Goal: Information Seeking & Learning: Learn about a topic

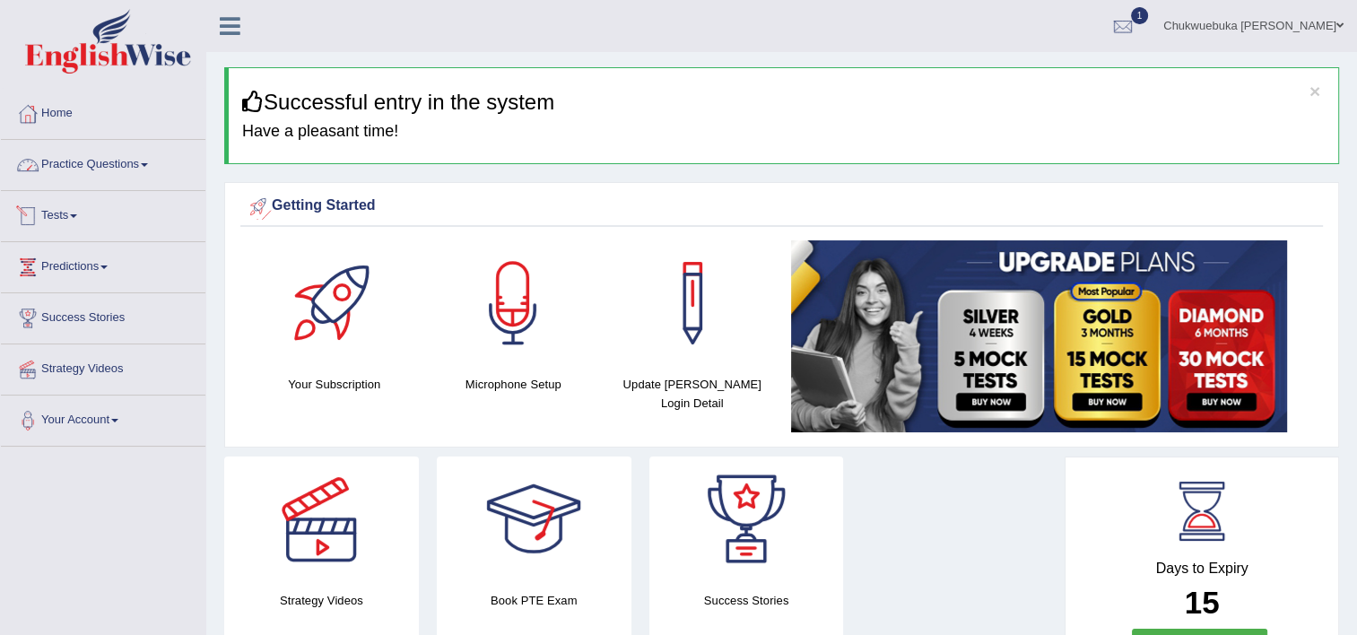
click at [106, 169] on link "Practice Questions" at bounding box center [103, 162] width 204 height 45
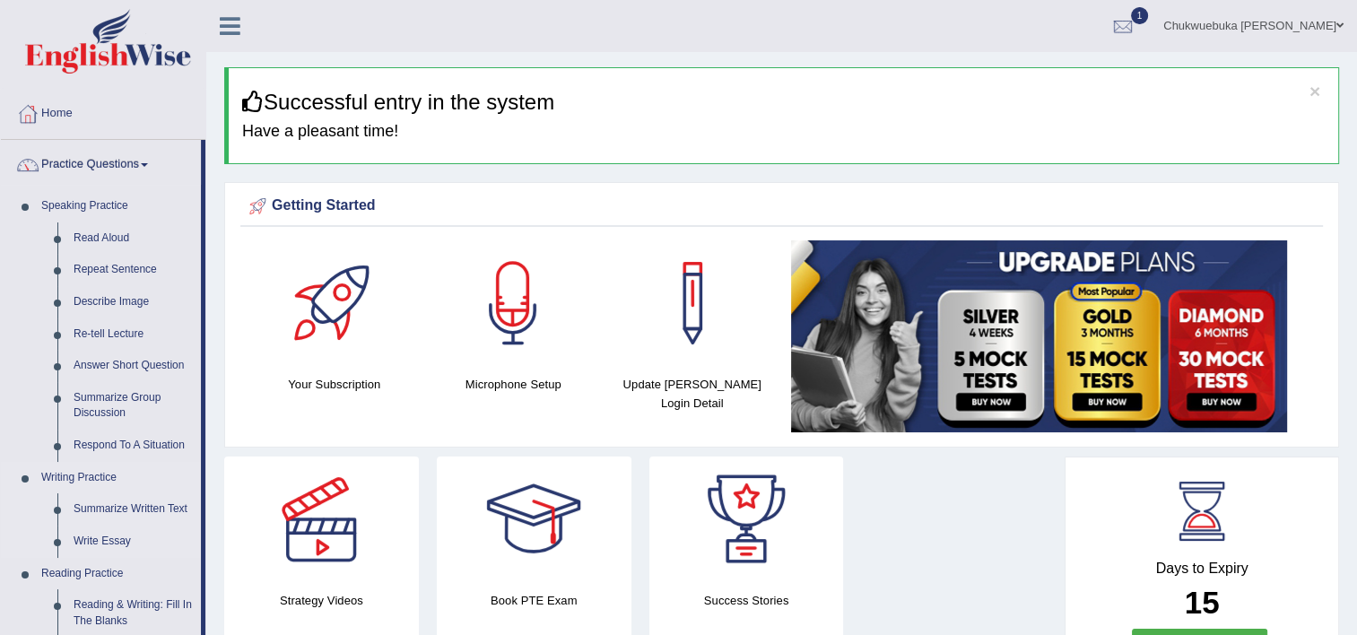
scroll to position [79, 0]
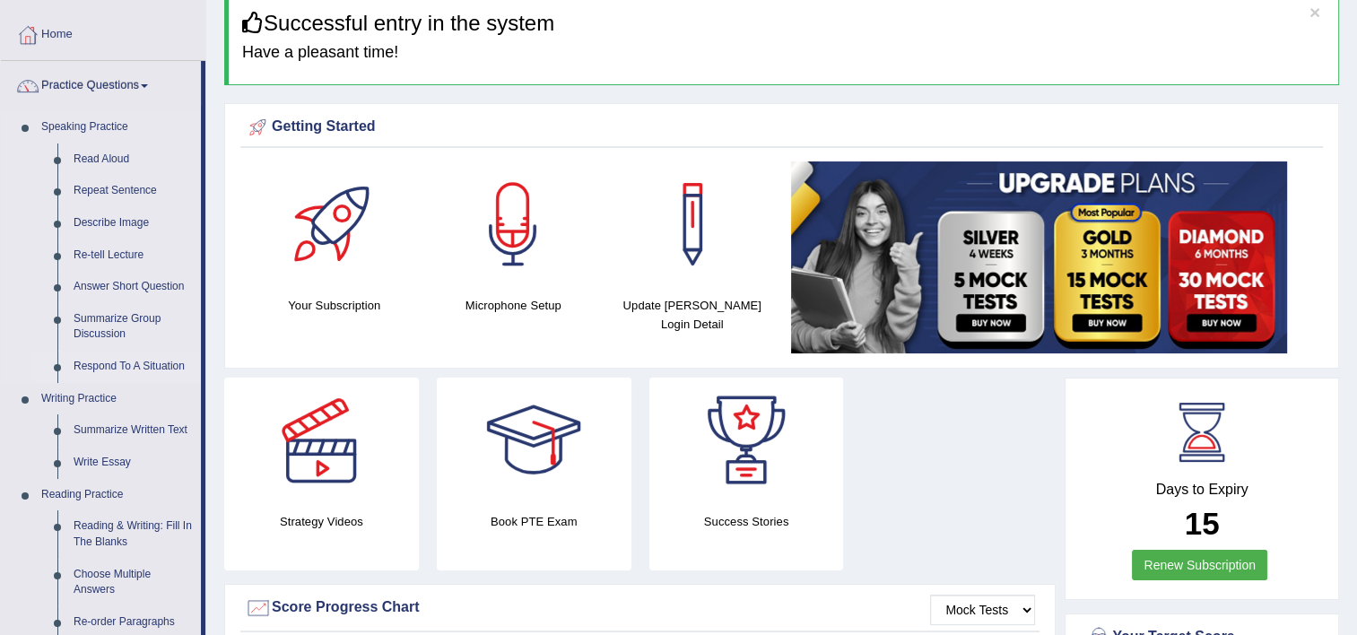
click at [105, 377] on link "Respond To A Situation" at bounding box center [132, 367] width 135 height 32
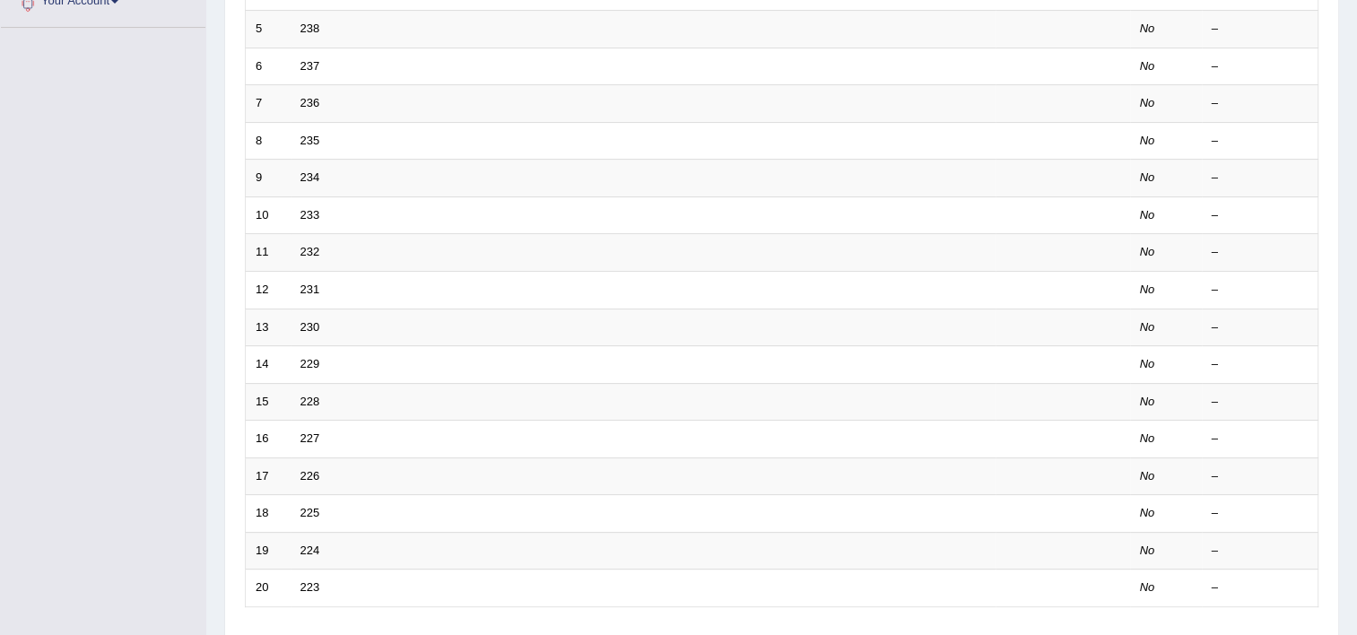
scroll to position [425, 0]
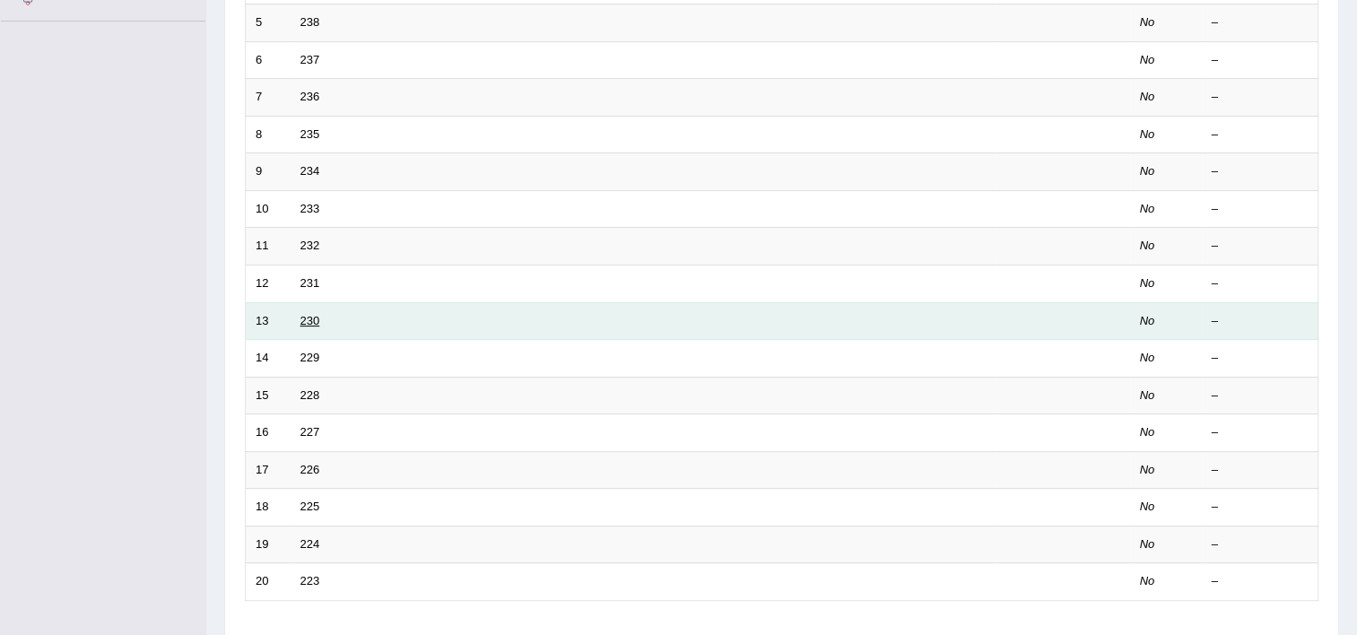
click at [300, 321] on link "230" at bounding box center [310, 320] width 20 height 13
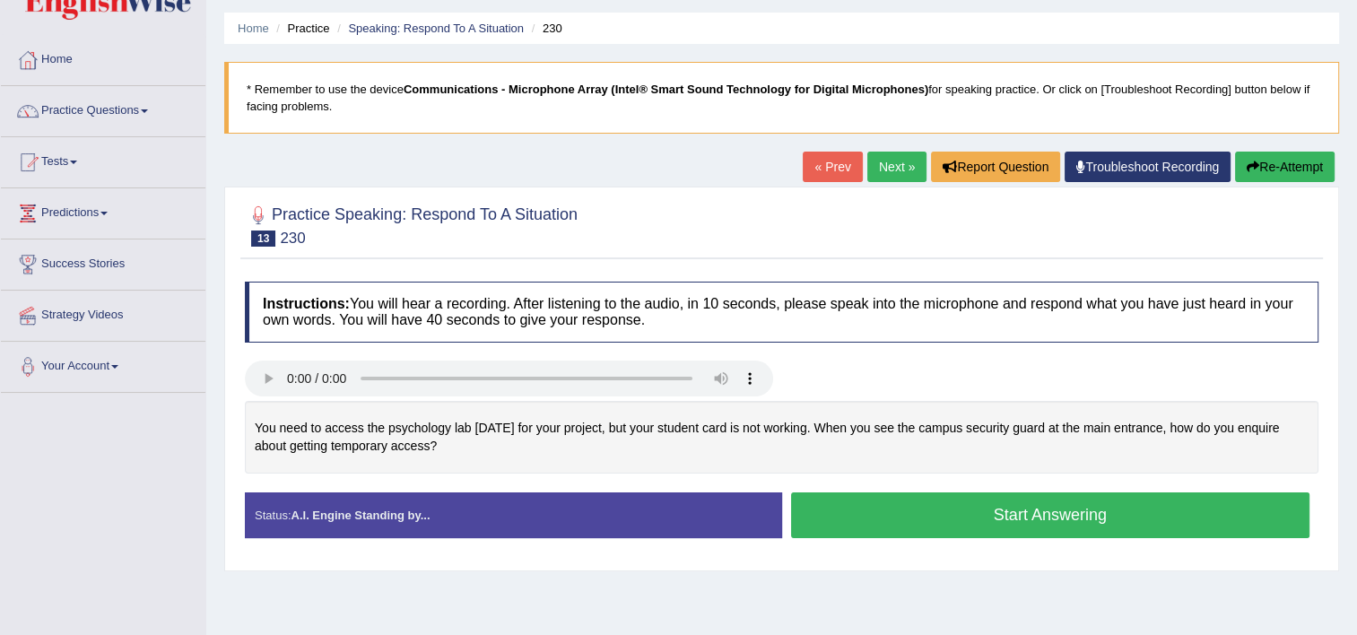
scroll to position [54, 0]
click at [440, 288] on h4 "Instructions: You will hear a recording. After listening to the audio, in 10 se…" at bounding box center [781, 312] width 1073 height 60
click at [960, 530] on button "Start Answering" at bounding box center [1050, 515] width 519 height 46
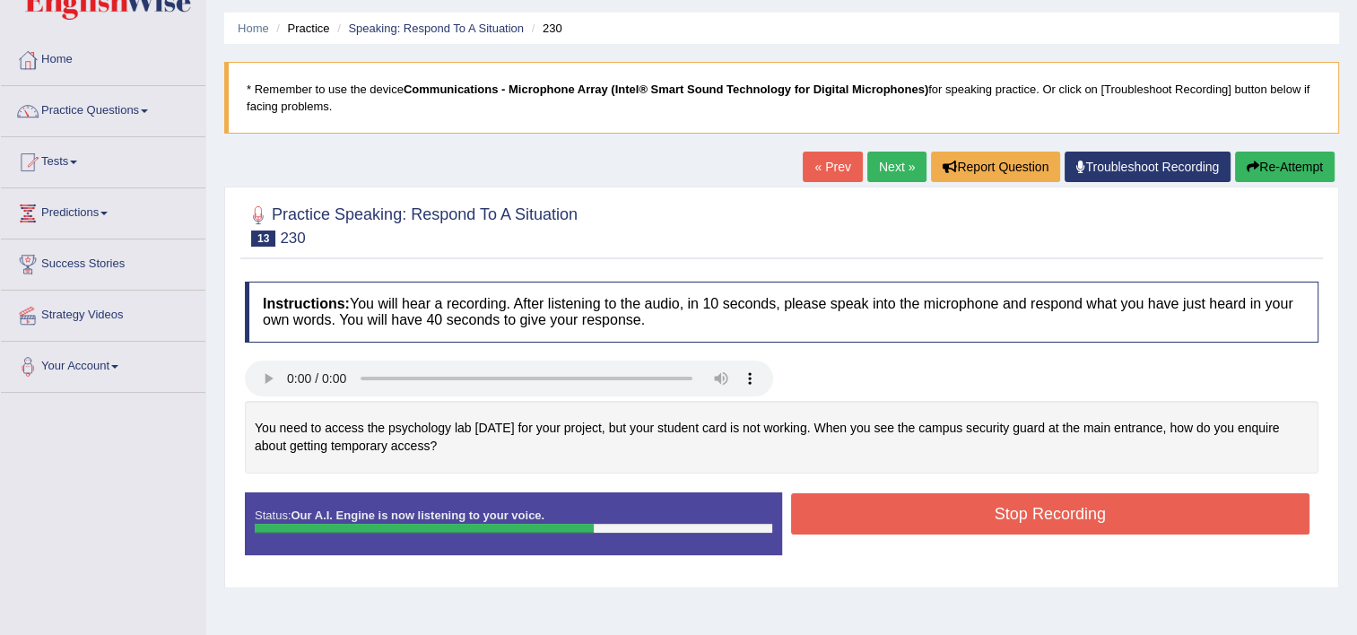
click at [875, 518] on button "Stop Recording" at bounding box center [1050, 513] width 519 height 41
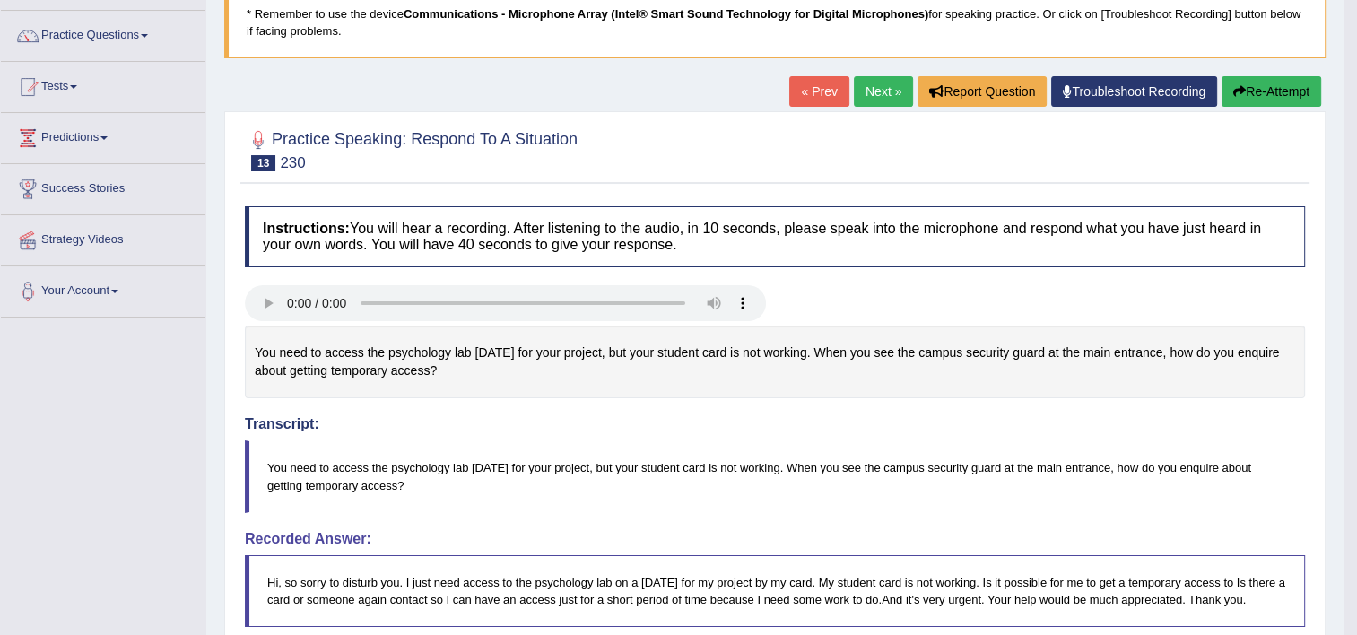
scroll to position [43, 0]
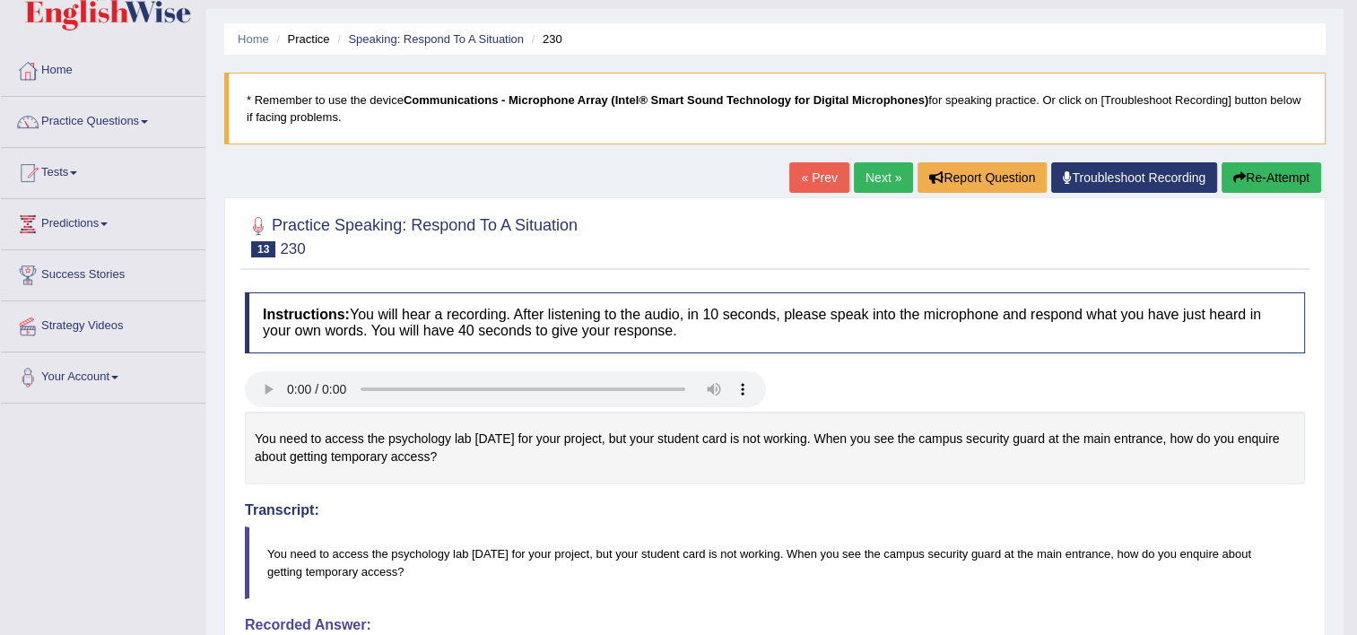
click at [882, 172] on link "Next »" at bounding box center [883, 177] width 59 height 30
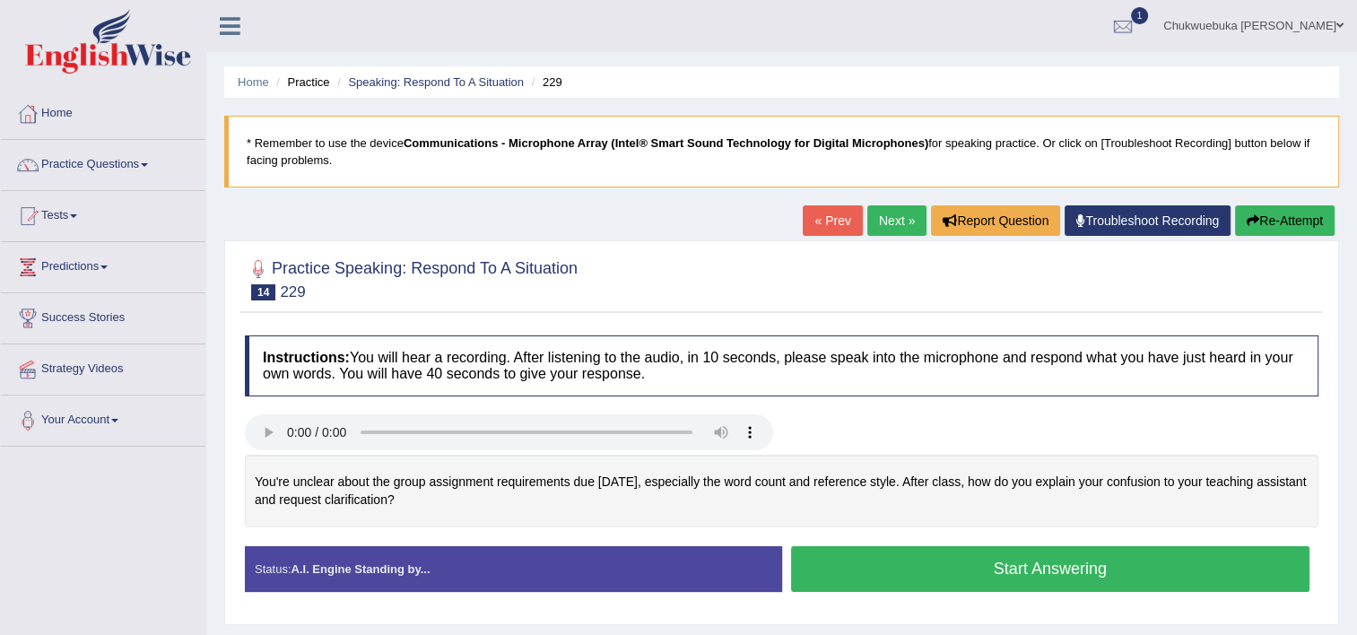
click at [875, 558] on button "Start Answering" at bounding box center [1050, 569] width 519 height 46
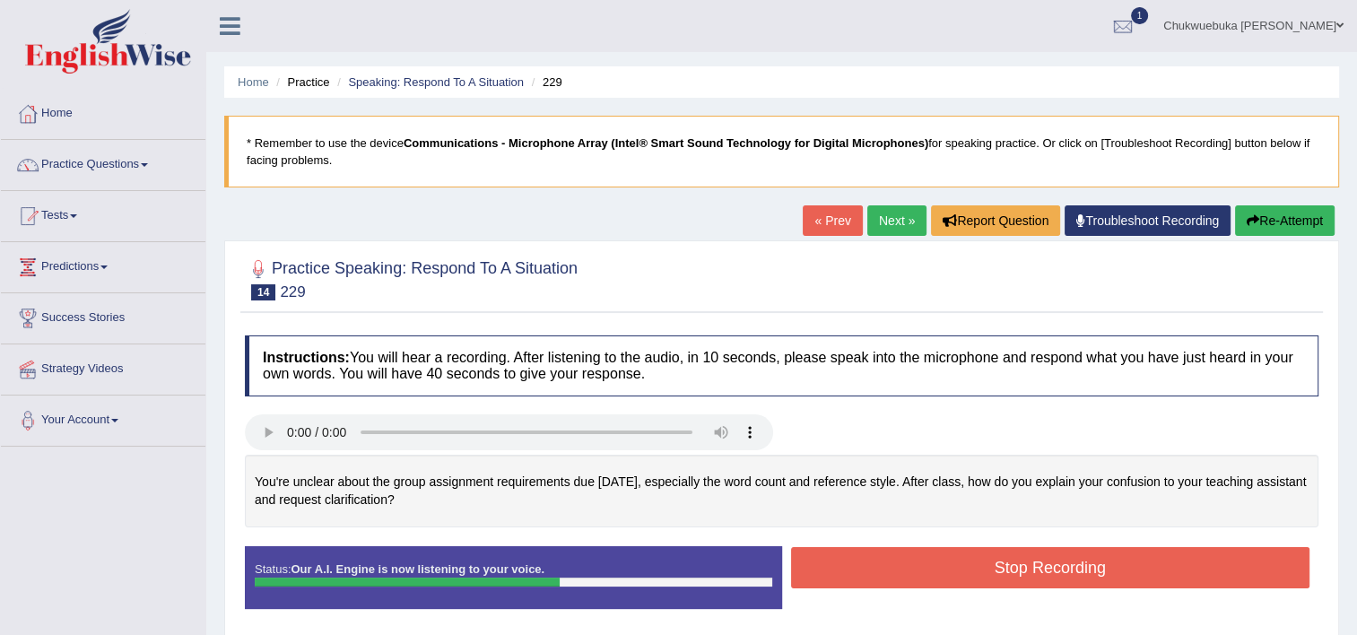
click at [875, 558] on button "Stop Recording" at bounding box center [1050, 567] width 519 height 41
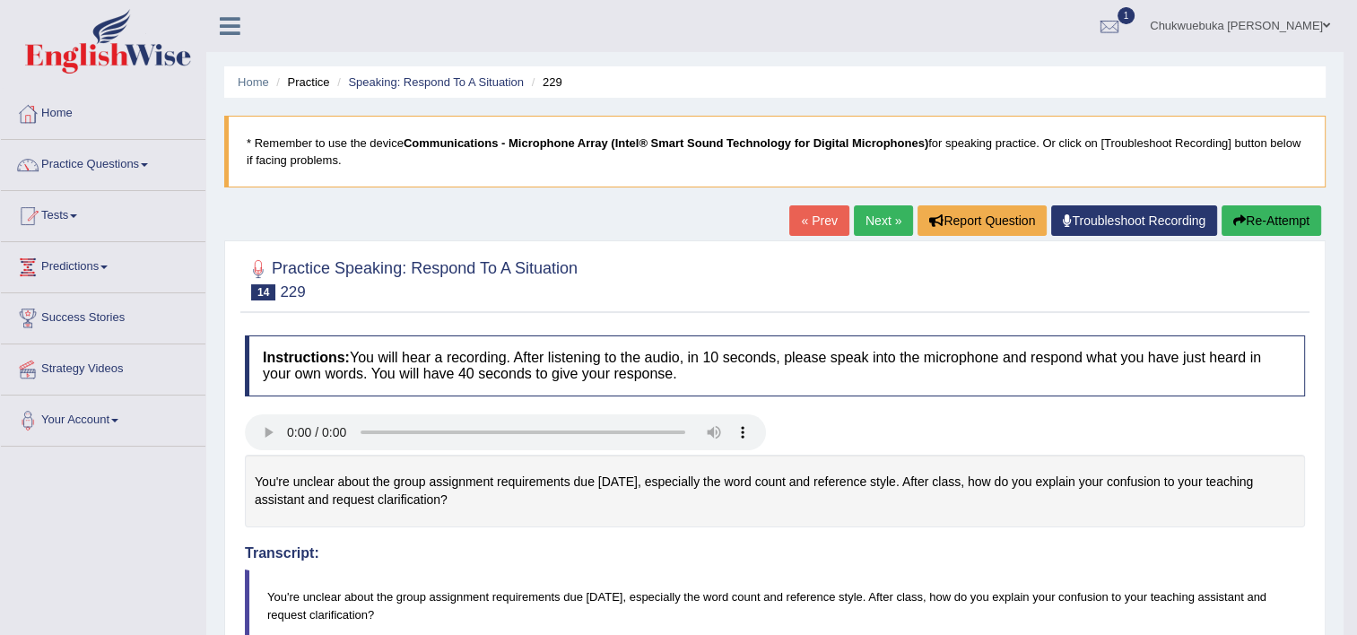
click at [1290, 226] on button "Re-Attempt" at bounding box center [1271, 220] width 100 height 30
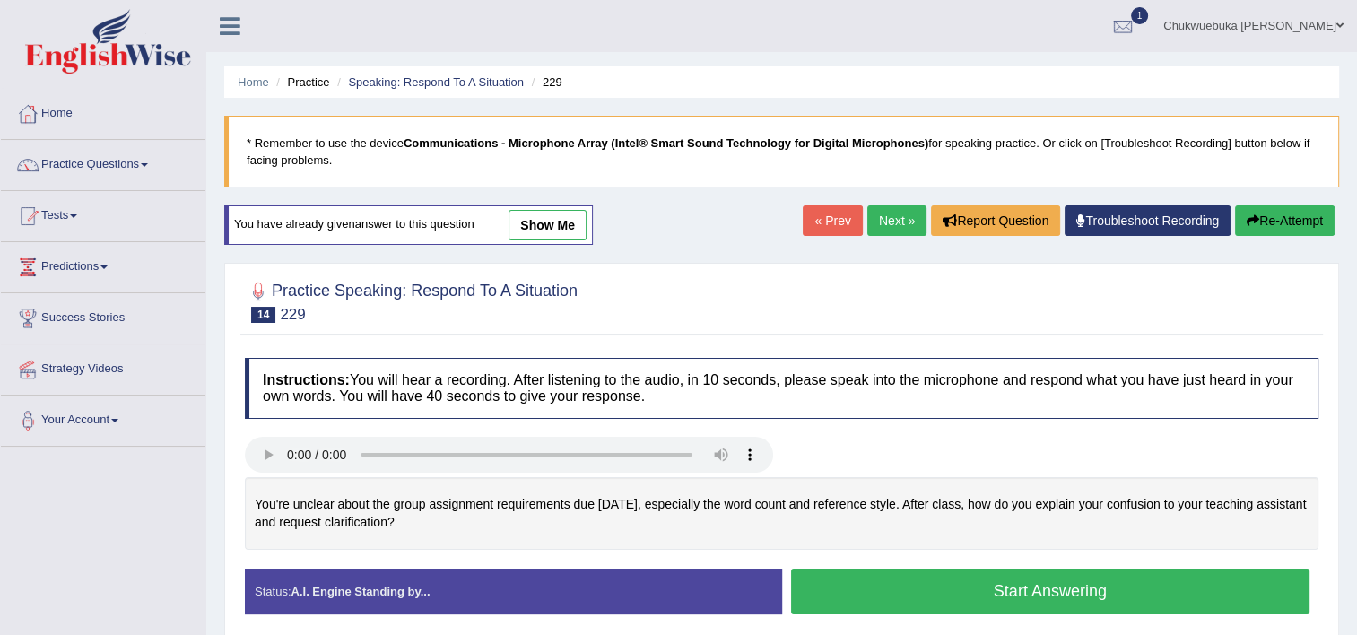
click at [1068, 583] on button "Start Answering" at bounding box center [1050, 592] width 519 height 46
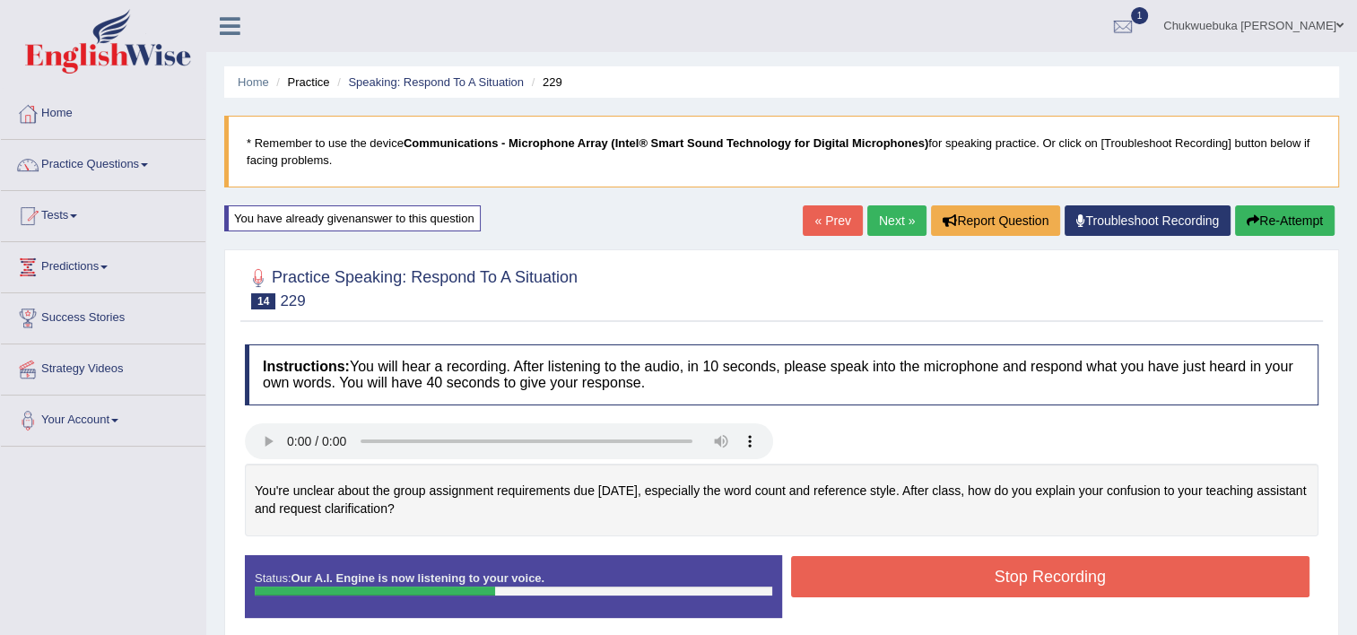
click at [1068, 583] on button "Stop Recording" at bounding box center [1050, 576] width 519 height 41
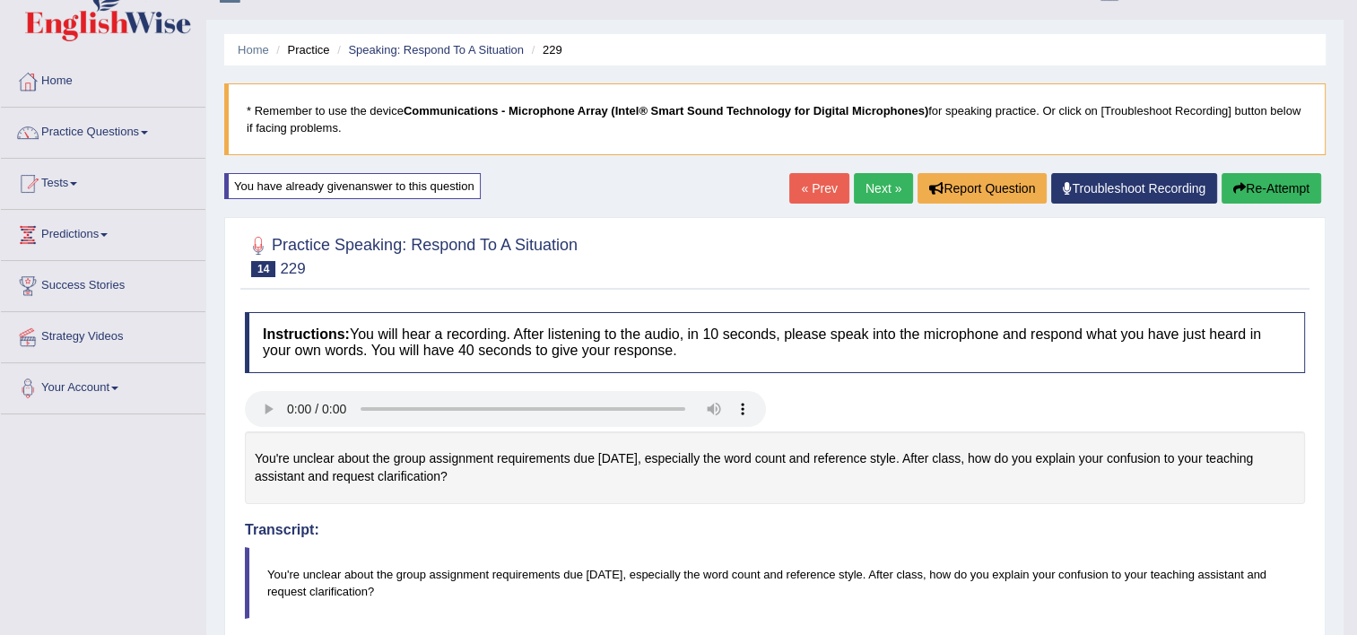
scroll to position [28, 0]
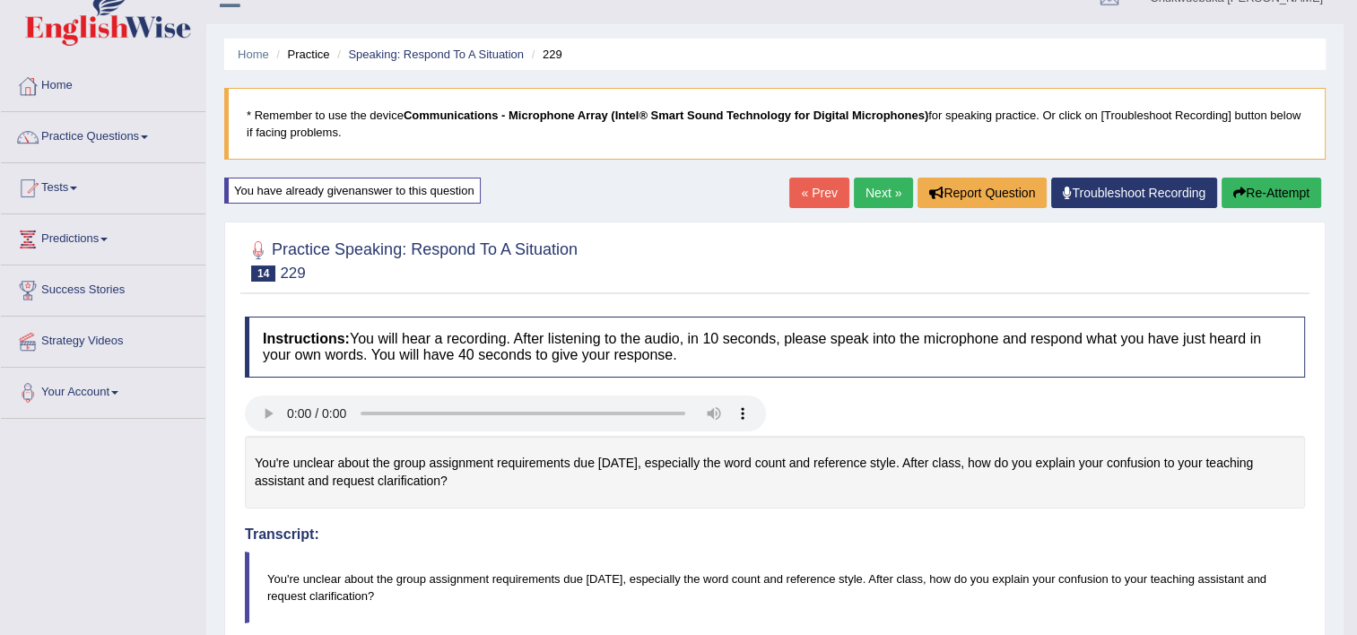
click at [864, 215] on div "Home Practice Speaking: Respond To A Situation 229 * Remember to use the device…" at bounding box center [774, 600] width 1137 height 1256
click at [872, 206] on link "Next »" at bounding box center [883, 193] width 59 height 30
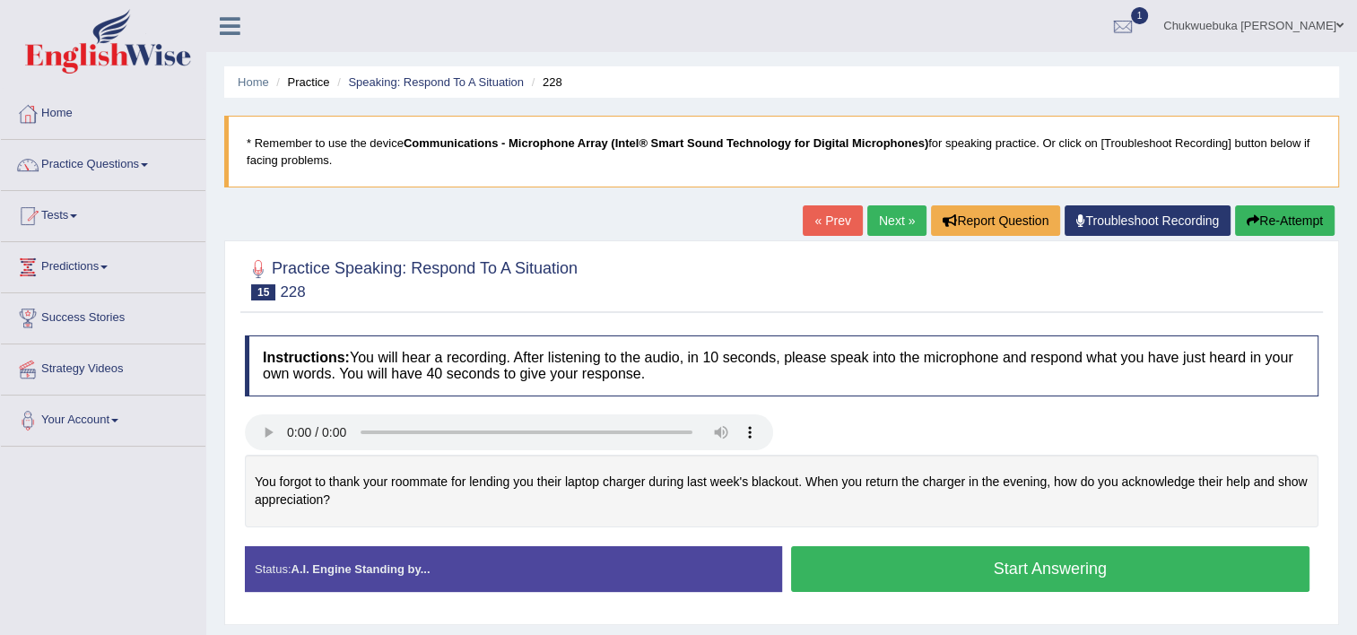
click at [846, 558] on button "Start Answering" at bounding box center [1050, 569] width 519 height 46
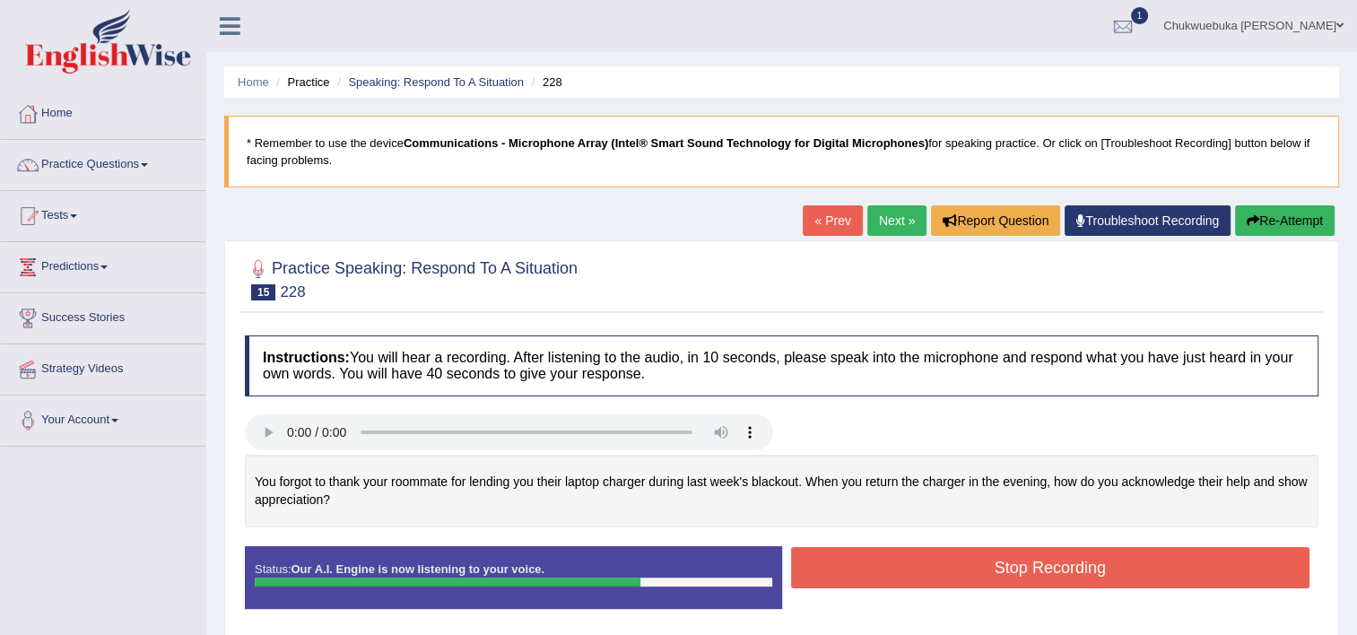
click at [882, 567] on button "Stop Recording" at bounding box center [1050, 567] width 519 height 41
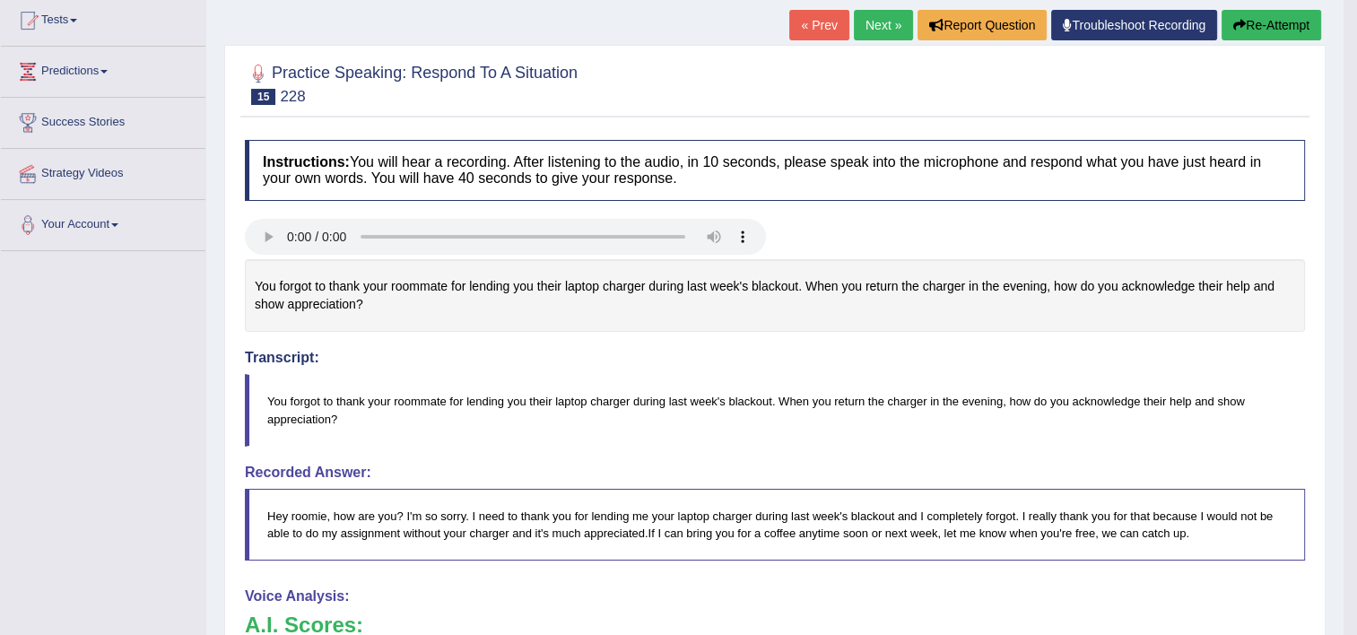
scroll to position [183, 0]
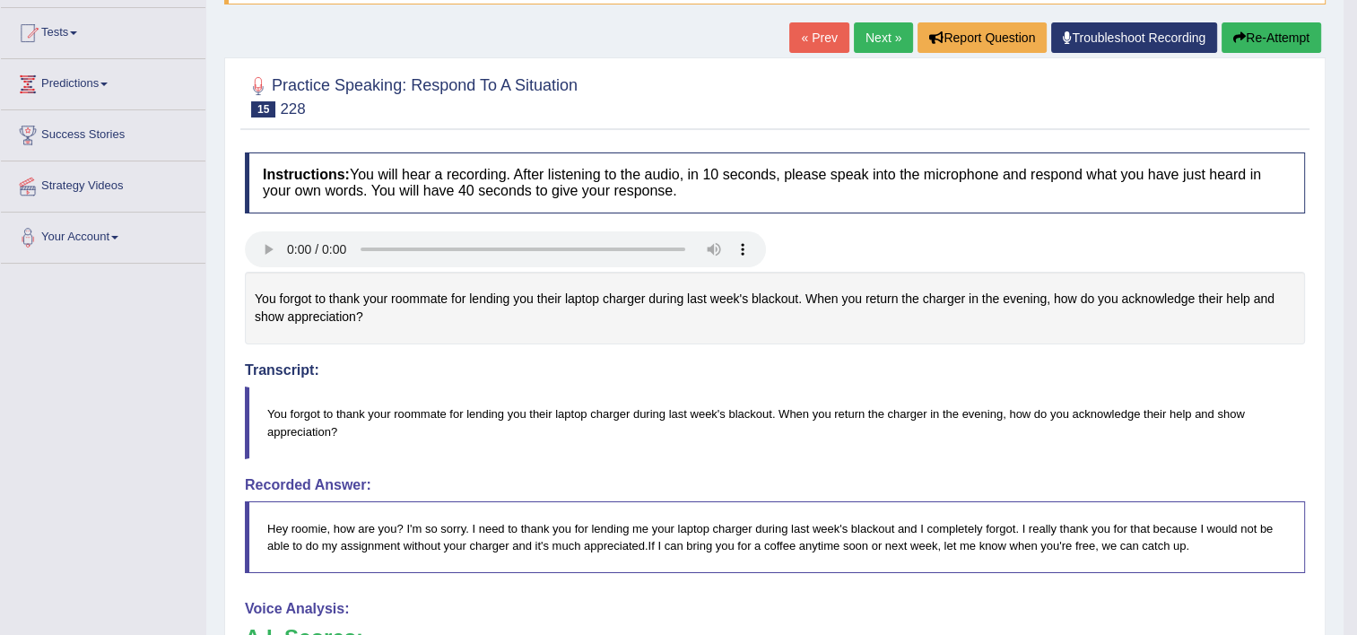
click at [883, 30] on link "Next »" at bounding box center [883, 37] width 59 height 30
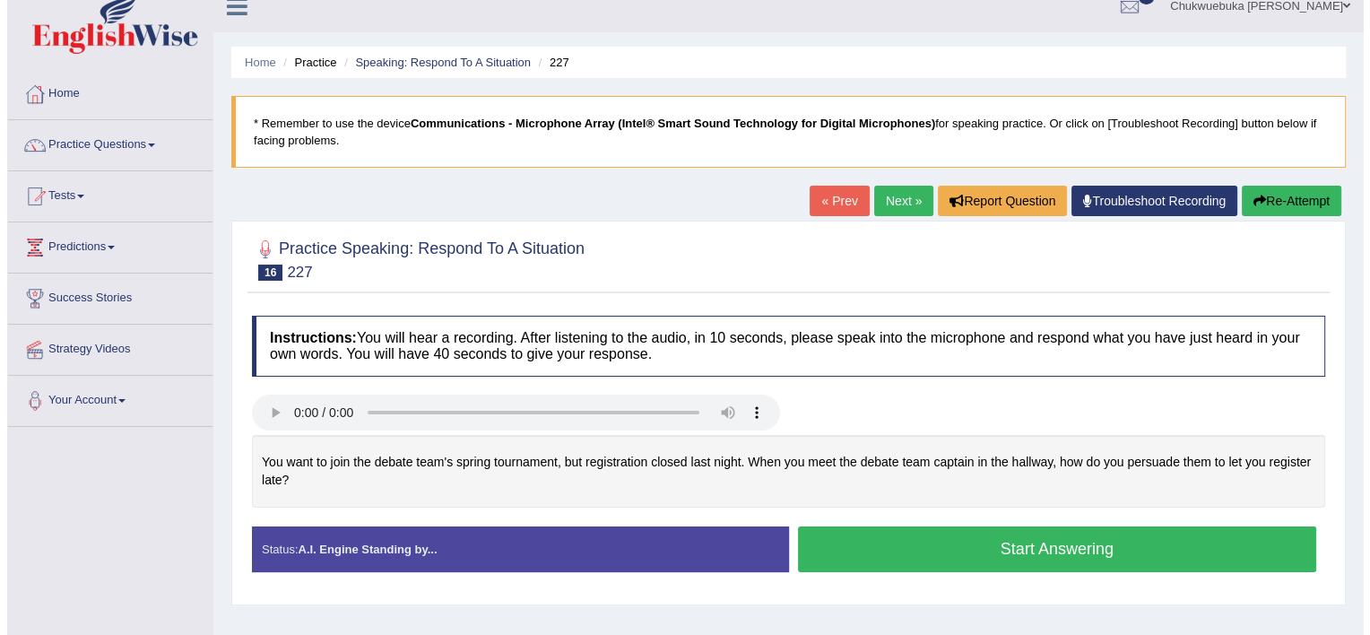
scroll to position [18, 0]
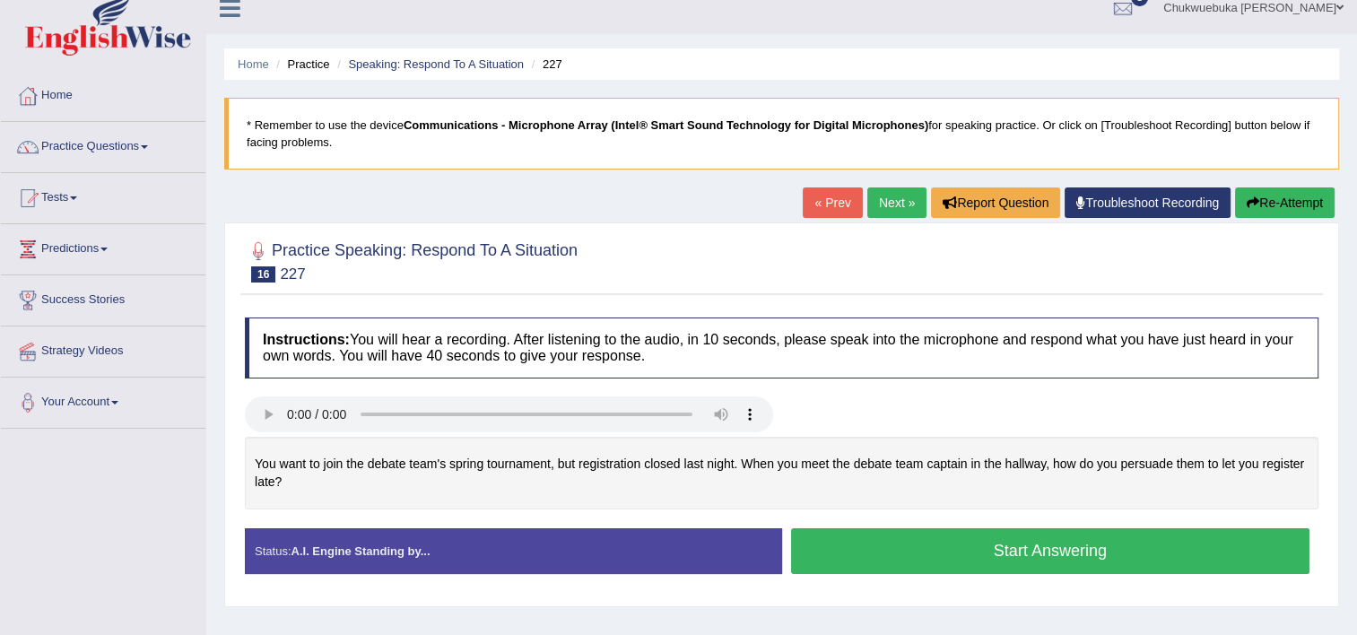
click at [849, 540] on button "Start Answering" at bounding box center [1050, 551] width 519 height 46
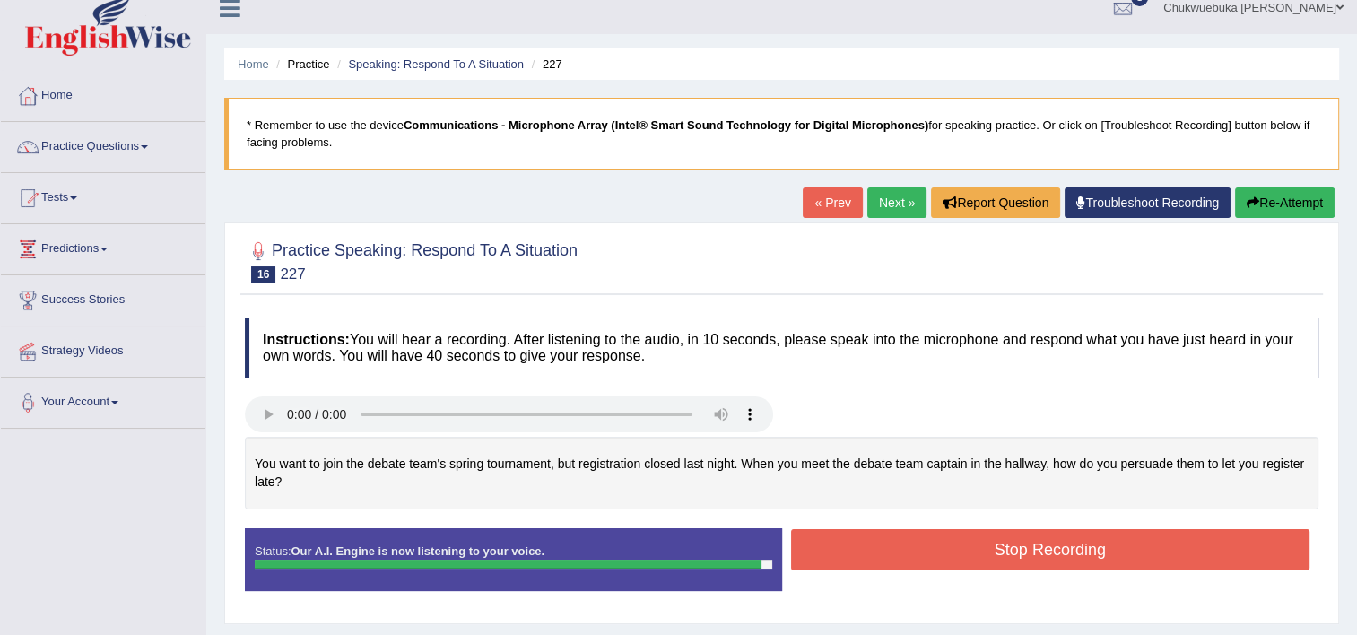
click at [849, 540] on button "Stop Recording" at bounding box center [1050, 549] width 519 height 41
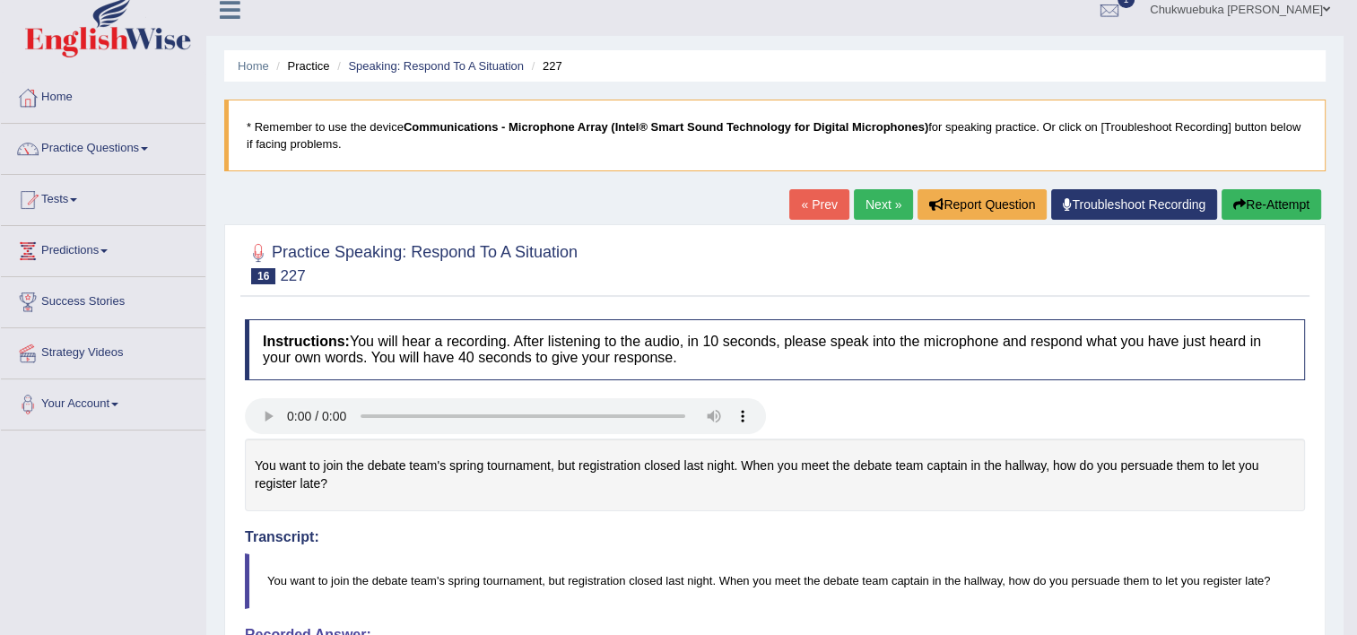
scroll to position [14, 0]
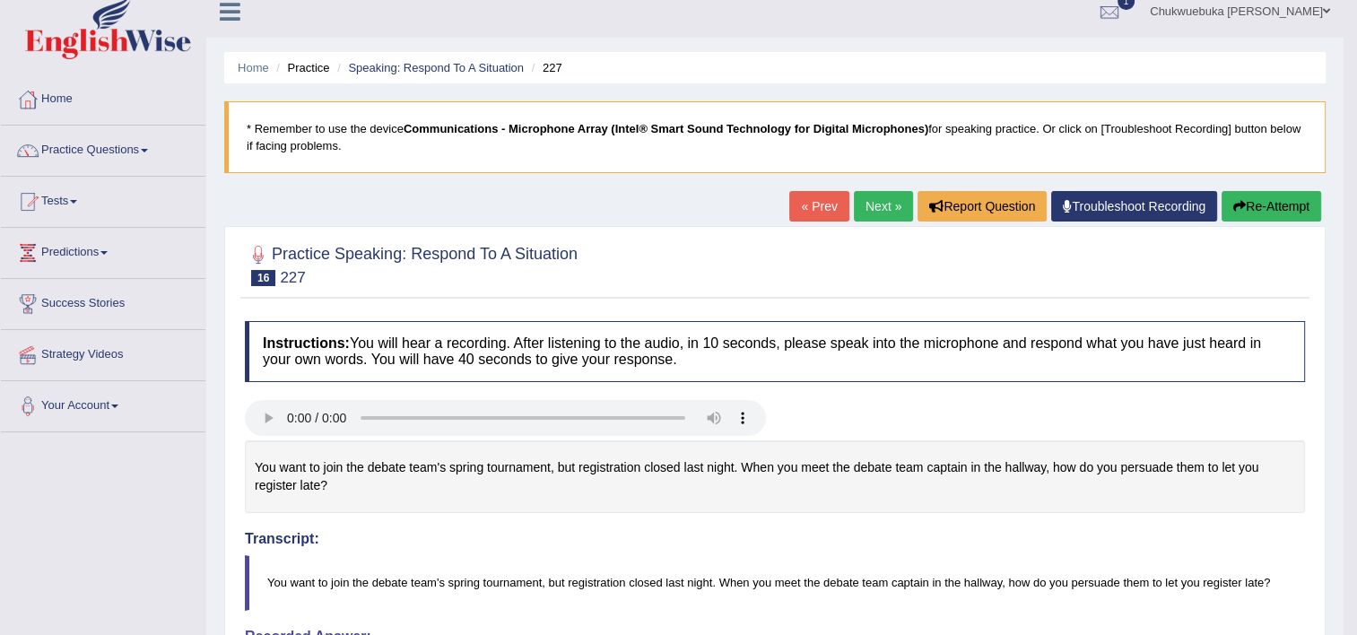
click at [882, 206] on link "Next »" at bounding box center [883, 206] width 59 height 30
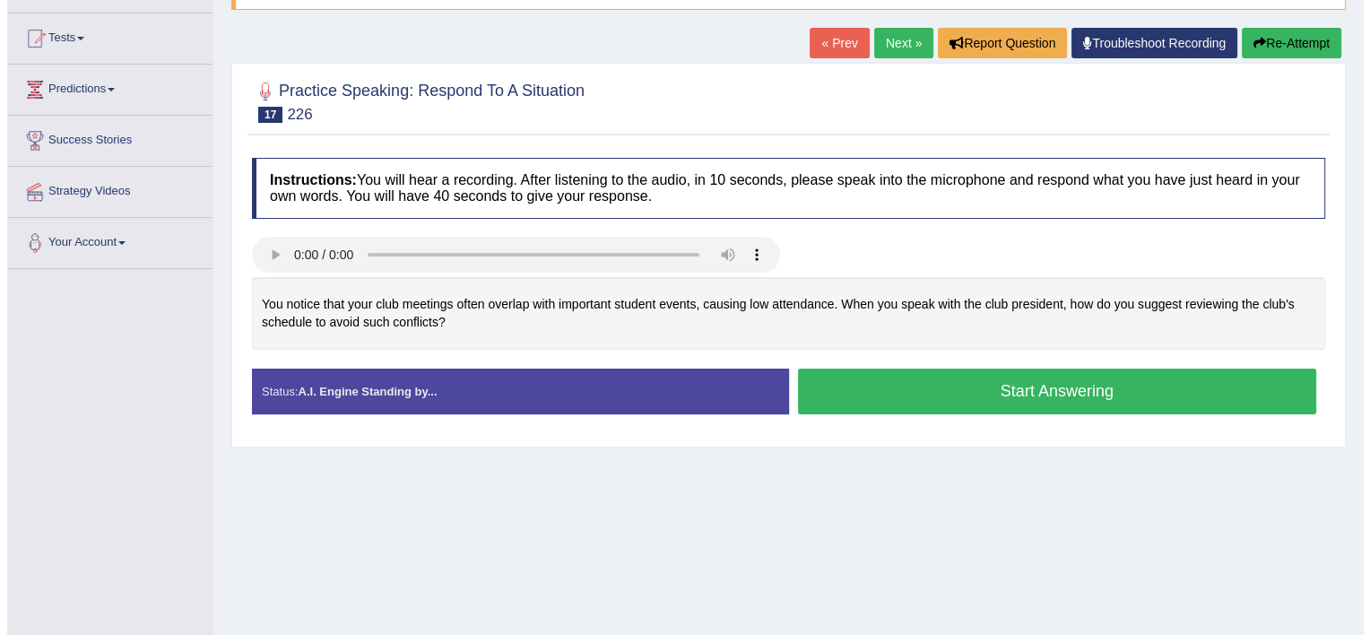
scroll to position [118, 0]
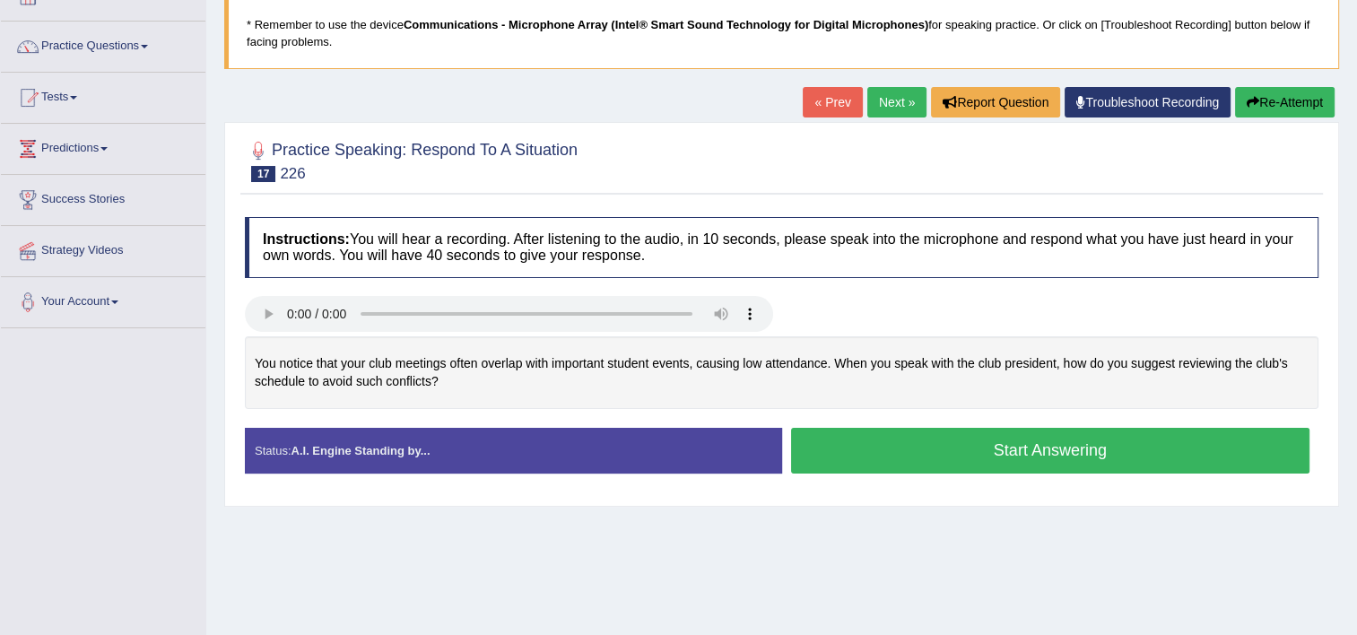
click at [872, 437] on button "Start Answering" at bounding box center [1050, 451] width 519 height 46
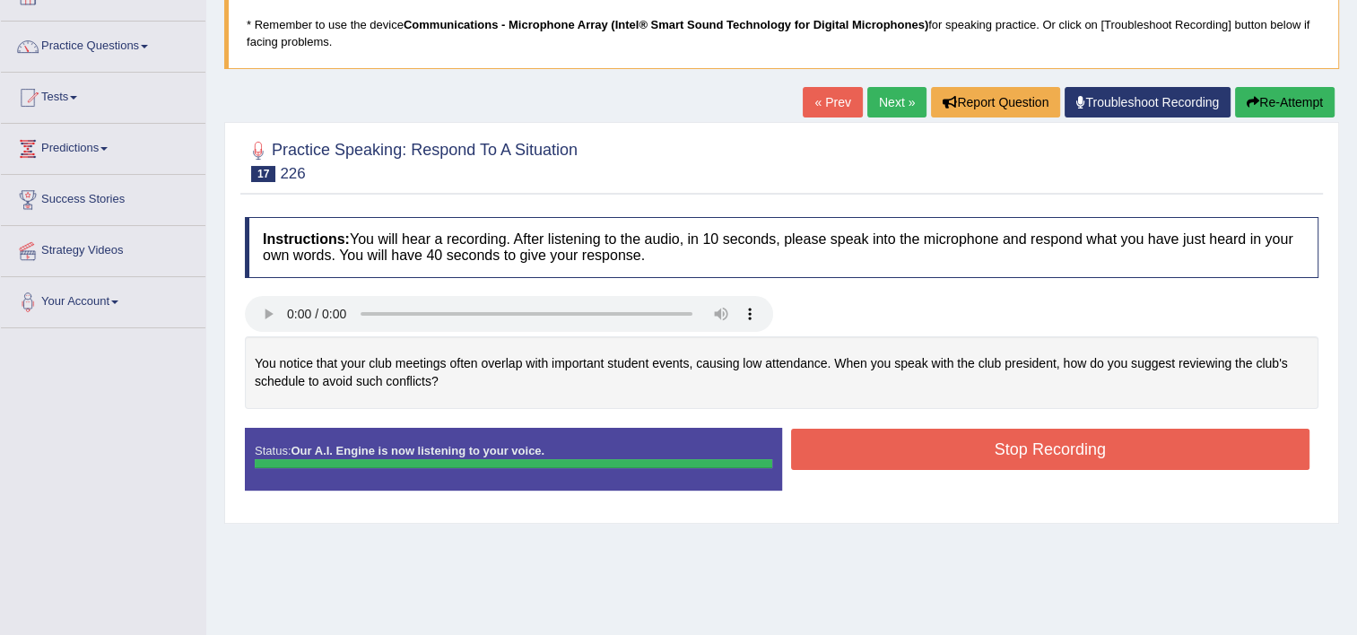
click at [853, 441] on button "Stop Recording" at bounding box center [1050, 449] width 519 height 41
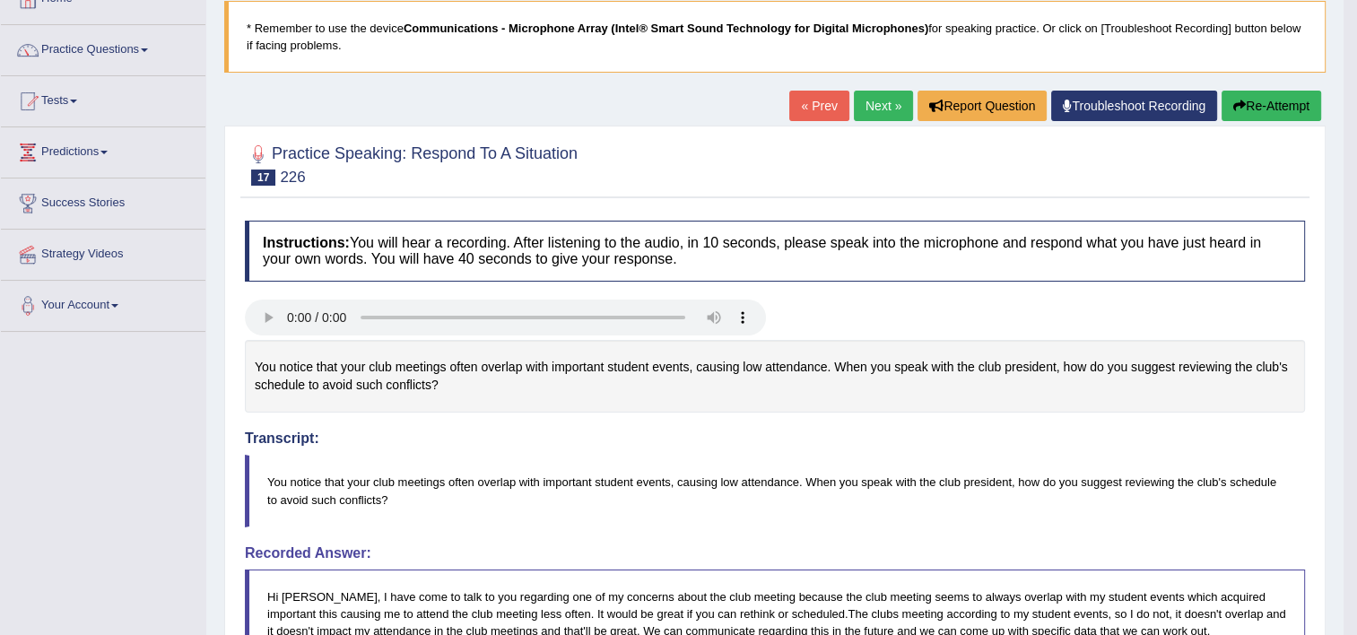
scroll to position [0, 0]
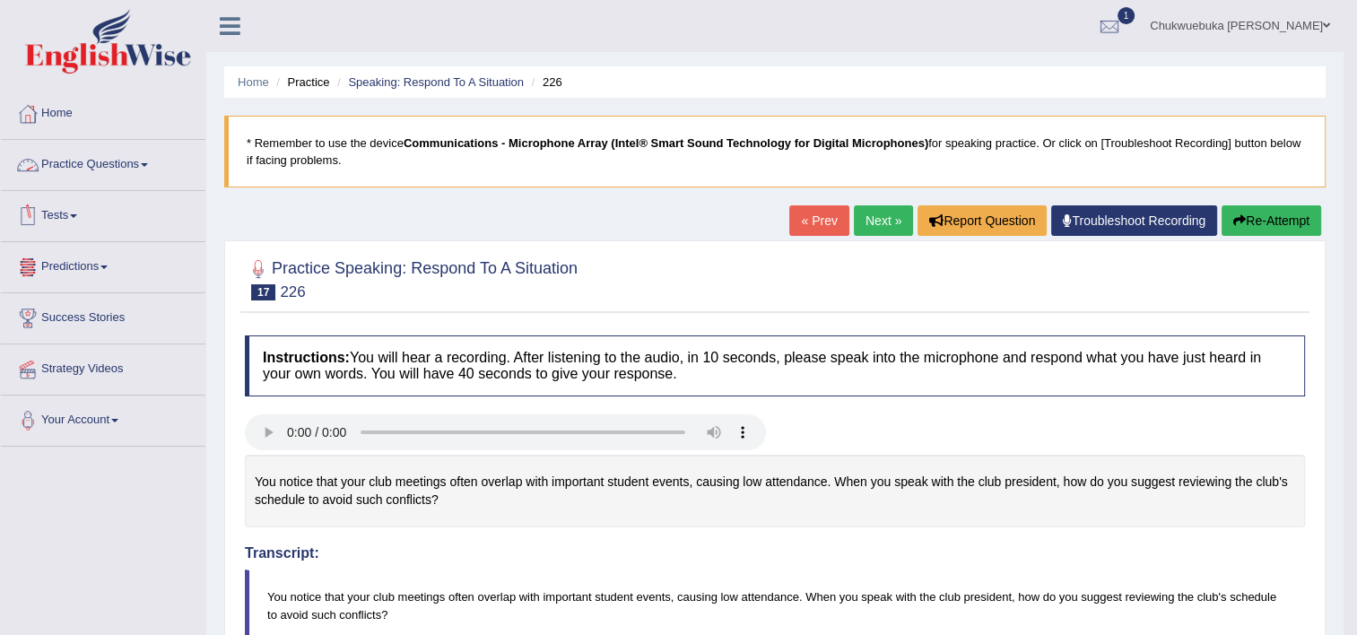
click at [111, 184] on li "Practice Questions Speaking Practice Read Aloud Repeat Sentence Describe Image …" at bounding box center [103, 165] width 204 height 51
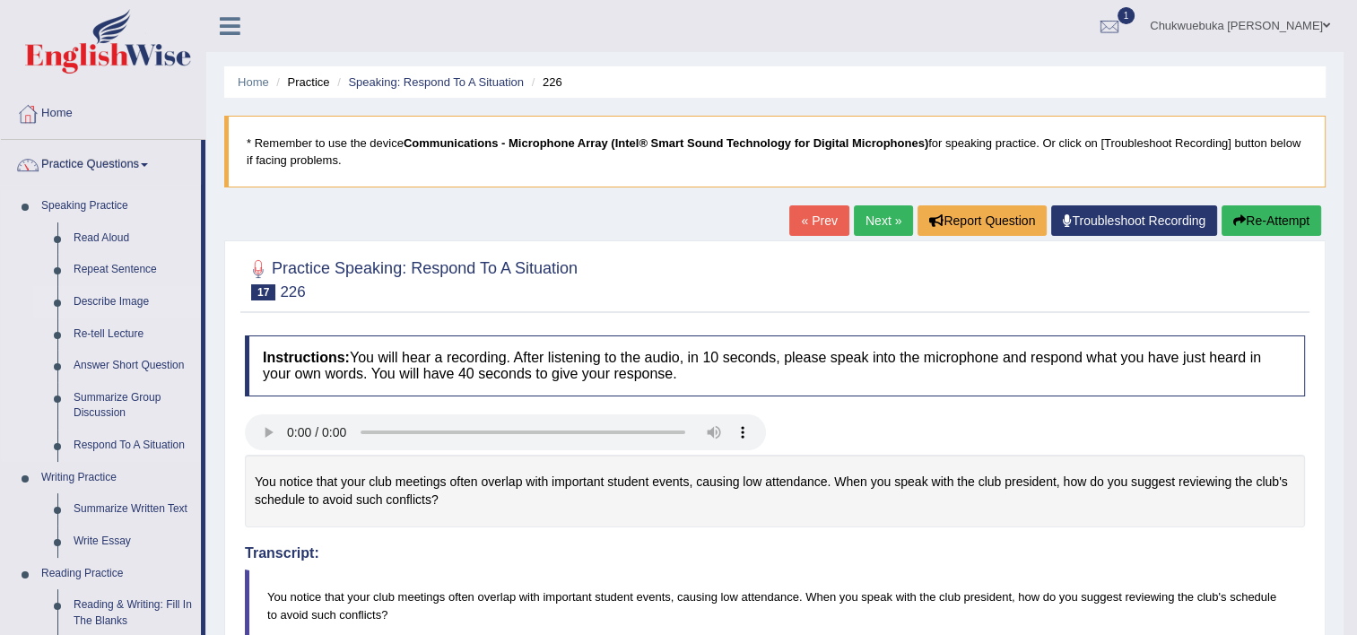
click at [92, 302] on link "Describe Image" at bounding box center [132, 302] width 135 height 32
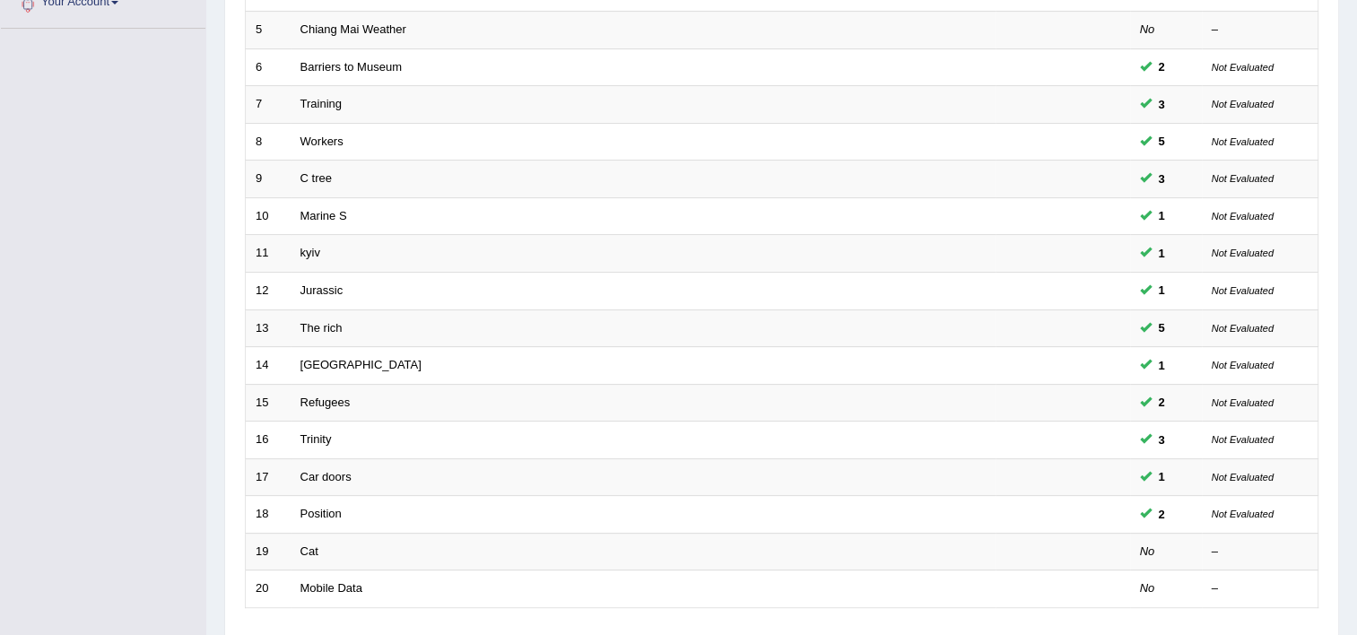
scroll to position [547, 0]
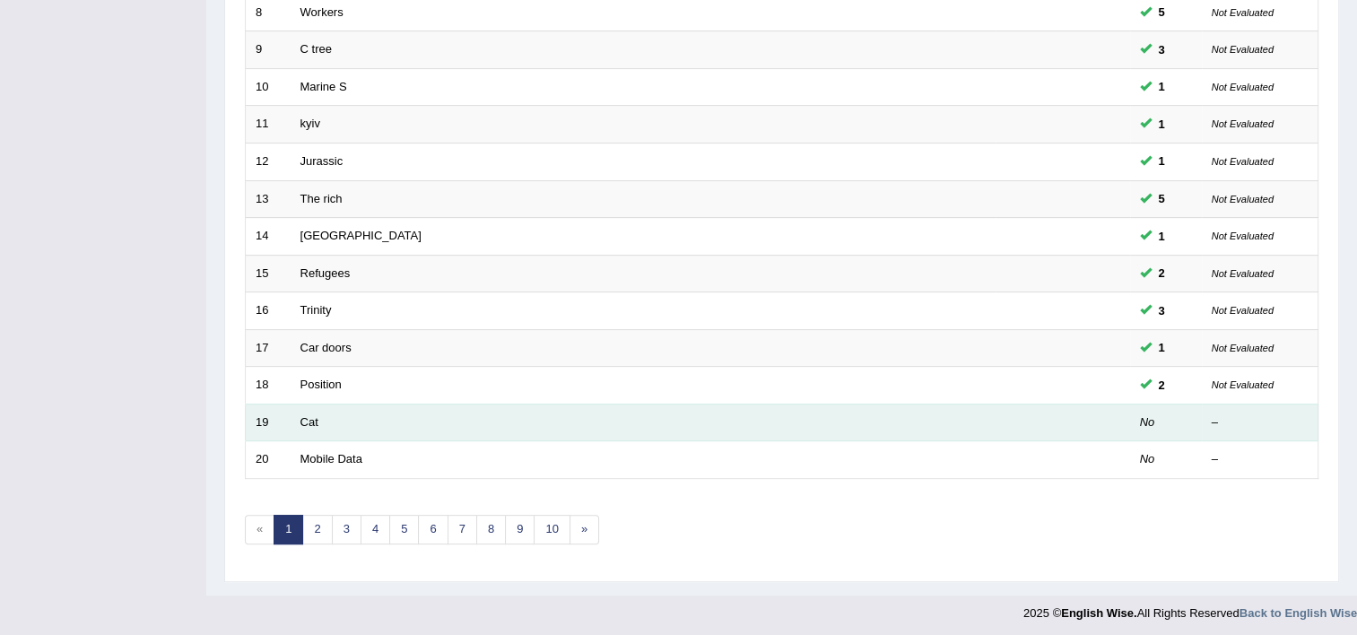
click at [654, 433] on td "Cat" at bounding box center [643, 423] width 705 height 38
click at [654, 423] on td "Cat" at bounding box center [643, 423] width 705 height 38
click at [308, 415] on link "Cat" at bounding box center [309, 421] width 18 height 13
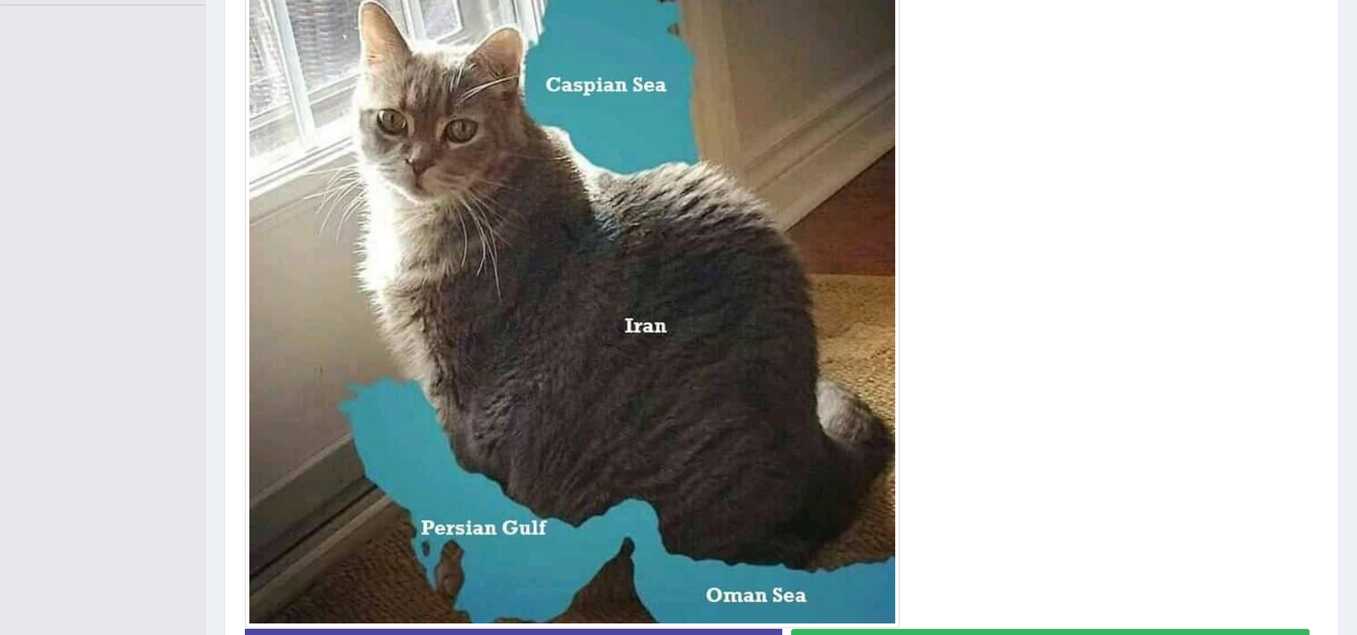
scroll to position [552, 0]
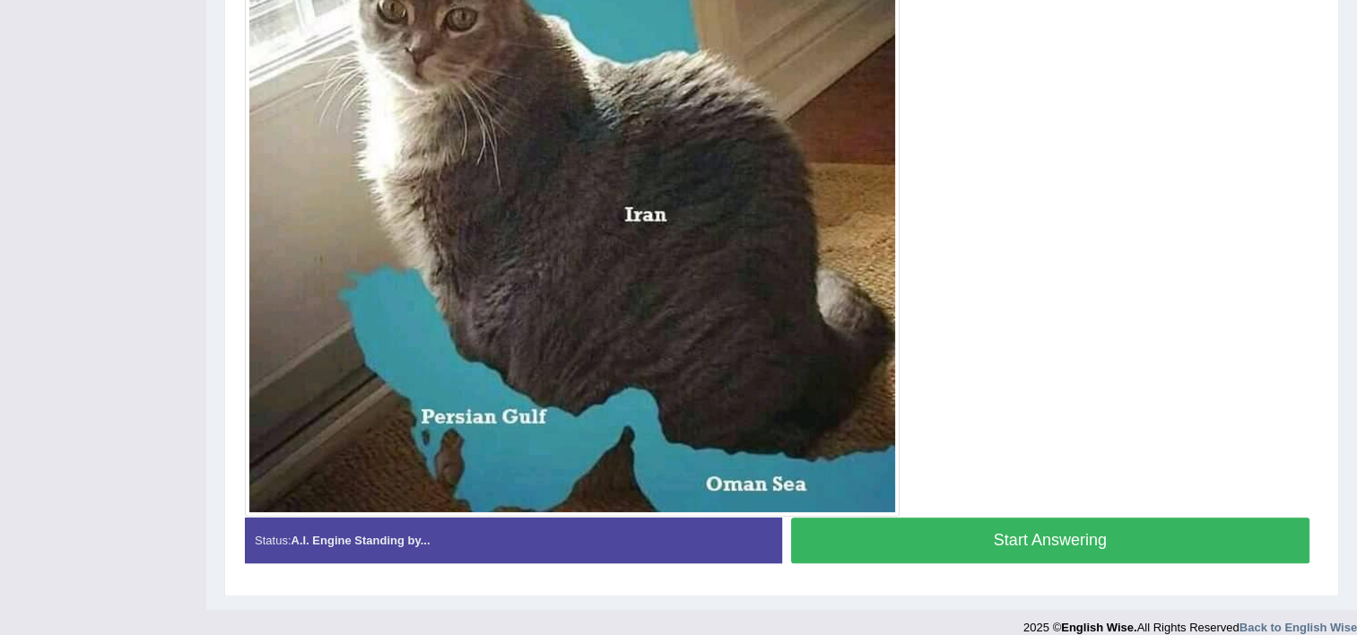
click at [1022, 545] on button "Start Answering" at bounding box center [1050, 540] width 519 height 46
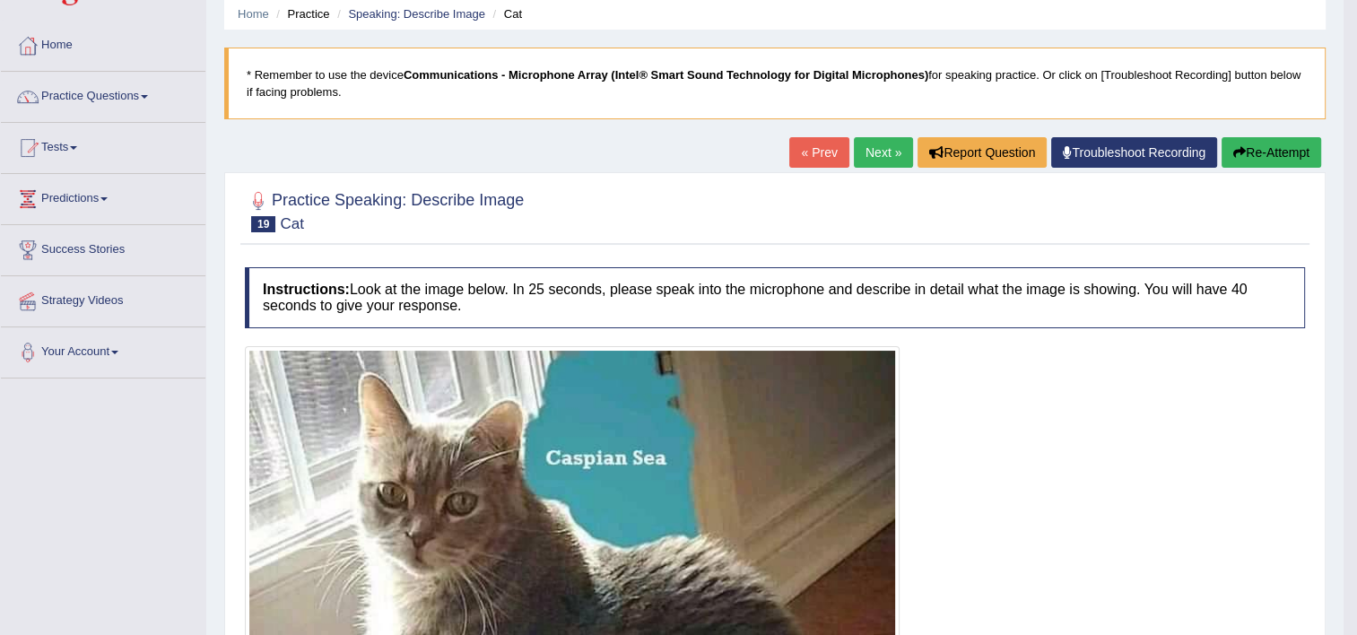
scroll to position [38, 0]
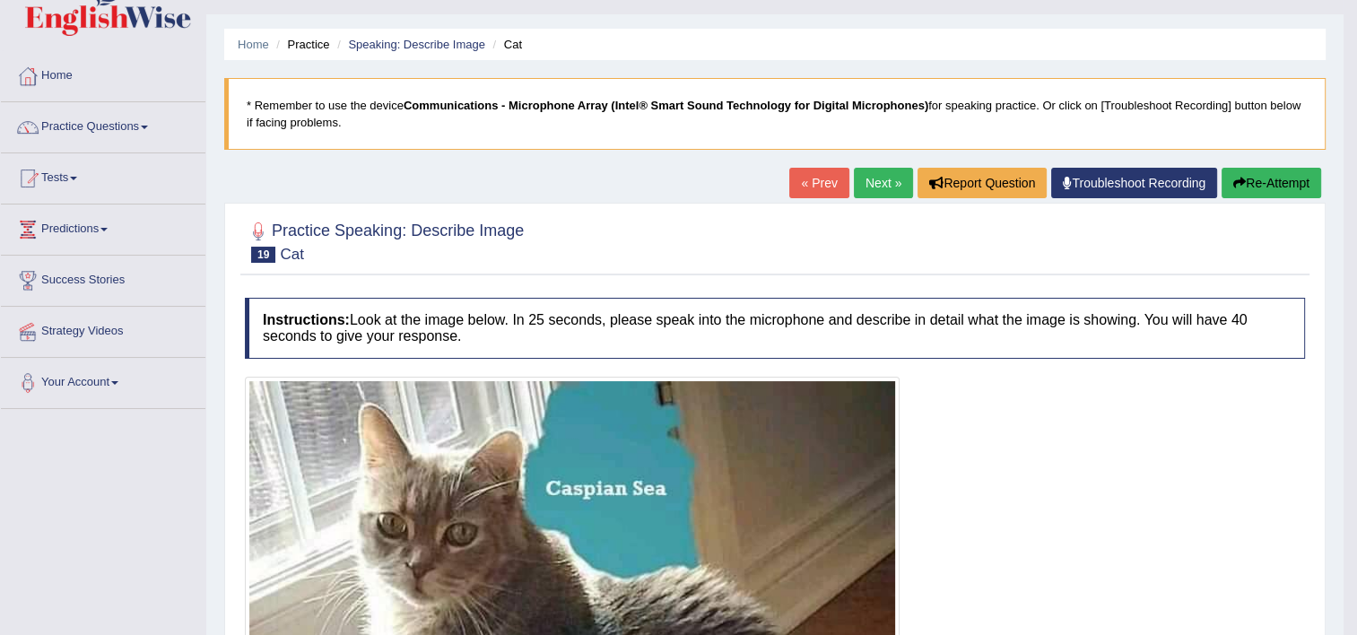
click at [879, 184] on link "Next »" at bounding box center [883, 183] width 59 height 30
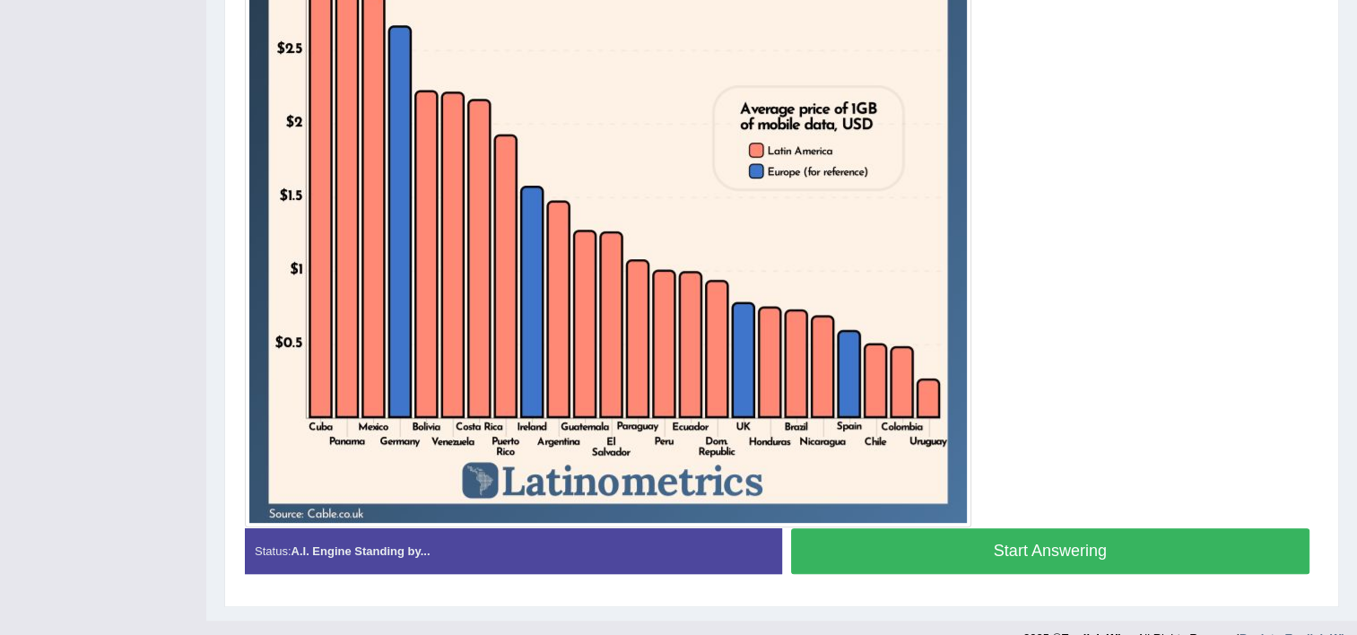
scroll to position [616, 0]
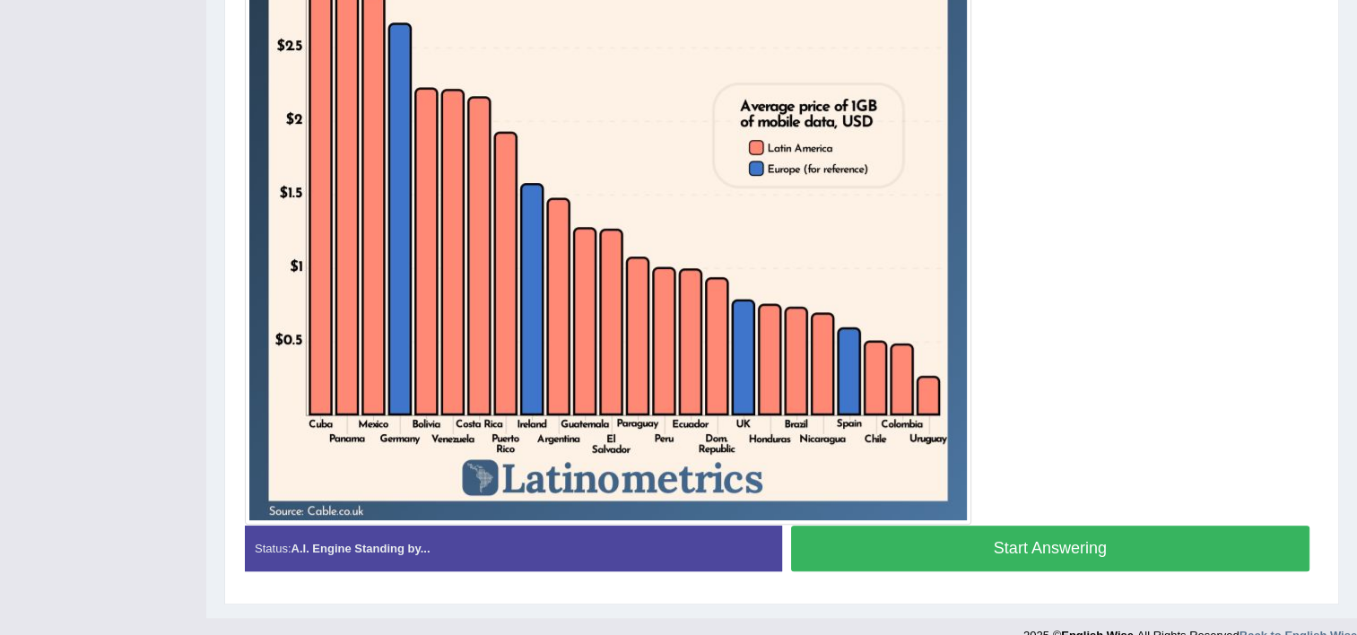
click at [945, 528] on button "Start Answering" at bounding box center [1050, 548] width 519 height 46
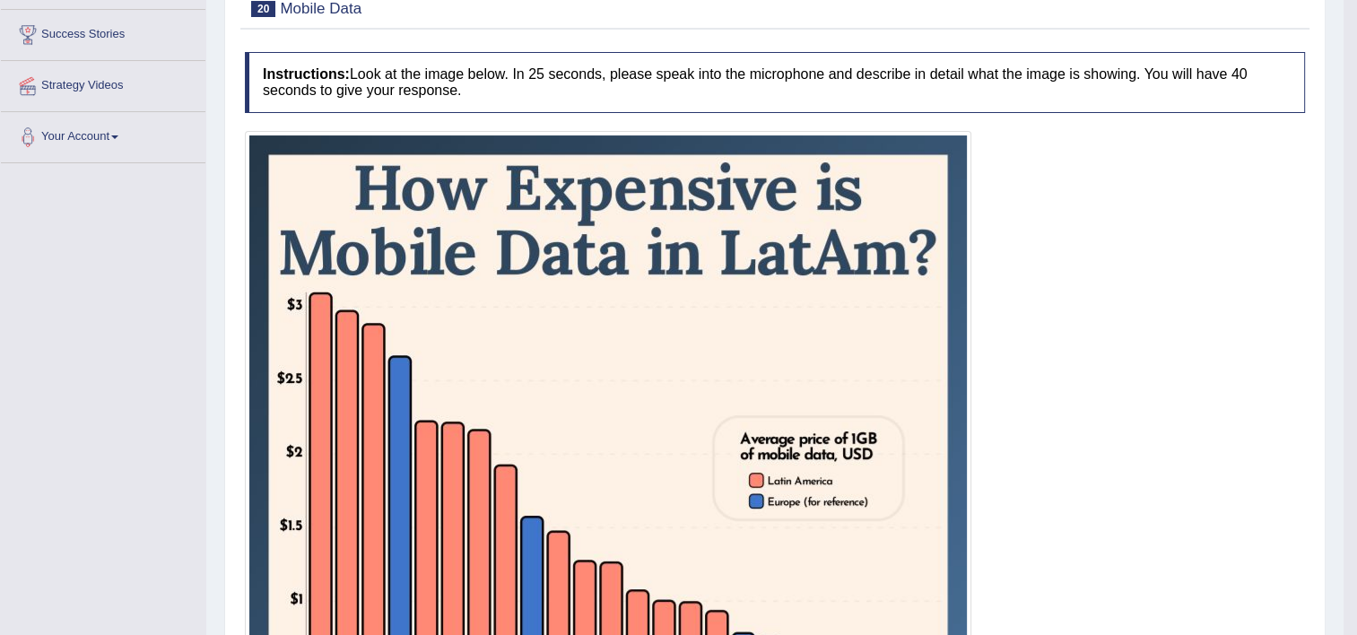
scroll to position [0, 0]
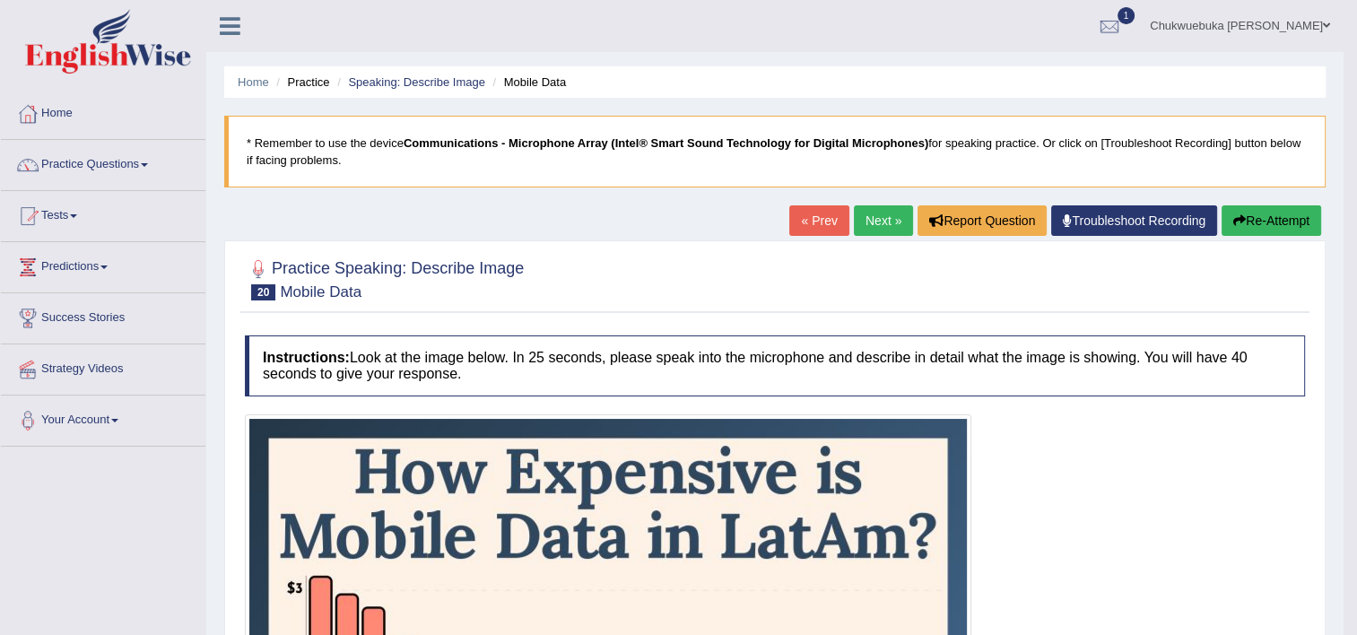
click at [1274, 233] on button "Re-Attempt" at bounding box center [1271, 220] width 100 height 30
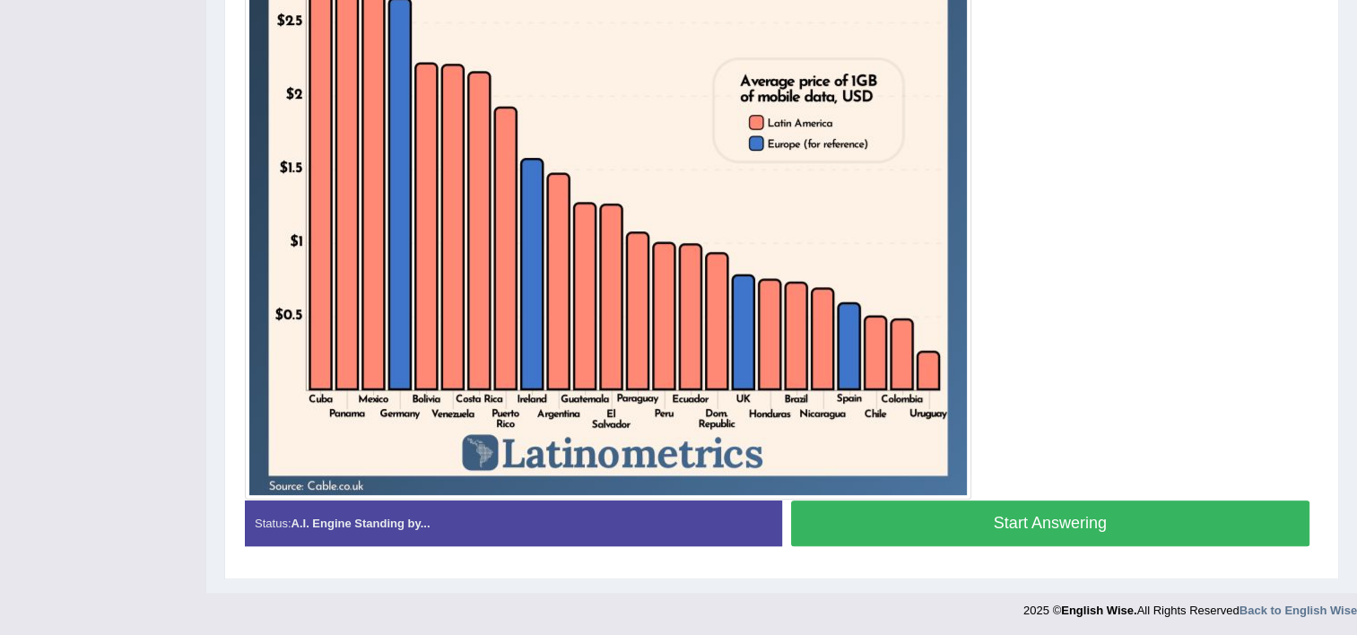
click at [1118, 523] on button "Start Answering" at bounding box center [1050, 523] width 519 height 46
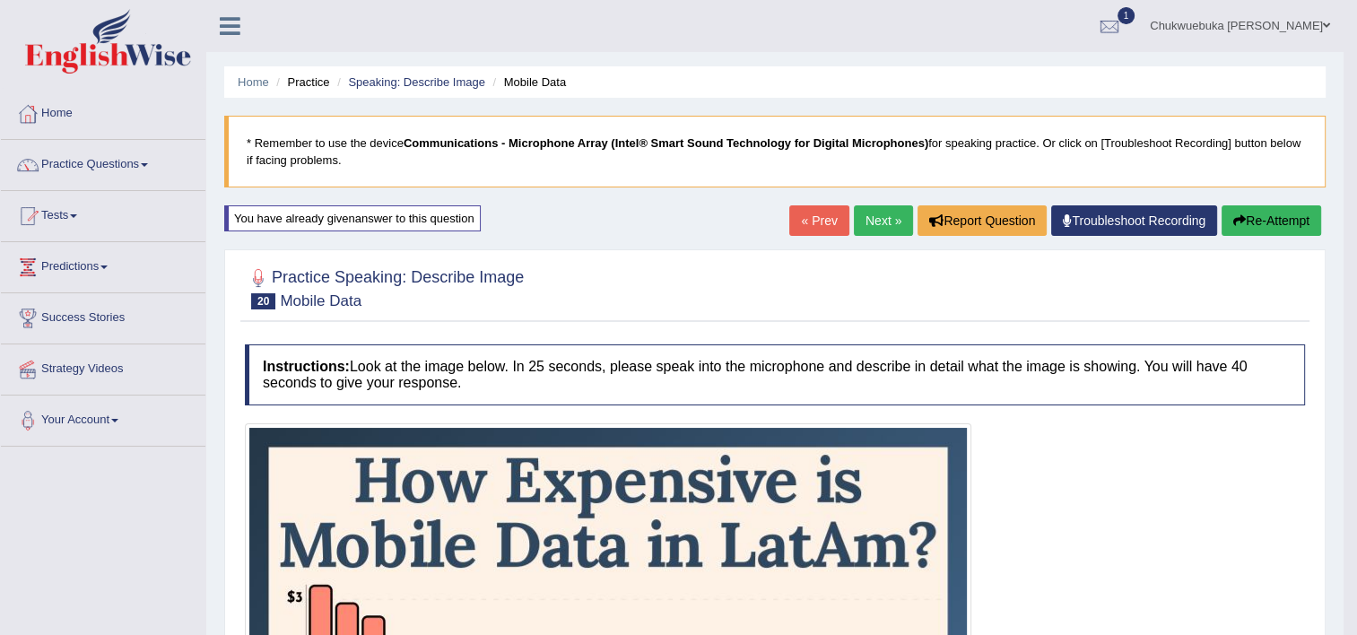
click at [873, 220] on link "Next »" at bounding box center [883, 220] width 59 height 30
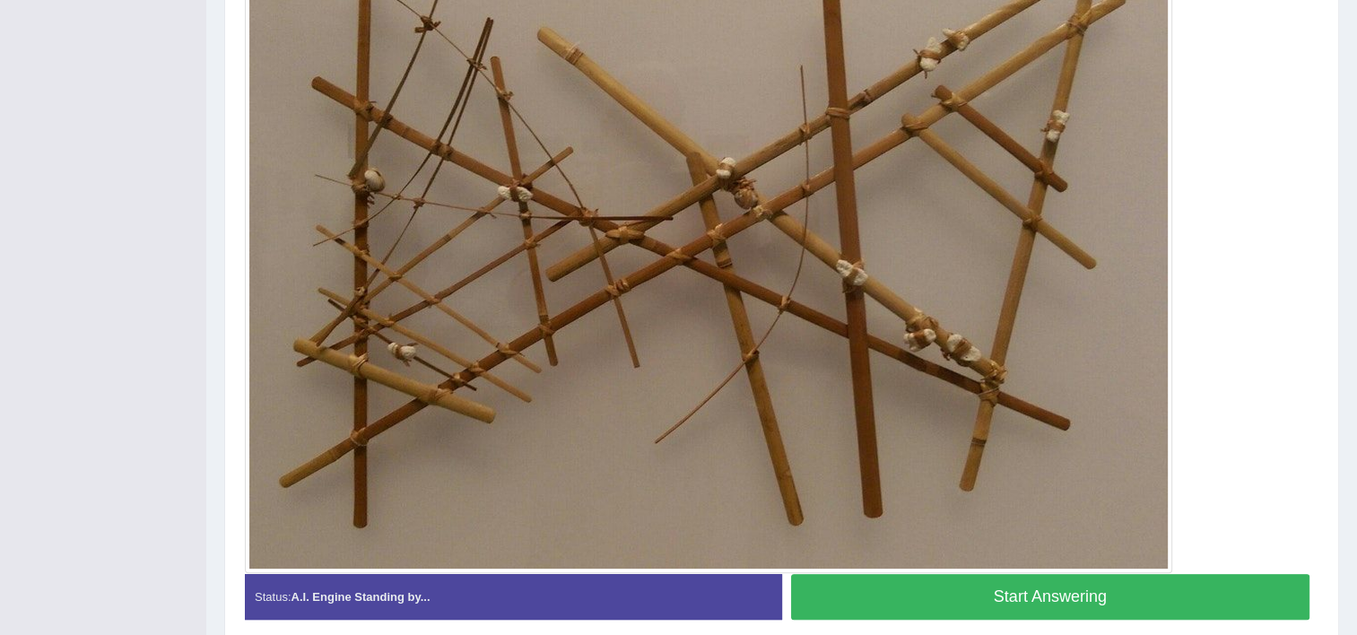
scroll to position [559, 0]
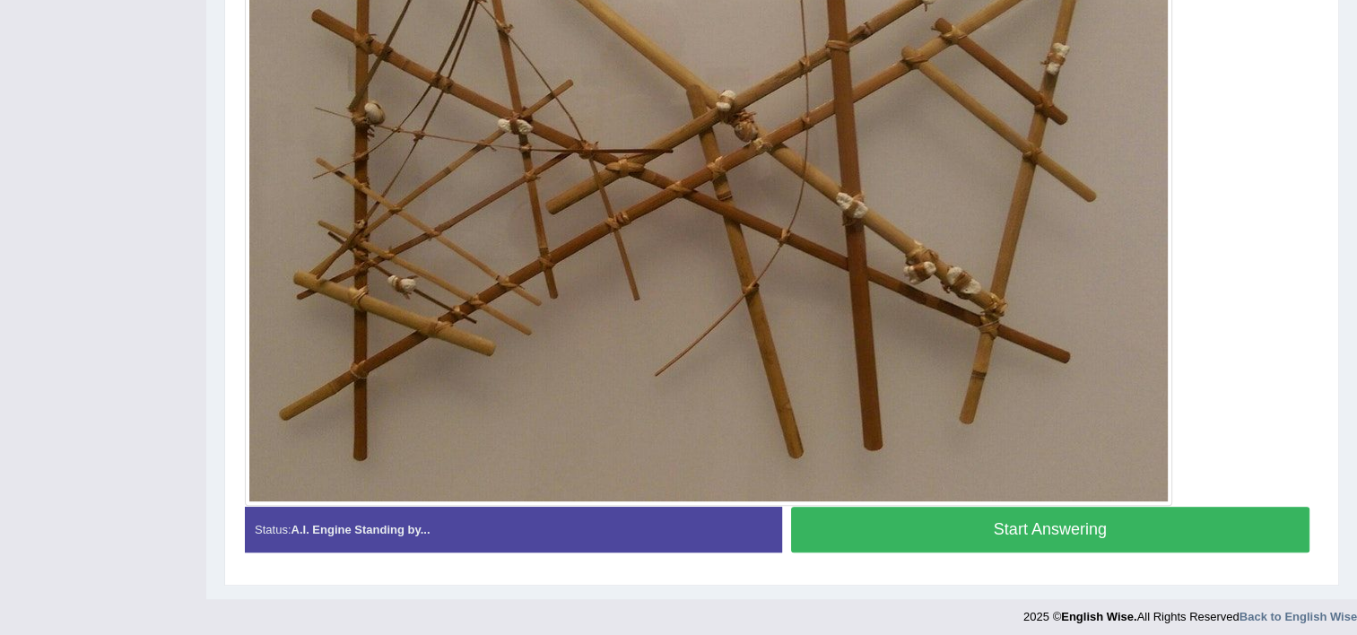
click at [1168, 544] on button "Start Answering" at bounding box center [1050, 530] width 519 height 46
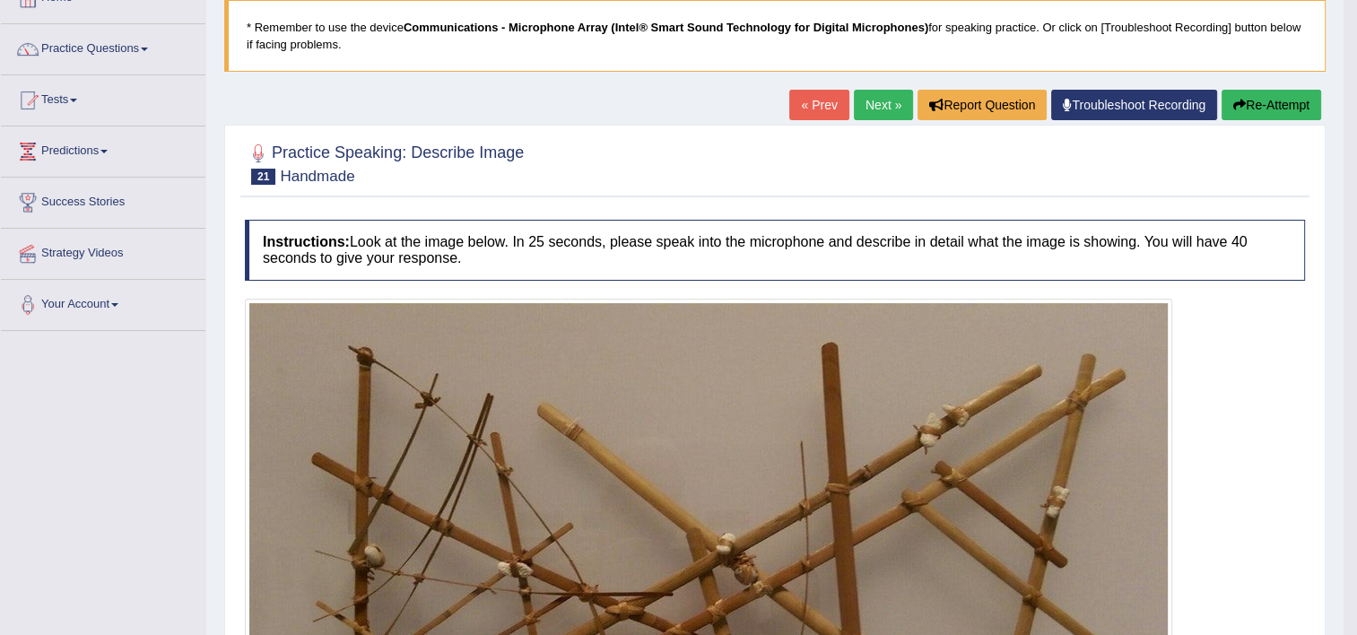
scroll to position [0, 0]
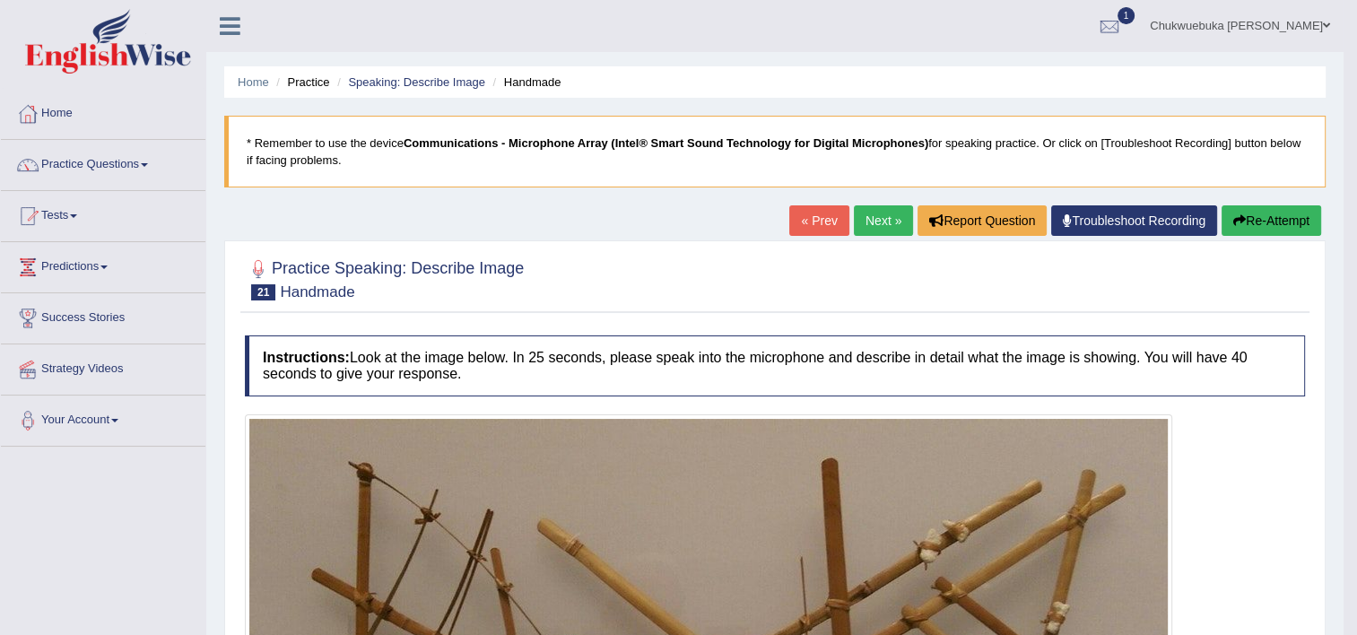
click at [1274, 226] on button "Re-Attempt" at bounding box center [1271, 220] width 100 height 30
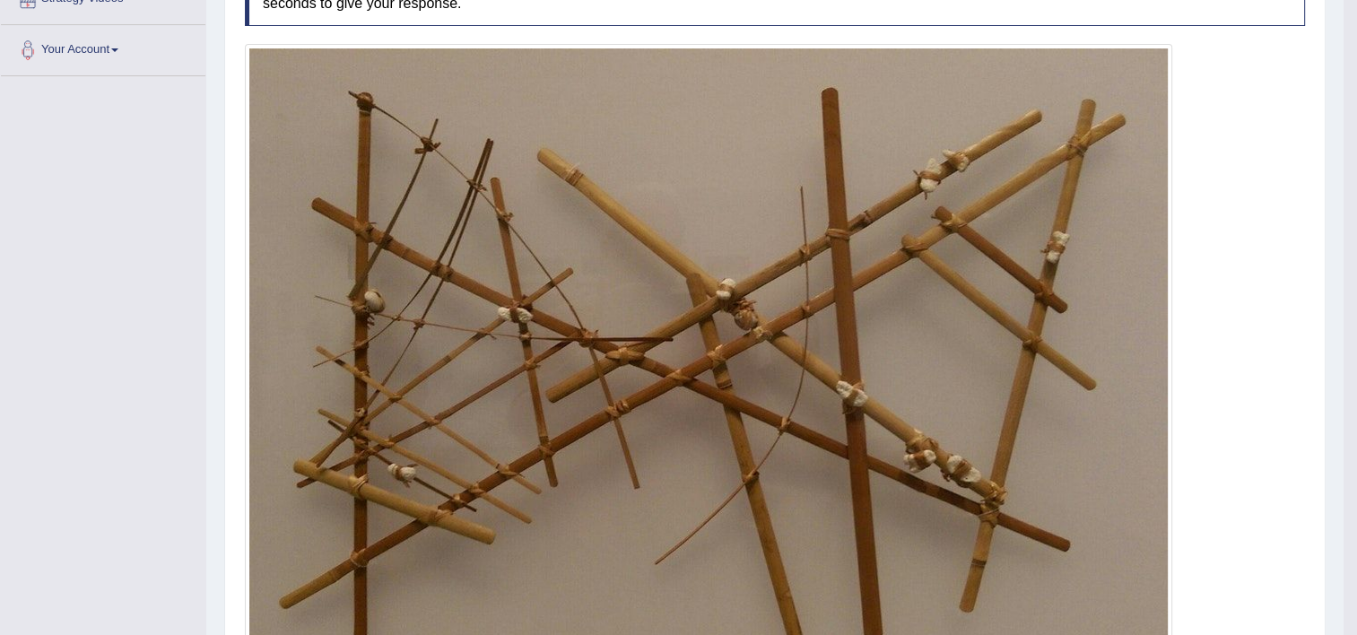
scroll to position [373, 0]
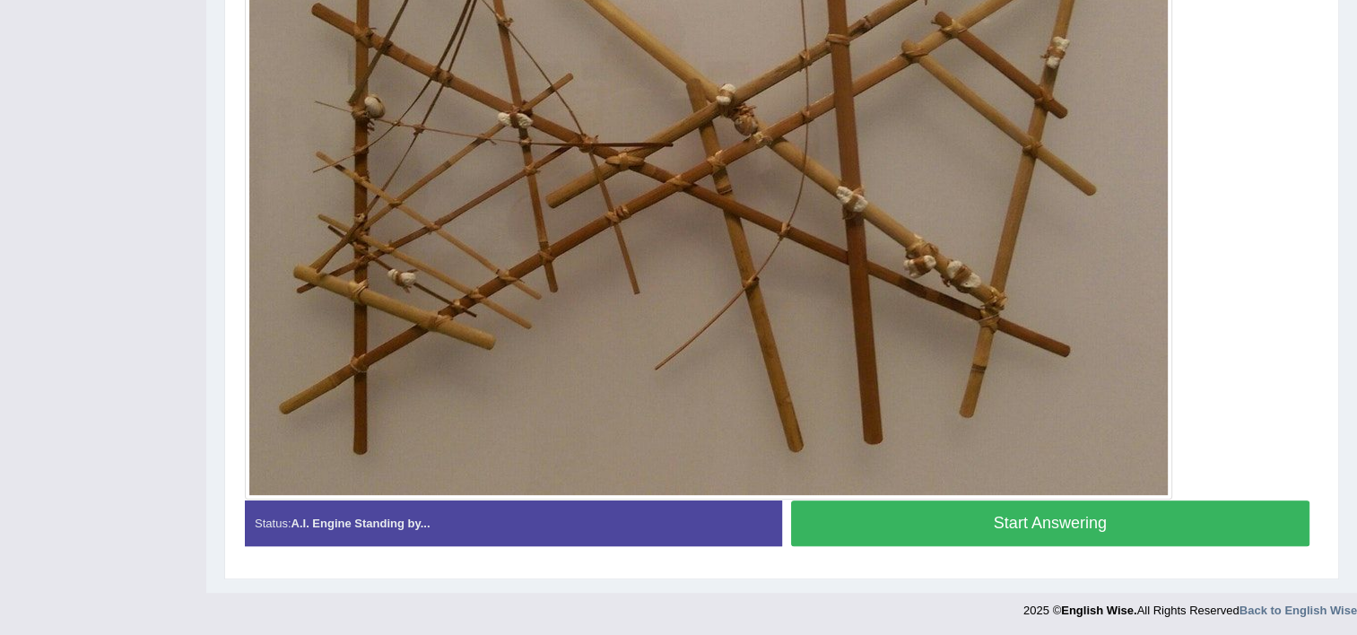
click at [1211, 524] on button "Start Answering" at bounding box center [1050, 523] width 519 height 46
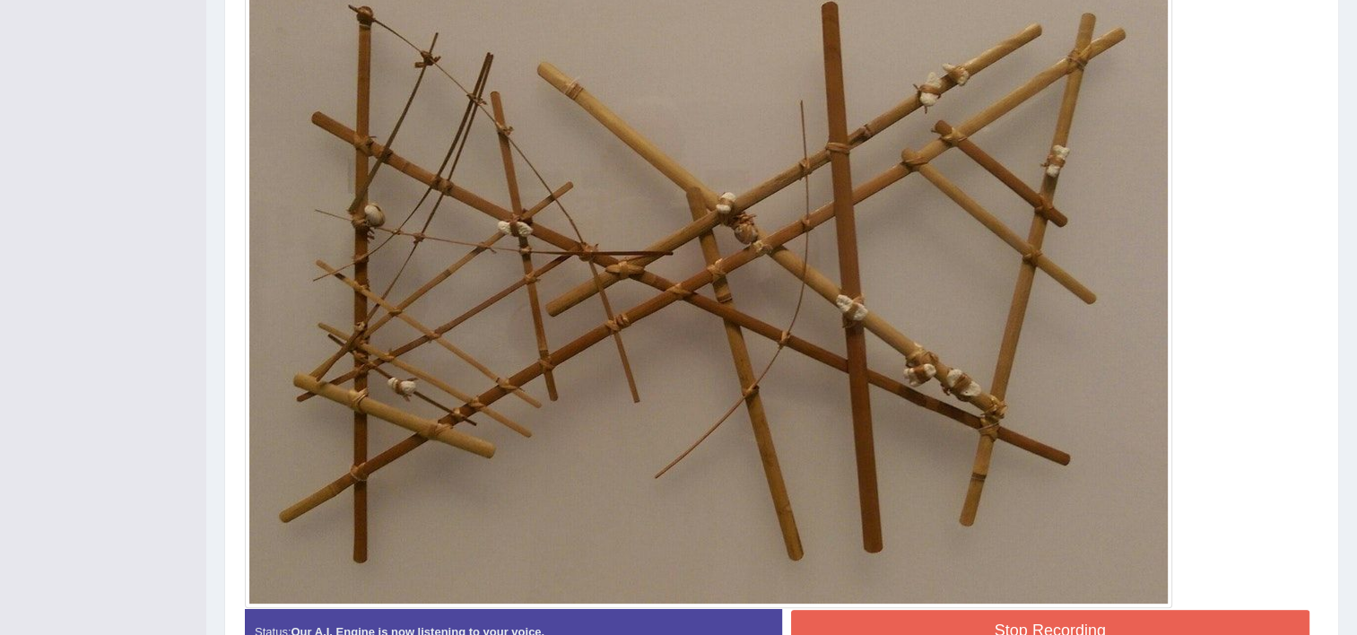
scroll to position [534, 0]
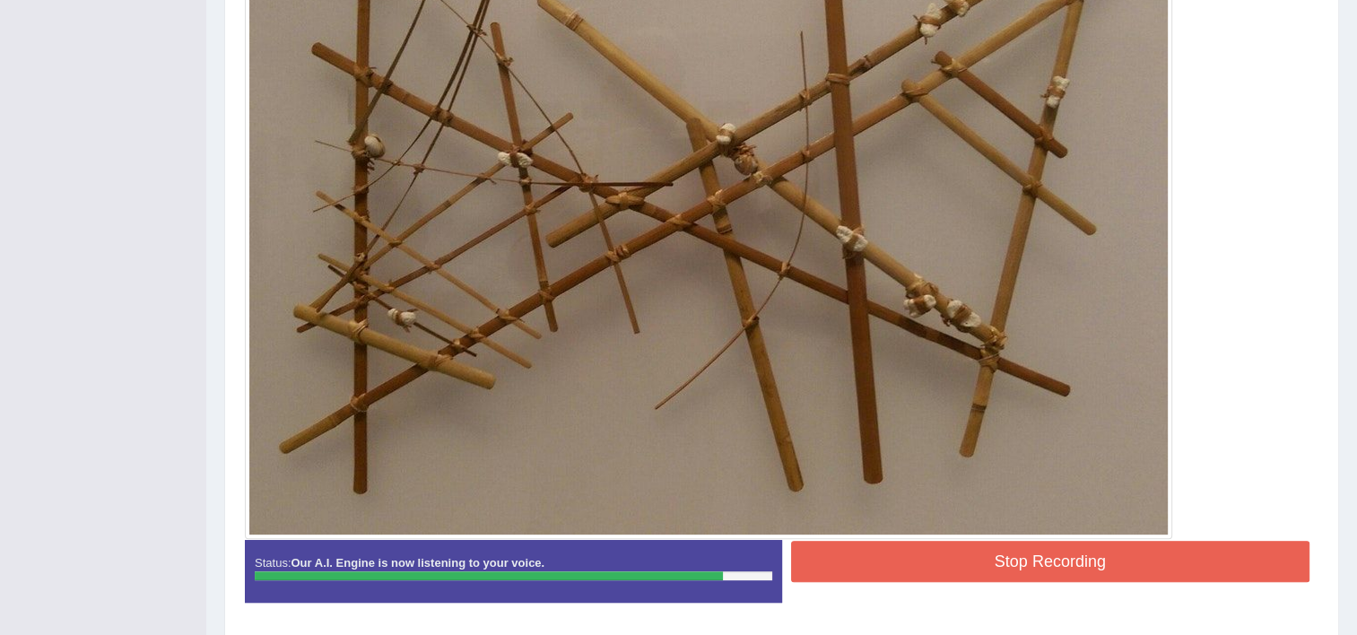
click at [1180, 567] on button "Stop Recording" at bounding box center [1050, 561] width 519 height 41
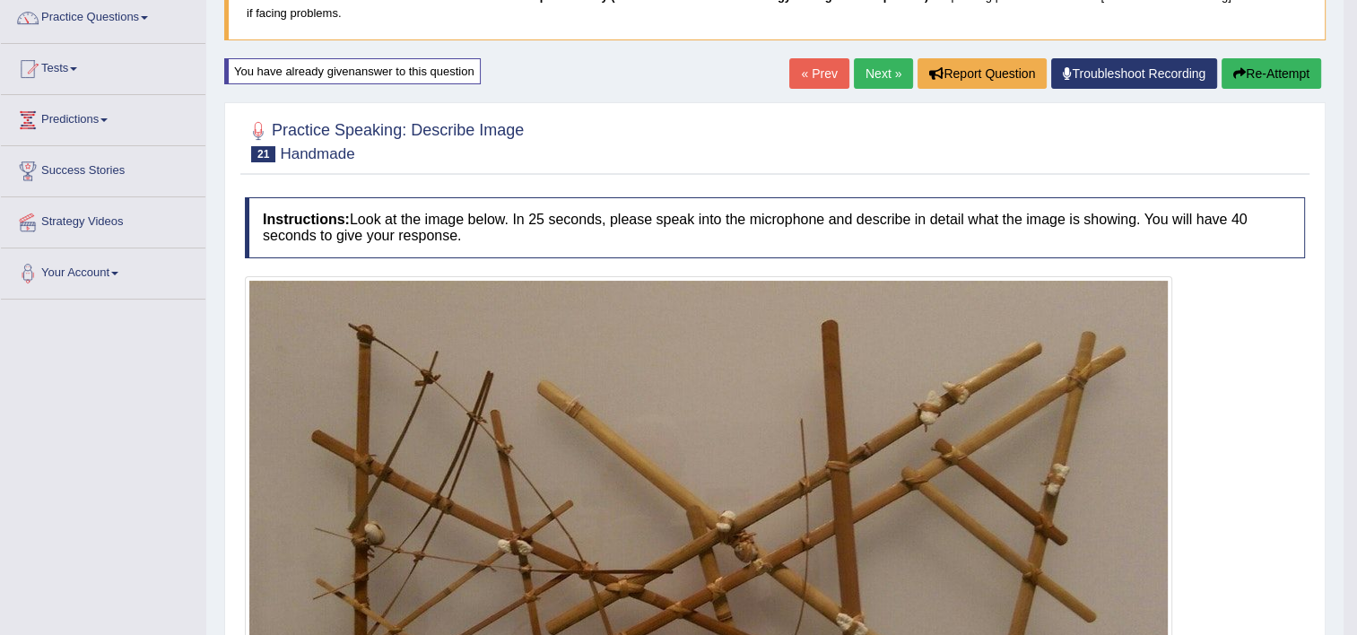
scroll to position [0, 0]
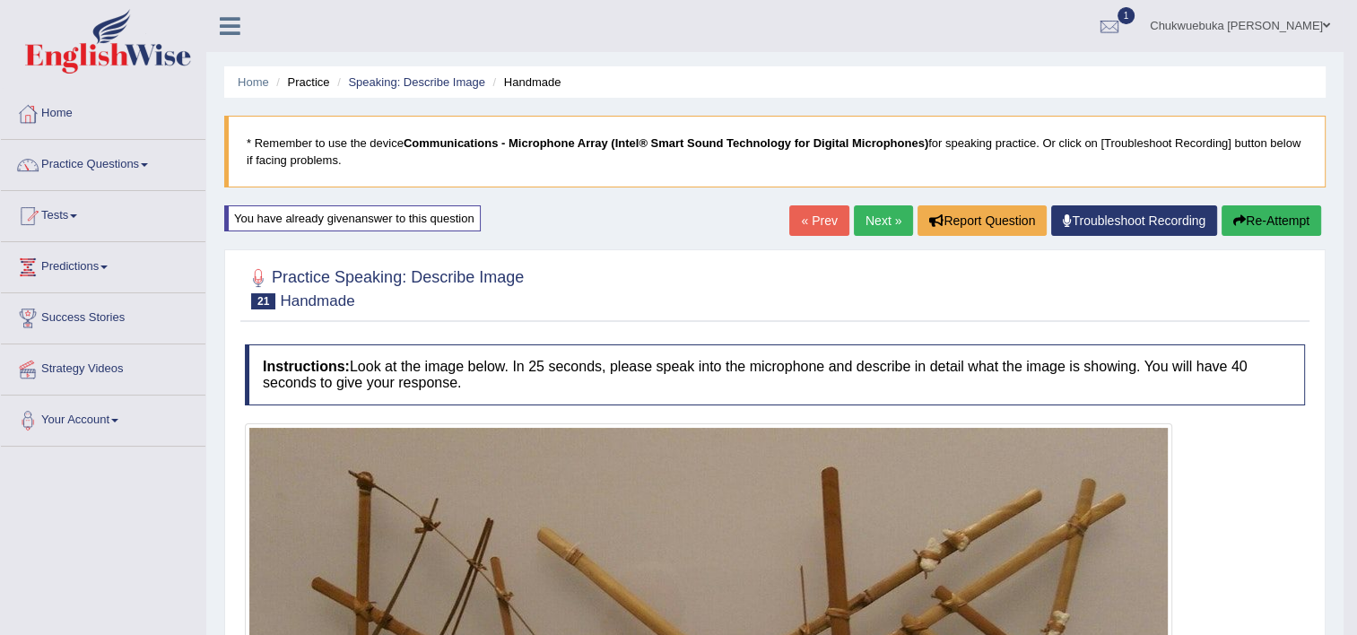
click at [873, 216] on link "Next »" at bounding box center [883, 220] width 59 height 30
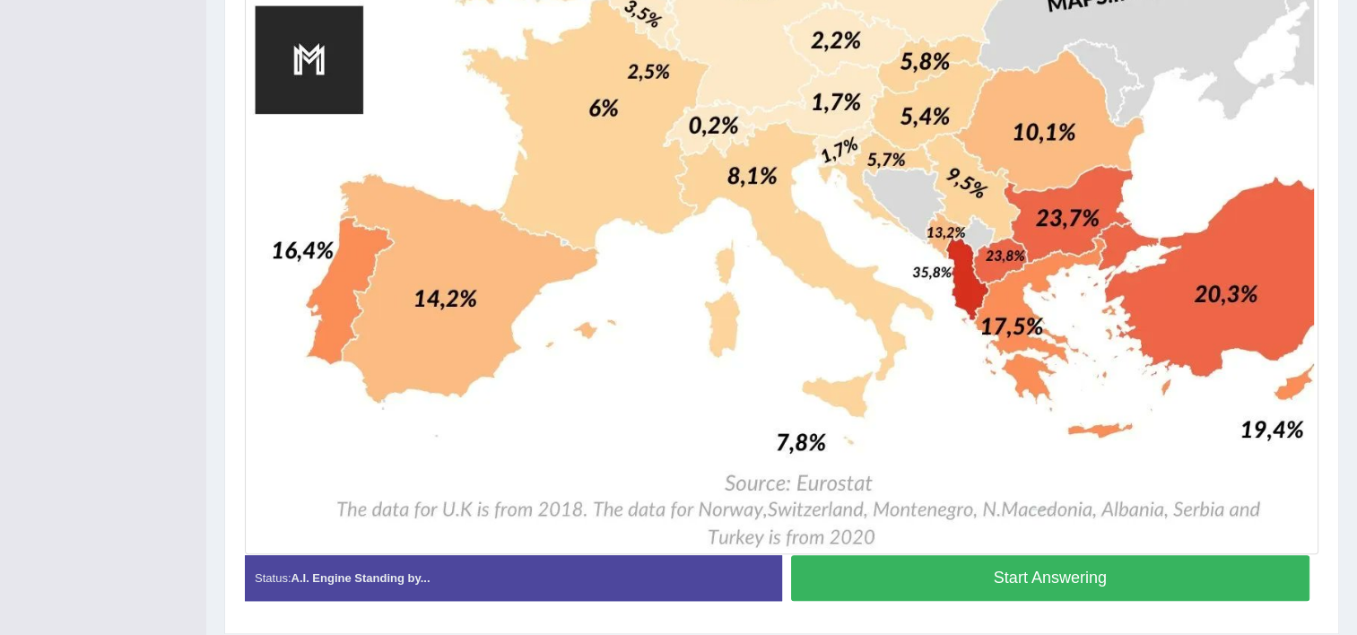
scroll to position [1221, 0]
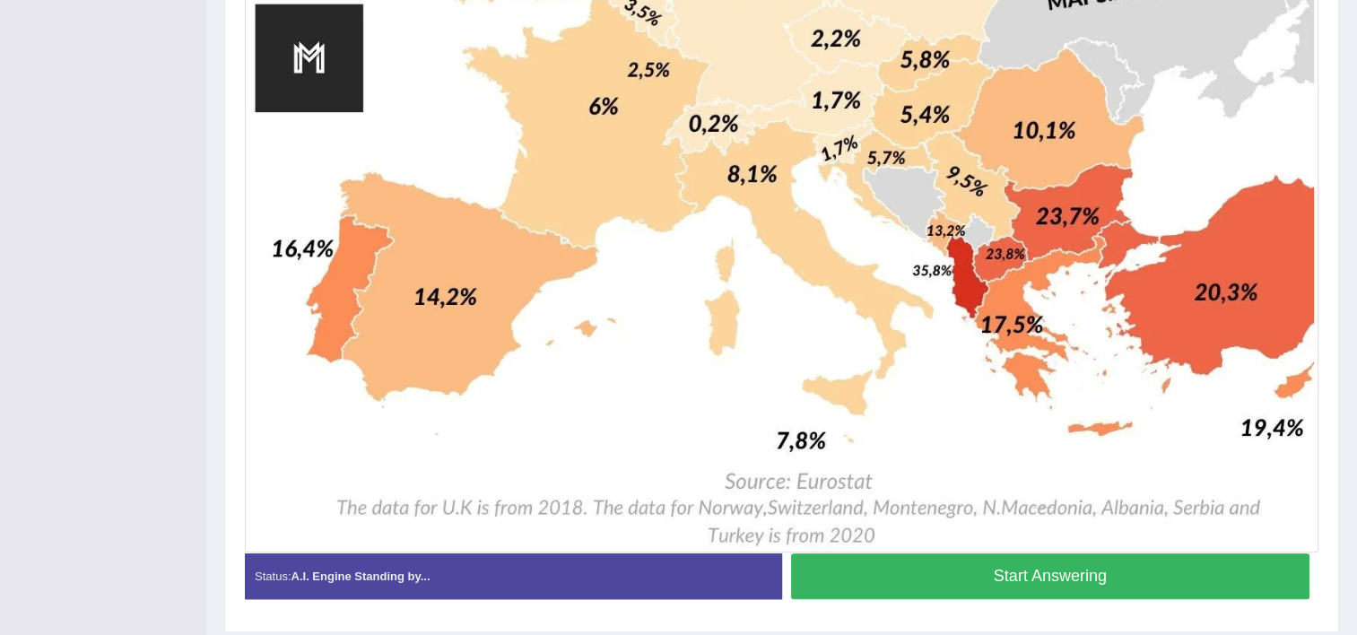
click at [968, 581] on button "Start Answering" at bounding box center [1050, 576] width 519 height 46
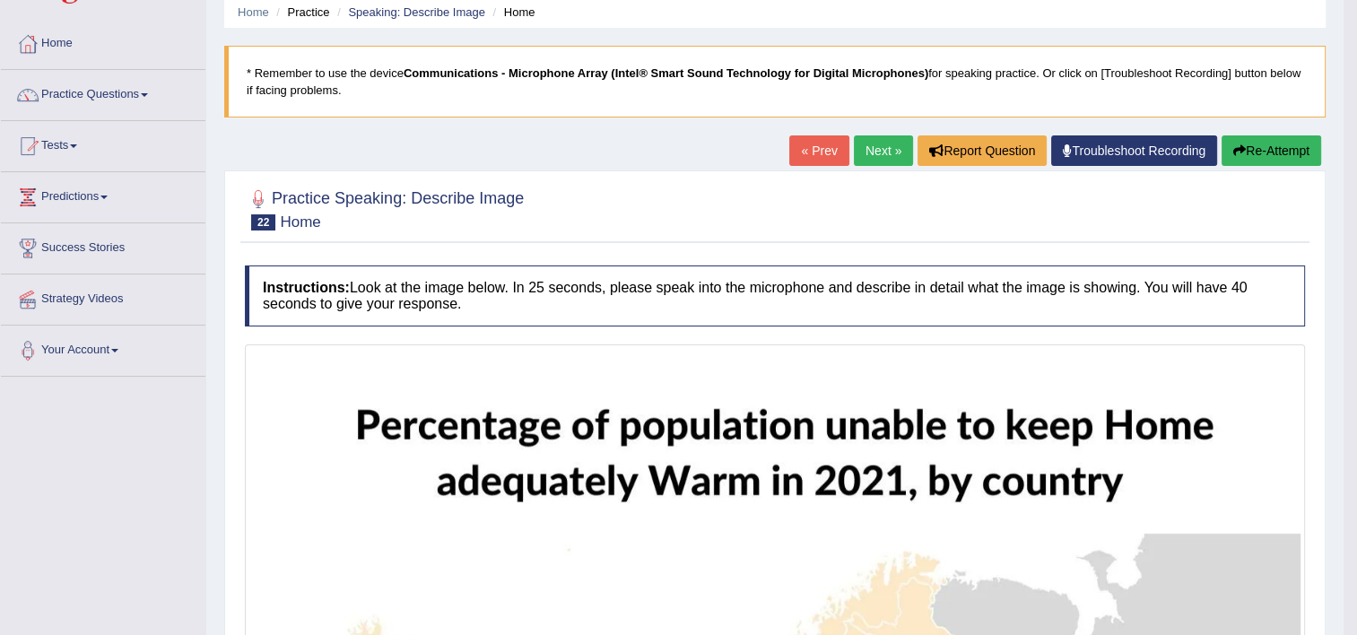
scroll to position [68, 0]
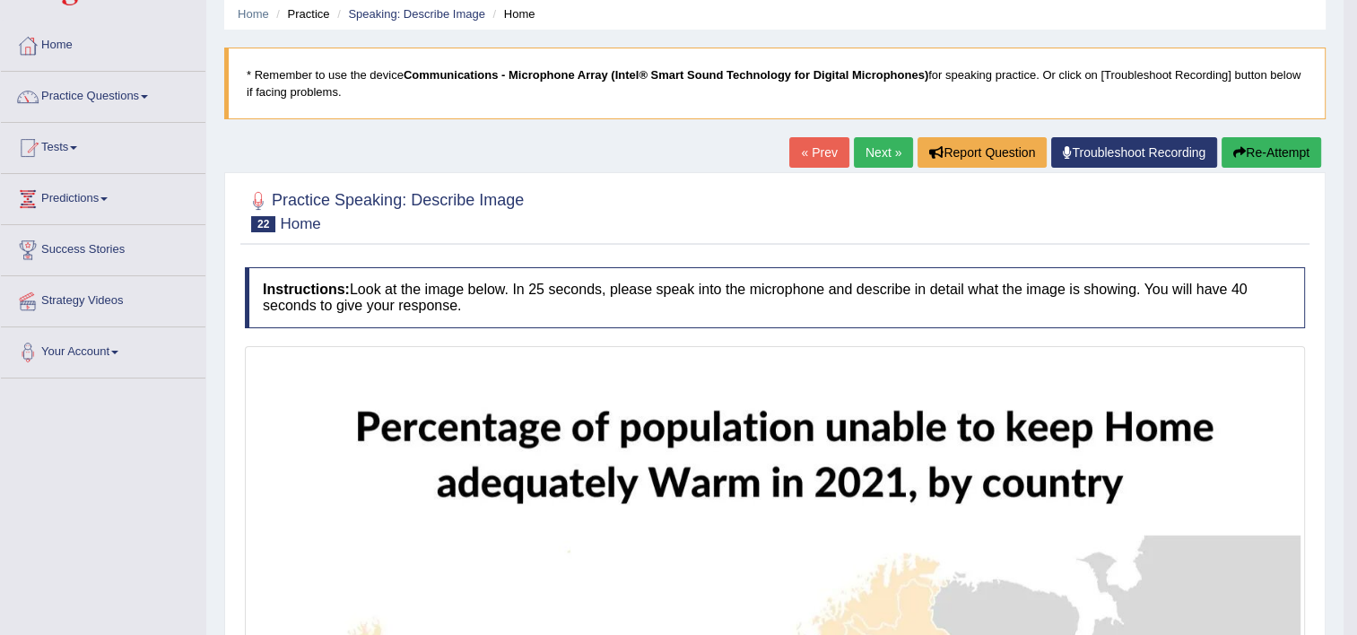
click at [1256, 137] on button "Re-Attempt" at bounding box center [1271, 152] width 100 height 30
click at [1250, 140] on button "Re-Attempt" at bounding box center [1271, 152] width 100 height 30
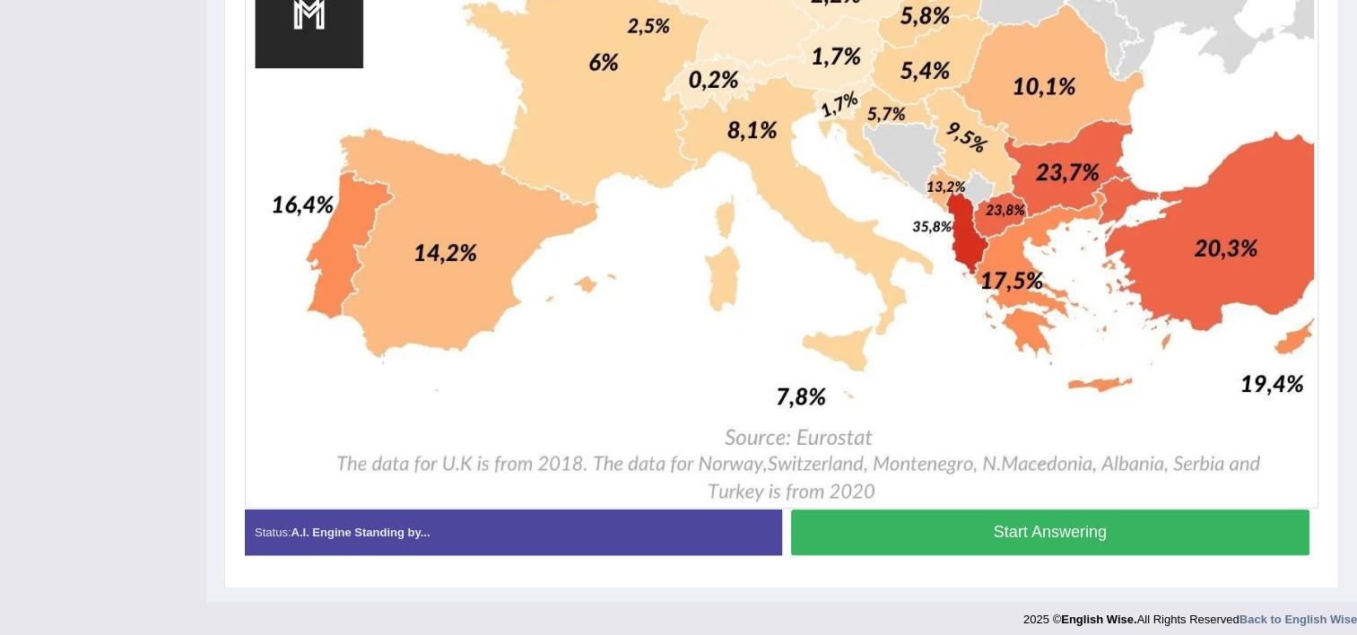
scroll to position [1298, 0]
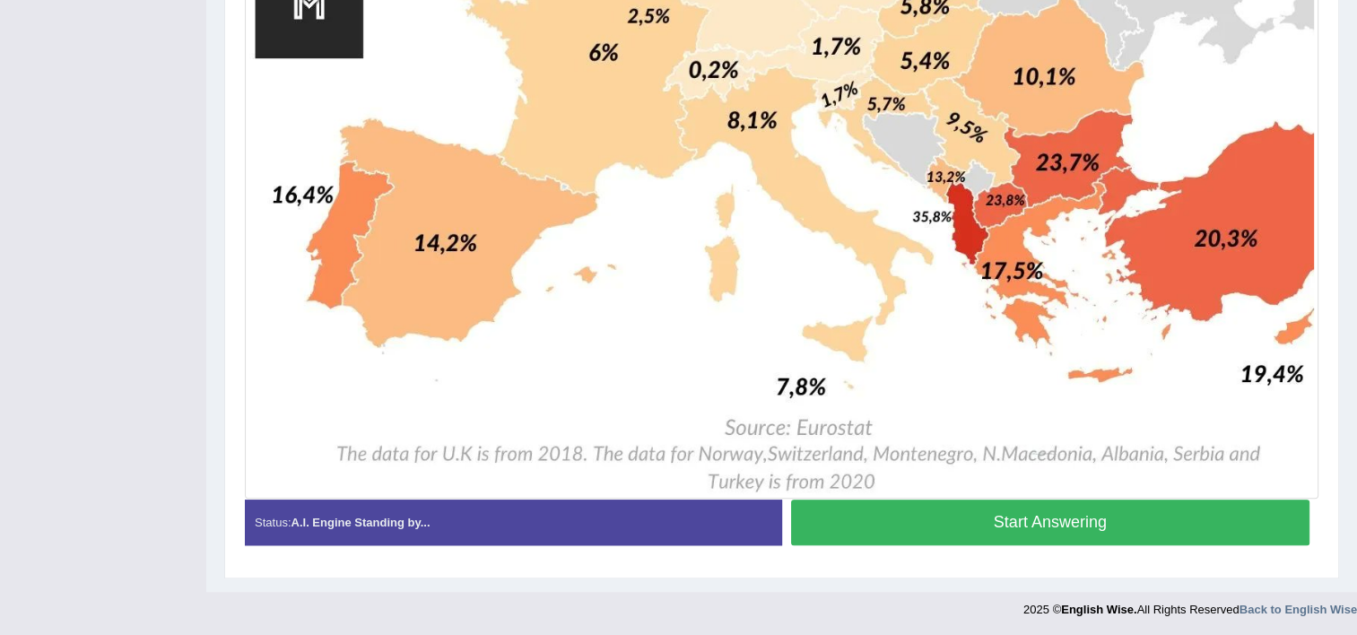
click at [989, 509] on button "Start Answering" at bounding box center [1050, 522] width 519 height 46
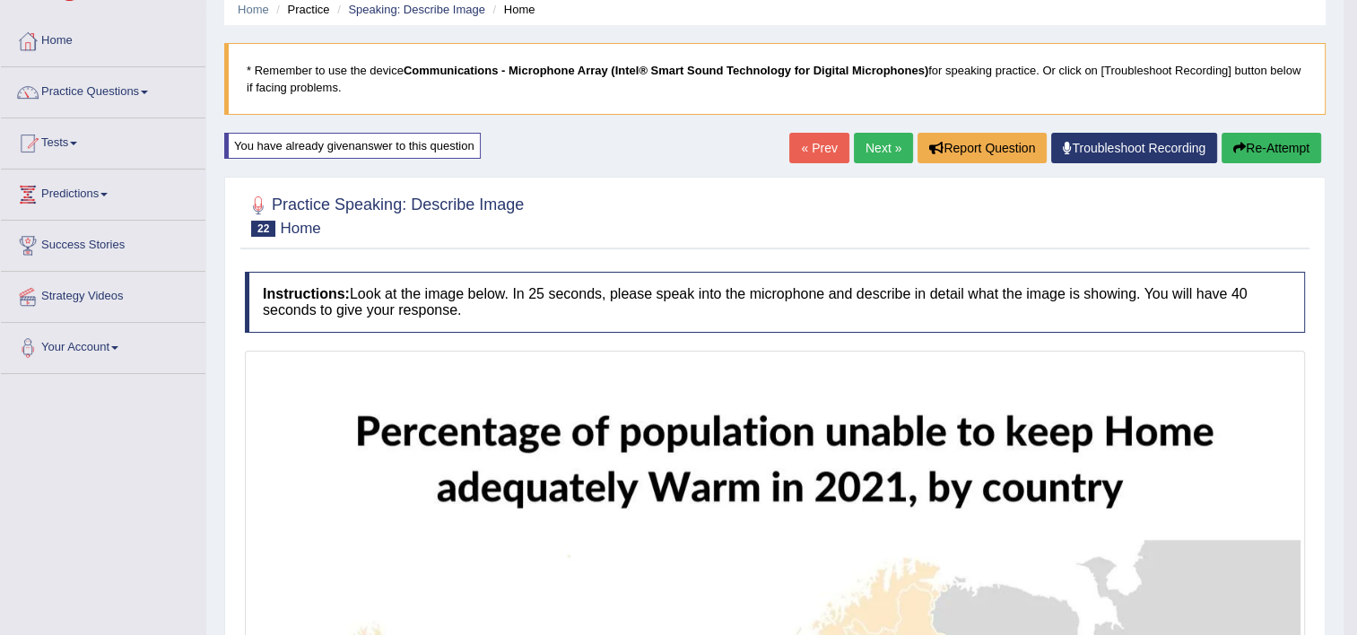
scroll to position [0, 0]
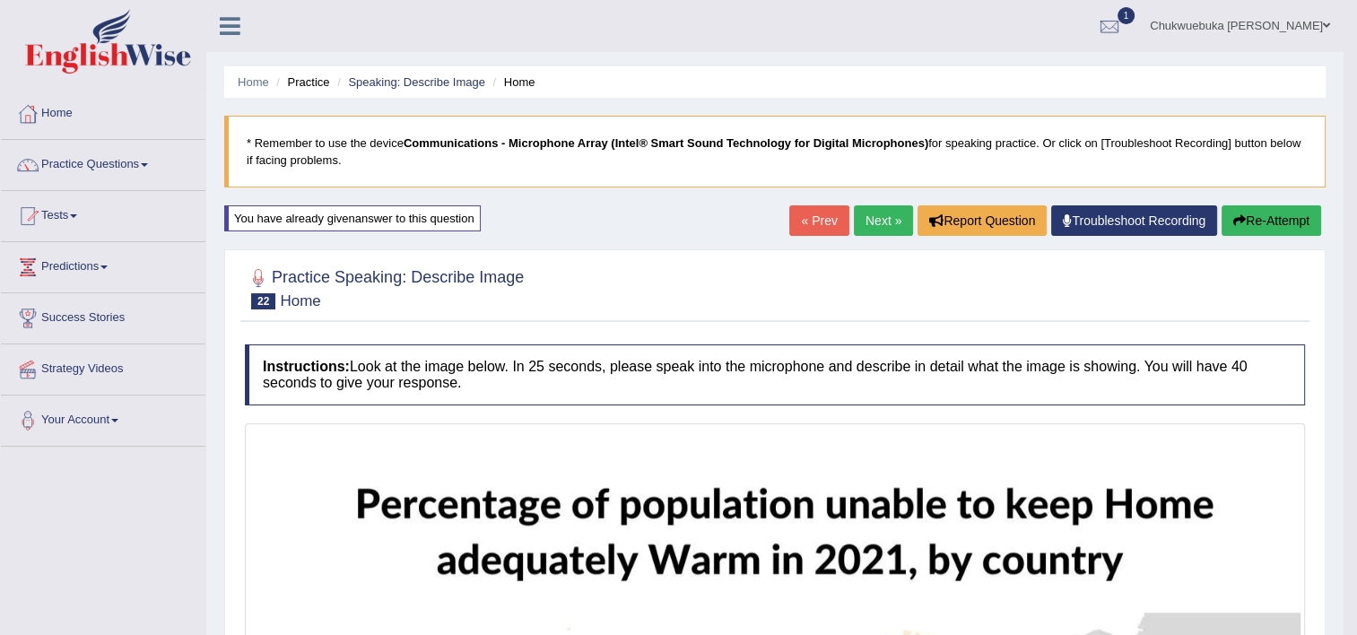
click at [875, 215] on link "Next »" at bounding box center [883, 220] width 59 height 30
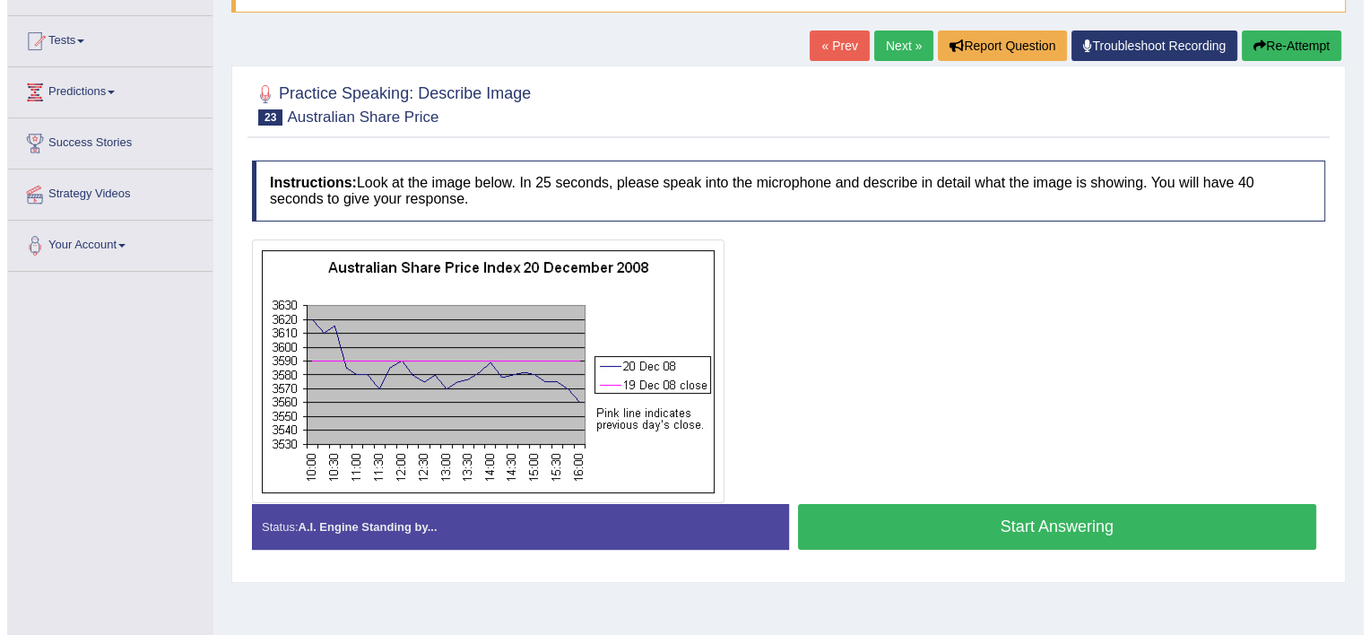
scroll to position [173, 0]
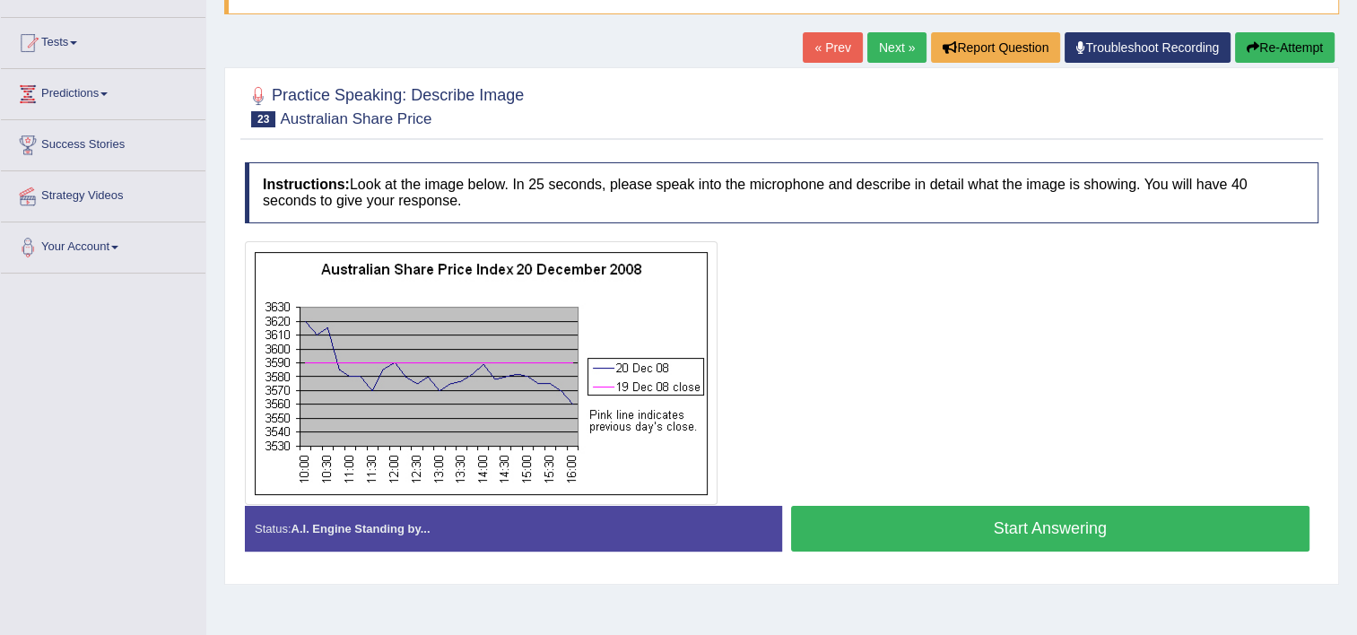
click at [995, 542] on button "Start Answering" at bounding box center [1050, 529] width 519 height 46
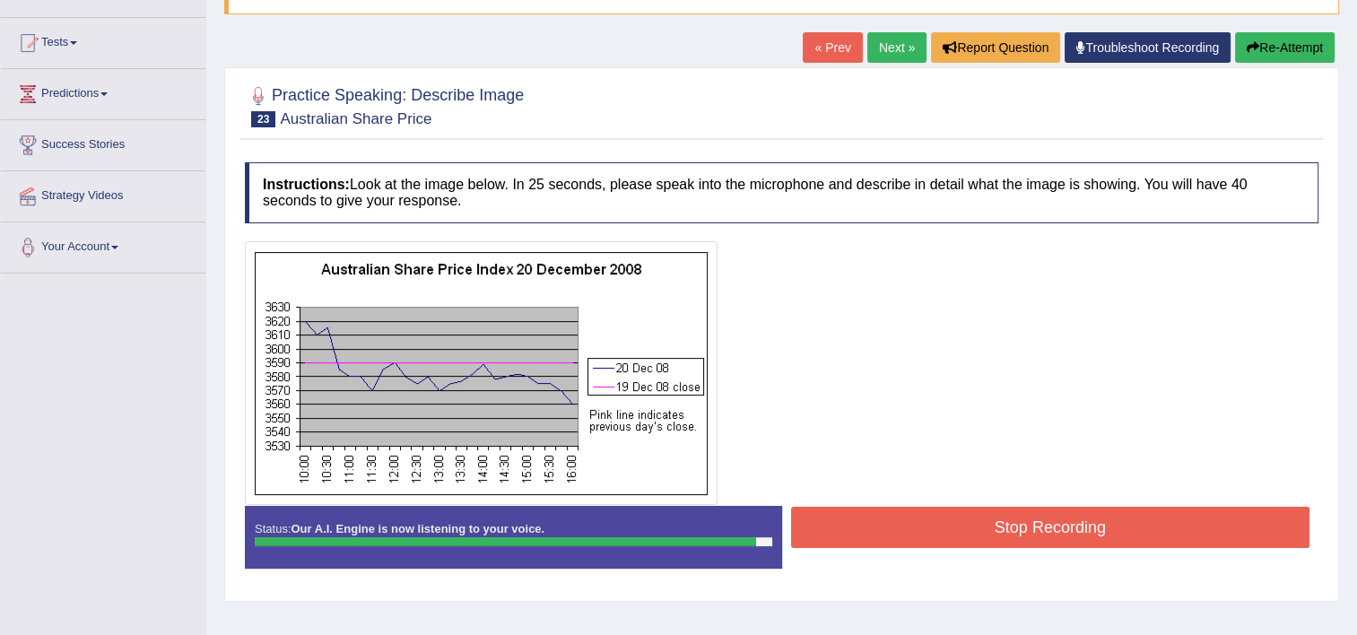
click at [995, 540] on button "Stop Recording" at bounding box center [1050, 527] width 519 height 41
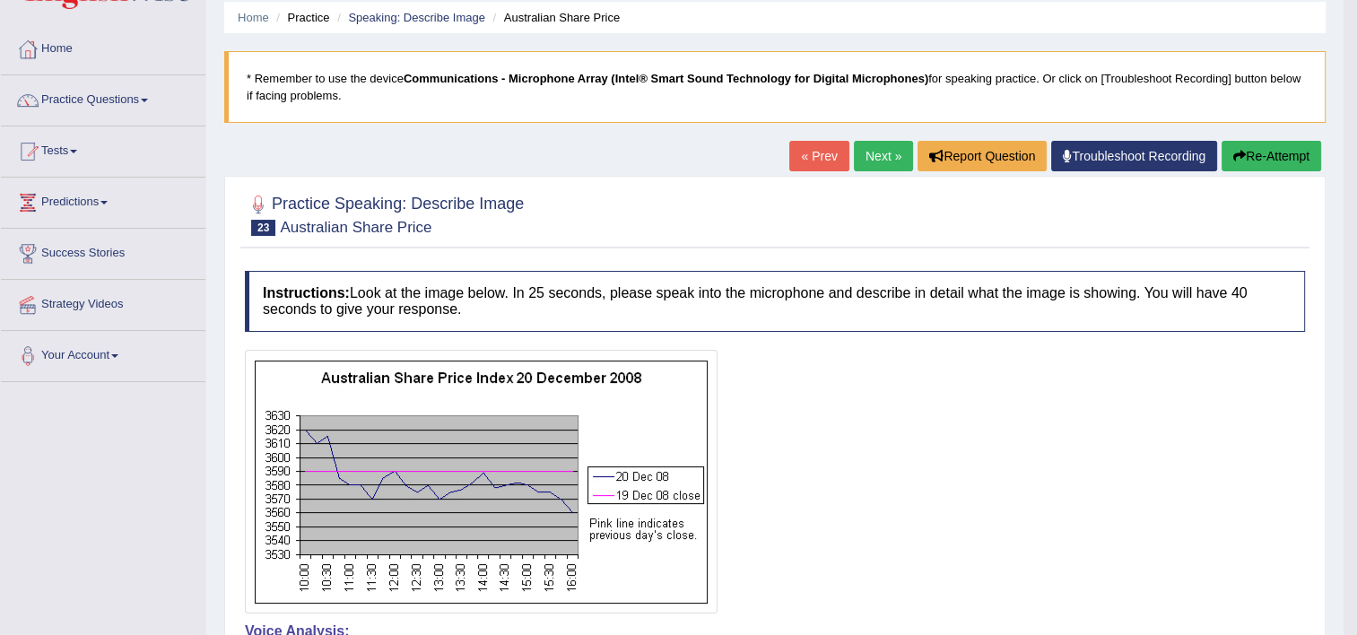
scroll to position [0, 0]
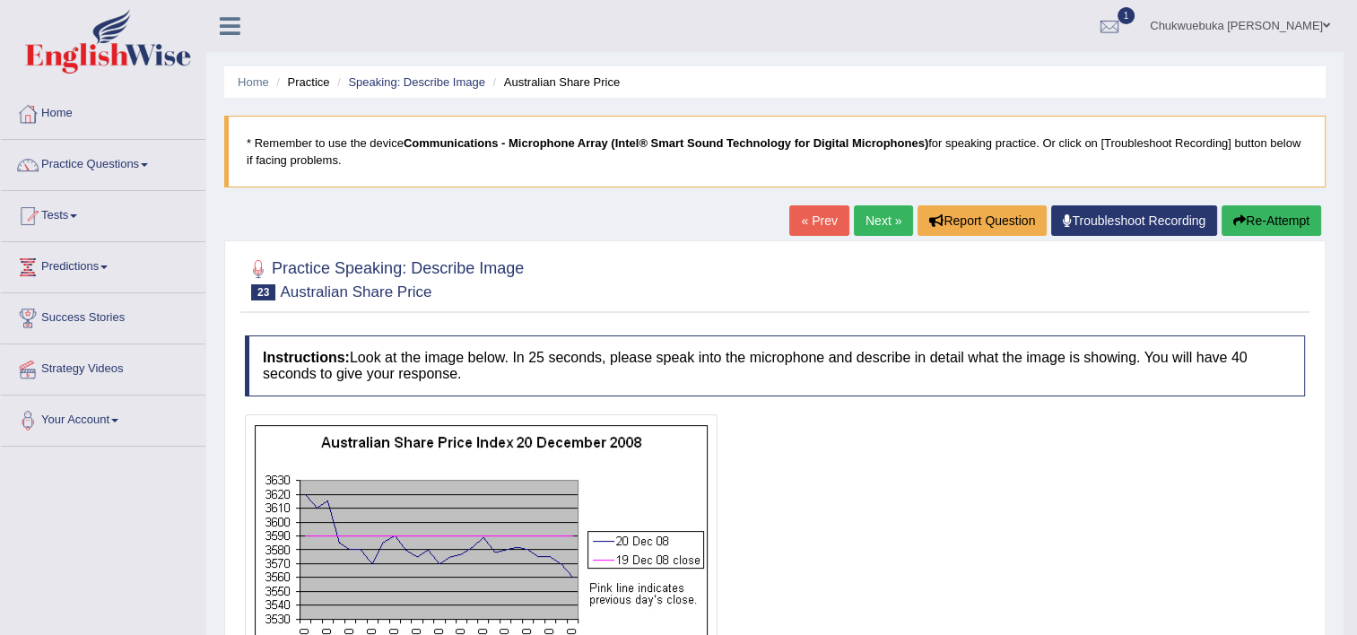
click at [876, 218] on link "Next »" at bounding box center [883, 220] width 59 height 30
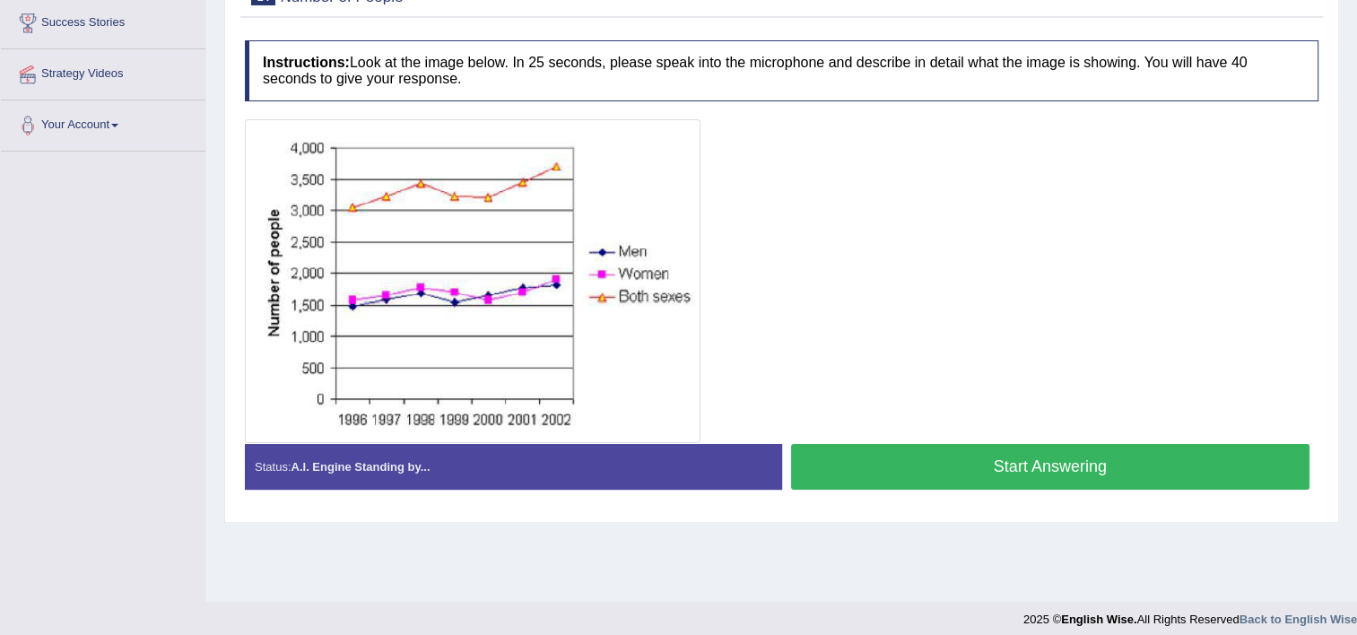
scroll to position [296, 0]
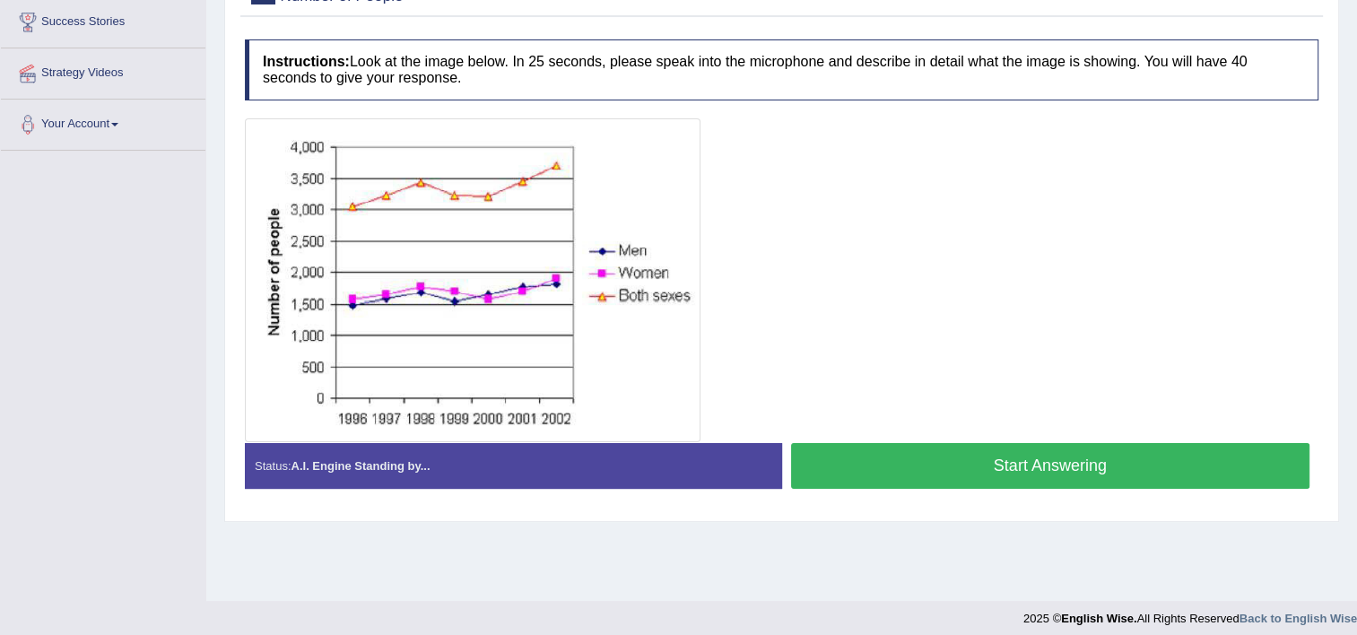
click at [878, 448] on button "Start Answering" at bounding box center [1050, 466] width 519 height 46
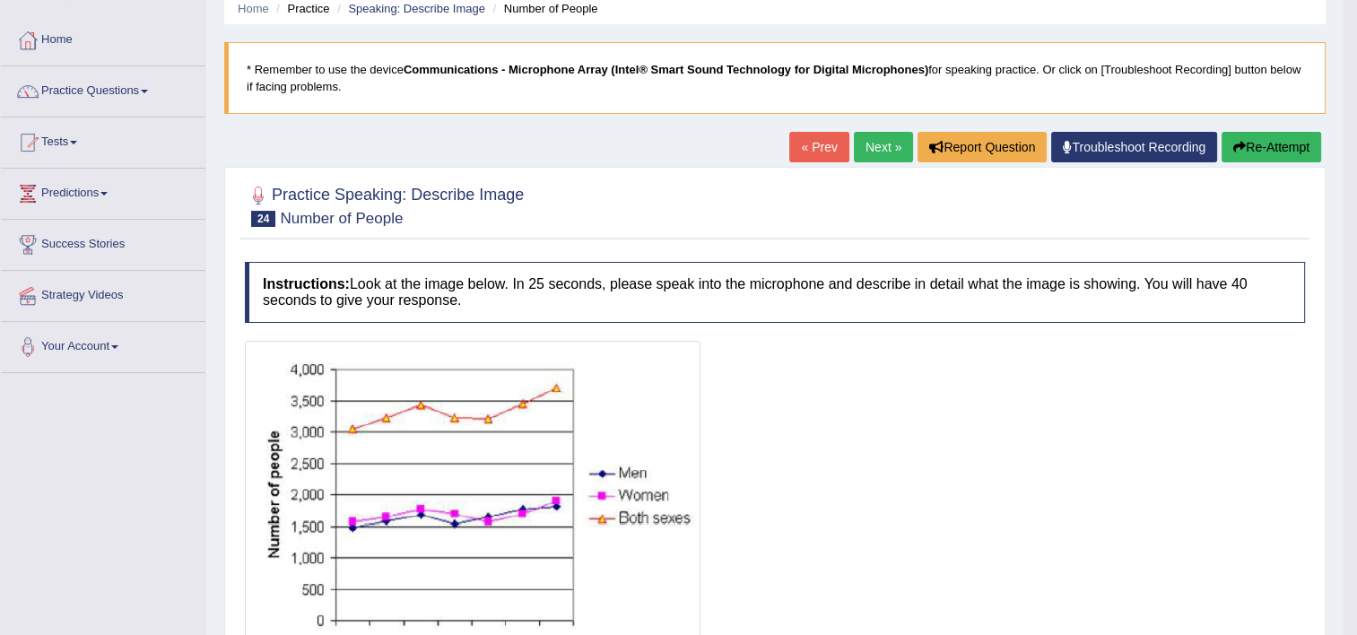
scroll to position [0, 0]
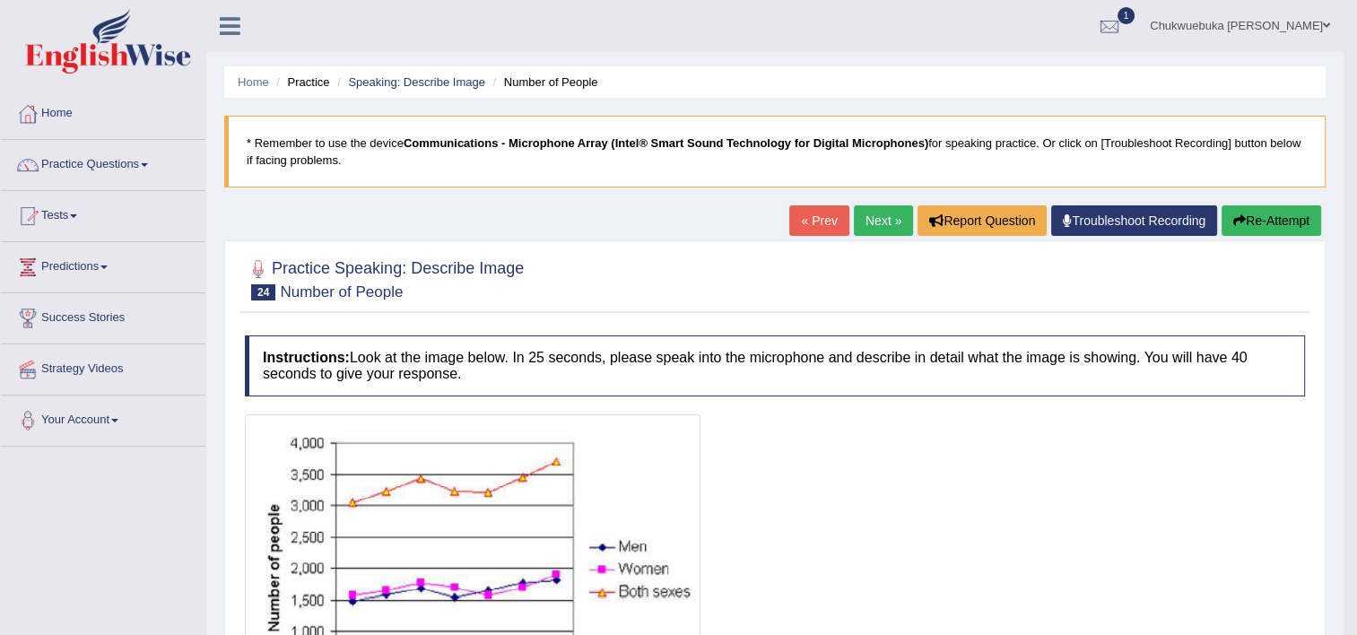
click at [867, 199] on div "Home Practice Speaking: Describe Image Number of People * Remember to use the d…" at bounding box center [774, 605] width 1137 height 1211
click at [867, 216] on link "Next »" at bounding box center [883, 220] width 59 height 30
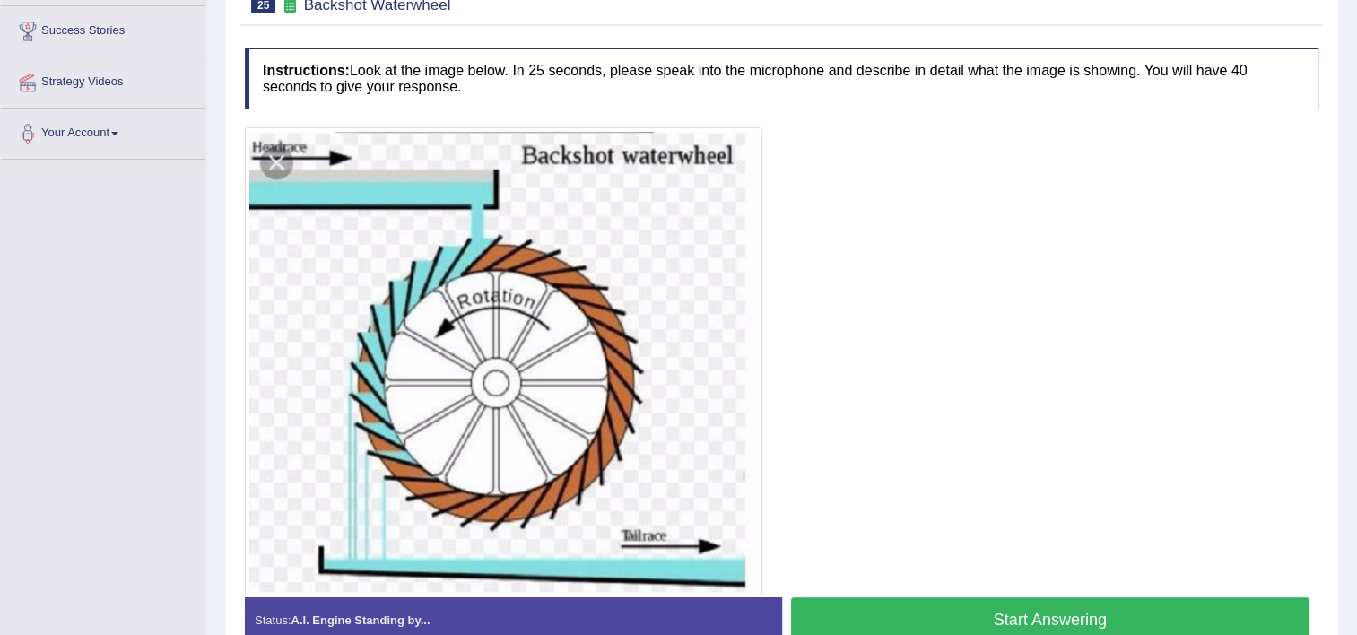
scroll to position [288, 0]
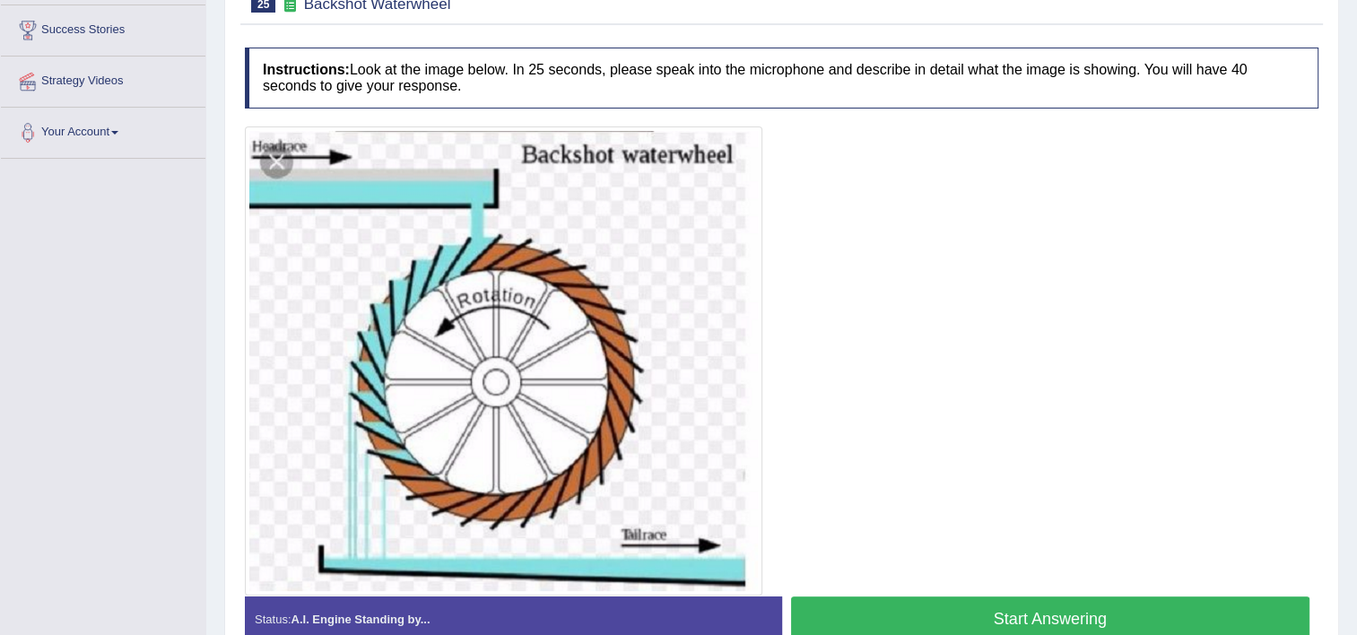
click at [916, 627] on button "Start Answering" at bounding box center [1050, 619] width 519 height 46
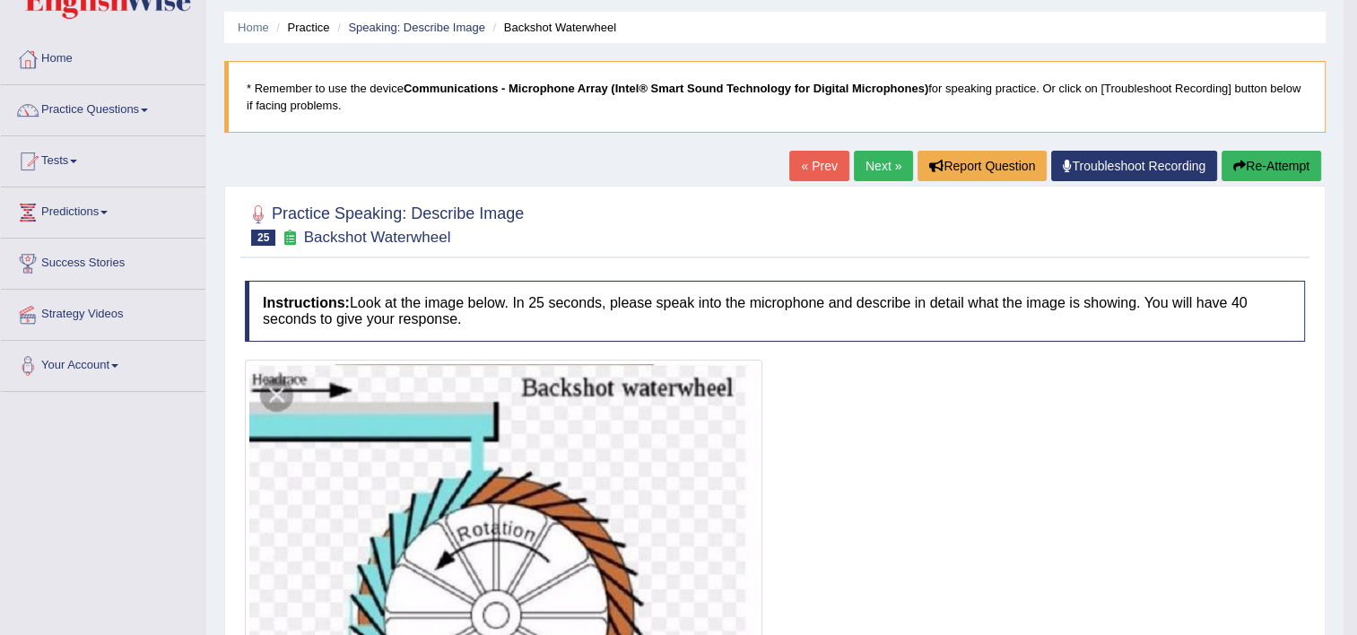
scroll to position [39, 0]
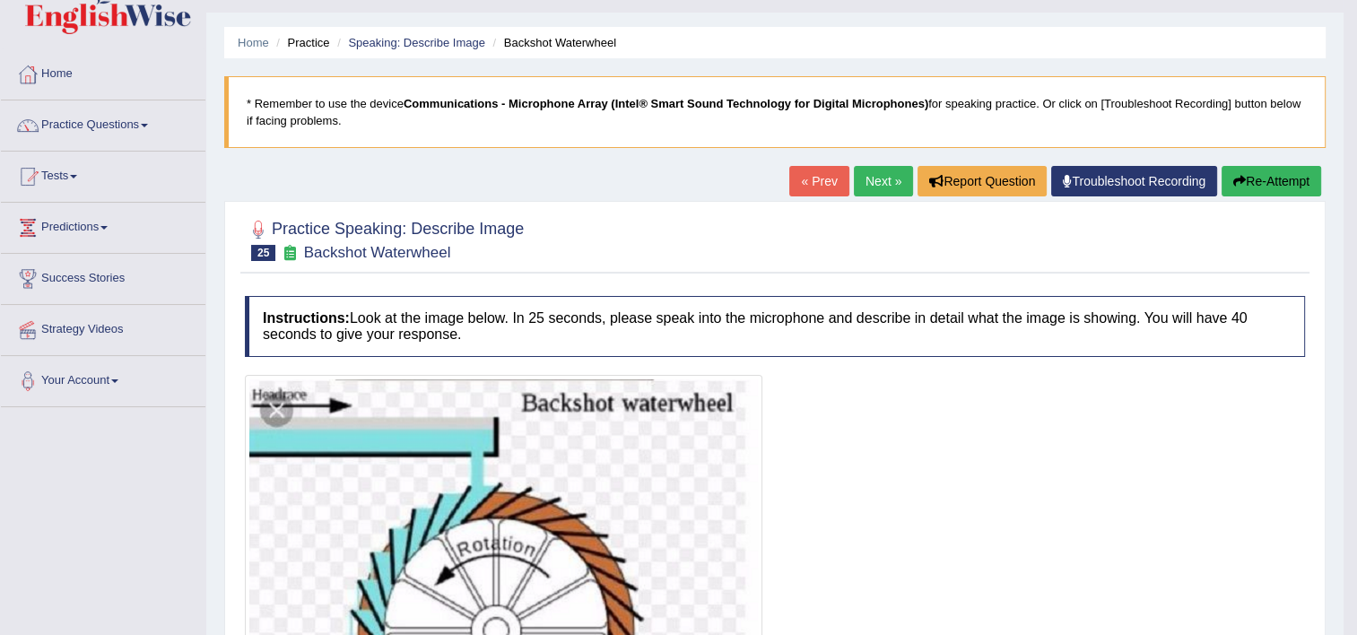
click at [888, 169] on link "Next »" at bounding box center [883, 181] width 59 height 30
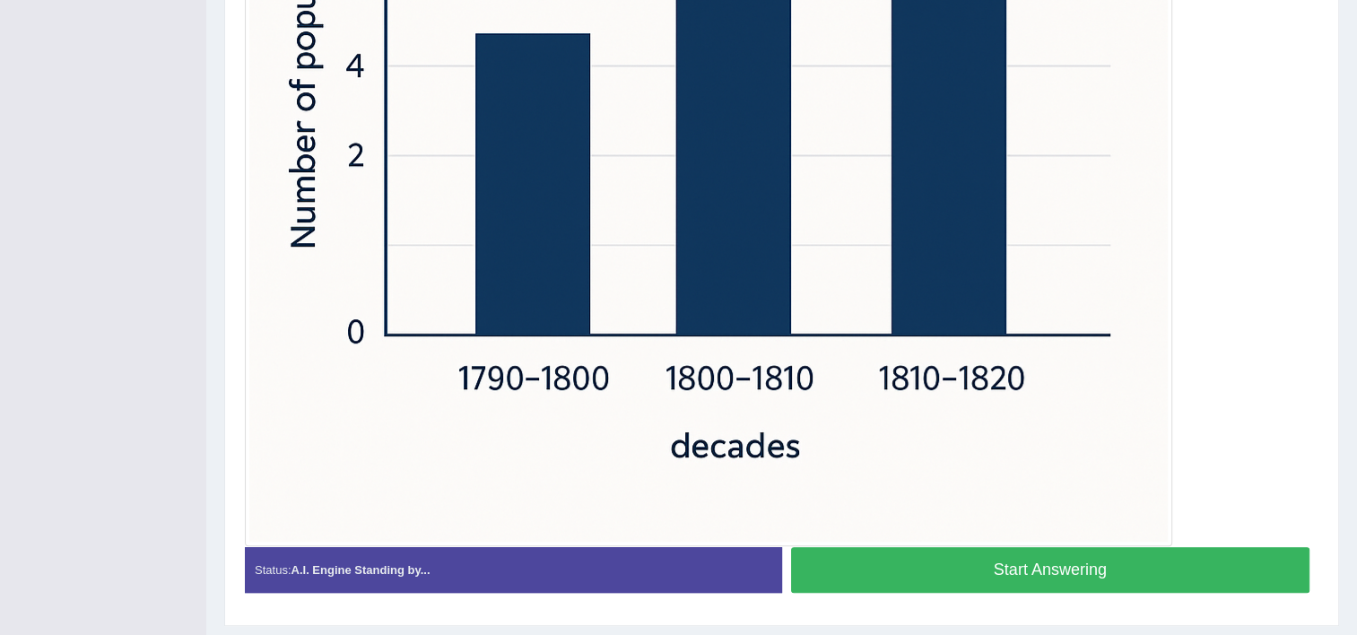
scroll to position [802, 0]
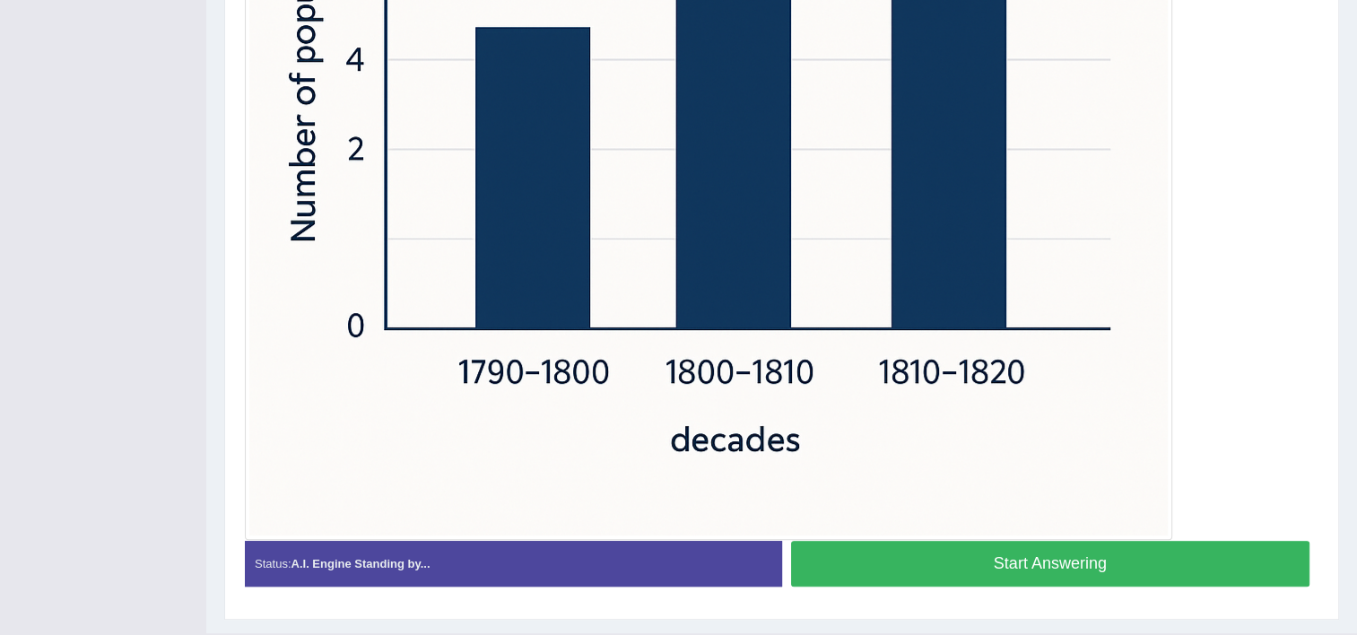
click at [904, 575] on button "Start Answering" at bounding box center [1050, 564] width 519 height 46
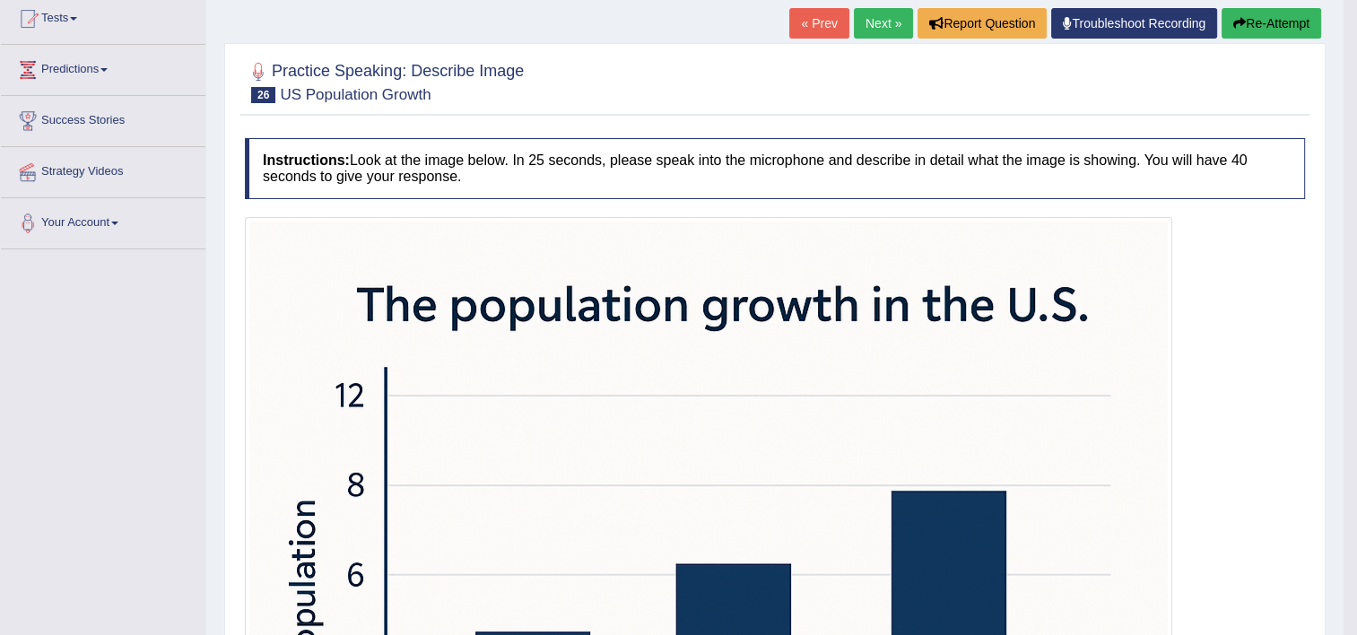
scroll to position [166, 0]
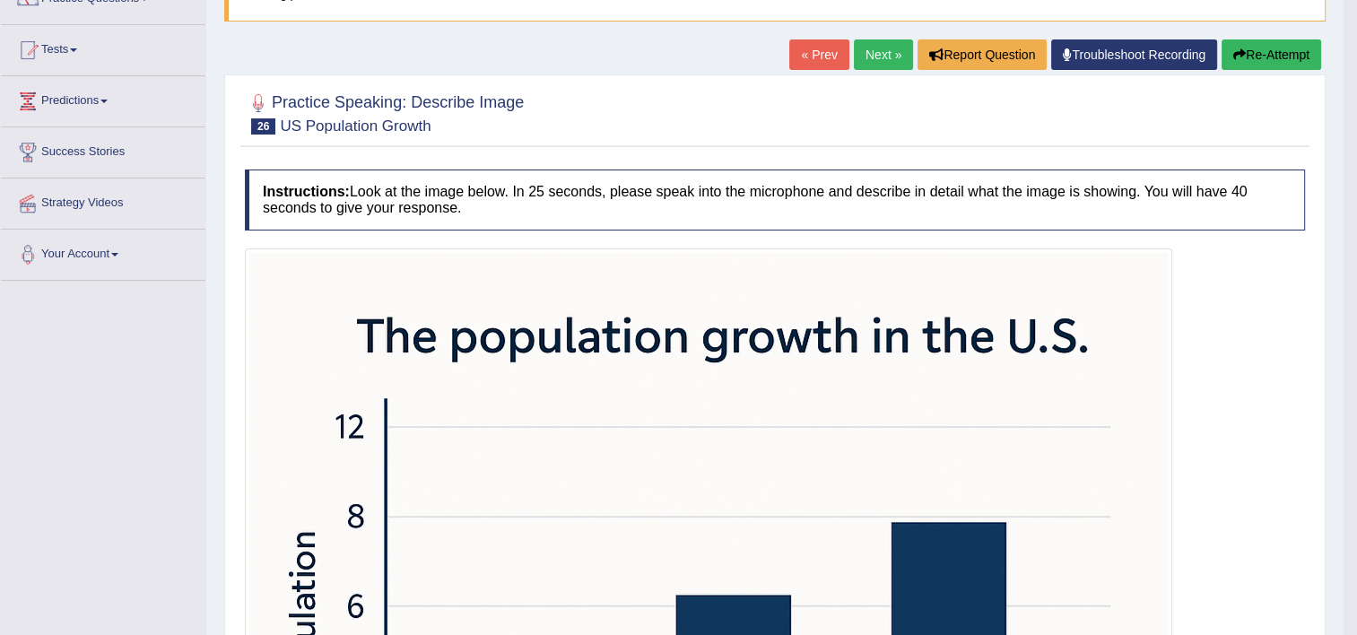
click at [1259, 48] on button "Re-Attempt" at bounding box center [1271, 54] width 100 height 30
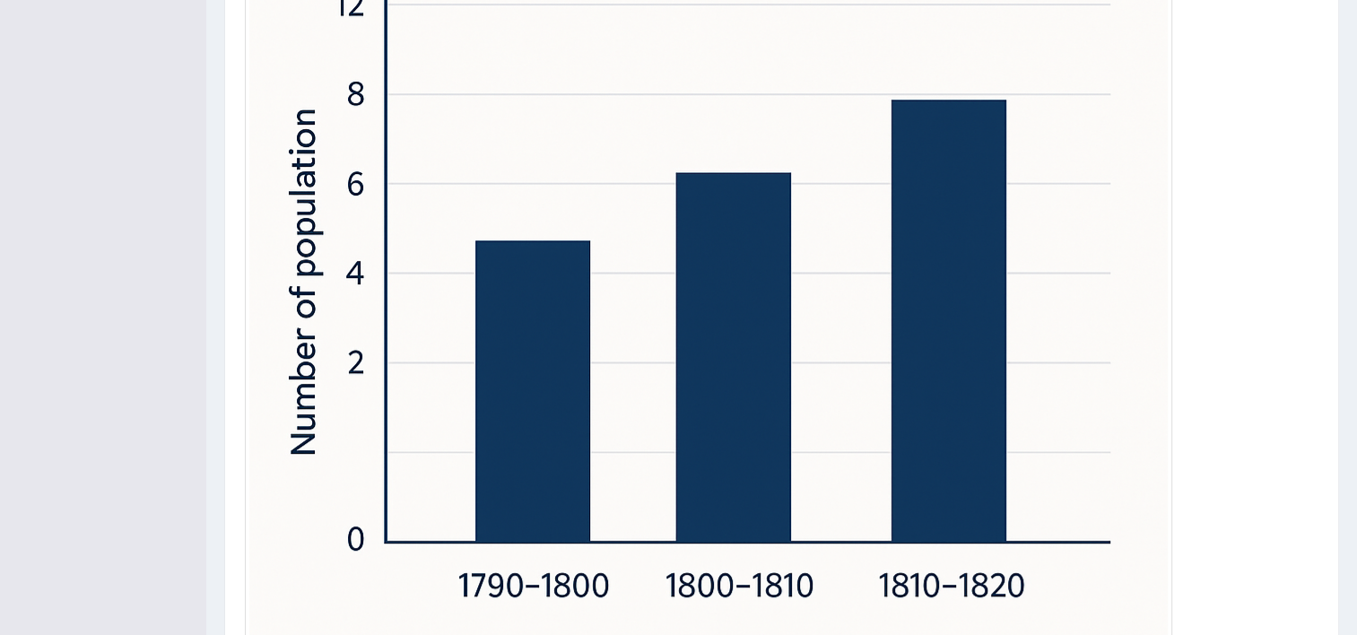
scroll to position [864, 0]
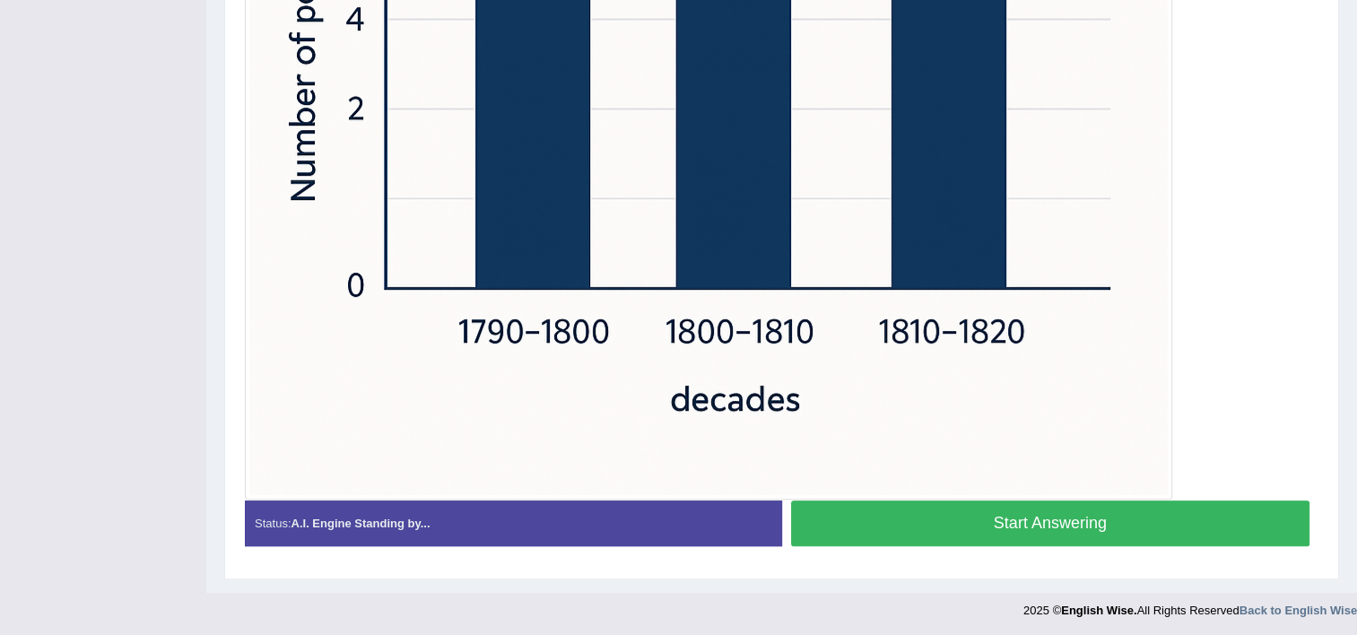
click at [874, 526] on button "Start Answering" at bounding box center [1050, 523] width 519 height 46
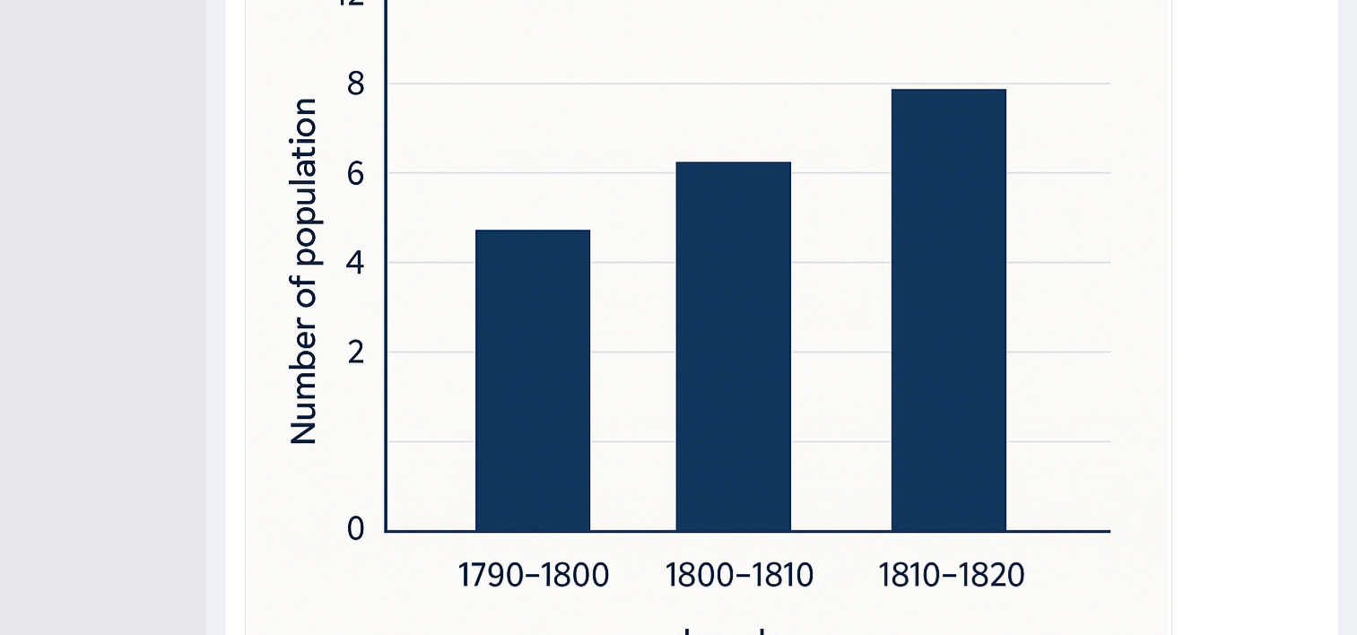
scroll to position [787, 0]
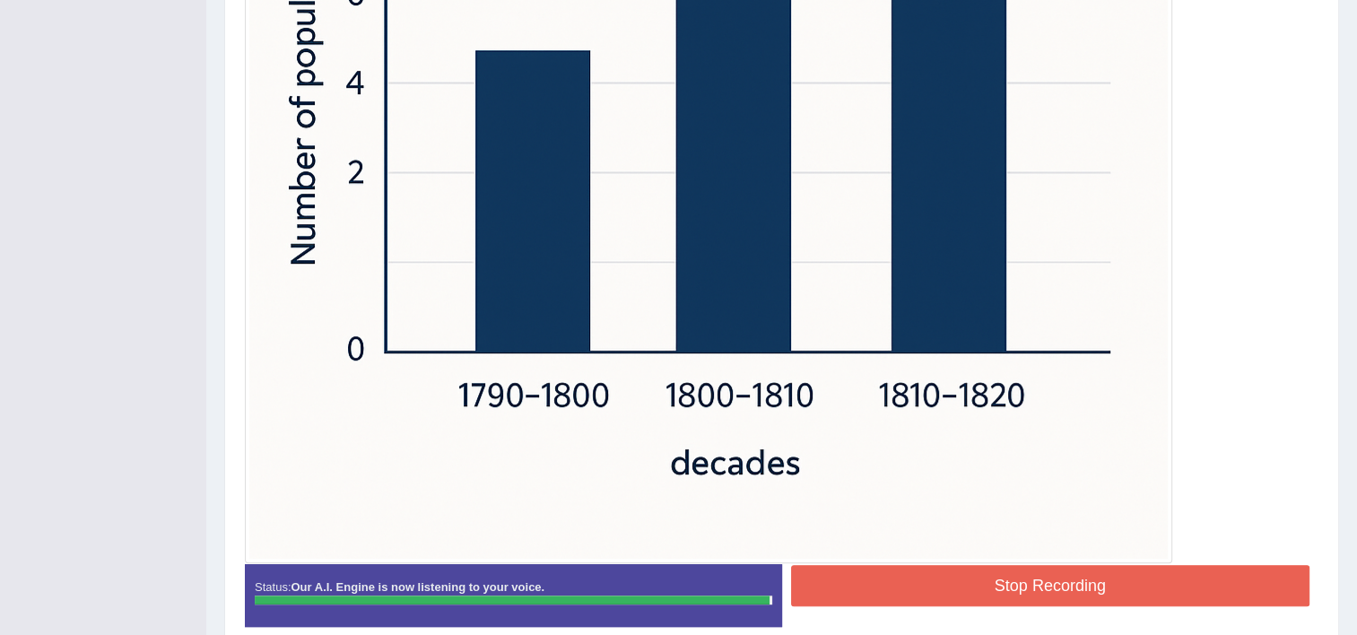
click at [890, 582] on button "Stop Recording" at bounding box center [1050, 585] width 519 height 41
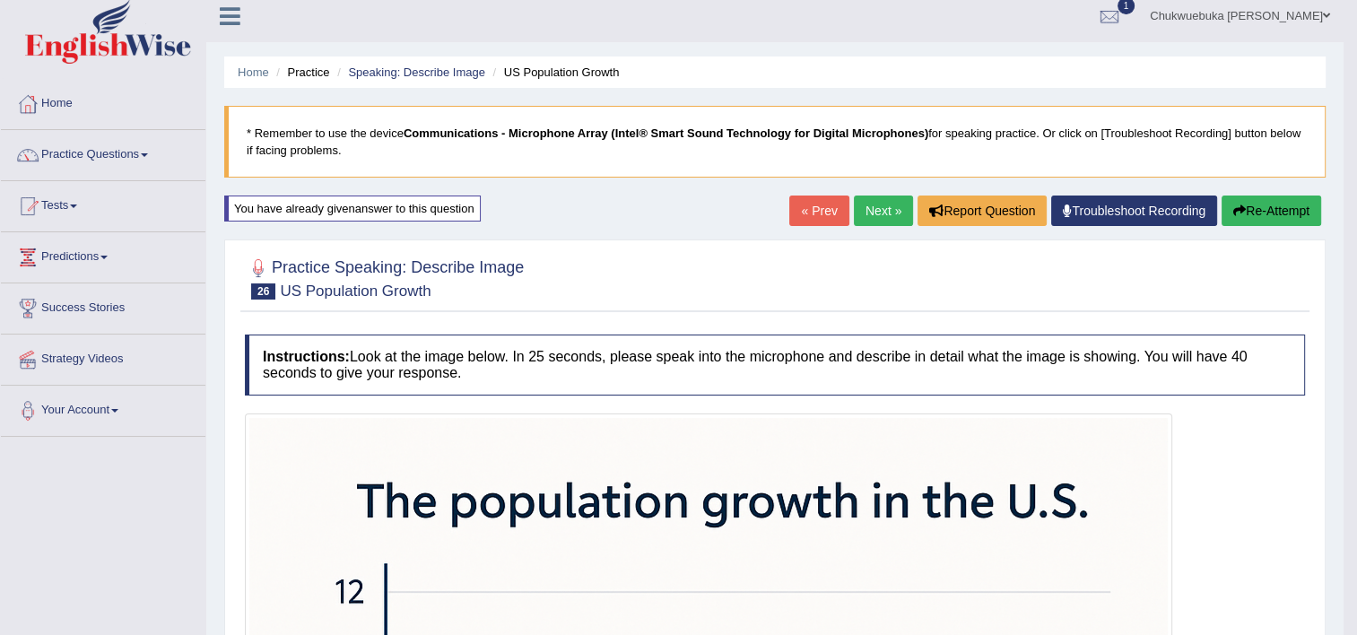
scroll to position [0, 0]
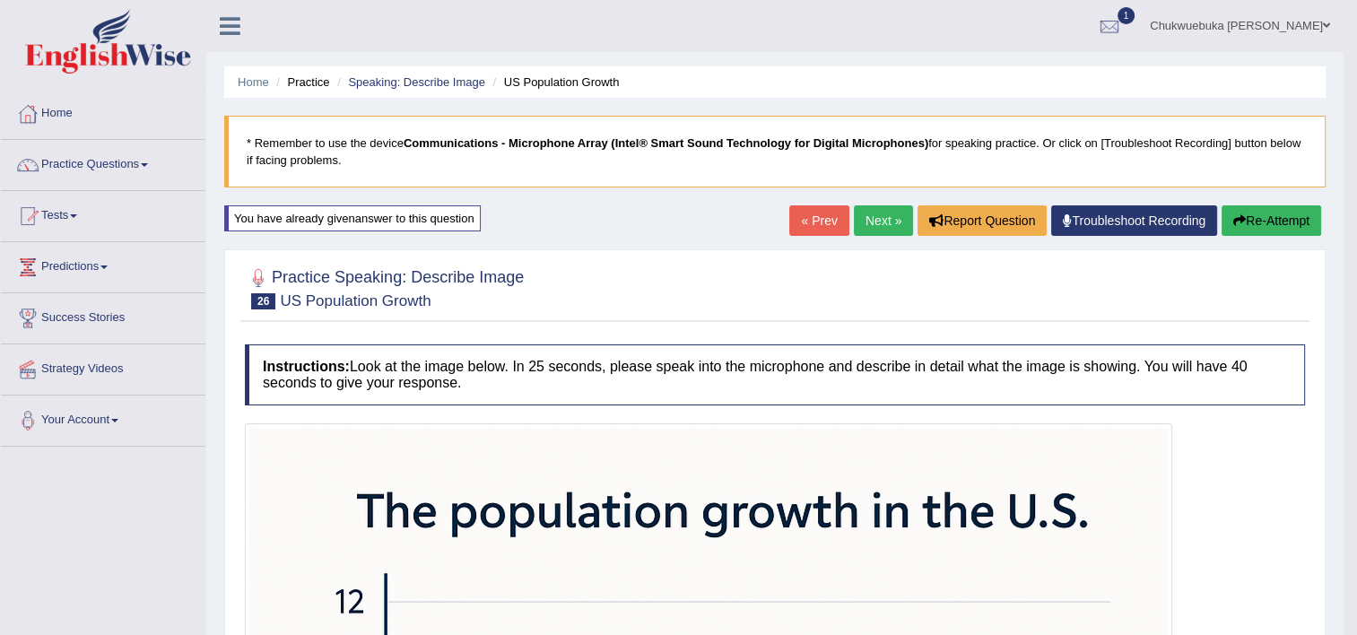
click at [879, 220] on link "Next »" at bounding box center [883, 220] width 59 height 30
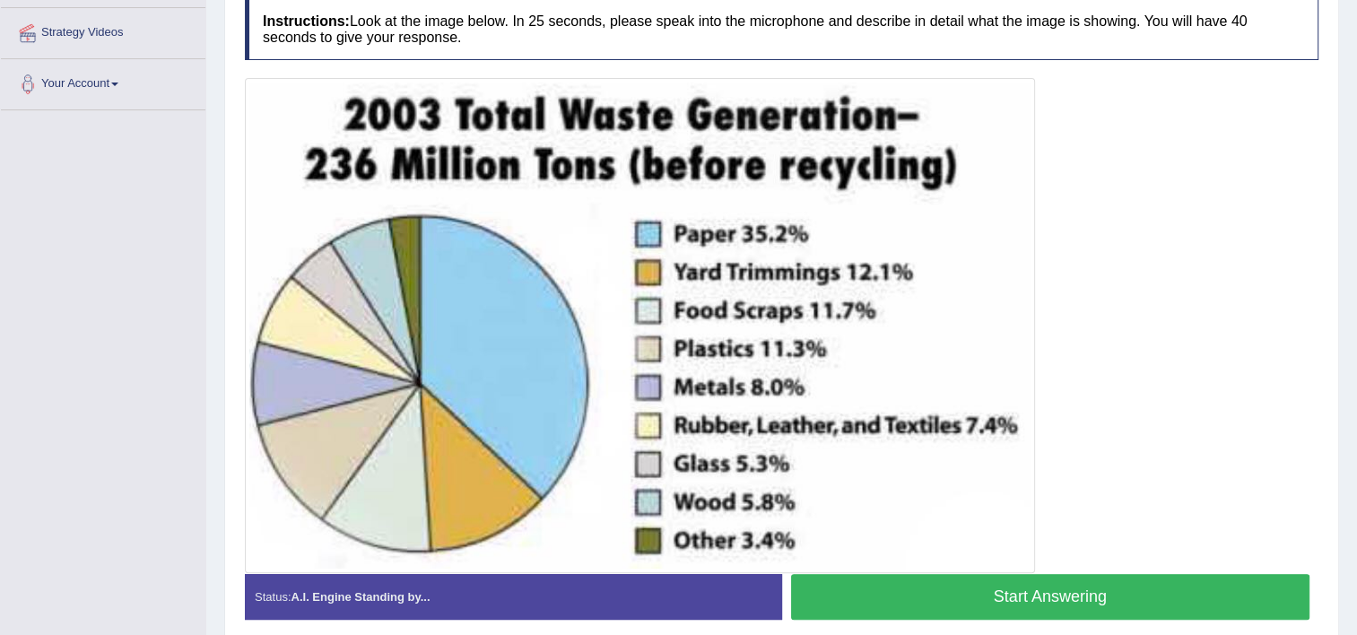
scroll to position [337, 0]
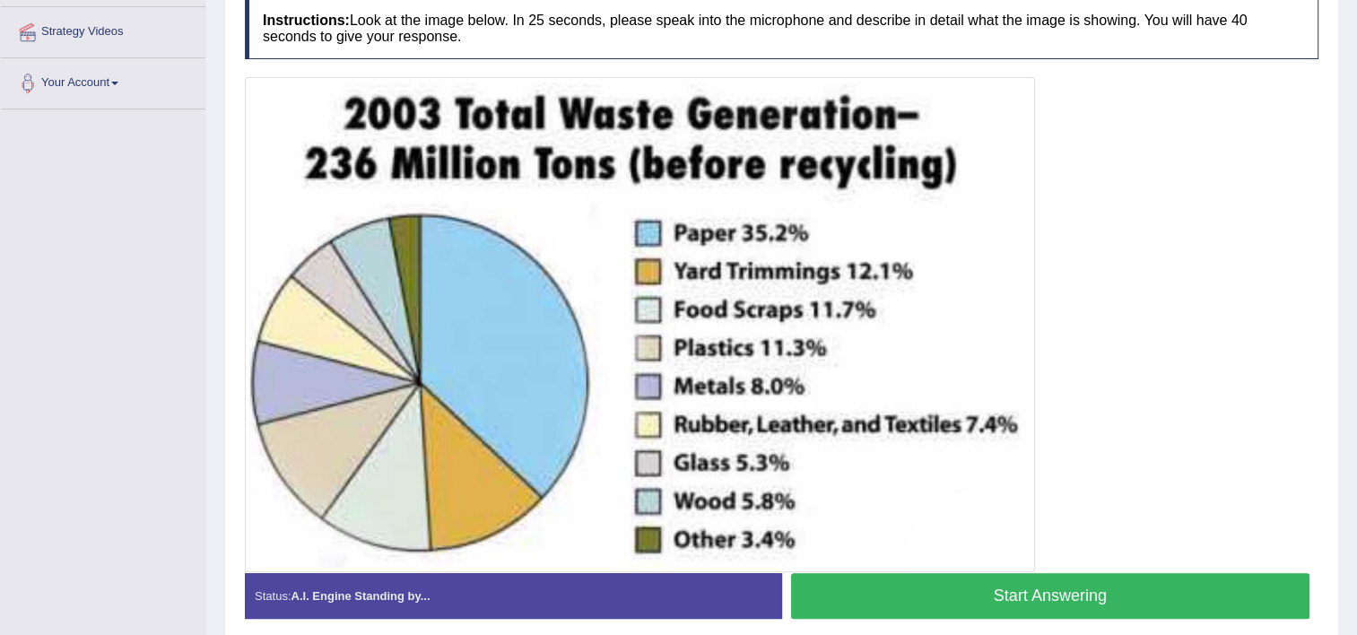
click at [875, 590] on button "Start Answering" at bounding box center [1050, 596] width 519 height 46
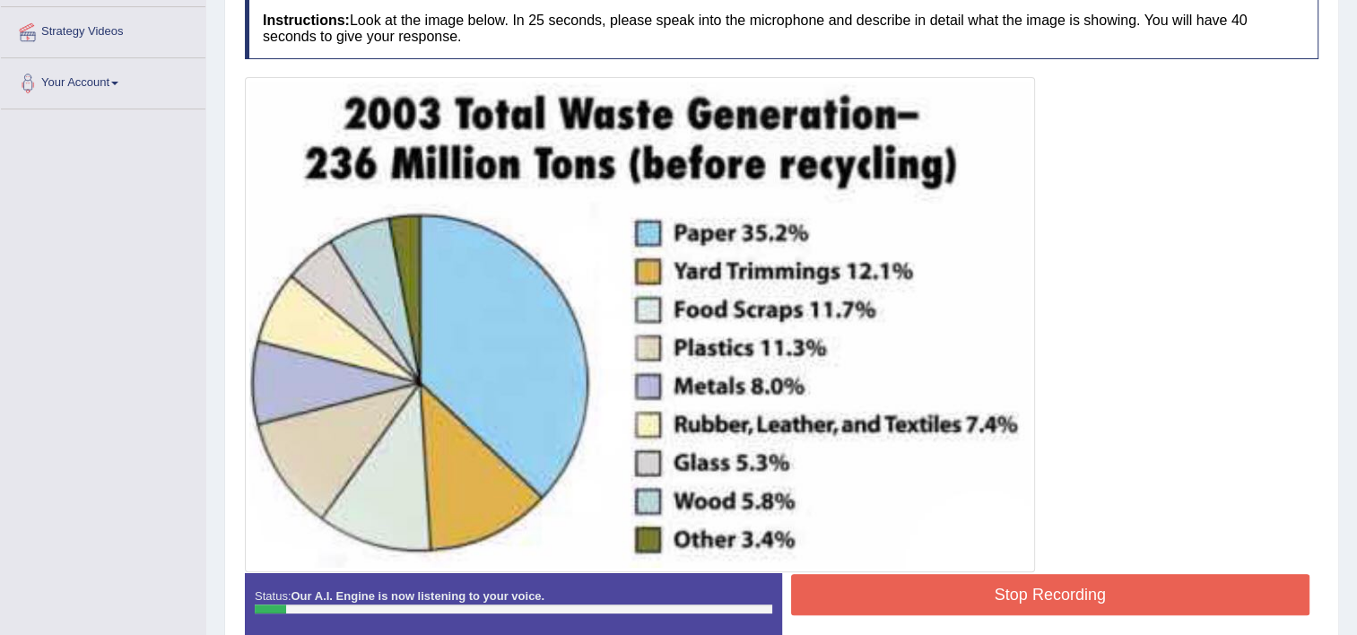
click at [875, 590] on button "Stop Recording" at bounding box center [1050, 594] width 519 height 41
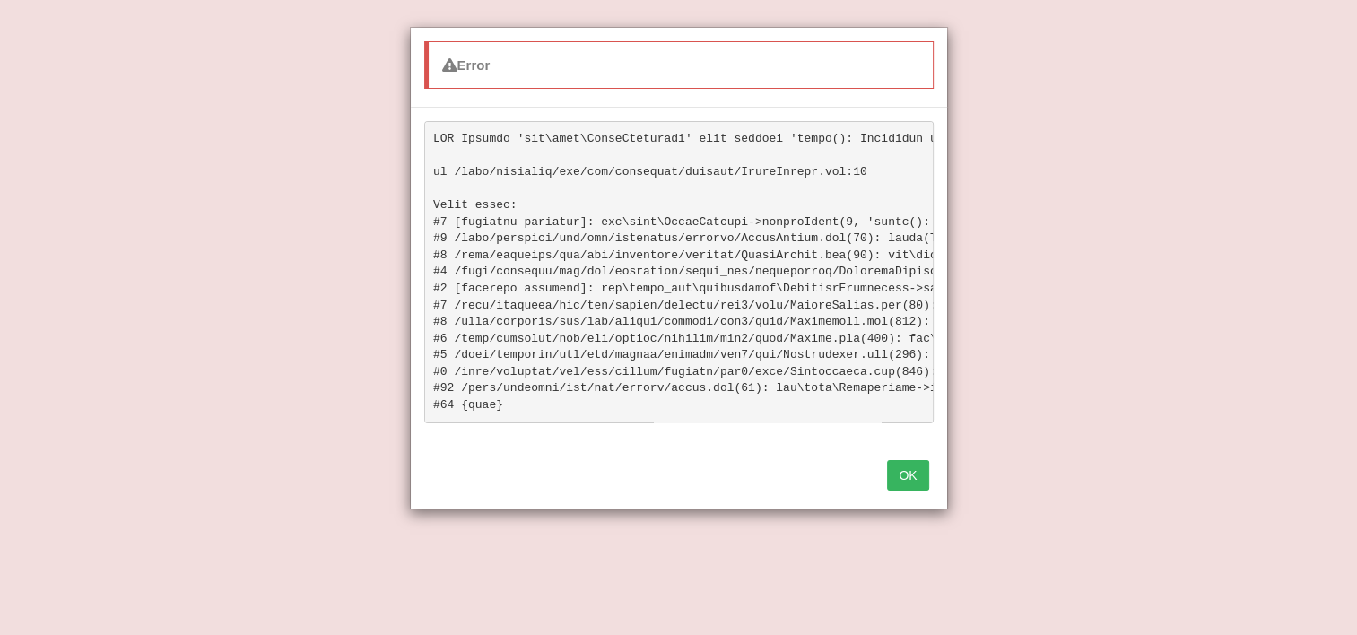
click at [913, 482] on button "OK" at bounding box center [907, 475] width 41 height 30
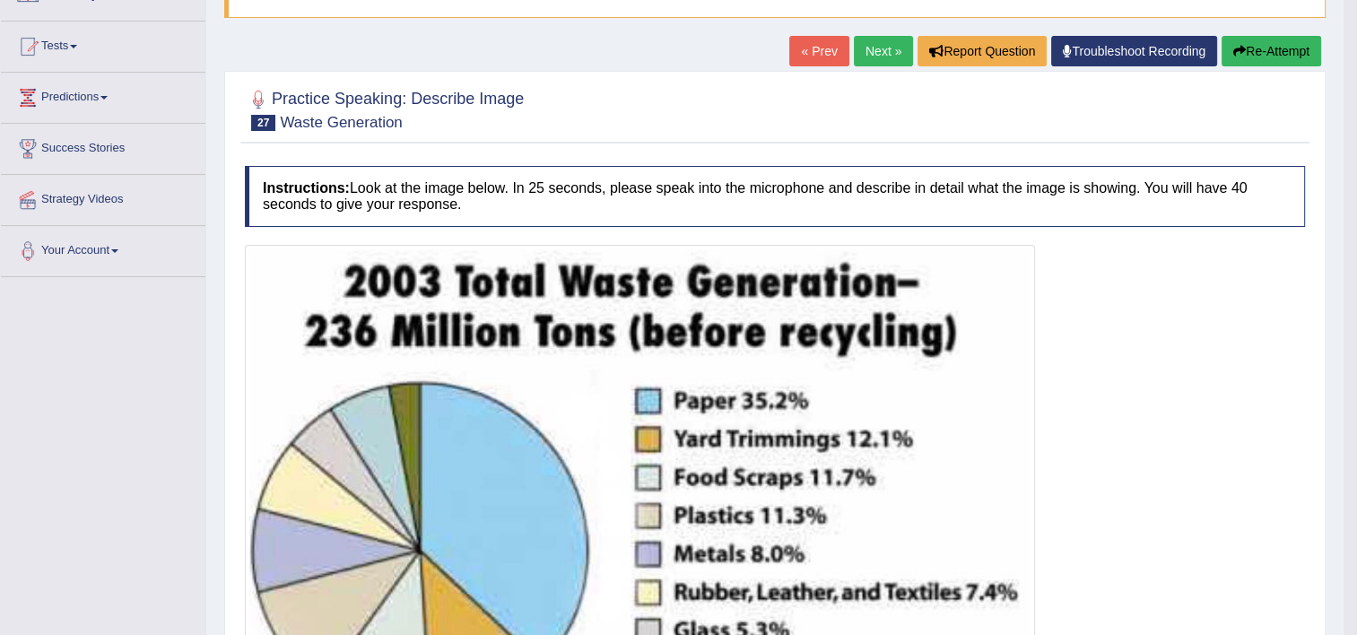
scroll to position [122, 0]
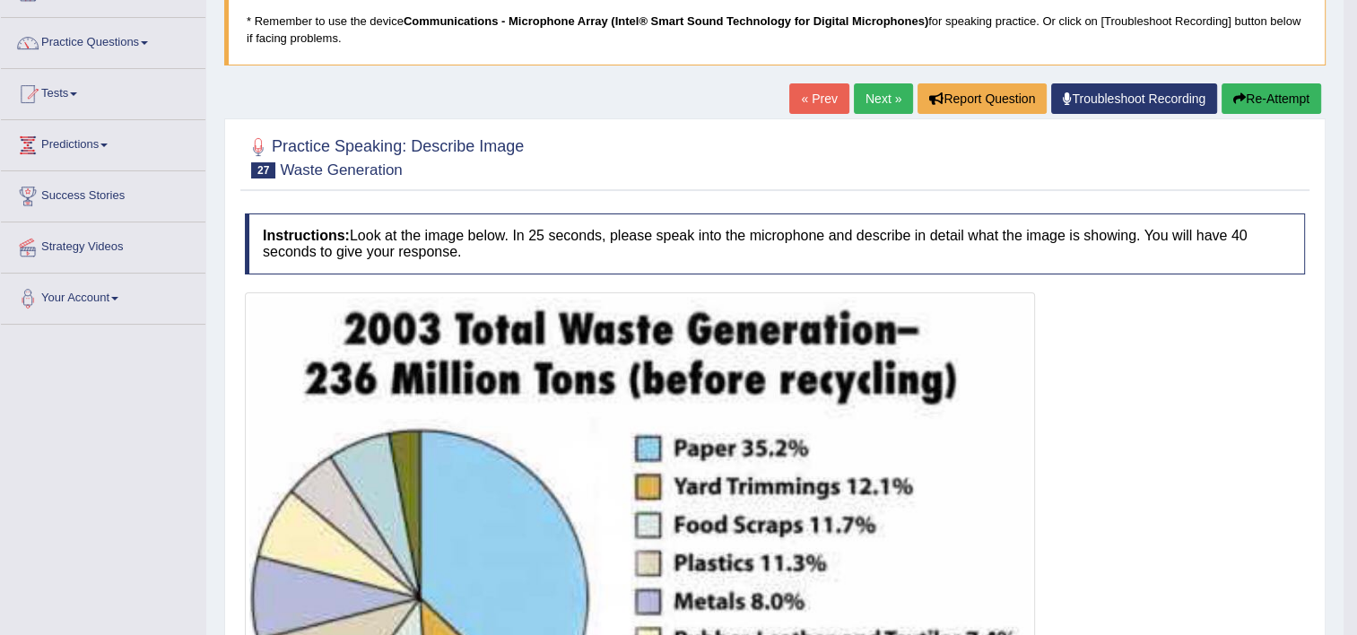
click at [1238, 77] on div "Home Practice Speaking: Describe Image Waste Generation * Remember to use the d…" at bounding box center [774, 440] width 1137 height 1125
click at [1242, 86] on button "Re-Attempt" at bounding box center [1271, 98] width 100 height 30
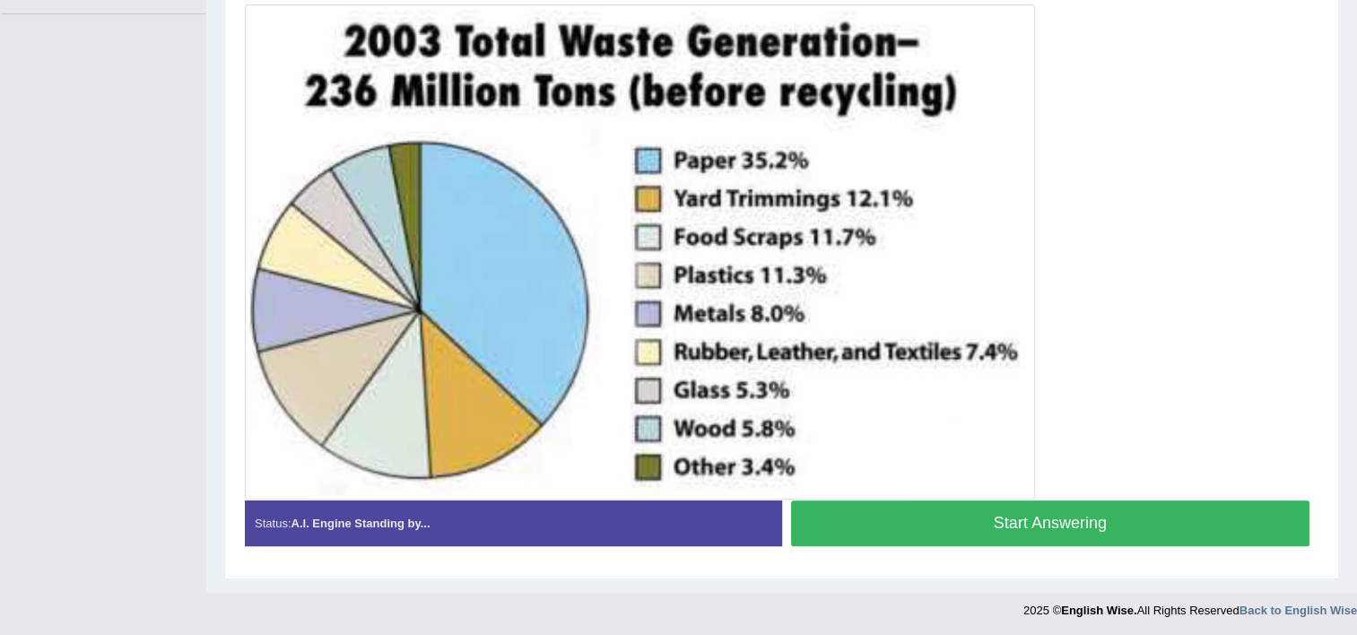
click at [919, 513] on button "Start Answering" at bounding box center [1050, 523] width 519 height 46
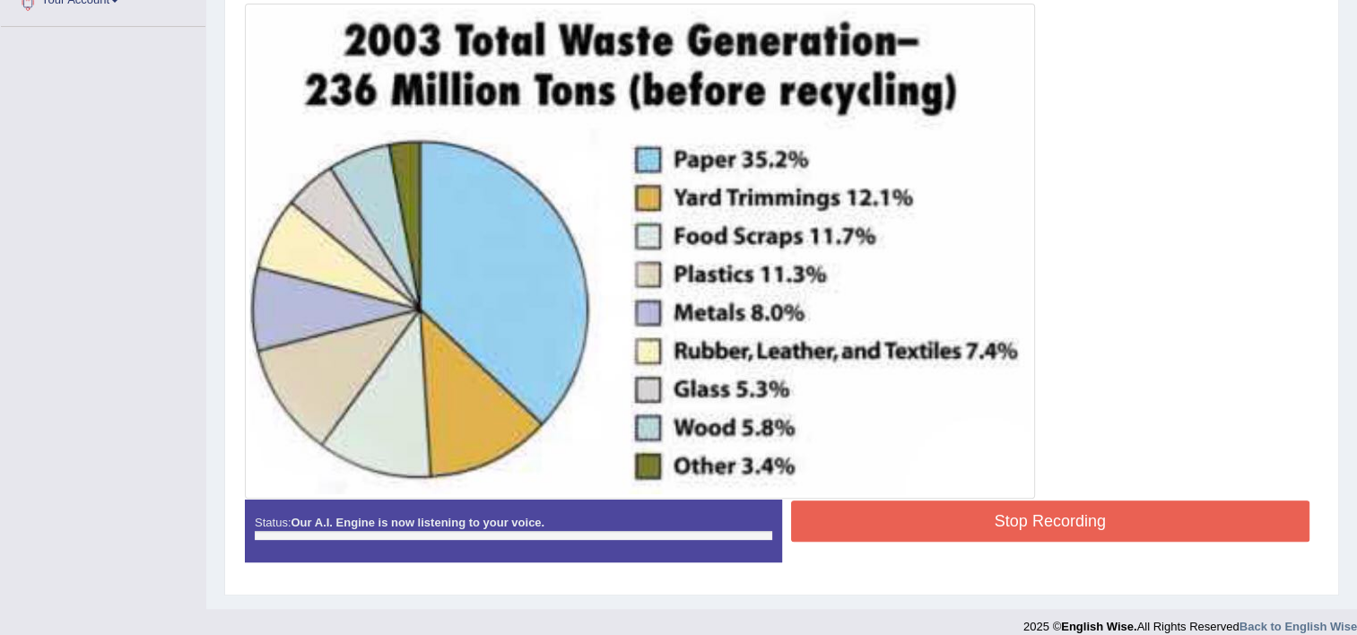
scroll to position [432, 0]
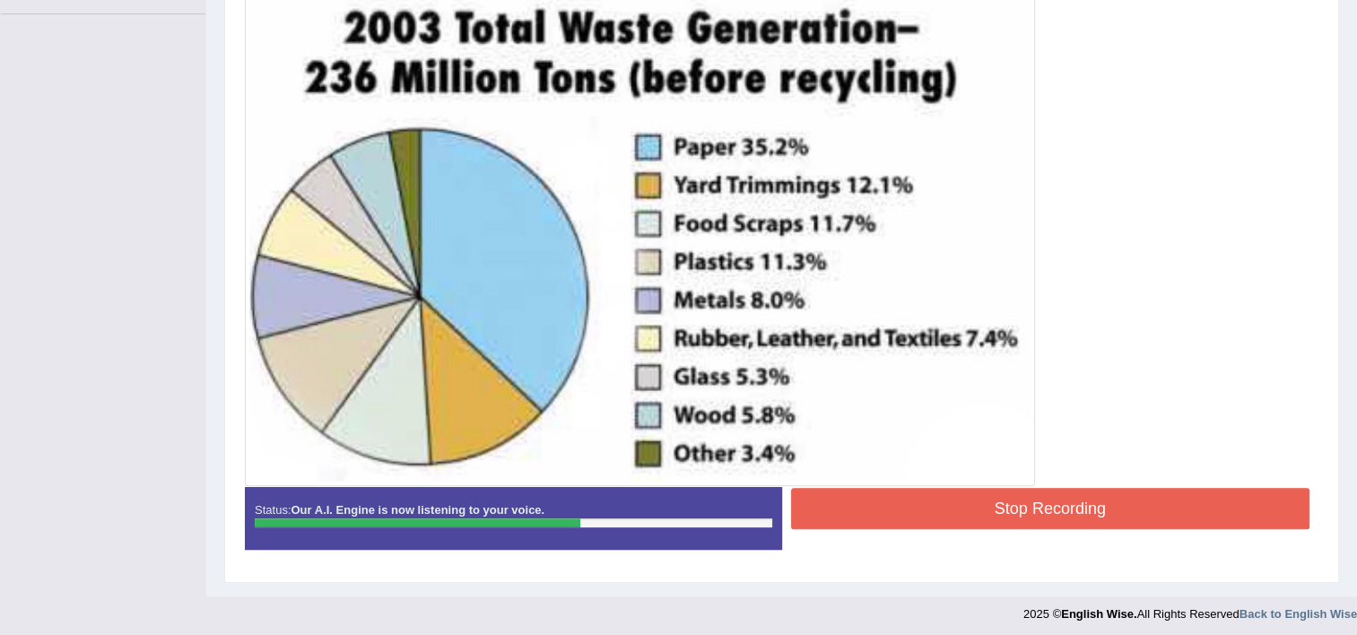
click at [919, 513] on button "Stop Recording" at bounding box center [1050, 508] width 519 height 41
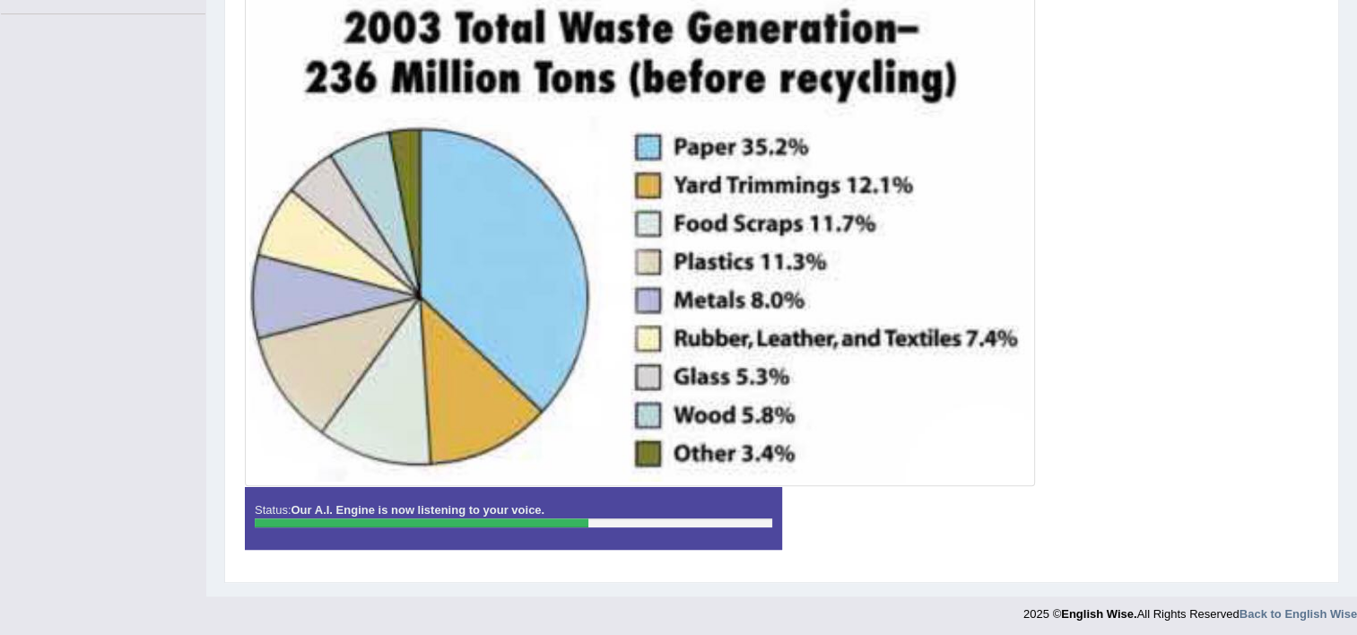
click at [919, 513] on div "Instructions: Look at the image below. In 25 seconds, please speak into the mic…" at bounding box center [781, 237] width 1082 height 669
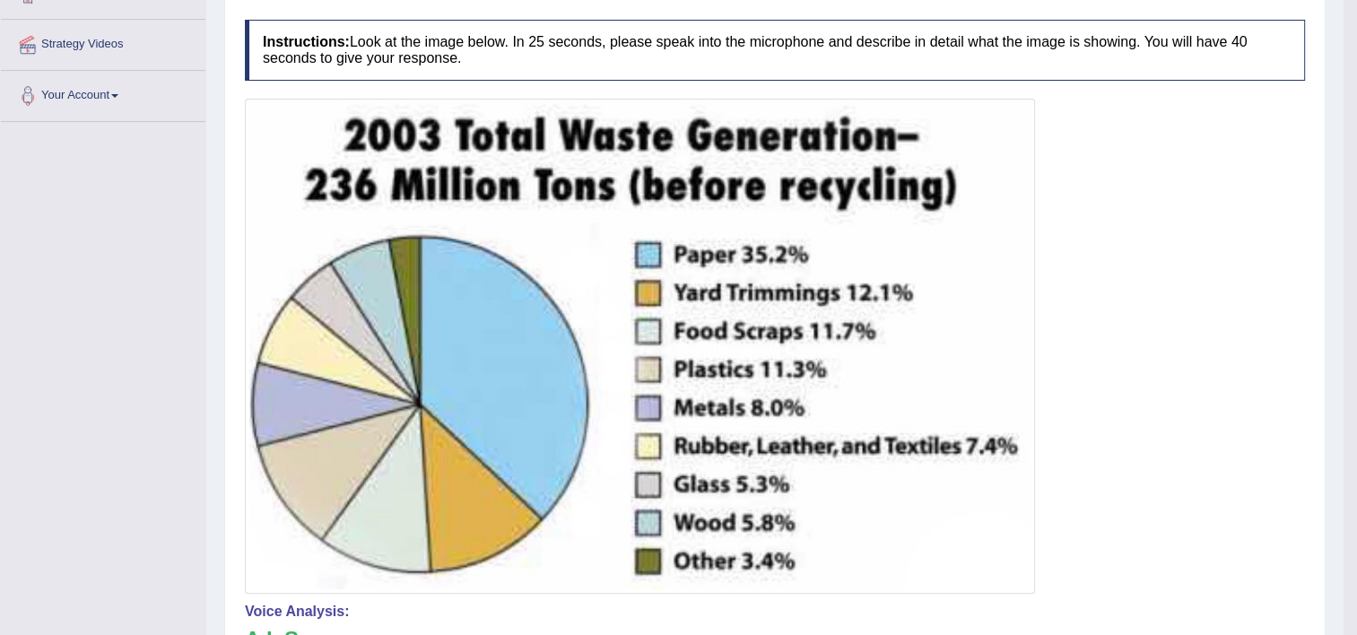
scroll to position [93, 0]
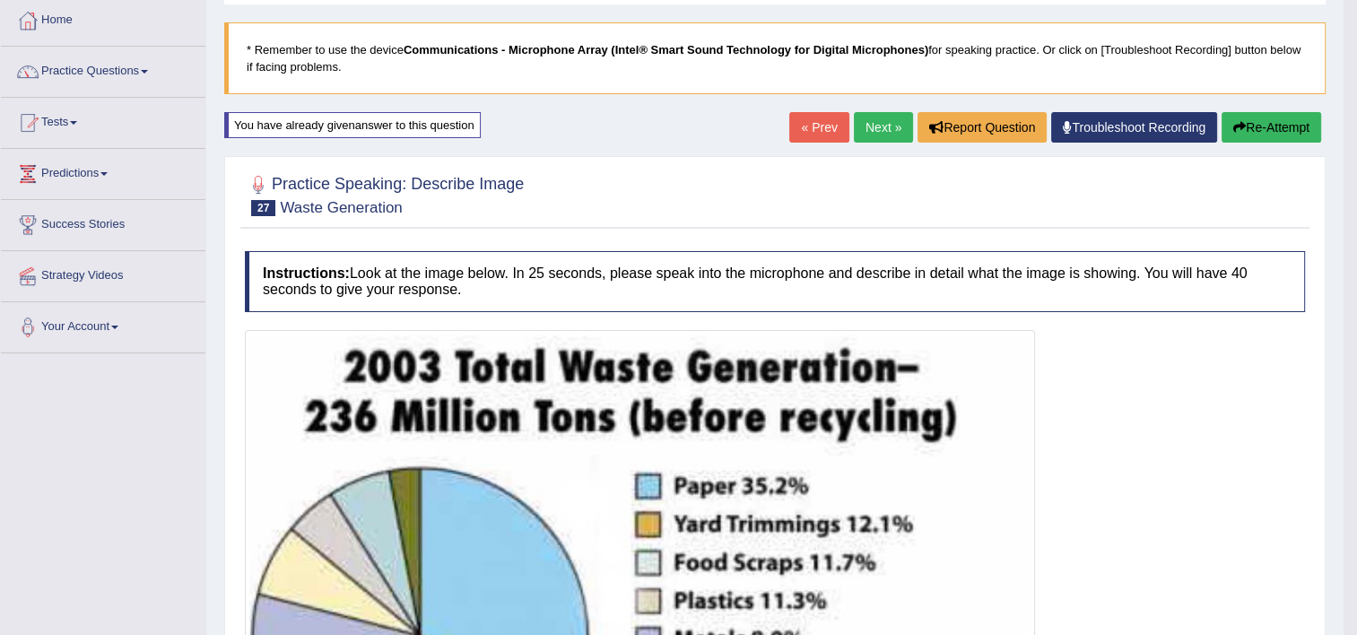
click at [1245, 122] on button "Re-Attempt" at bounding box center [1271, 127] width 100 height 30
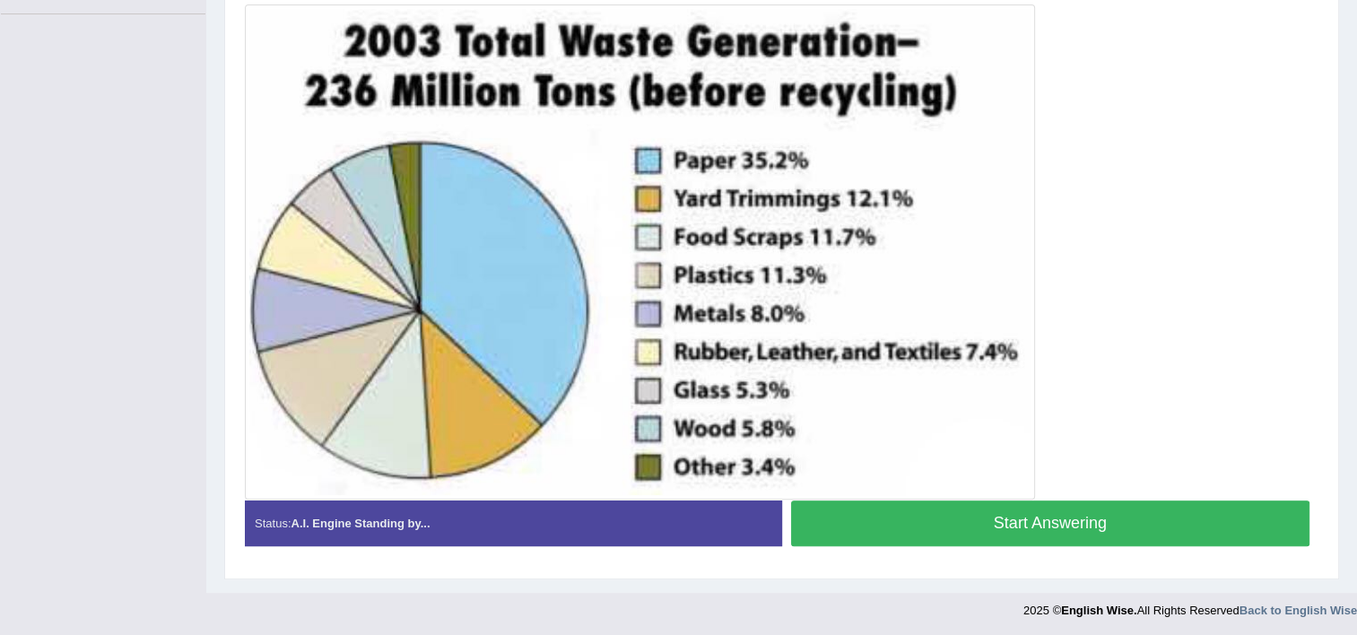
click at [955, 521] on button "Start Answering" at bounding box center [1050, 523] width 519 height 46
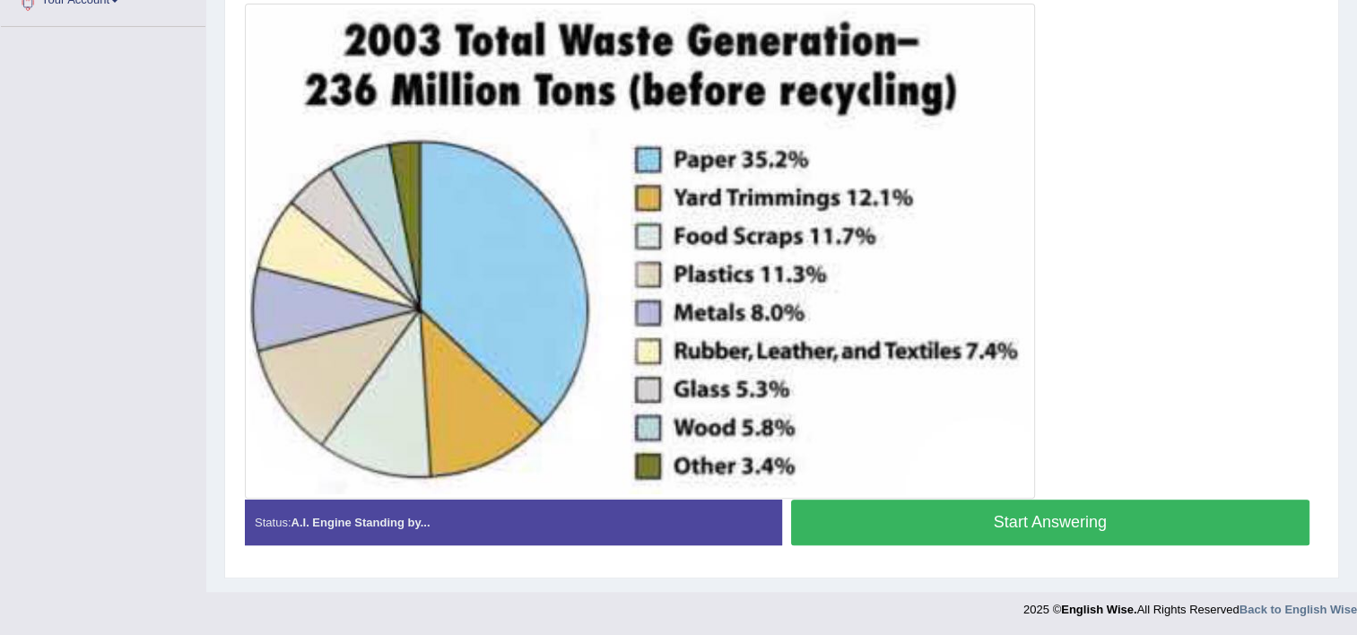
scroll to position [432, 0]
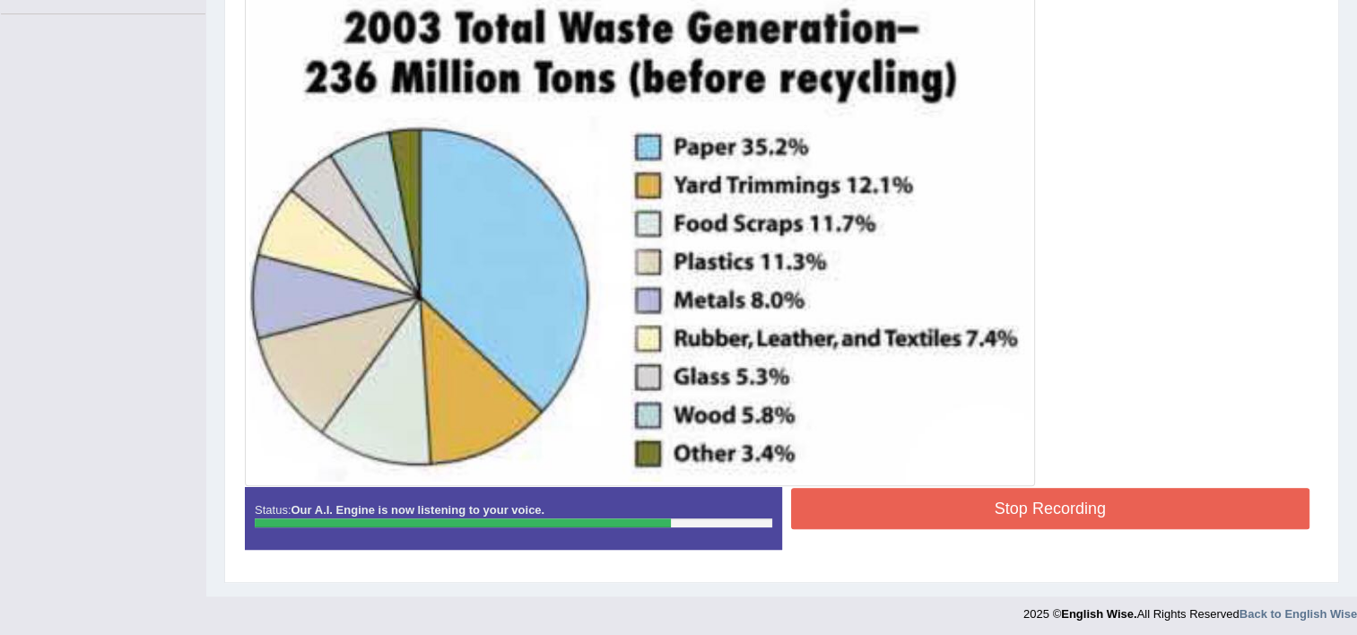
click at [915, 499] on button "Stop Recording" at bounding box center [1050, 508] width 519 height 41
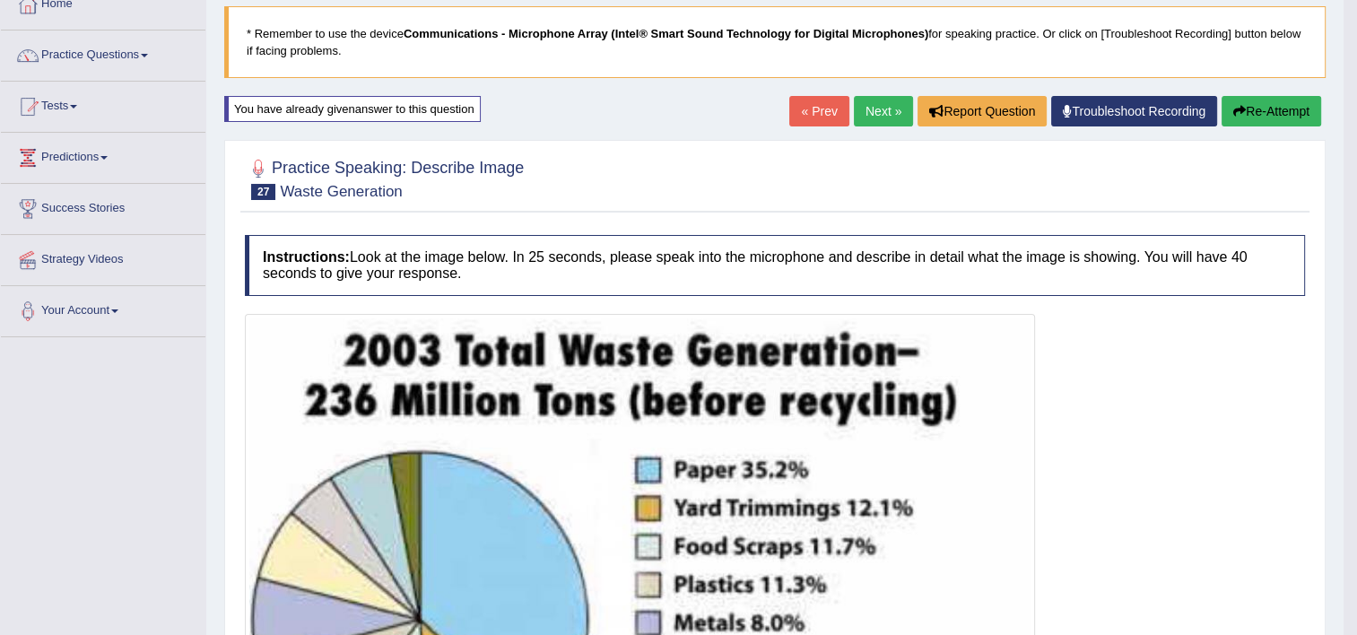
scroll to position [0, 0]
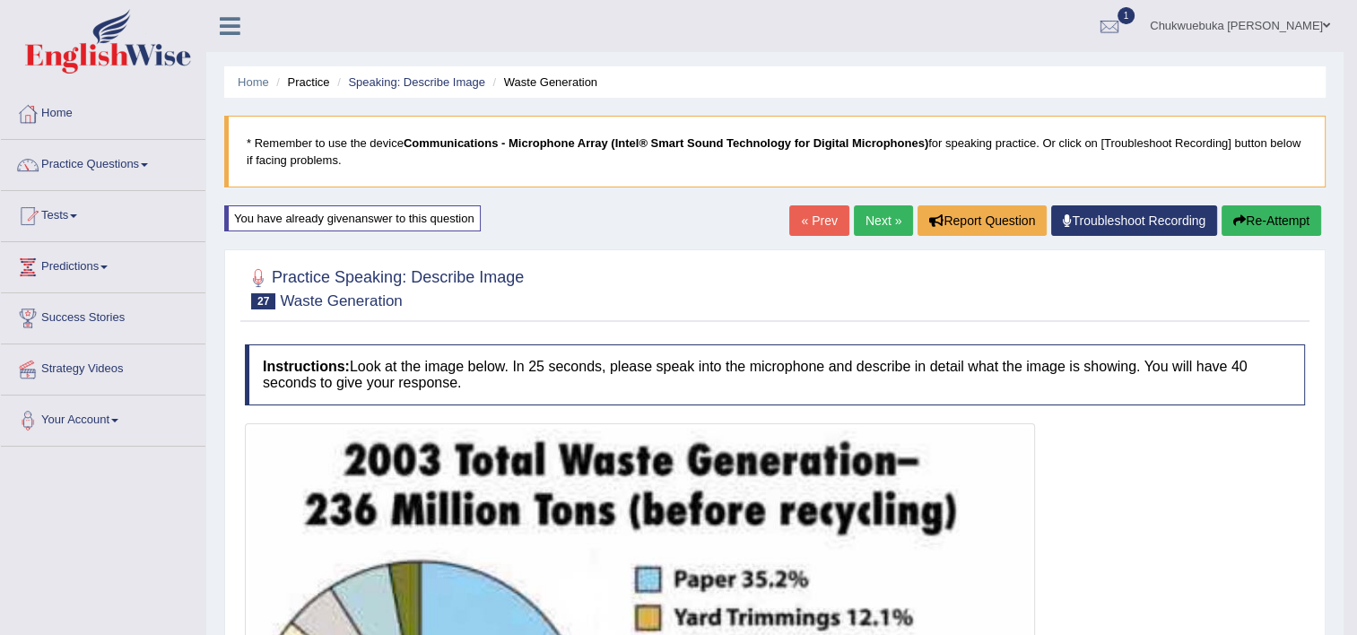
click at [866, 208] on link "Next »" at bounding box center [883, 220] width 59 height 30
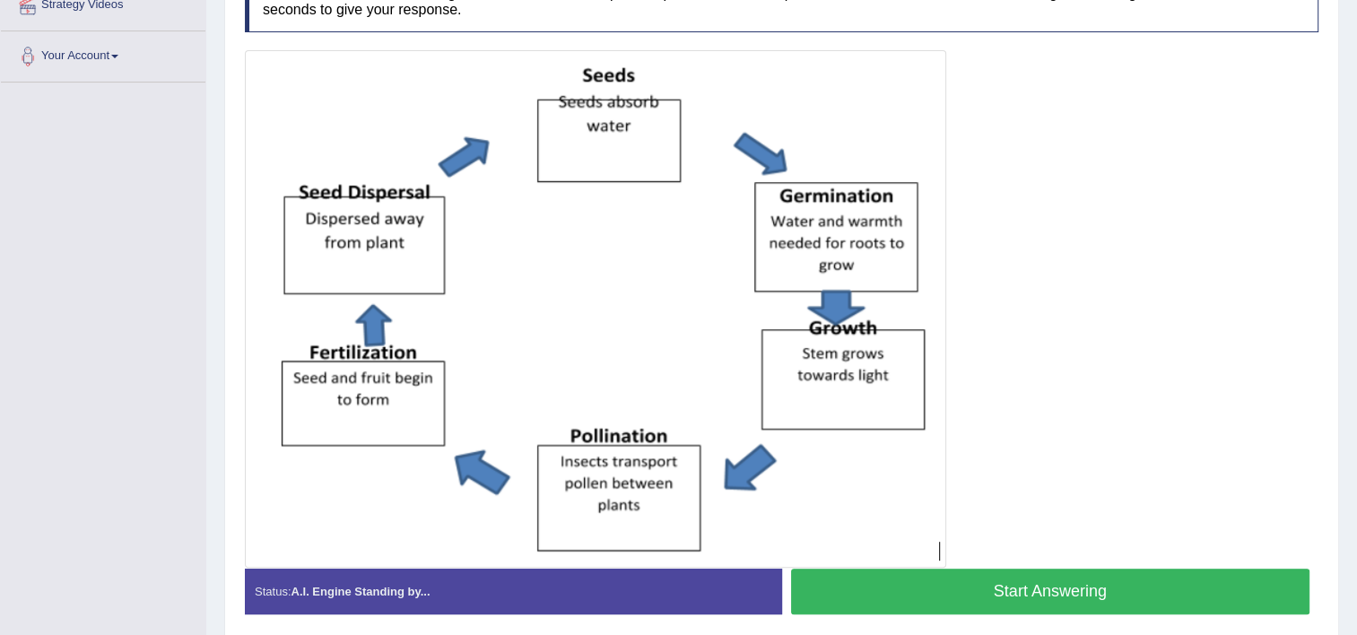
scroll to position [365, 0]
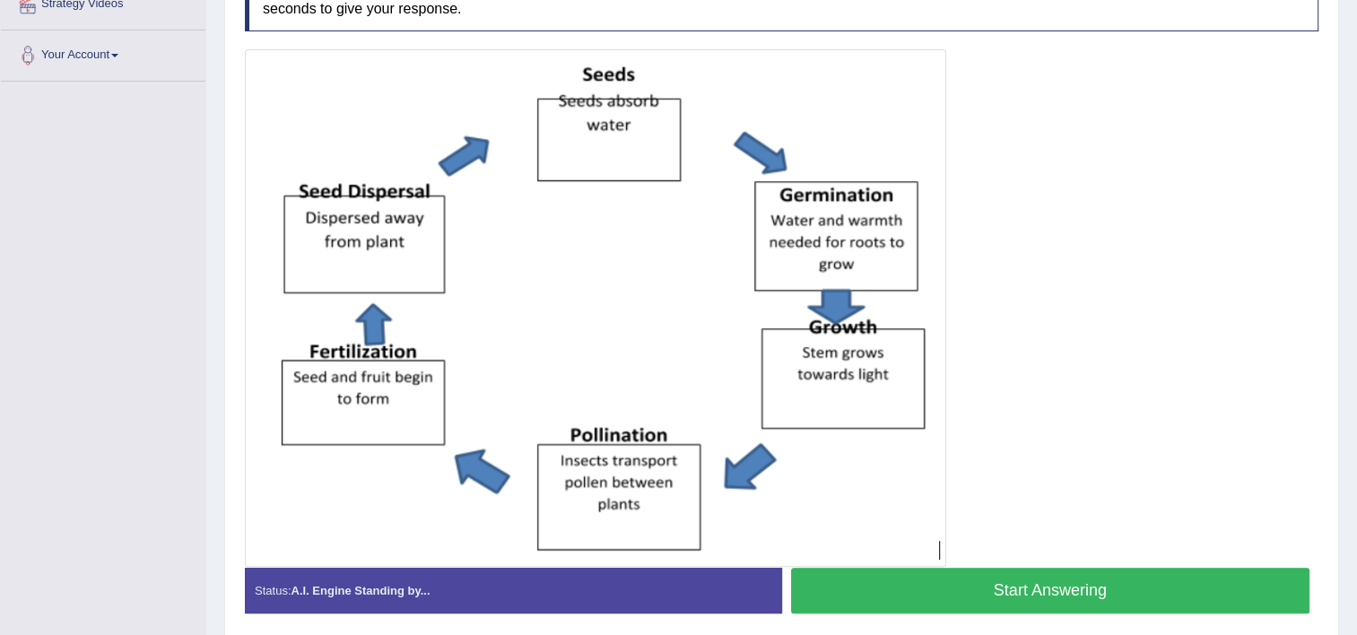
click at [887, 588] on button "Start Answering" at bounding box center [1050, 591] width 519 height 46
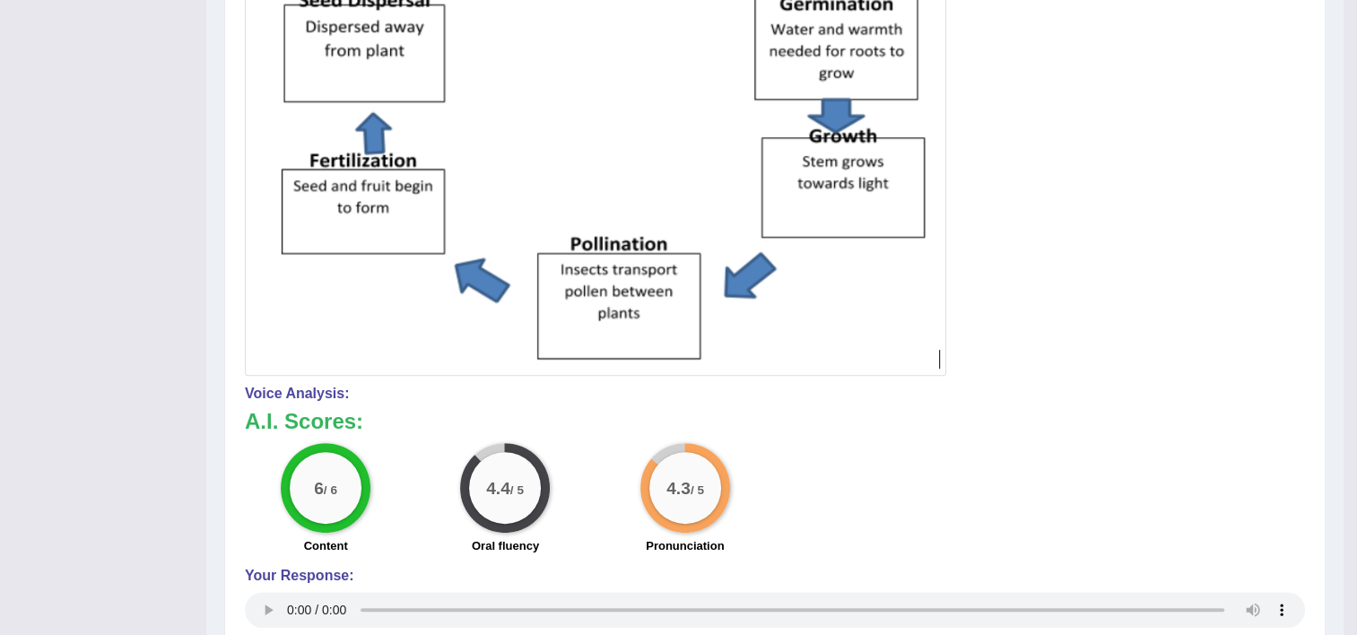
scroll to position [0, 0]
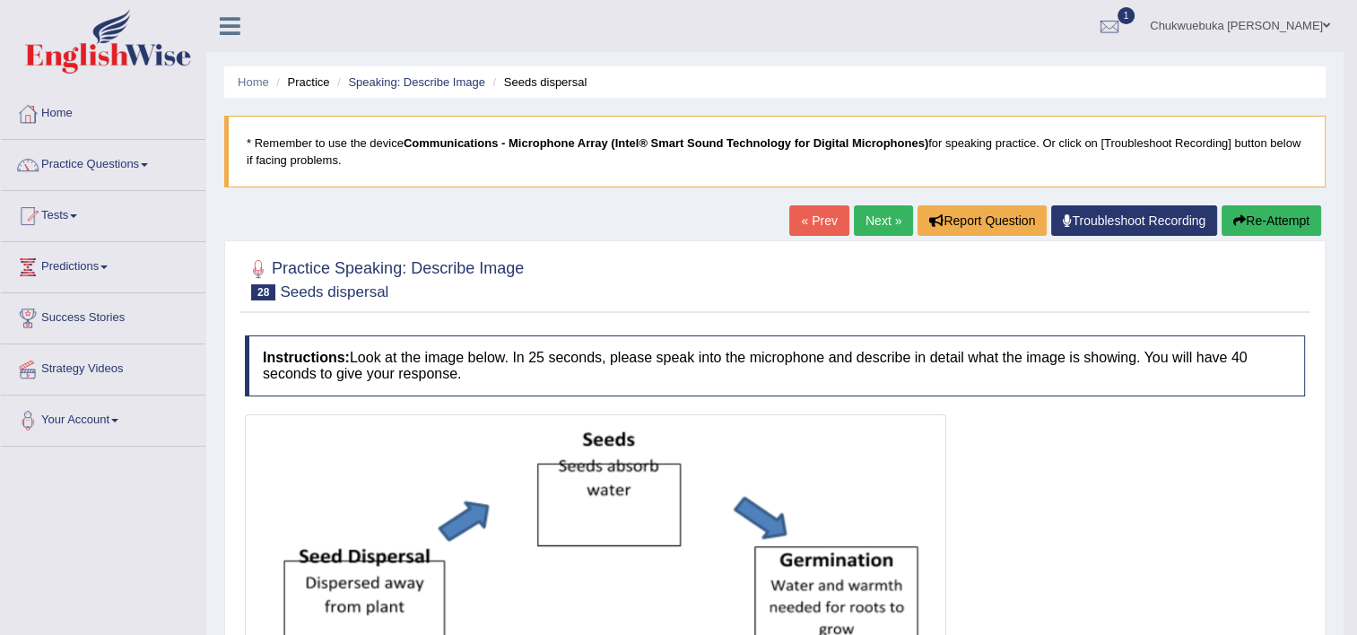
click at [886, 219] on link "Next »" at bounding box center [883, 220] width 59 height 30
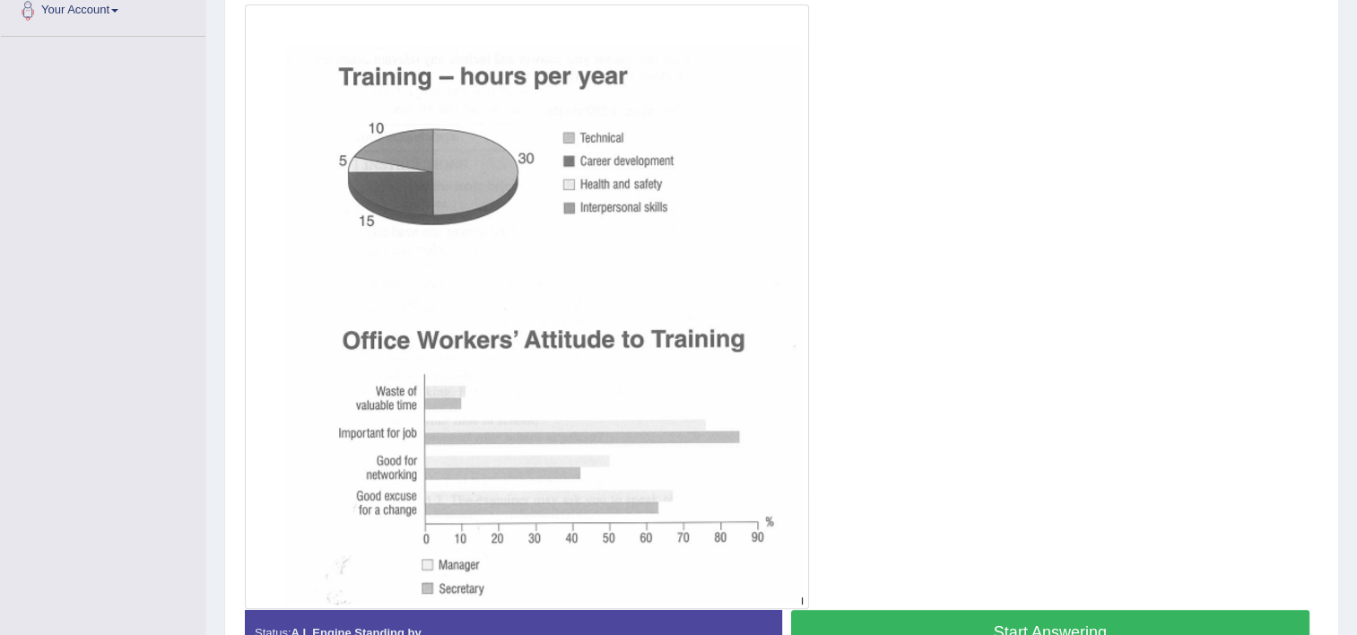
scroll to position [412, 0]
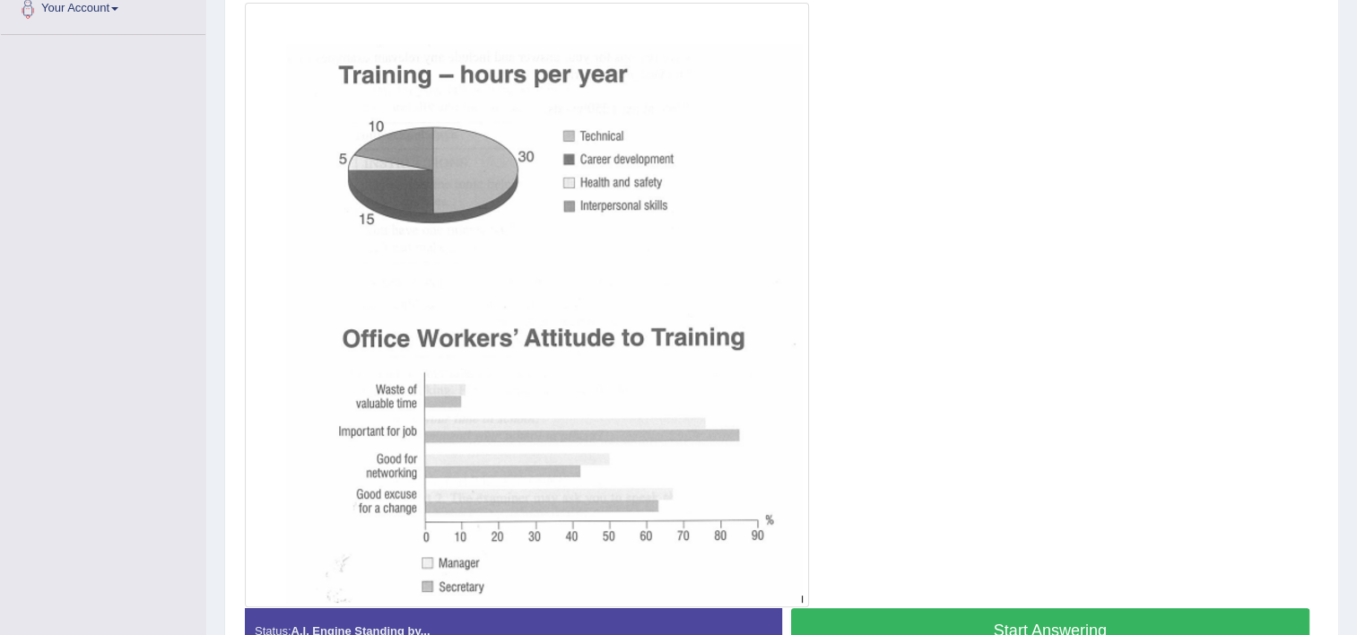
click at [863, 387] on div at bounding box center [781, 305] width 1073 height 604
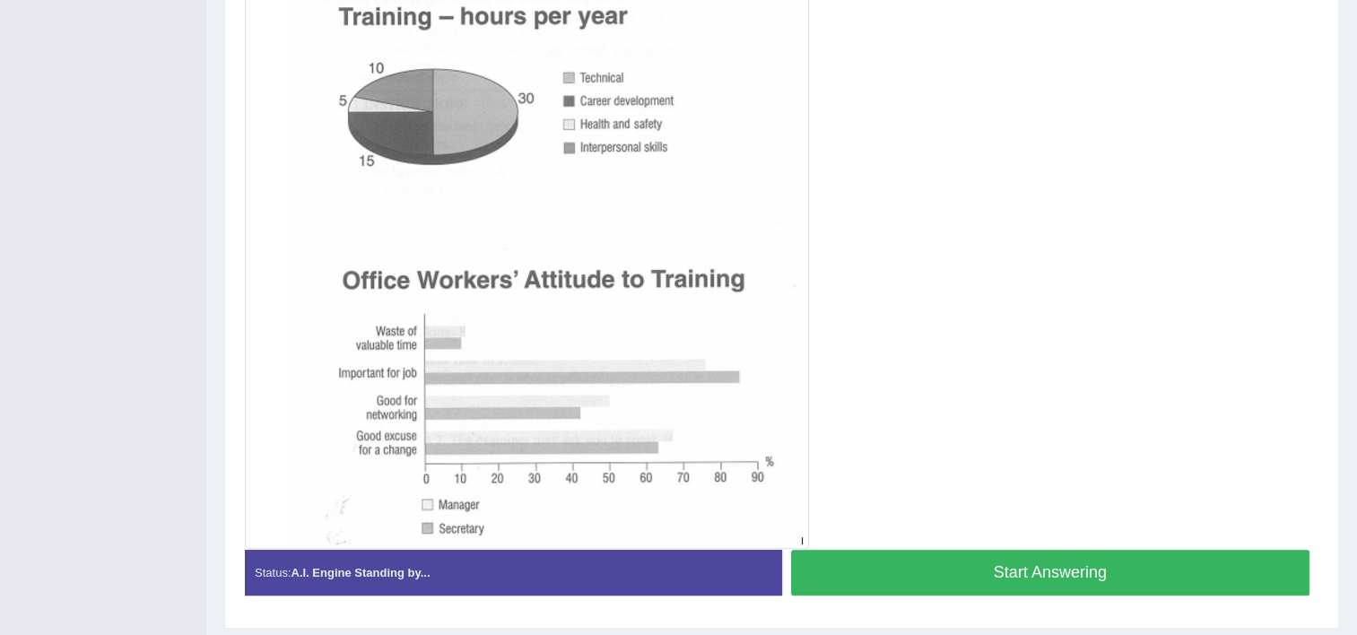
scroll to position [477, 0]
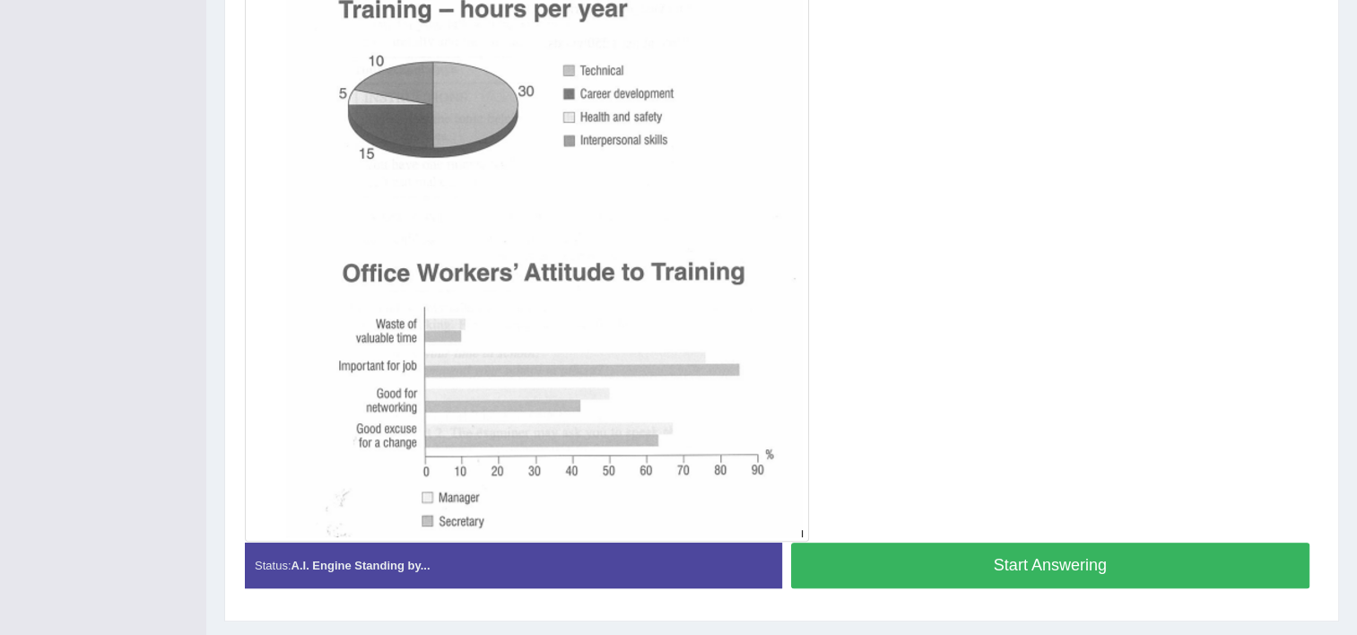
click at [861, 557] on button "Start Answering" at bounding box center [1050, 566] width 519 height 46
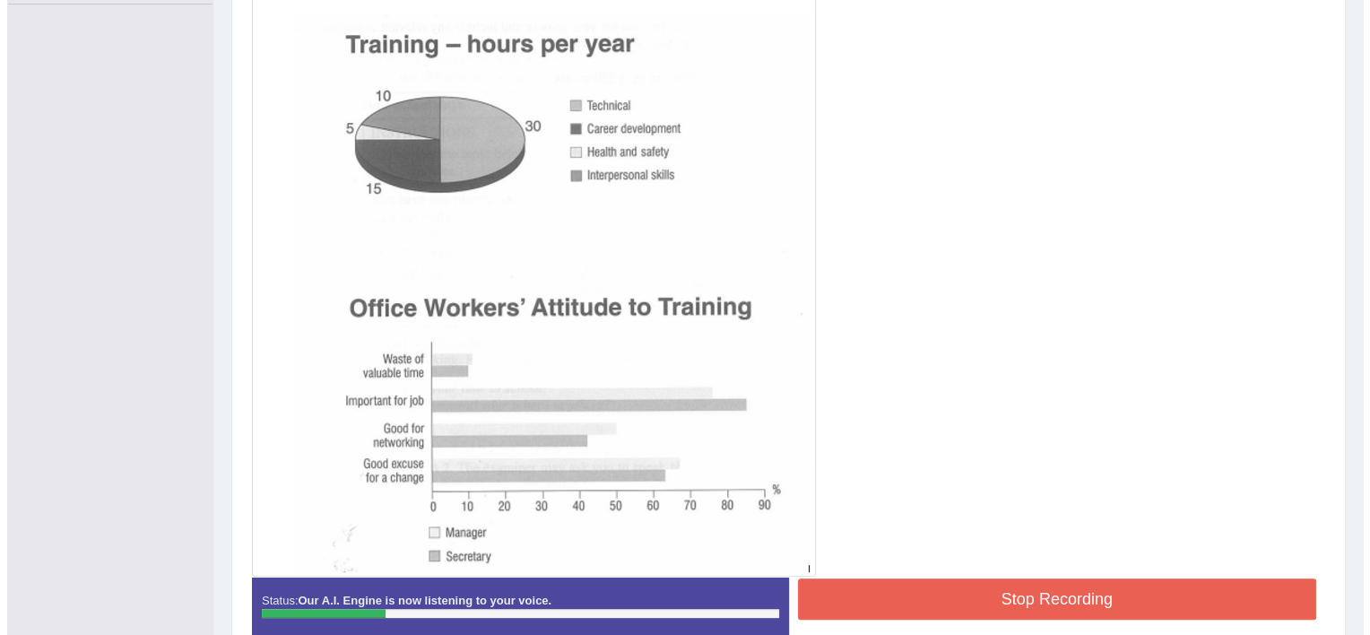
scroll to position [478, 0]
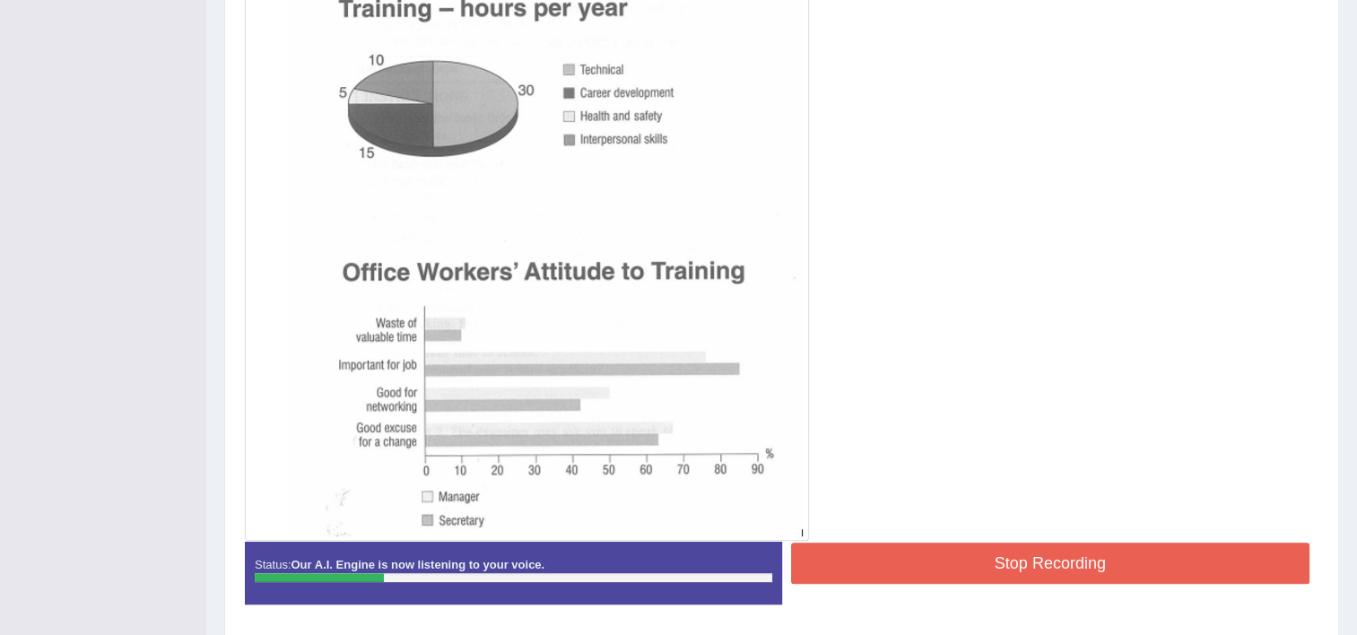
click at [854, 575] on button "Stop Recording" at bounding box center [1050, 563] width 519 height 41
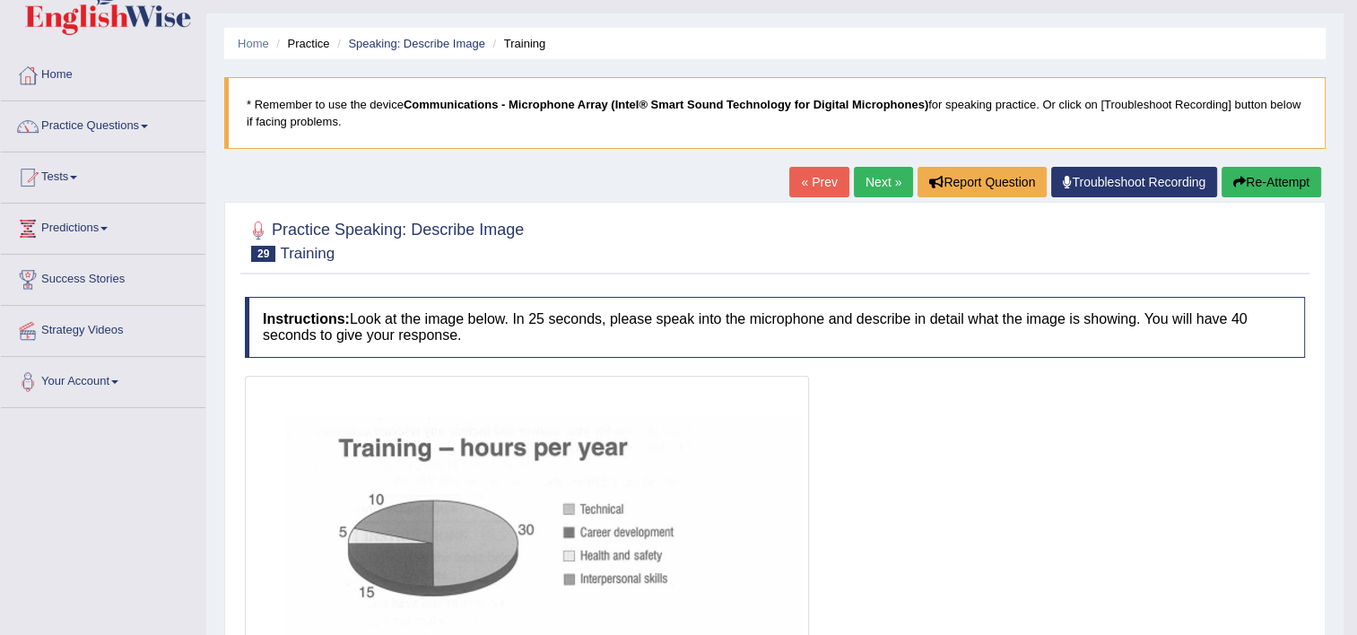
scroll to position [45, 0]
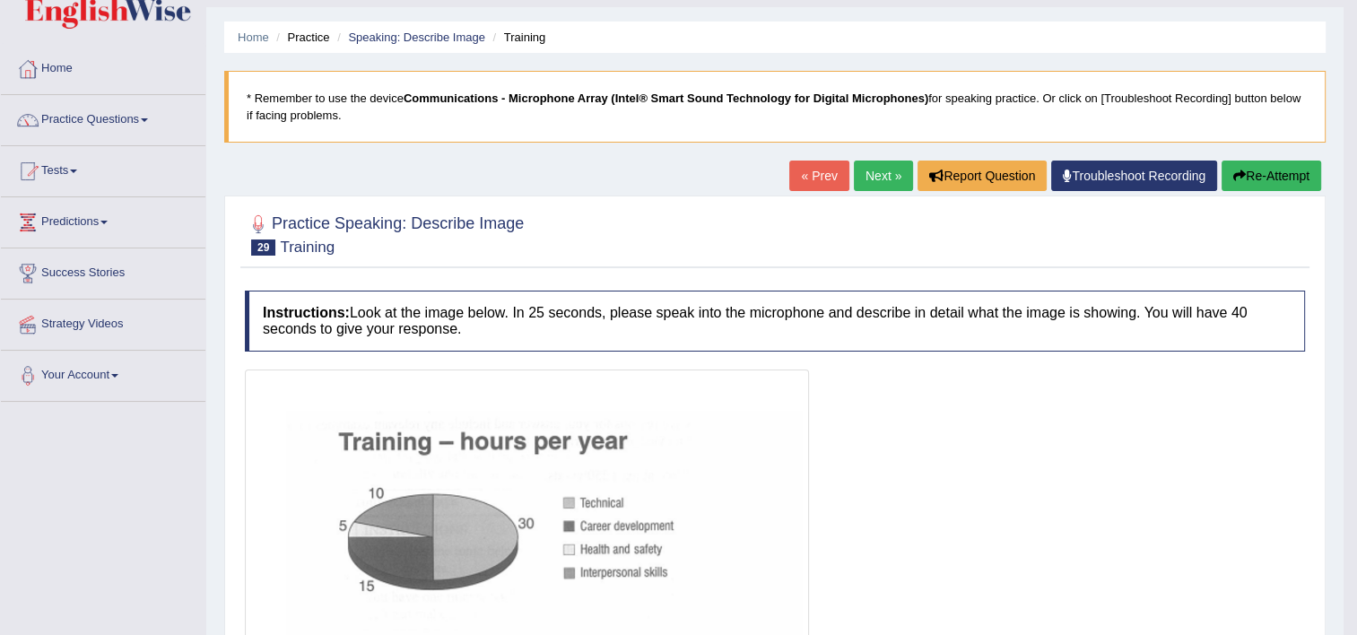
click at [1286, 172] on button "Re-Attempt" at bounding box center [1271, 176] width 100 height 30
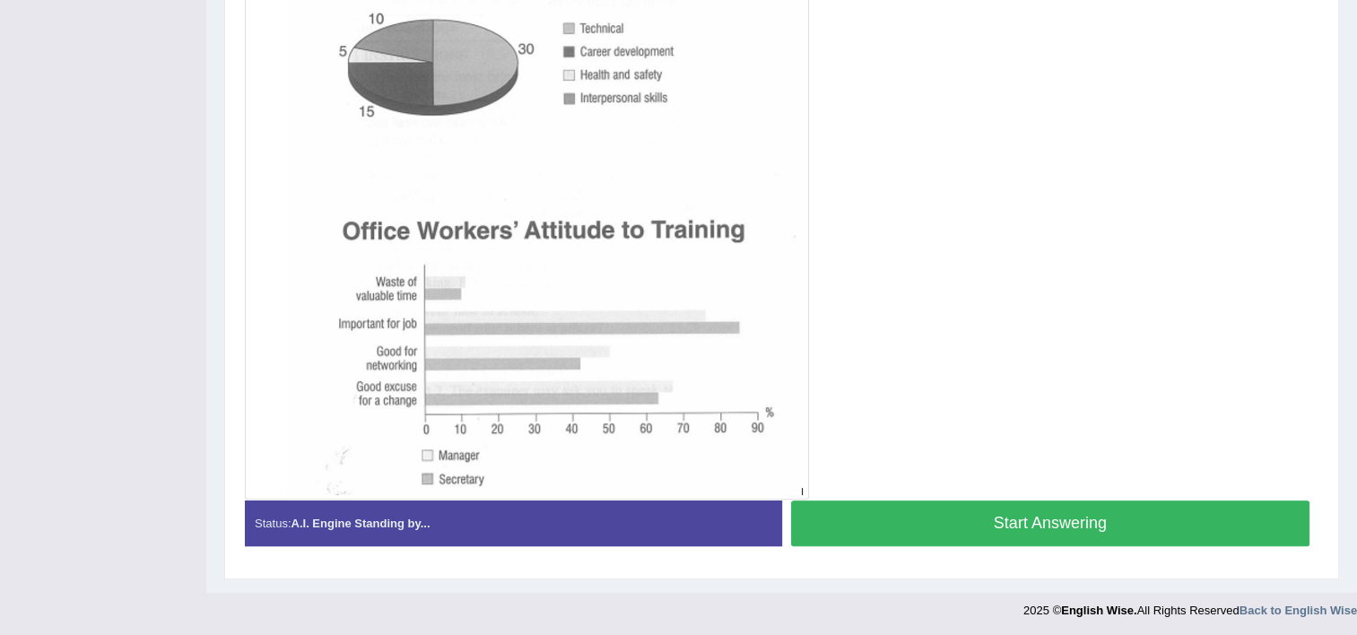
click at [952, 551] on div "Stop Recording" at bounding box center [1050, 551] width 537 height 1
click at [1037, 518] on button "Start Answering" at bounding box center [1050, 523] width 519 height 46
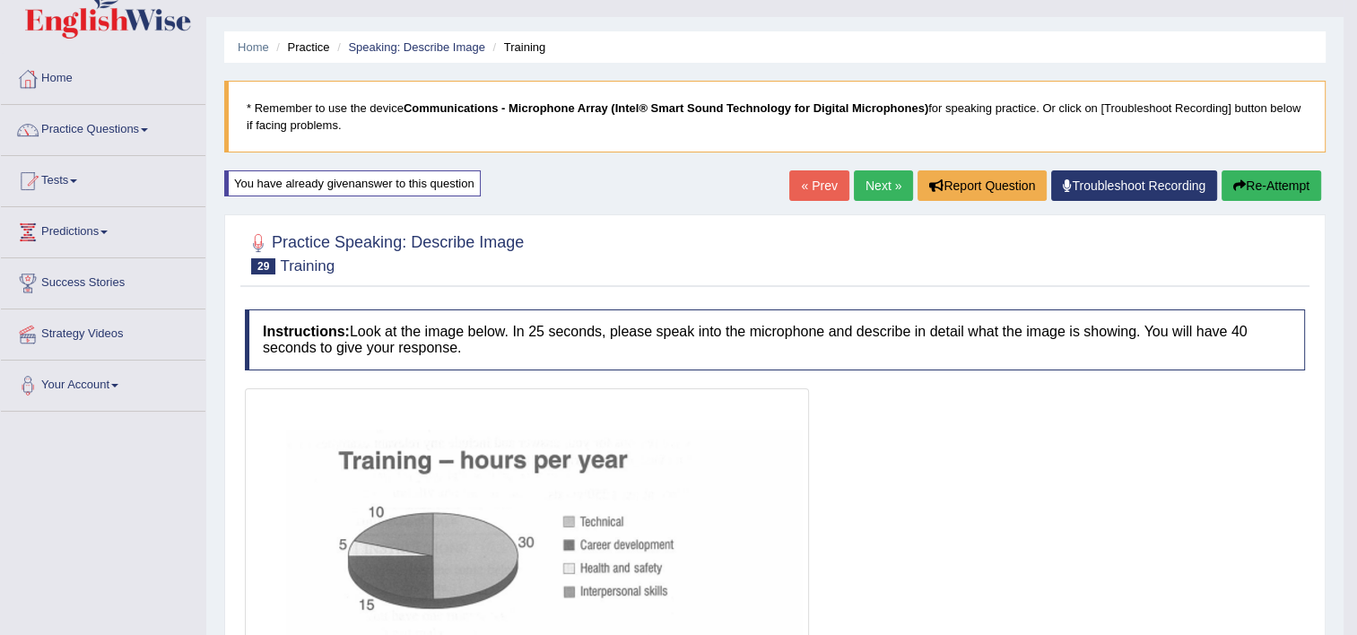
scroll to position [29, 0]
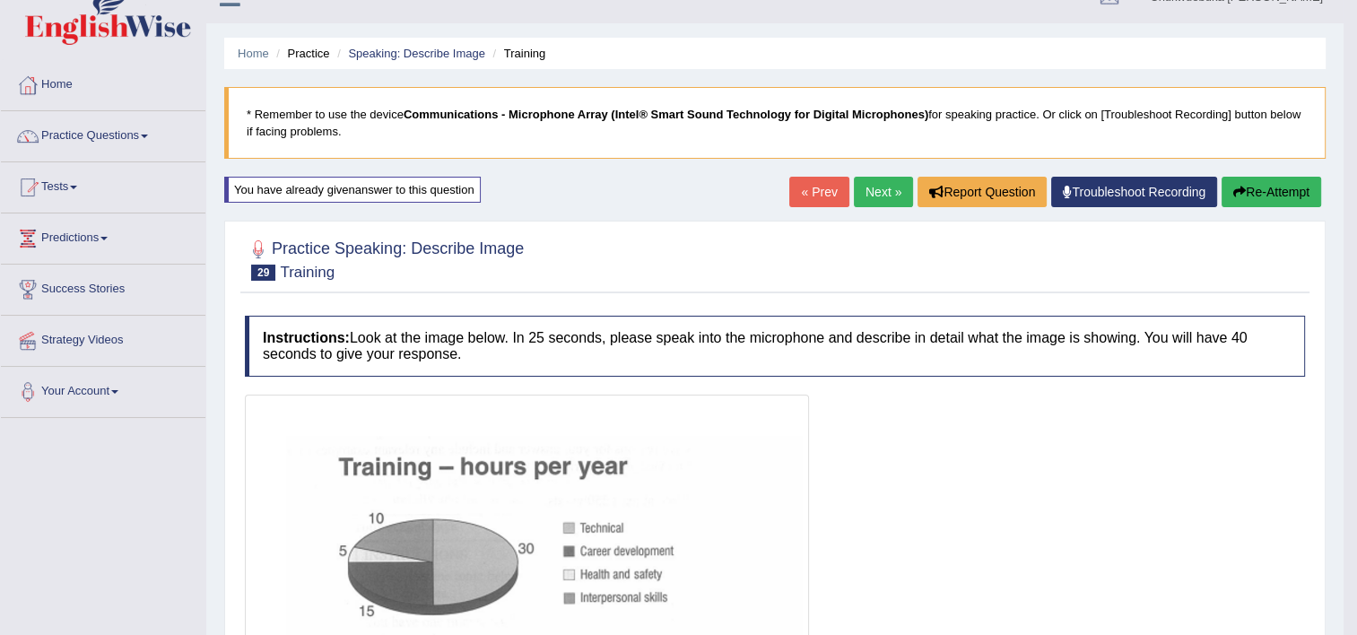
click at [883, 187] on link "Next »" at bounding box center [883, 192] width 59 height 30
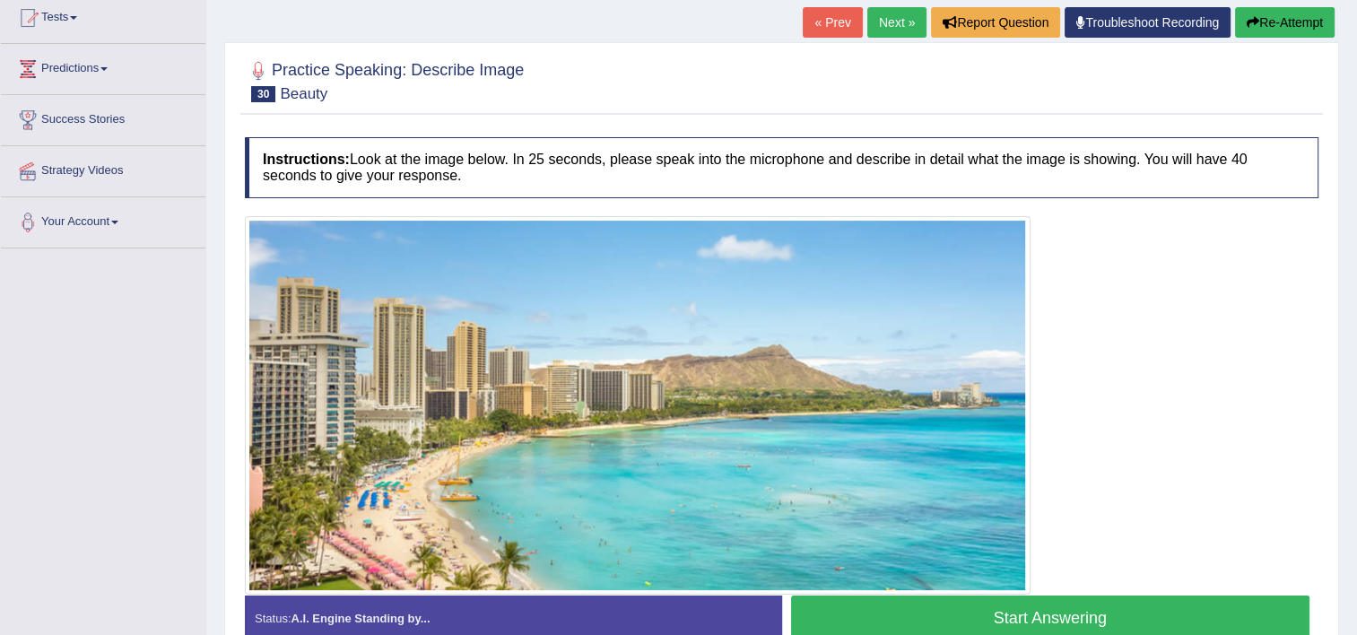
scroll to position [307, 0]
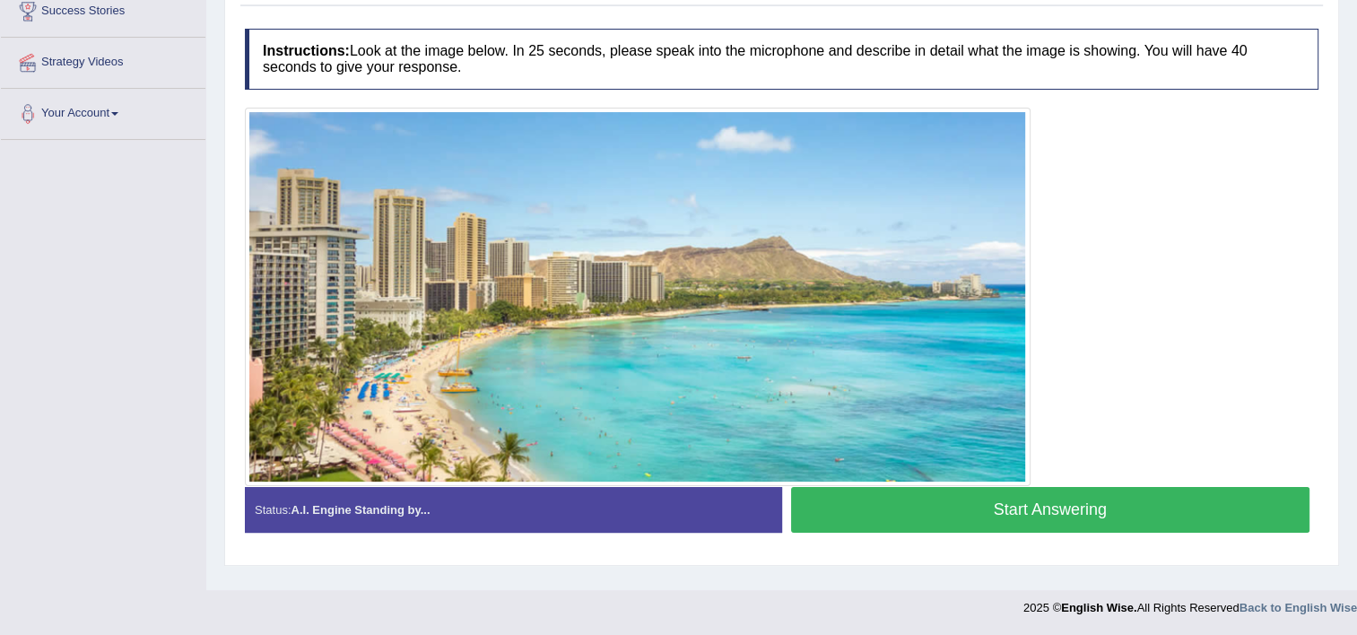
click at [1139, 511] on button "Start Answering" at bounding box center [1050, 510] width 519 height 46
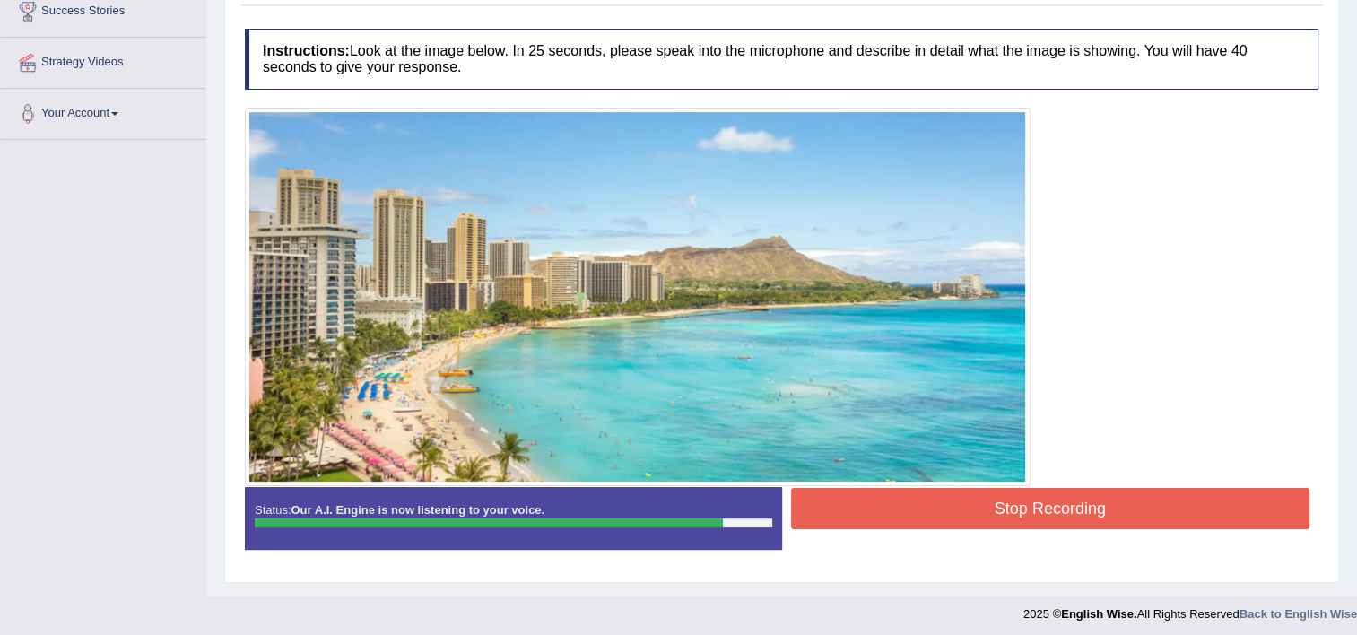
click at [1016, 522] on button "Stop Recording" at bounding box center [1050, 508] width 519 height 41
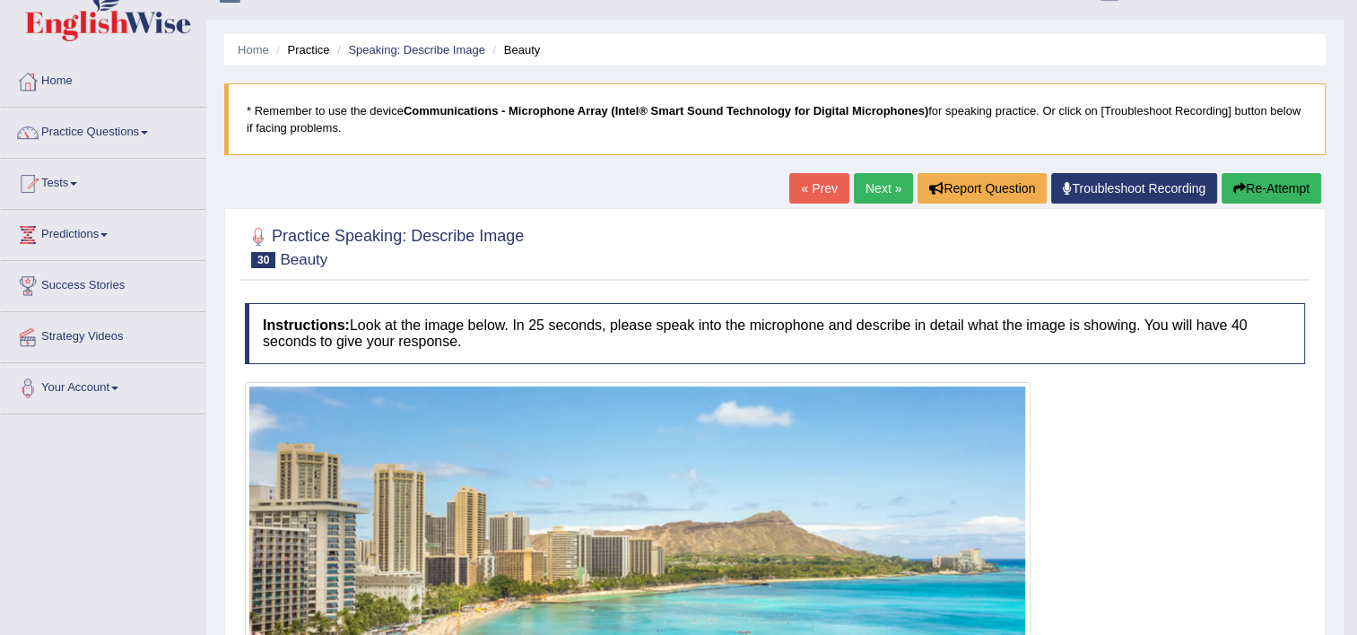
scroll to position [0, 0]
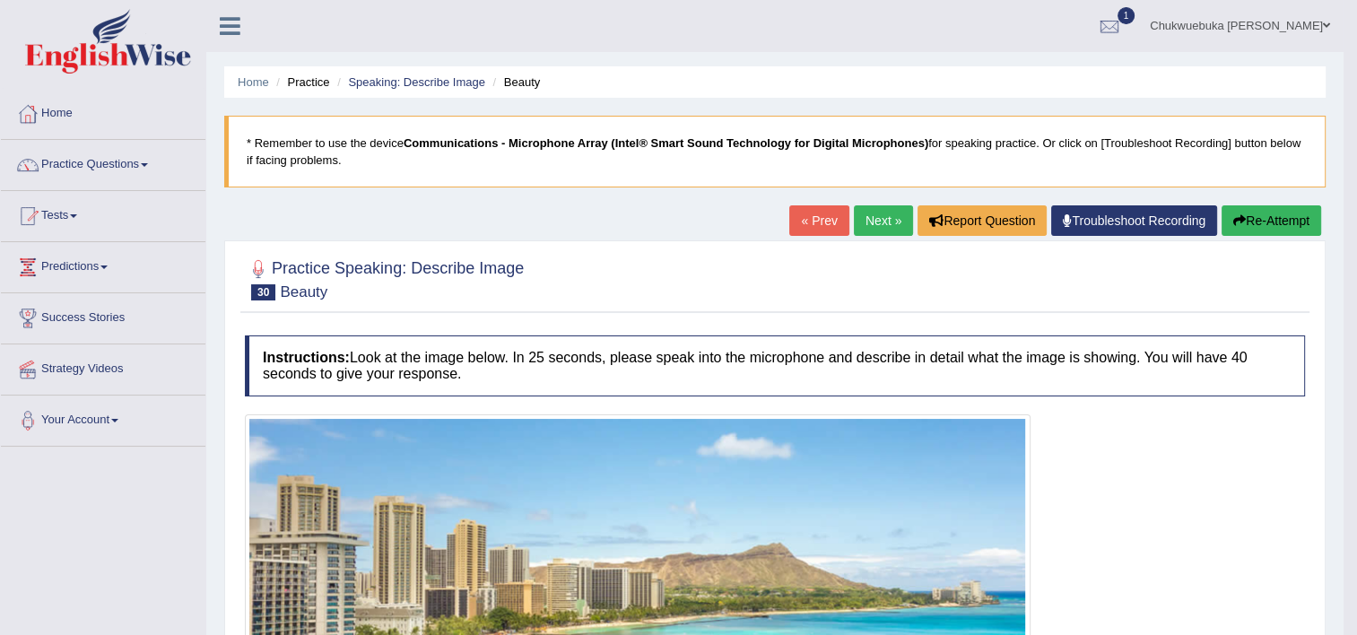
click icon "button"
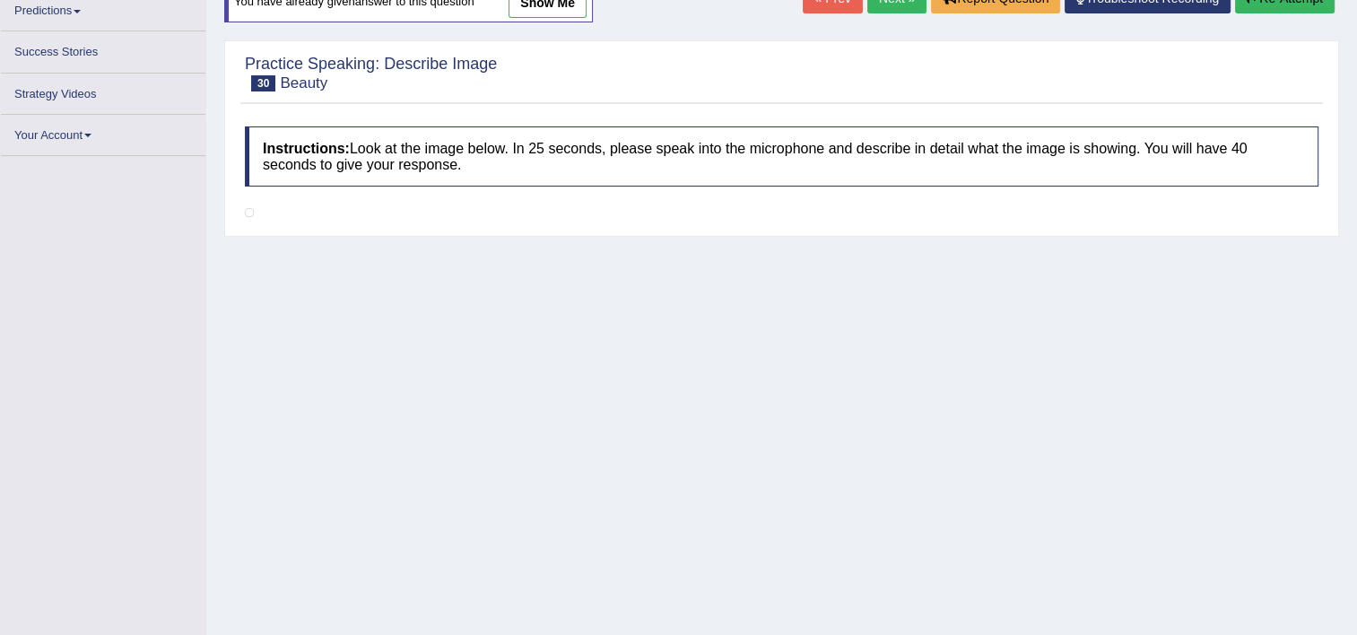
scroll to position [298, 0]
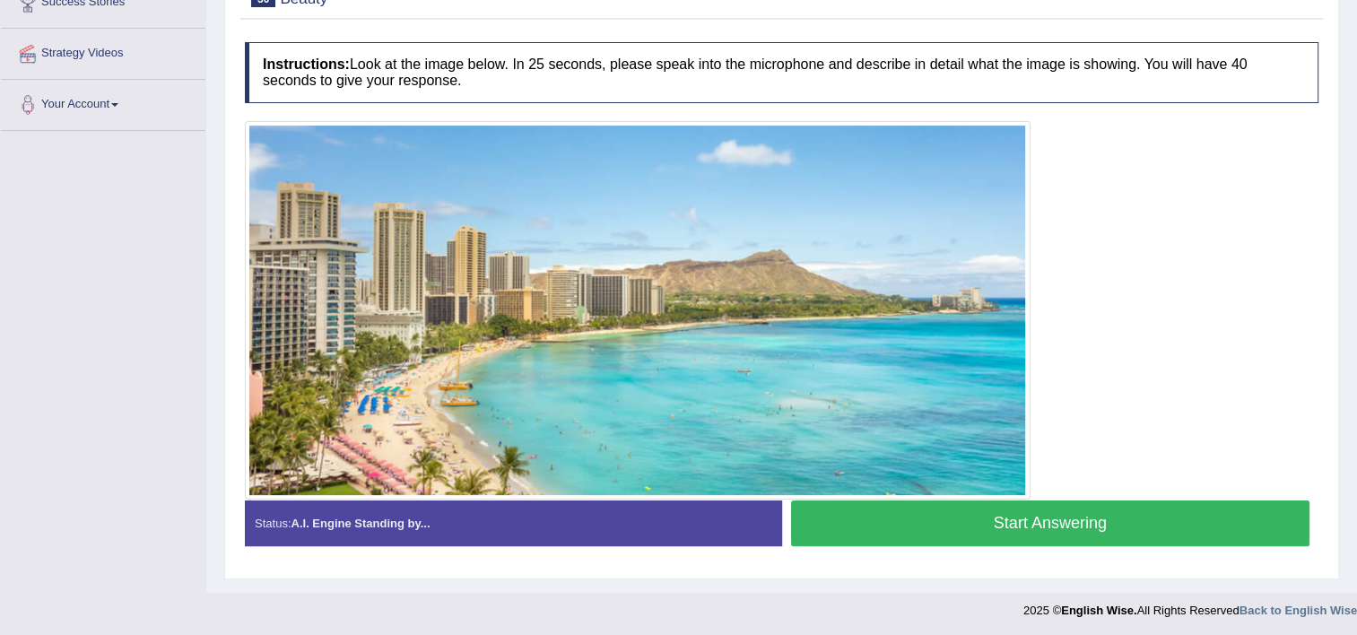
click at [1171, 524] on button "Start Answering" at bounding box center [1050, 523] width 519 height 46
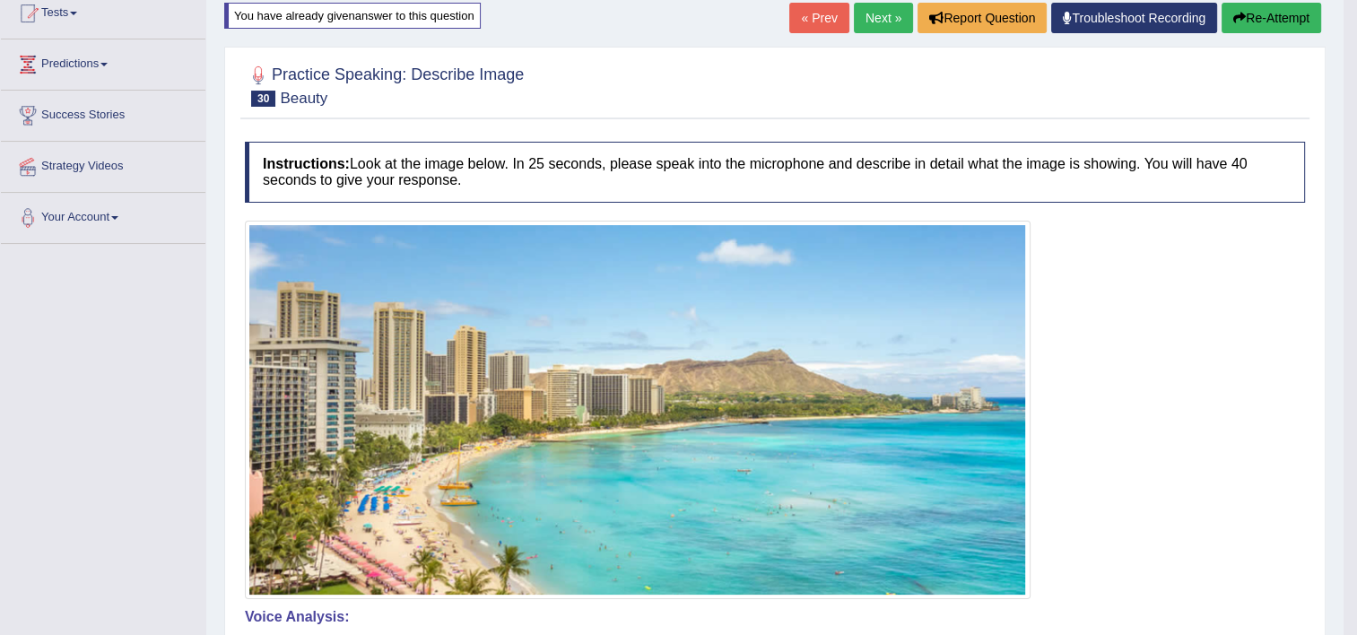
scroll to position [0, 0]
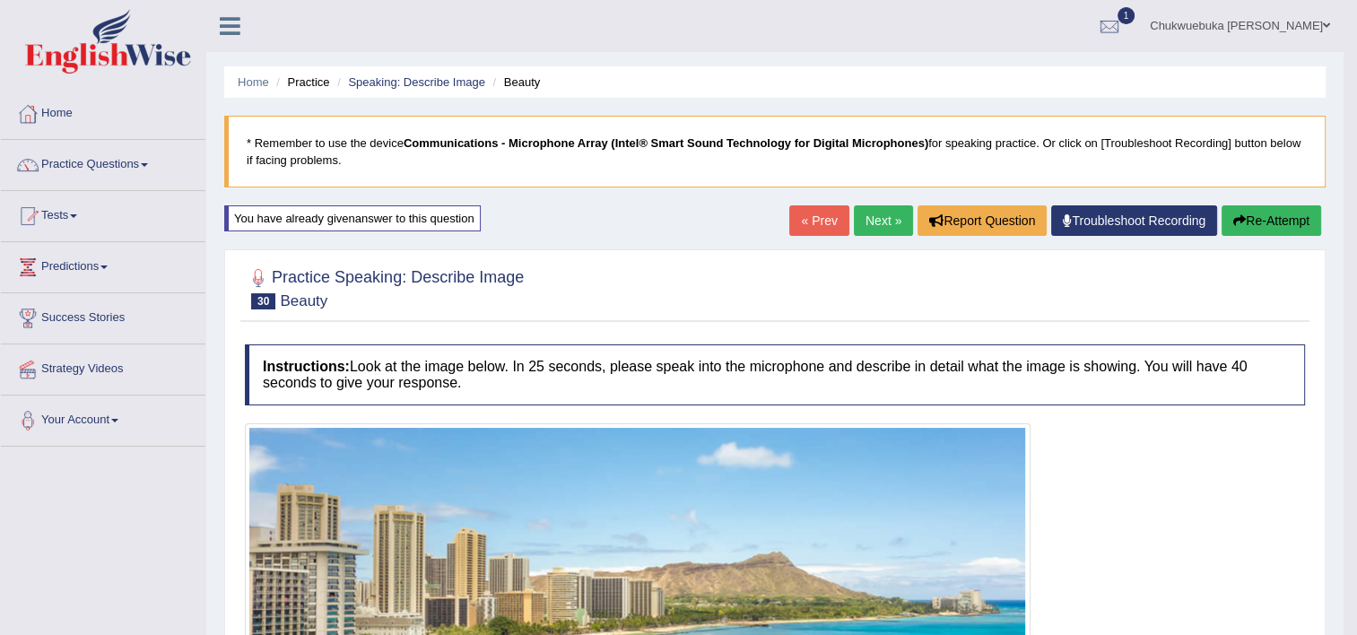
click at [870, 205] on link "Next »" at bounding box center [883, 220] width 59 height 30
click at [872, 230] on link "Next »" at bounding box center [883, 220] width 59 height 30
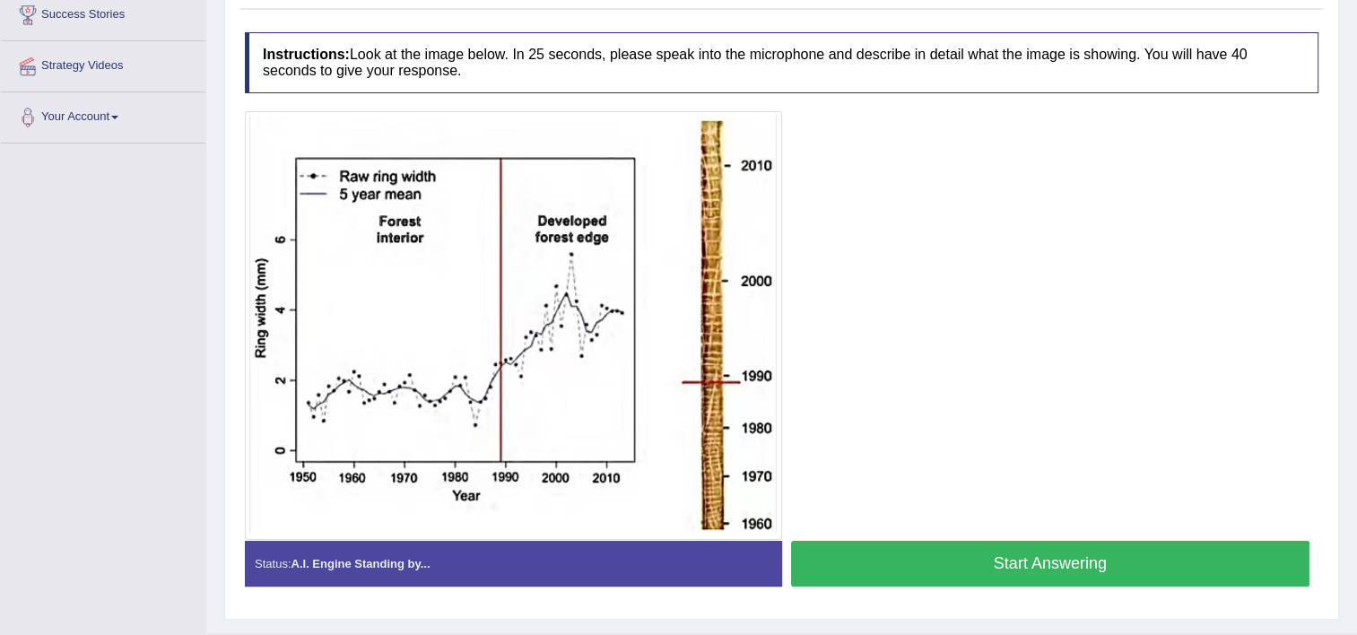
scroll to position [344, 0]
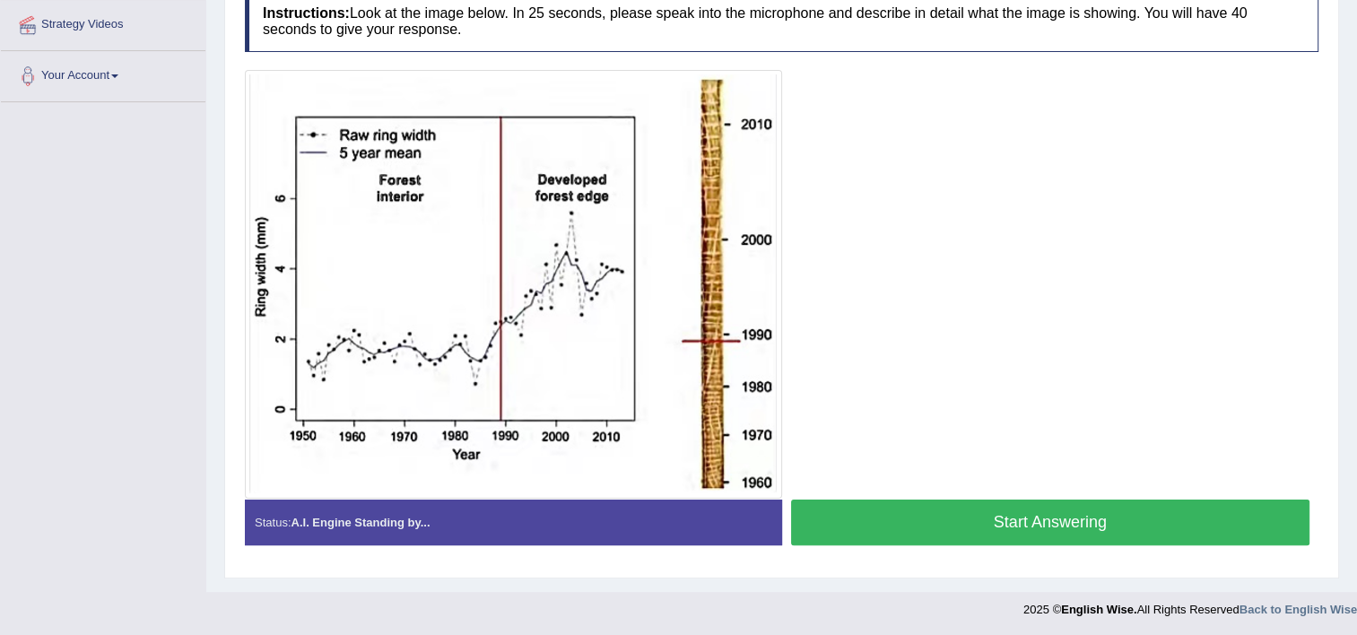
click at [897, 510] on button "Start Answering" at bounding box center [1050, 522] width 519 height 46
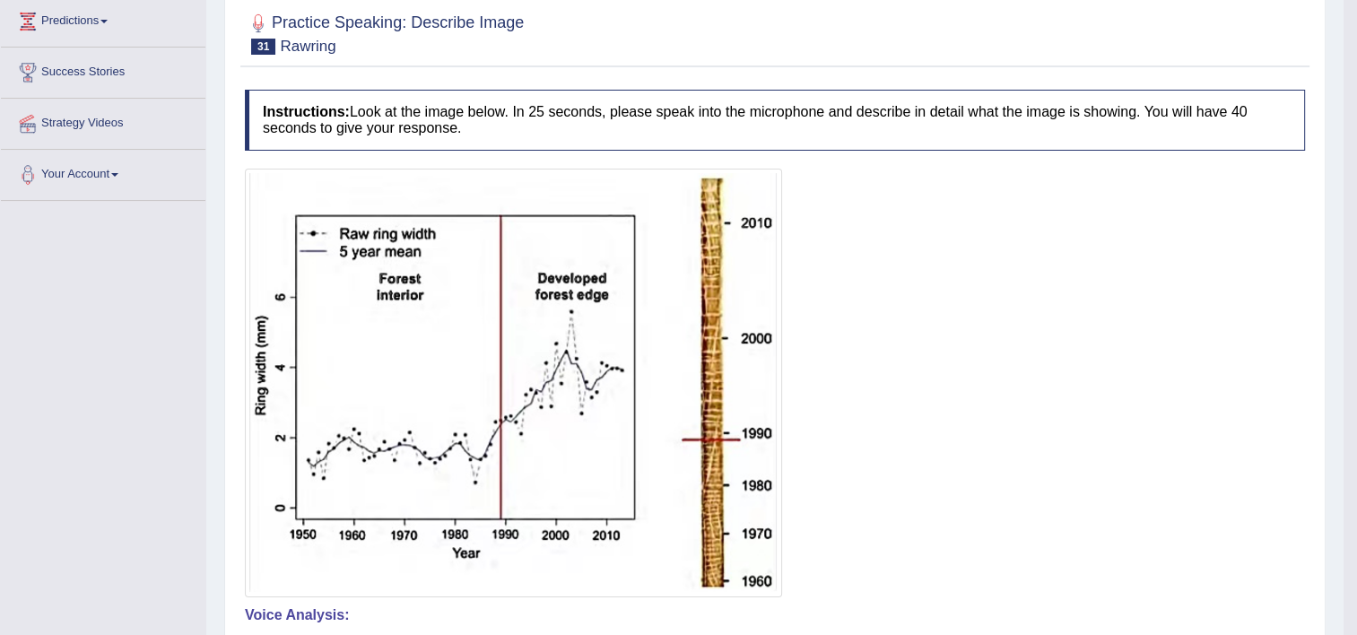
scroll to position [58, 0]
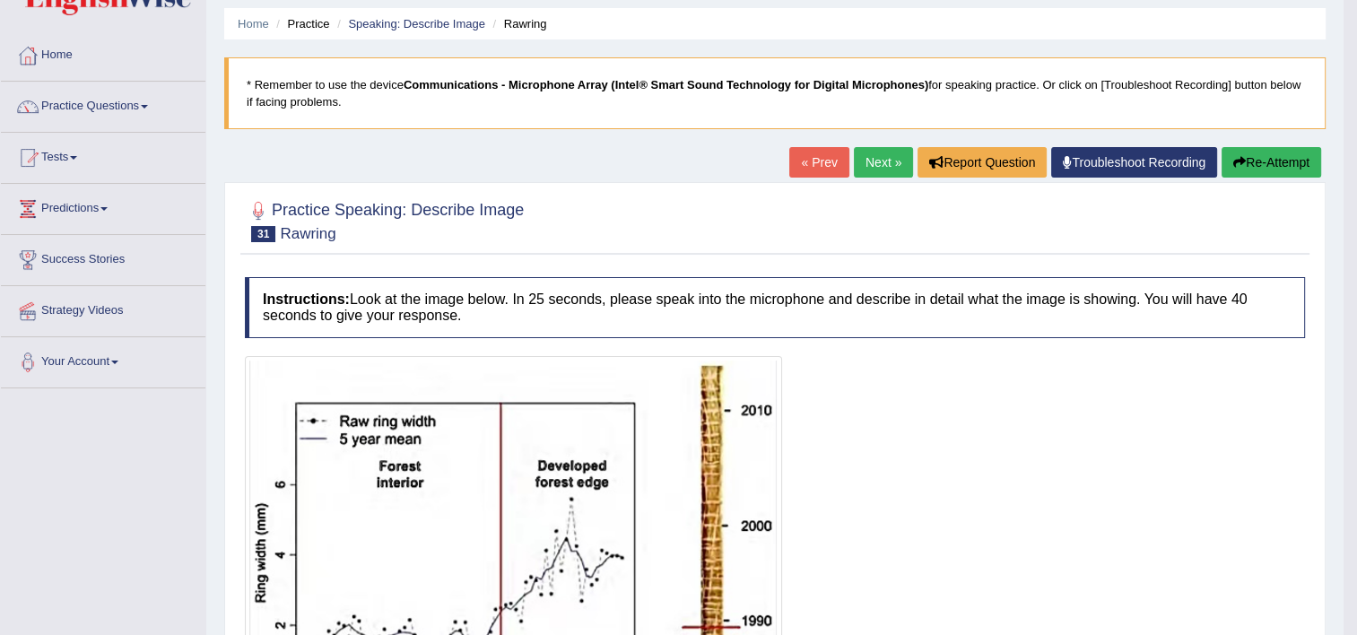
click at [890, 151] on link "Next »" at bounding box center [883, 162] width 59 height 30
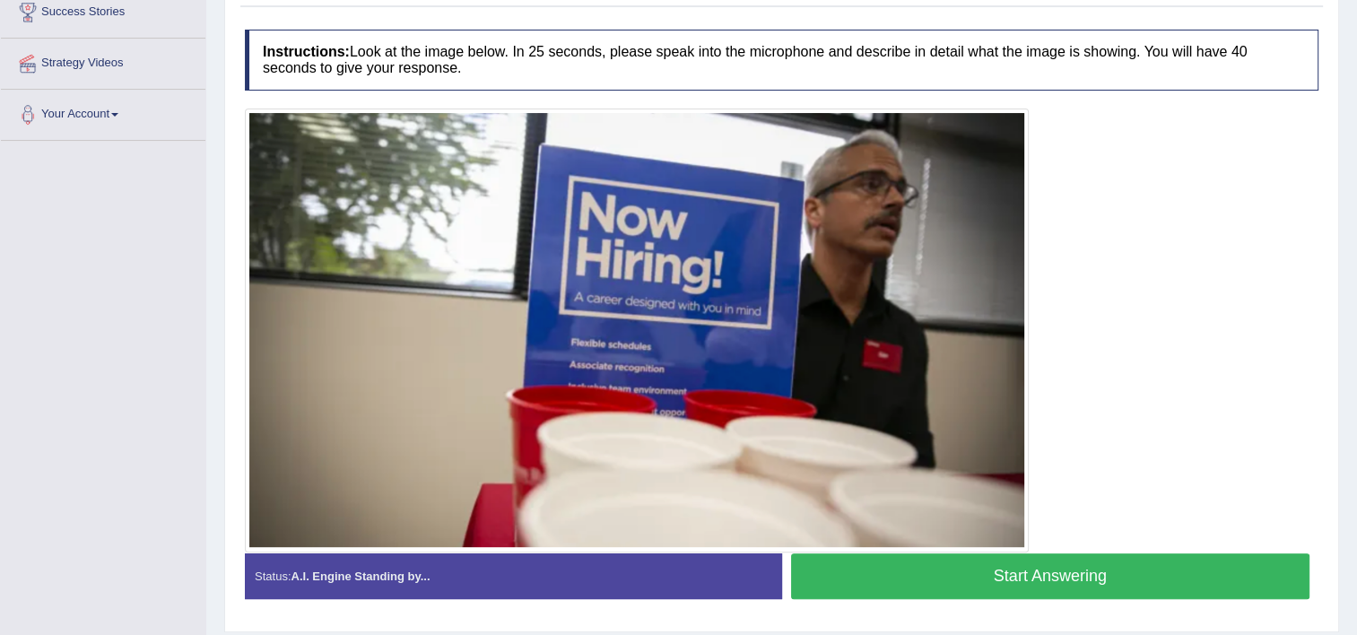
scroll to position [359, 0]
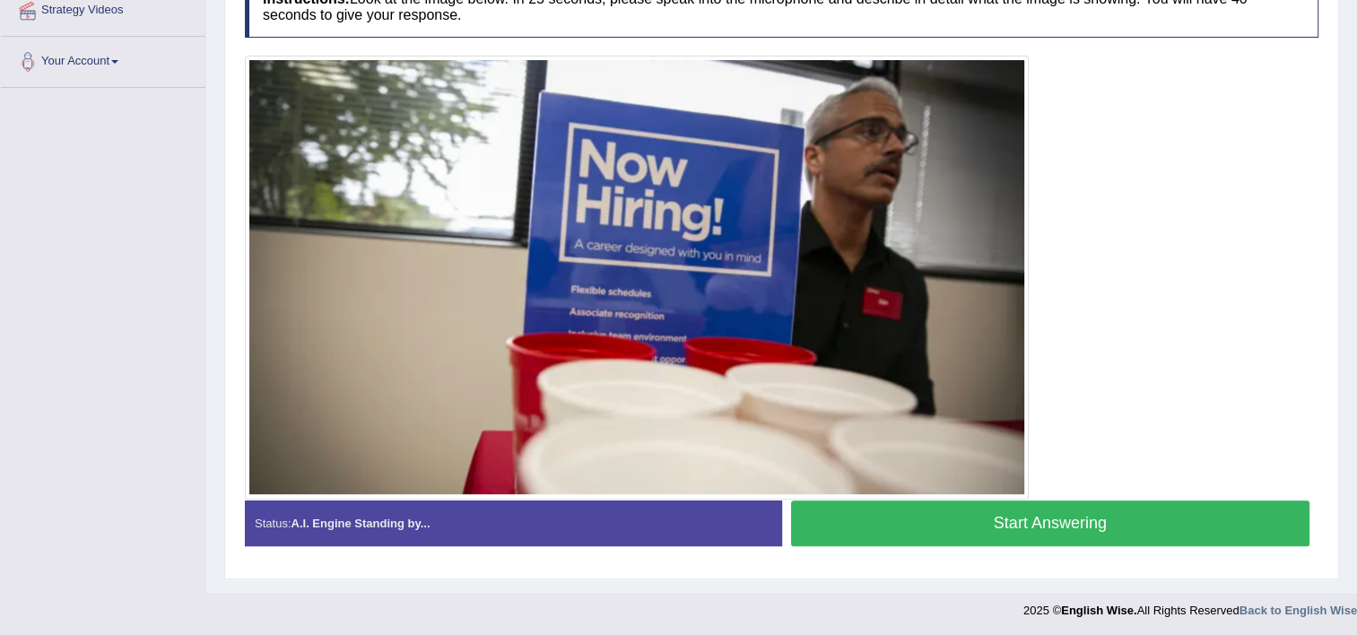
click at [893, 508] on button "Start Answering" at bounding box center [1050, 523] width 519 height 46
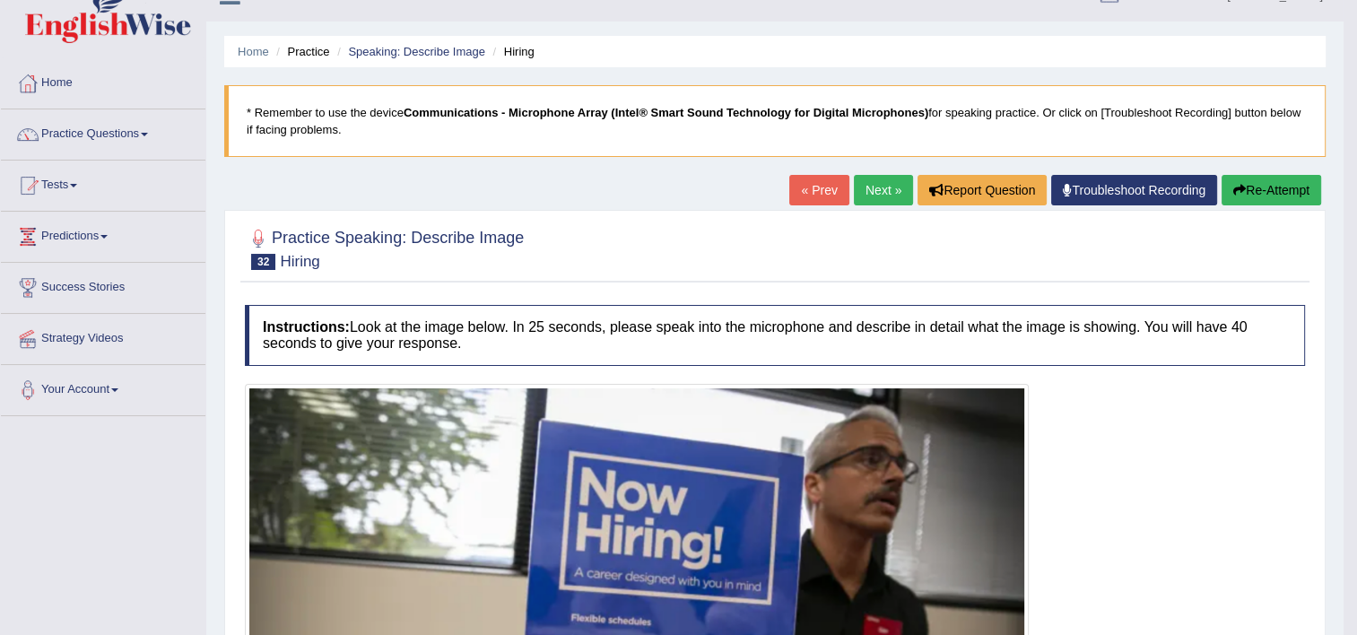
scroll to position [22, 0]
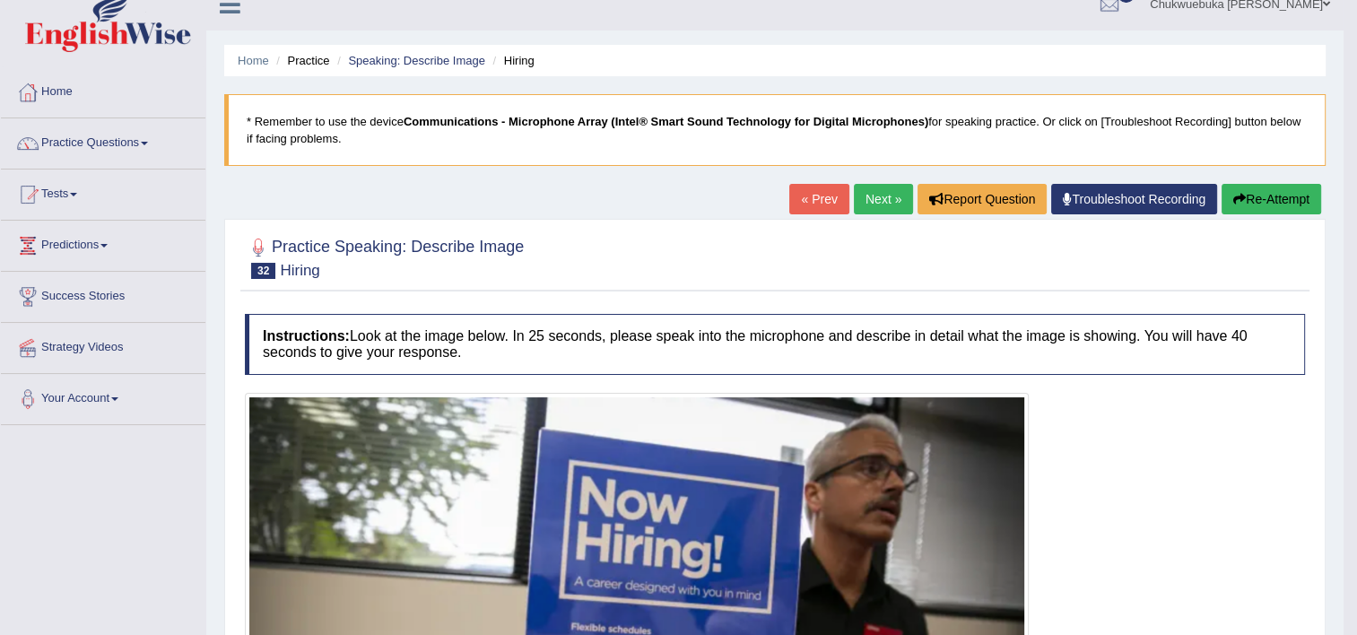
click at [890, 201] on link "Next »" at bounding box center [883, 199] width 59 height 30
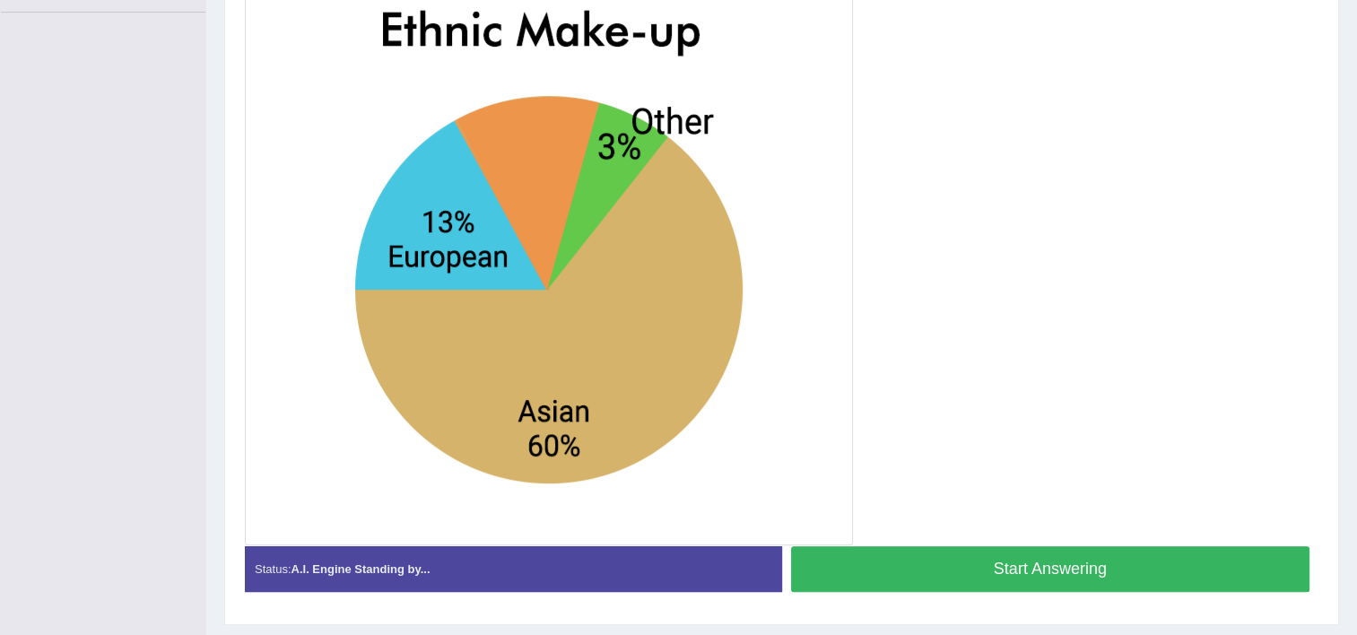
scroll to position [448, 0]
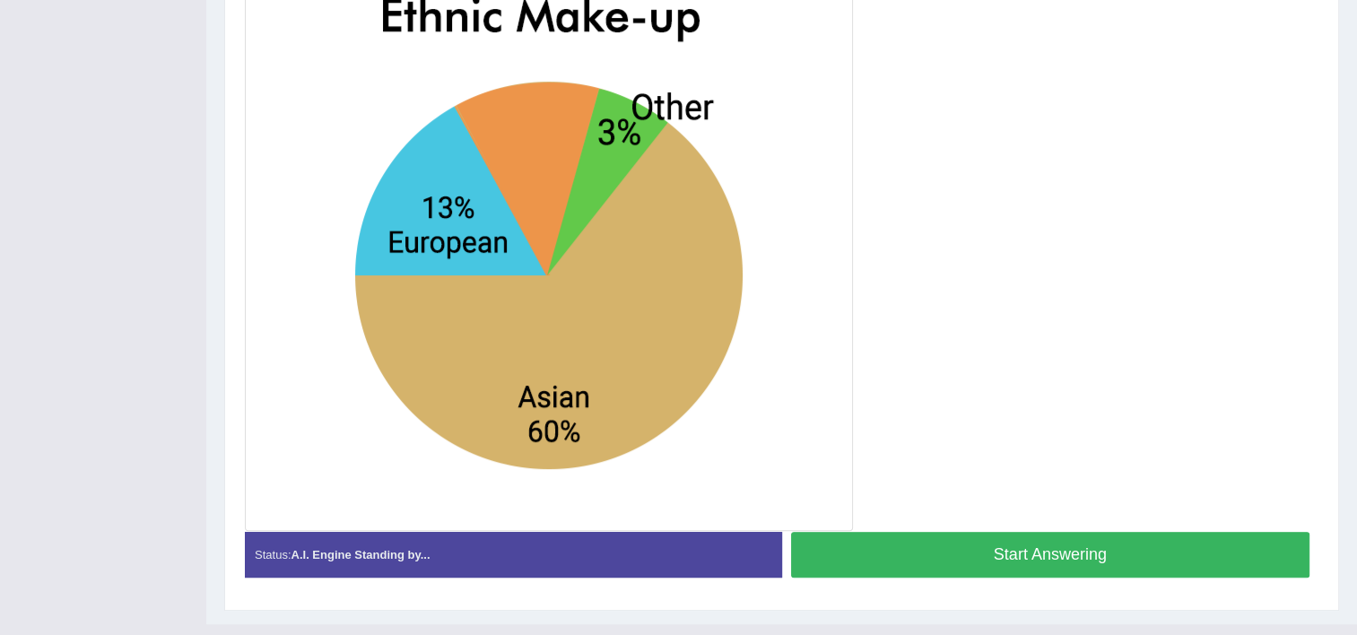
click at [1090, 560] on button "Start Answering" at bounding box center [1050, 555] width 519 height 46
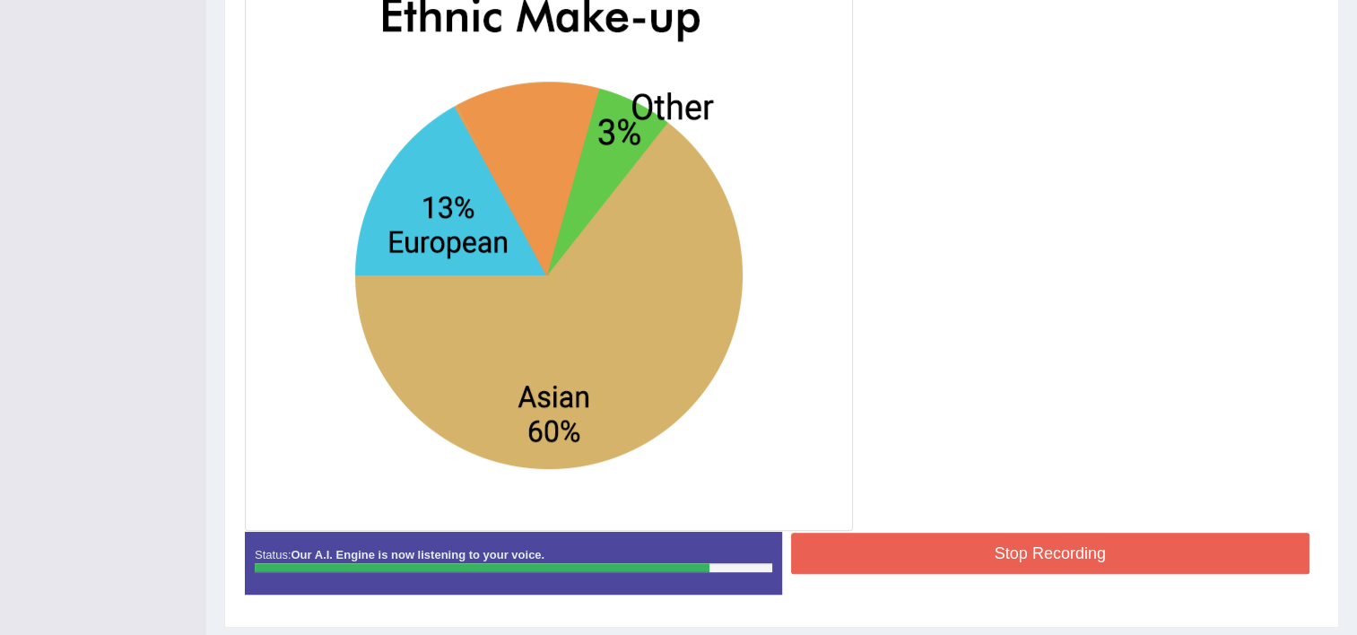
click at [1159, 558] on button "Stop Recording" at bounding box center [1050, 553] width 519 height 41
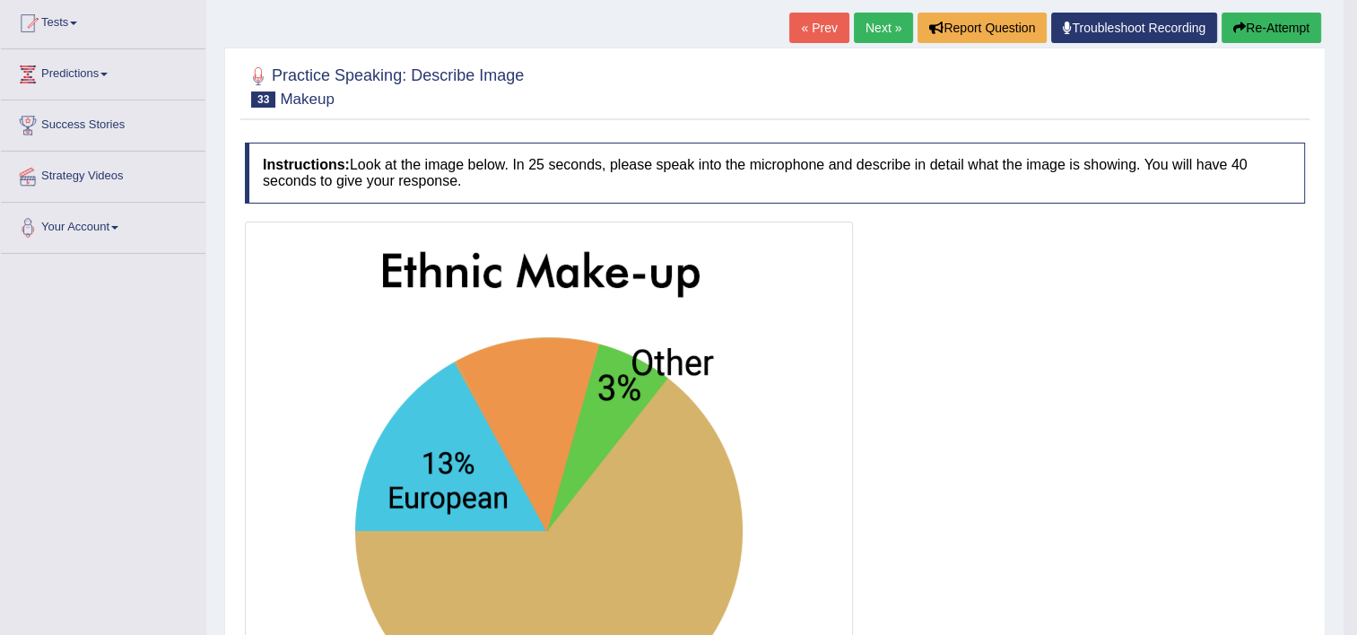
scroll to position [192, 0]
click at [886, 41] on link "Next »" at bounding box center [883, 28] width 59 height 30
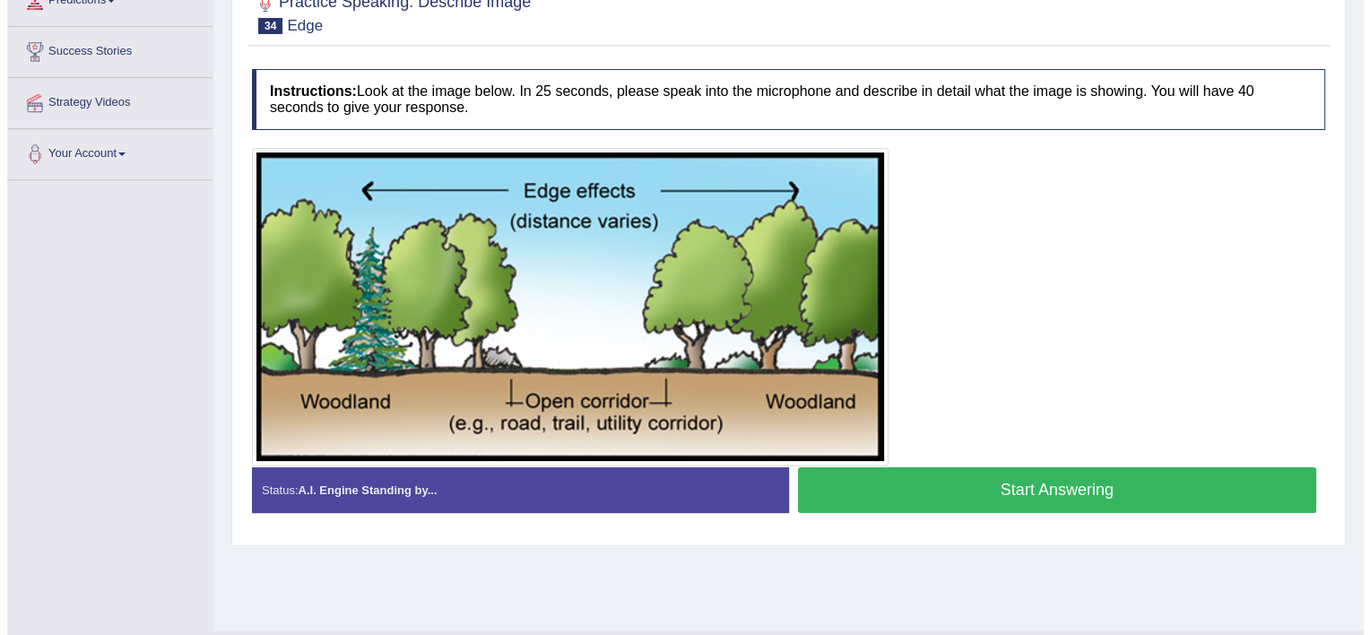
scroll to position [267, 0]
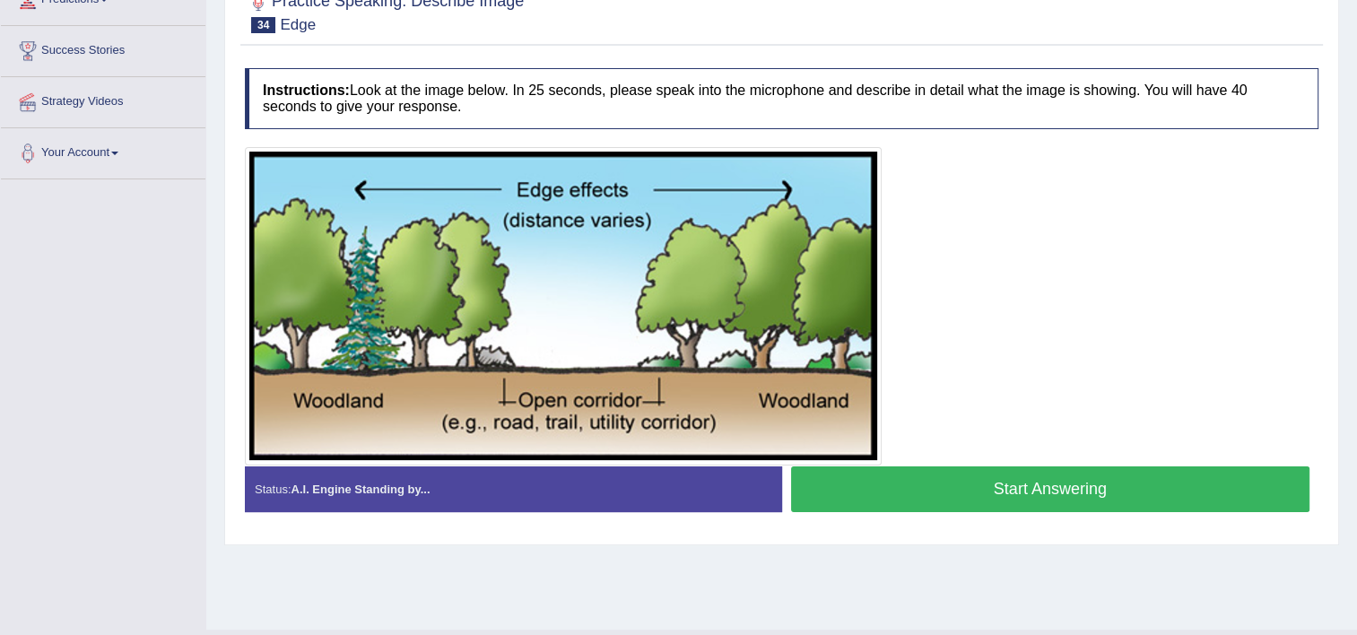
click at [994, 491] on button "Start Answering" at bounding box center [1050, 489] width 519 height 46
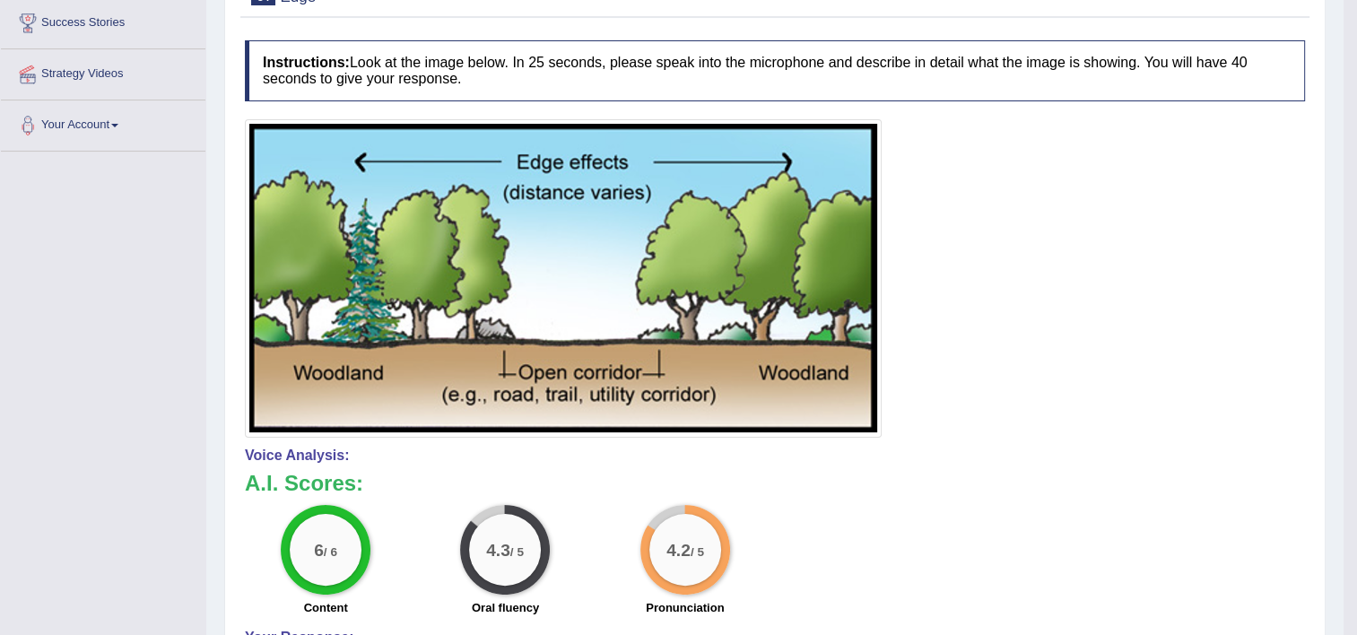
scroll to position [0, 0]
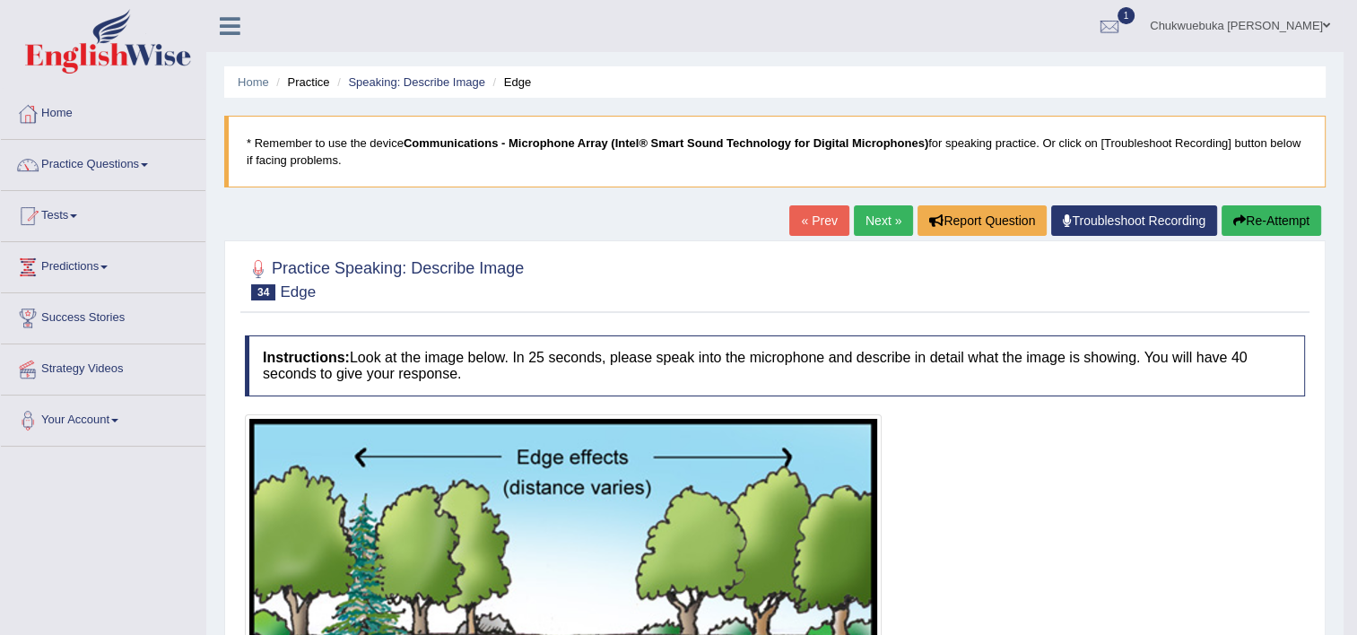
click at [888, 207] on link "Next »" at bounding box center [883, 220] width 59 height 30
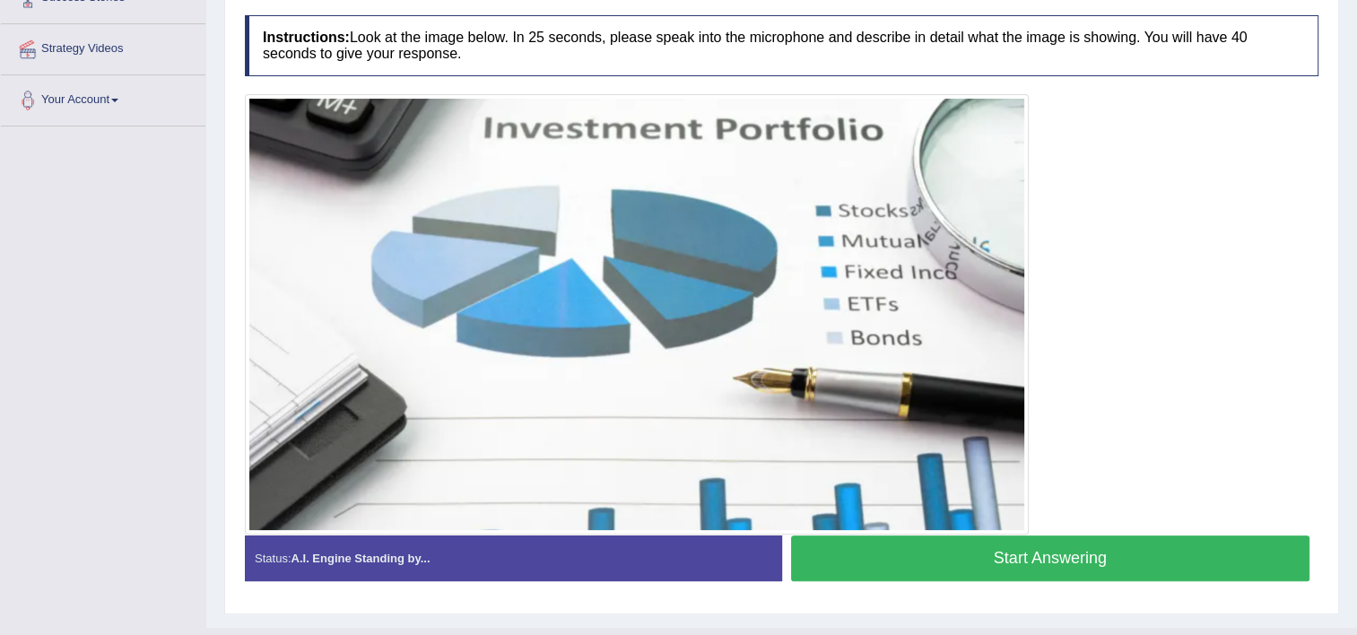
scroll to position [321, 0]
click at [855, 556] on button "Start Answering" at bounding box center [1050, 557] width 519 height 46
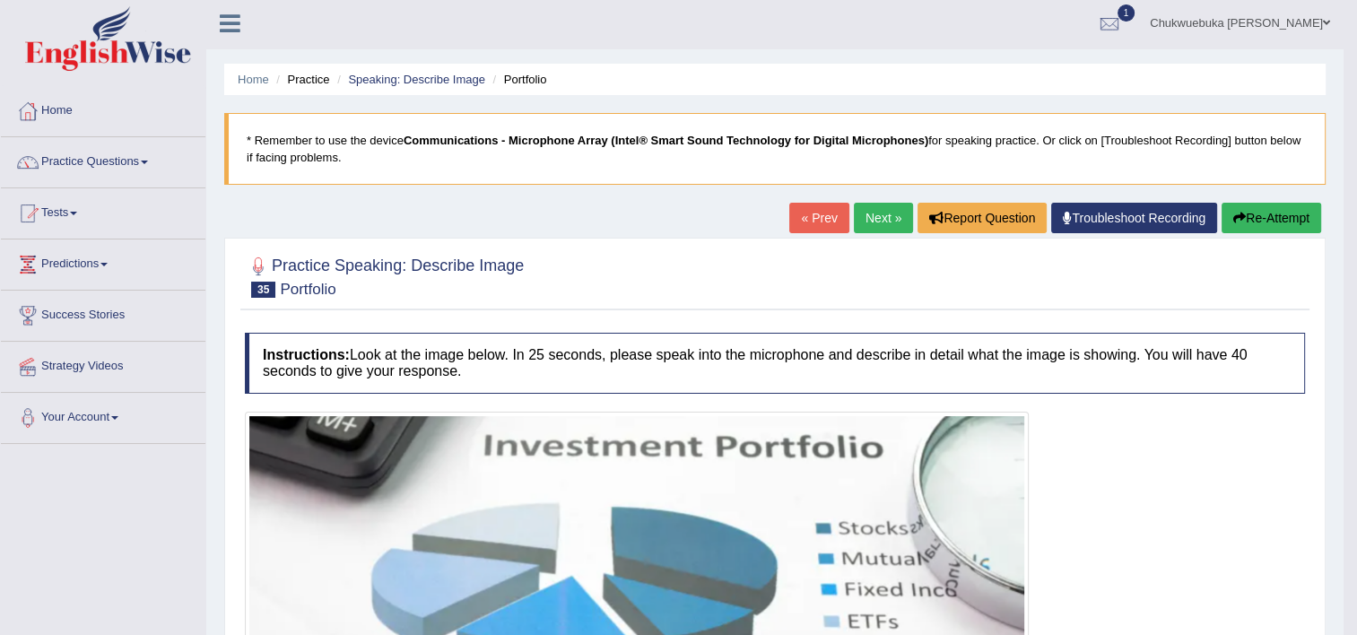
scroll to position [0, 0]
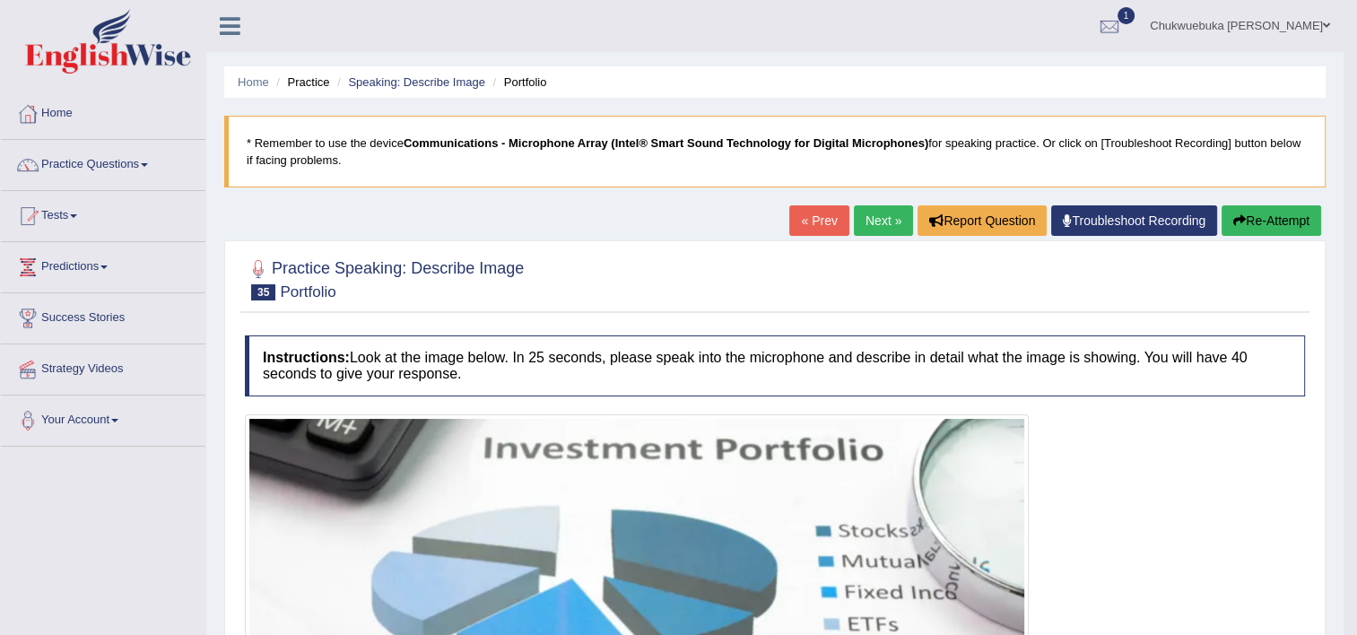
click at [877, 230] on link "Next »" at bounding box center [883, 220] width 59 height 30
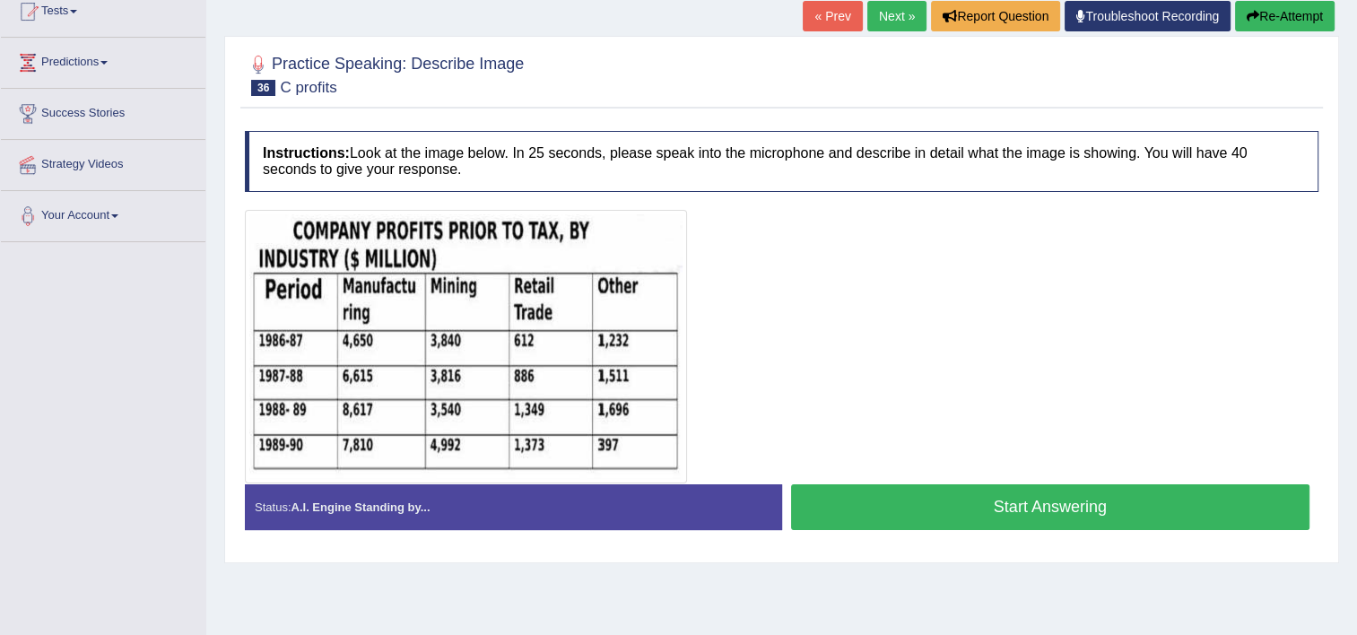
scroll to position [210, 0]
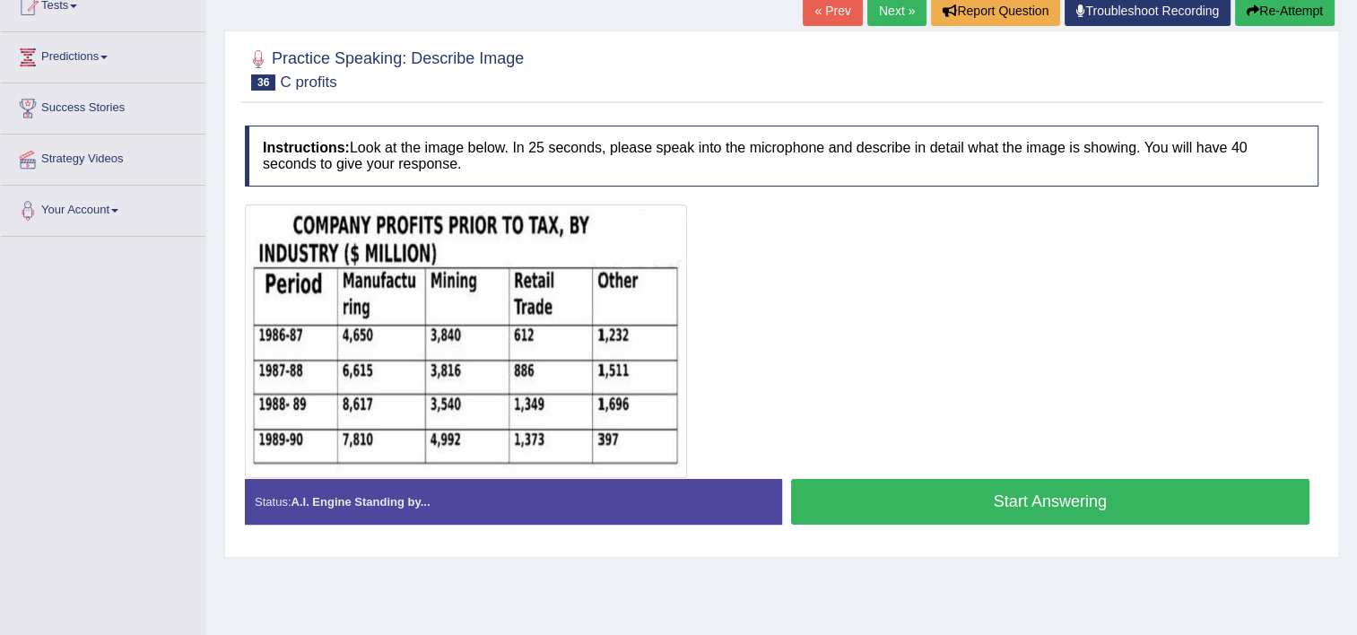
click at [858, 495] on button "Start Answering" at bounding box center [1050, 502] width 519 height 46
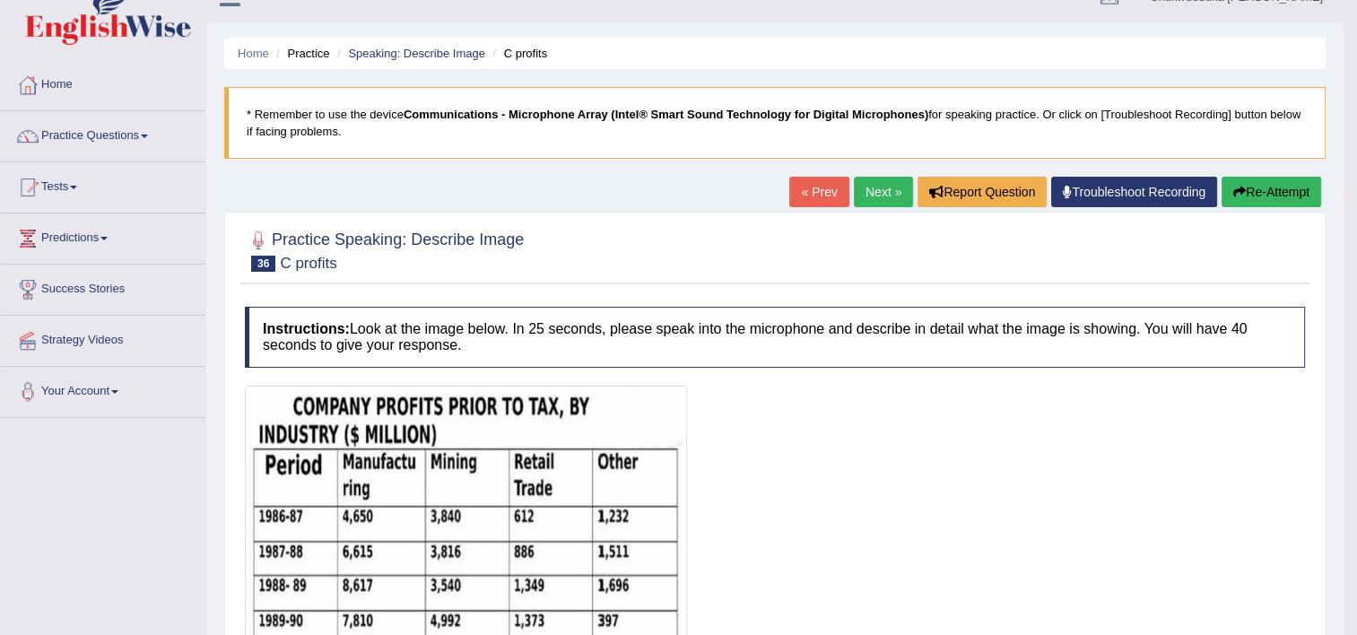
scroll to position [11, 0]
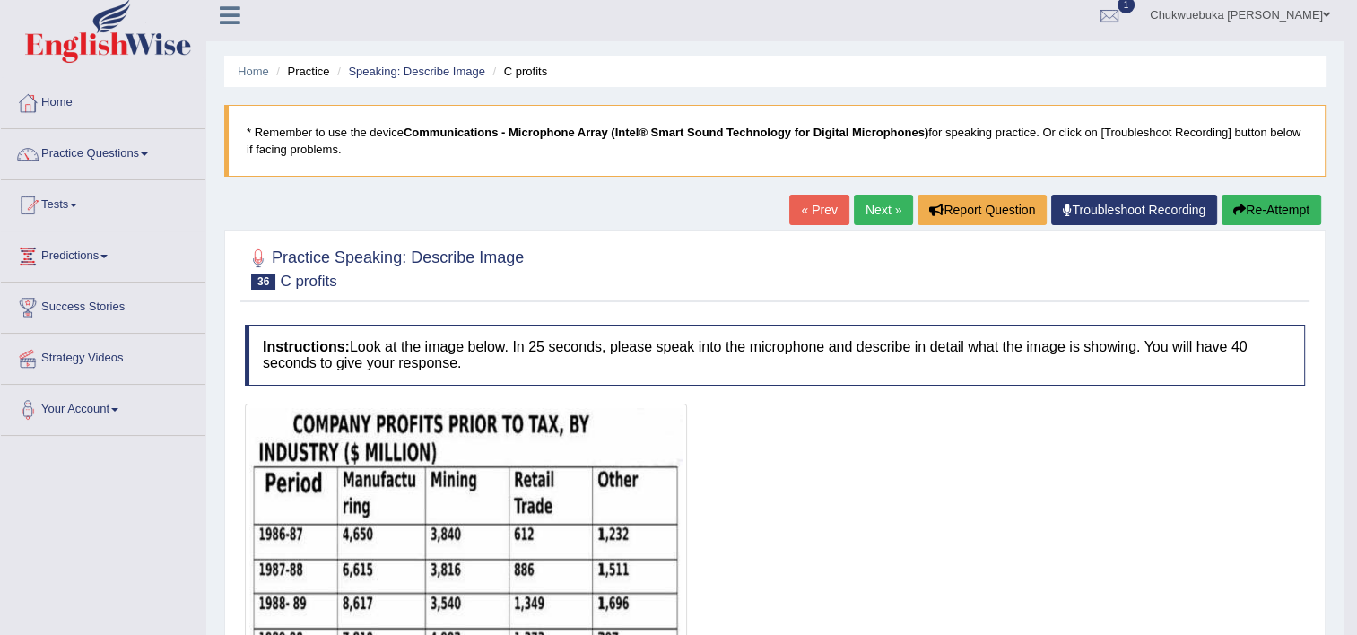
click at [1281, 199] on button "Re-Attempt" at bounding box center [1271, 210] width 100 height 30
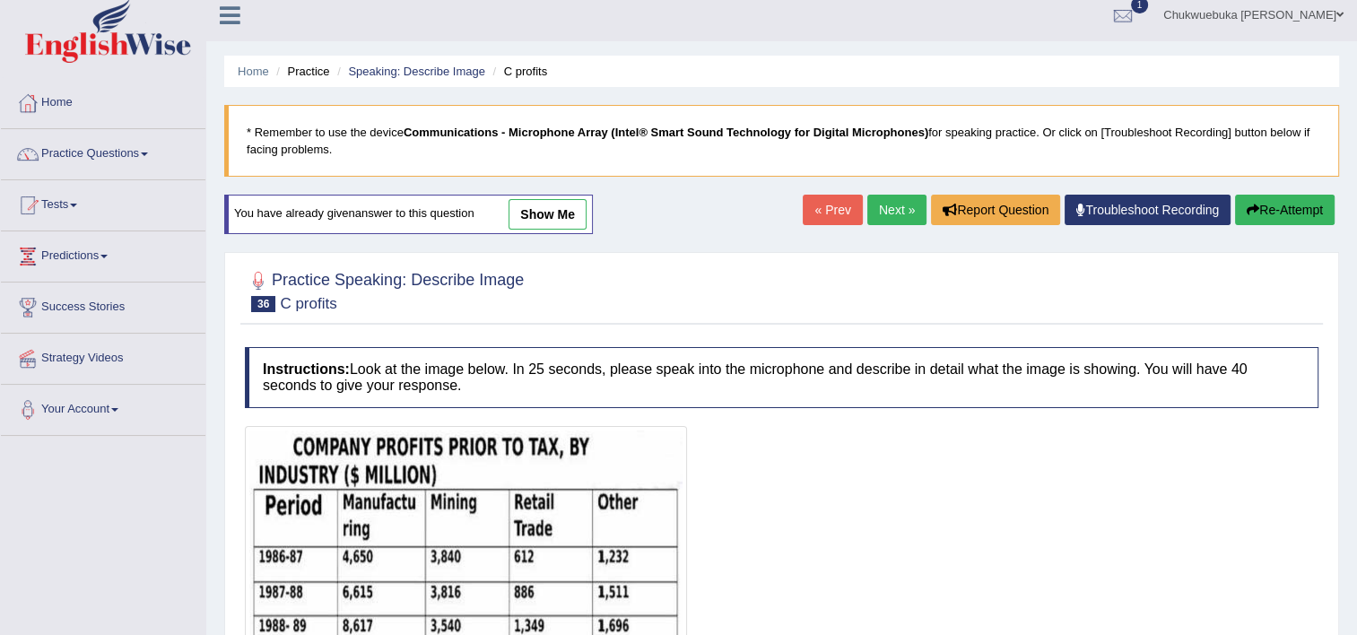
scroll to position [279, 0]
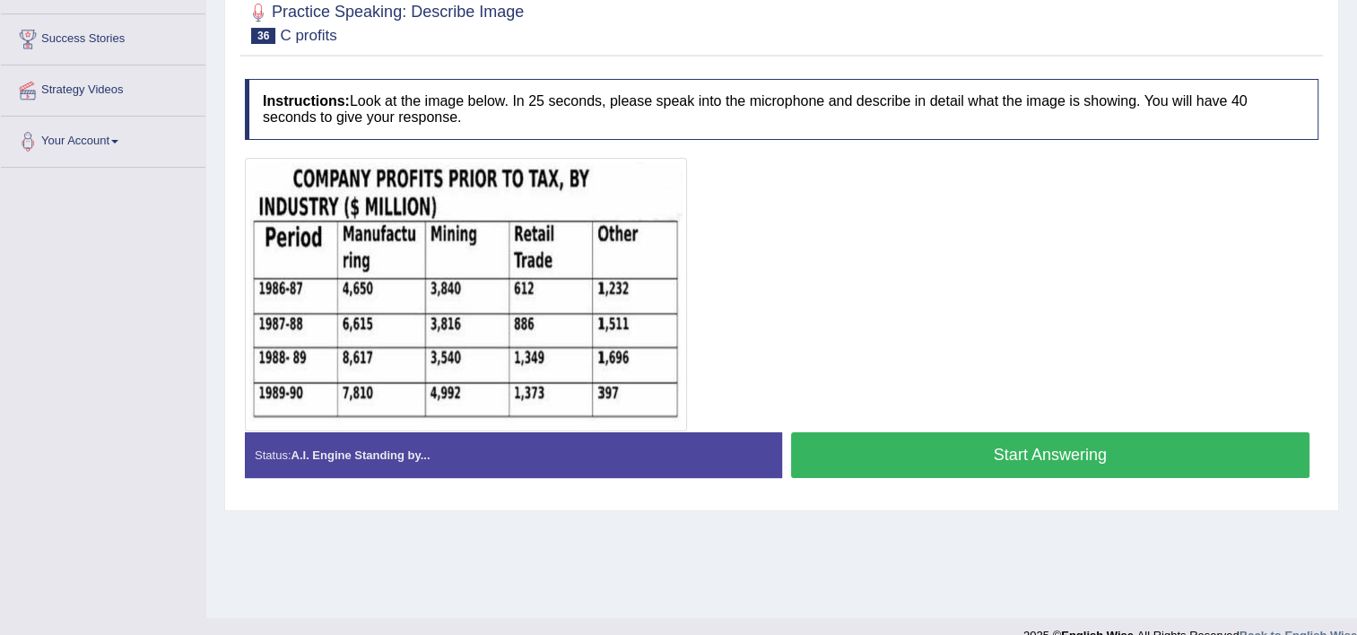
click at [833, 466] on button "Start Answering" at bounding box center [1050, 455] width 519 height 46
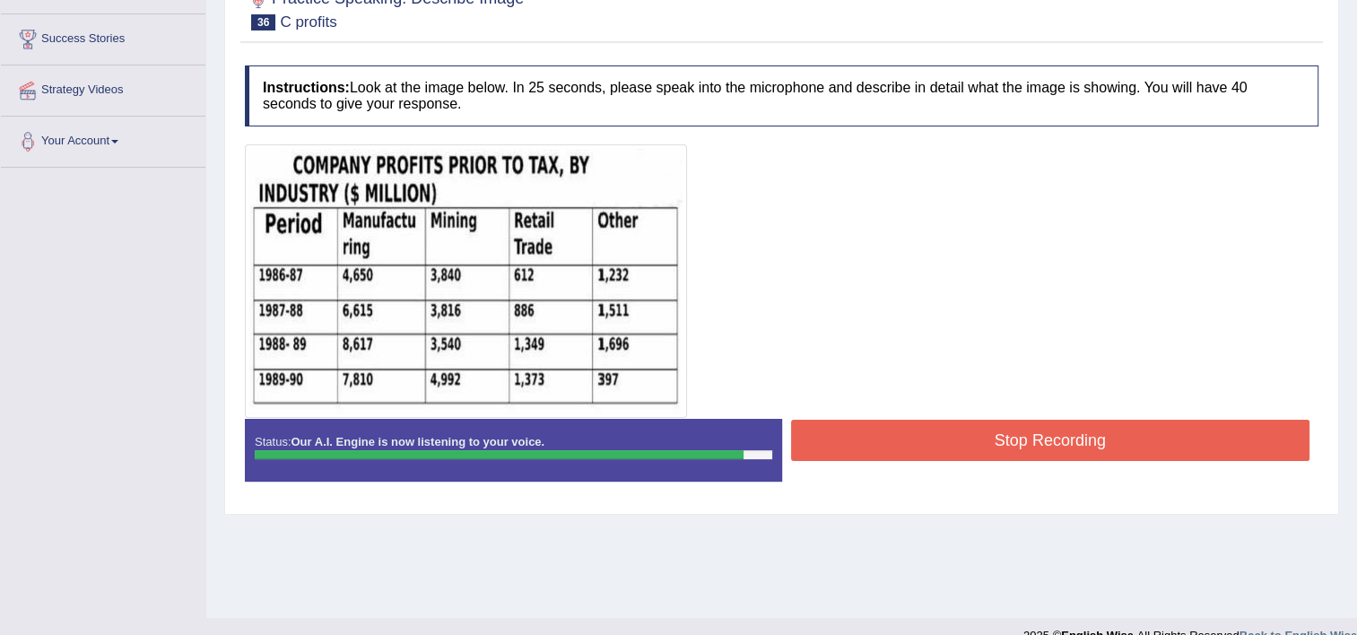
click at [847, 430] on button "Stop Recording" at bounding box center [1050, 440] width 519 height 41
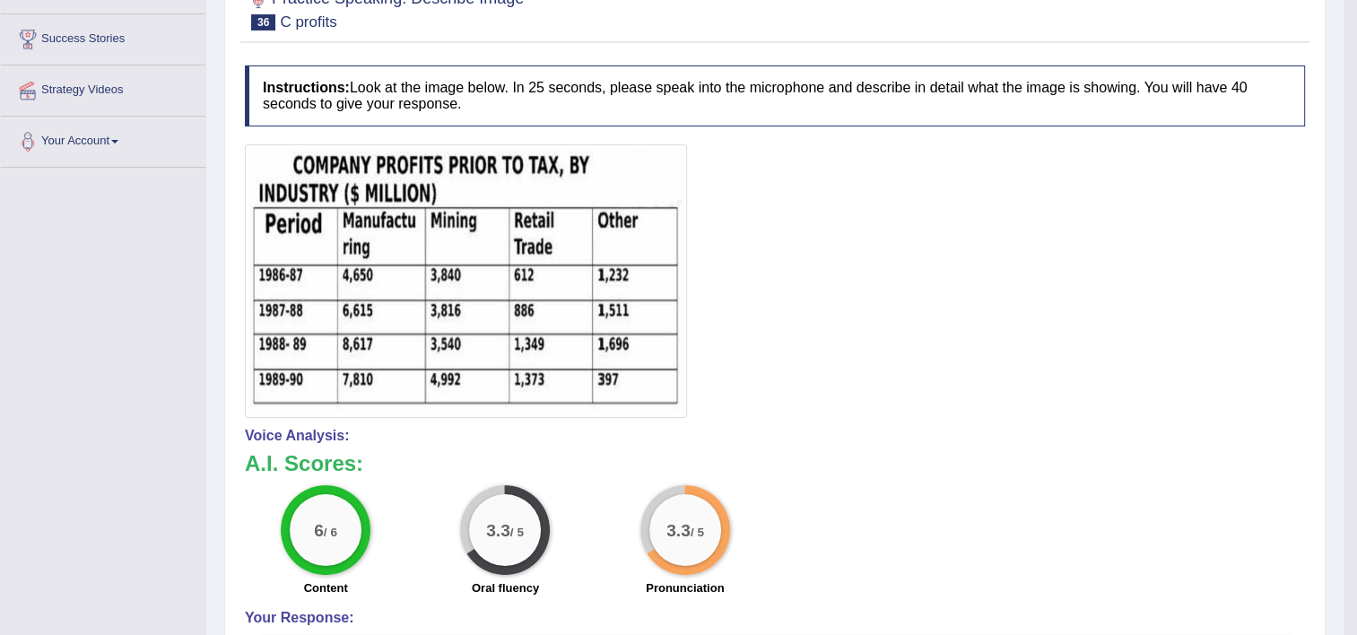
scroll to position [0, 0]
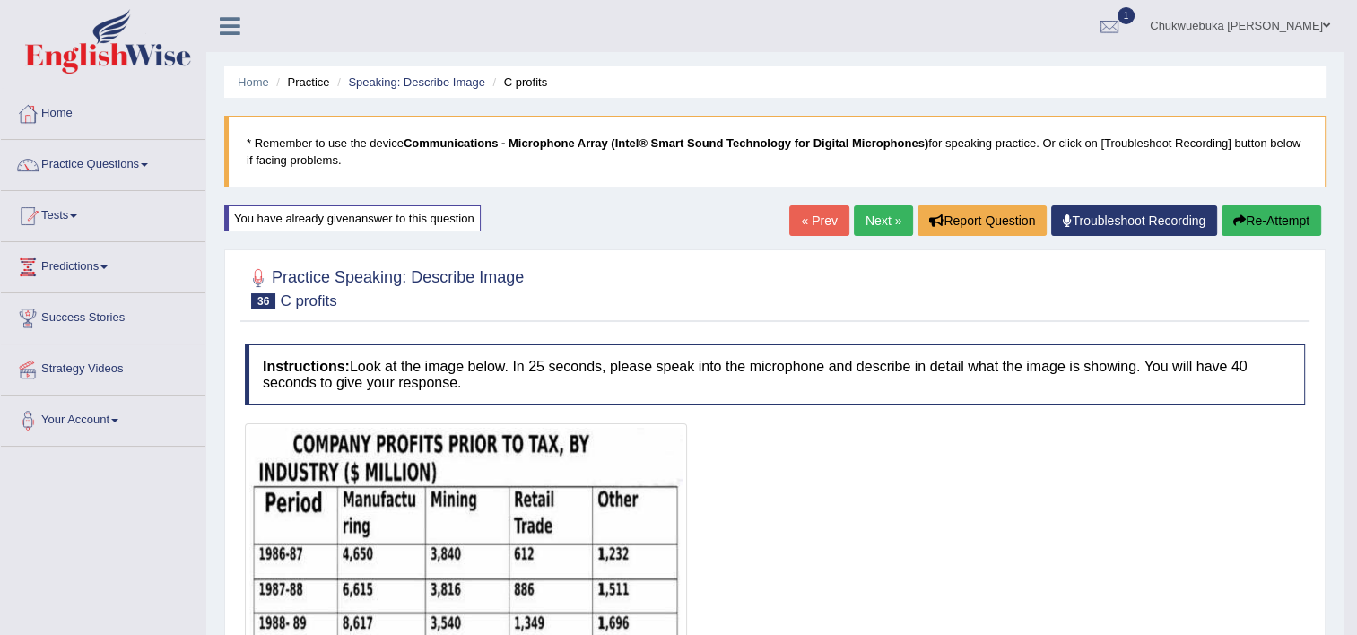
click at [1261, 213] on button "Re-Attempt" at bounding box center [1271, 220] width 100 height 30
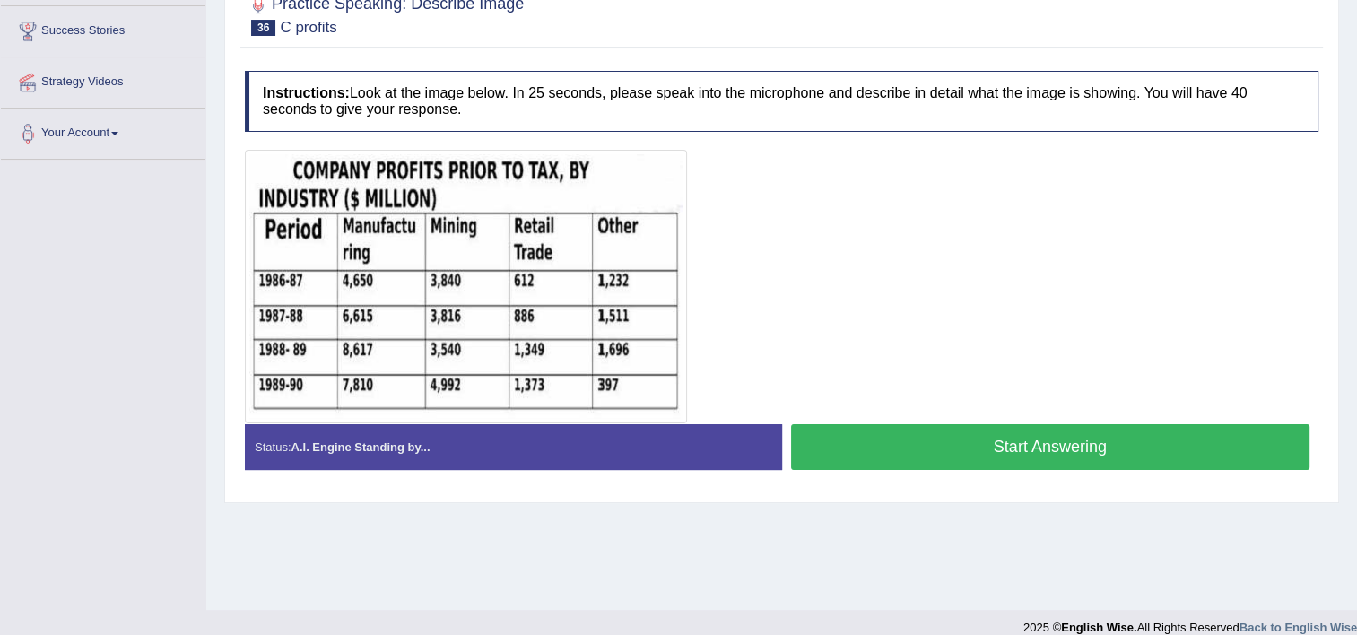
scroll to position [307, 0]
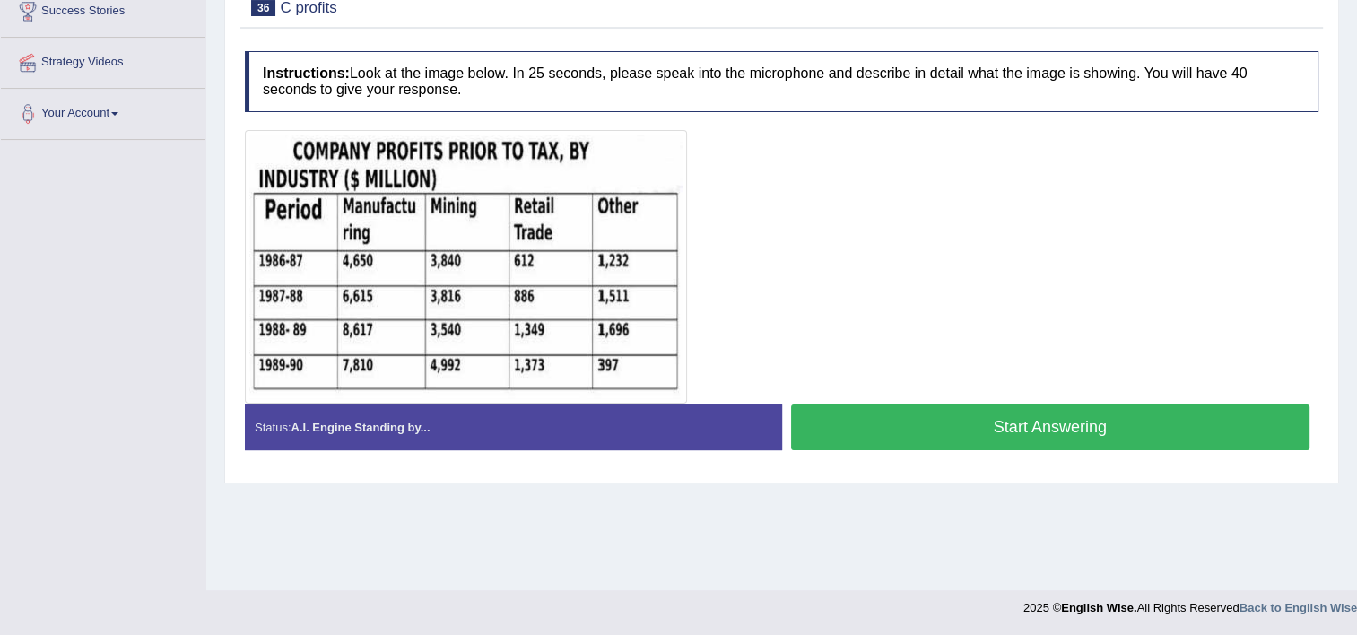
click at [868, 423] on button "Start Answering" at bounding box center [1050, 427] width 519 height 46
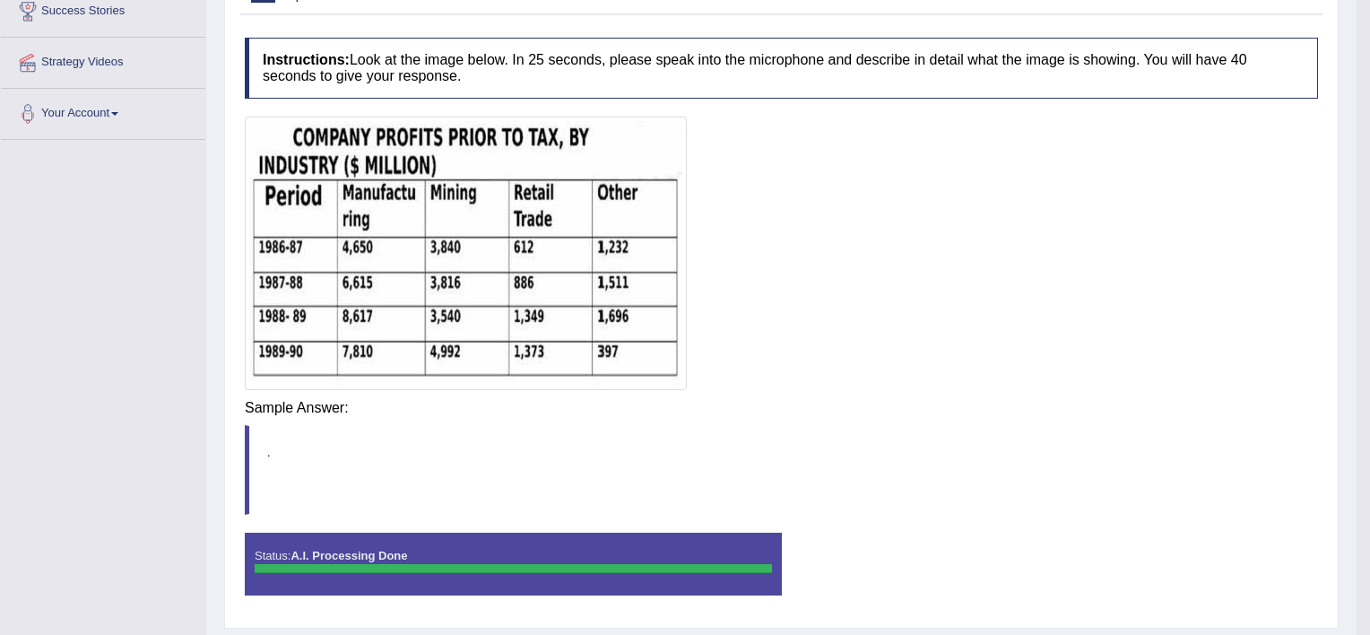
click at [868, 328] on body "Toggle navigation Home Practice Questions Speaking Practice Read Aloud Repeat S…" at bounding box center [685, 10] width 1370 height 635
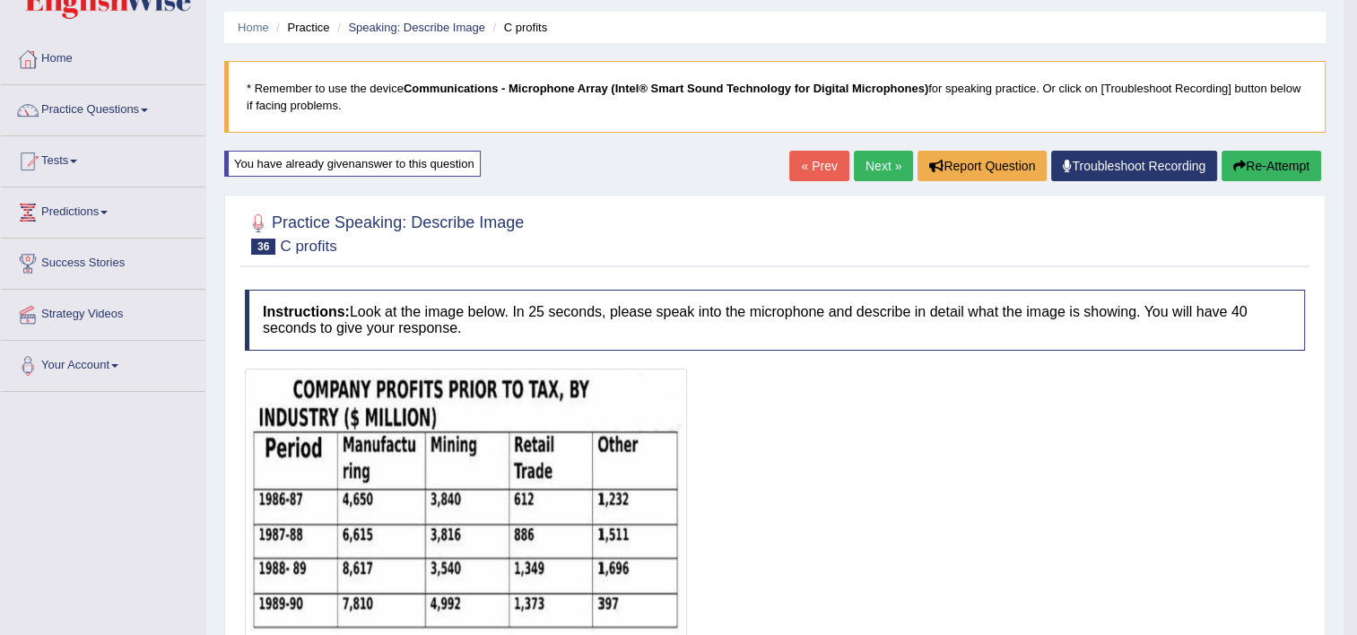
scroll to position [0, 0]
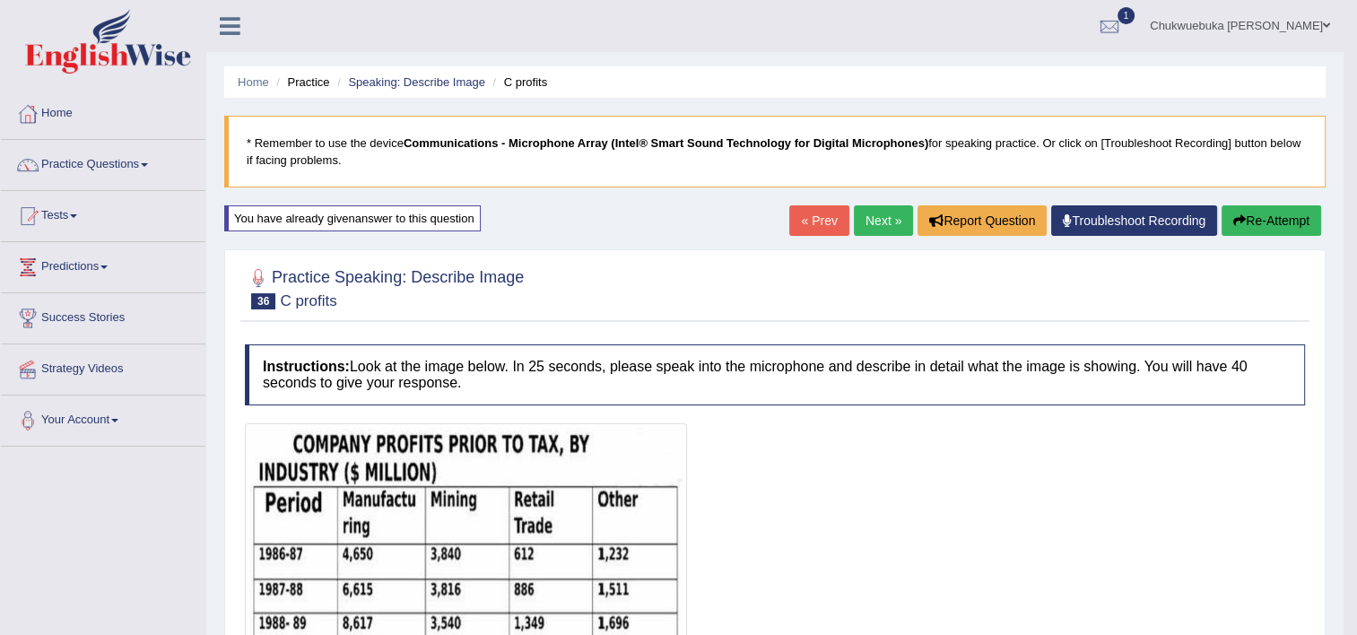
click at [875, 218] on link "Next »" at bounding box center [883, 220] width 59 height 30
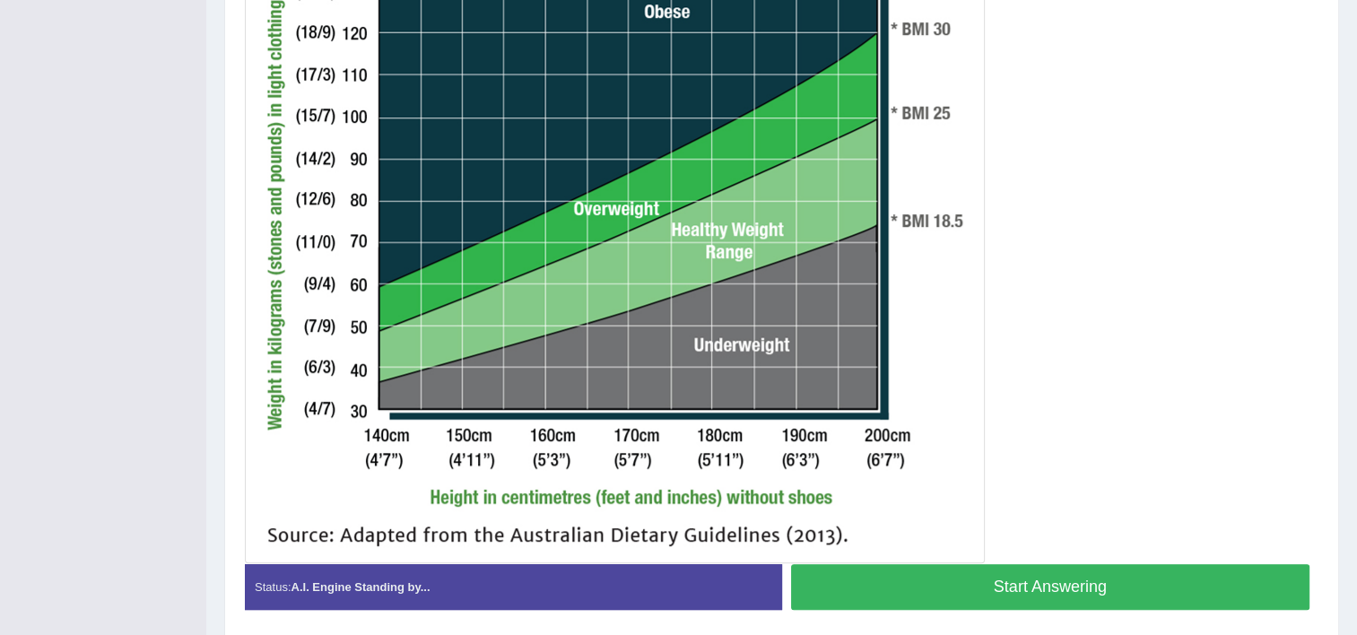
scroll to position [609, 0]
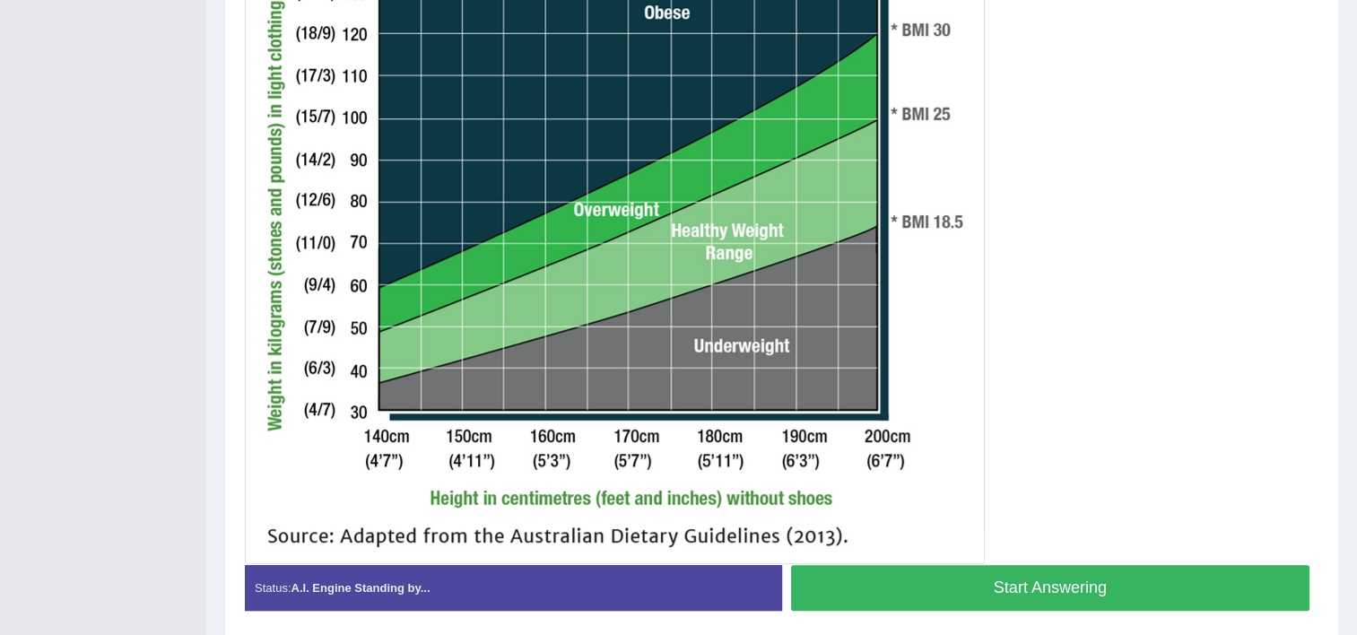
click at [961, 585] on button "Start Answering" at bounding box center [1050, 588] width 519 height 46
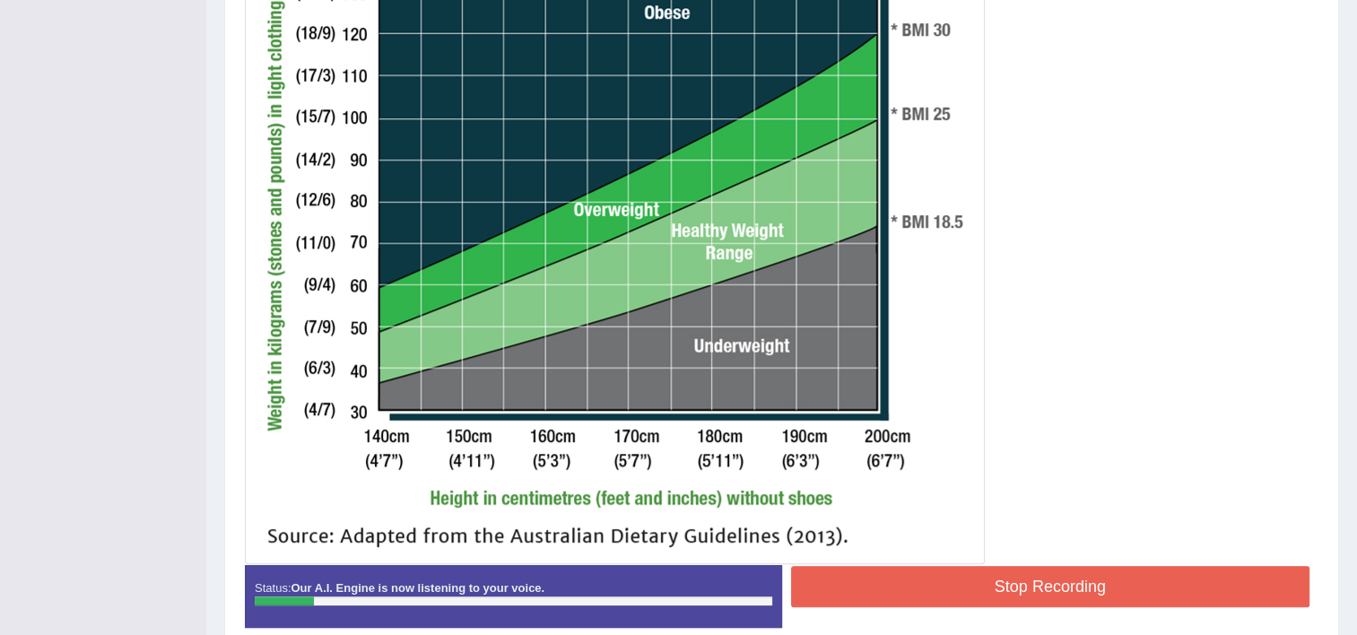
scroll to position [616, 0]
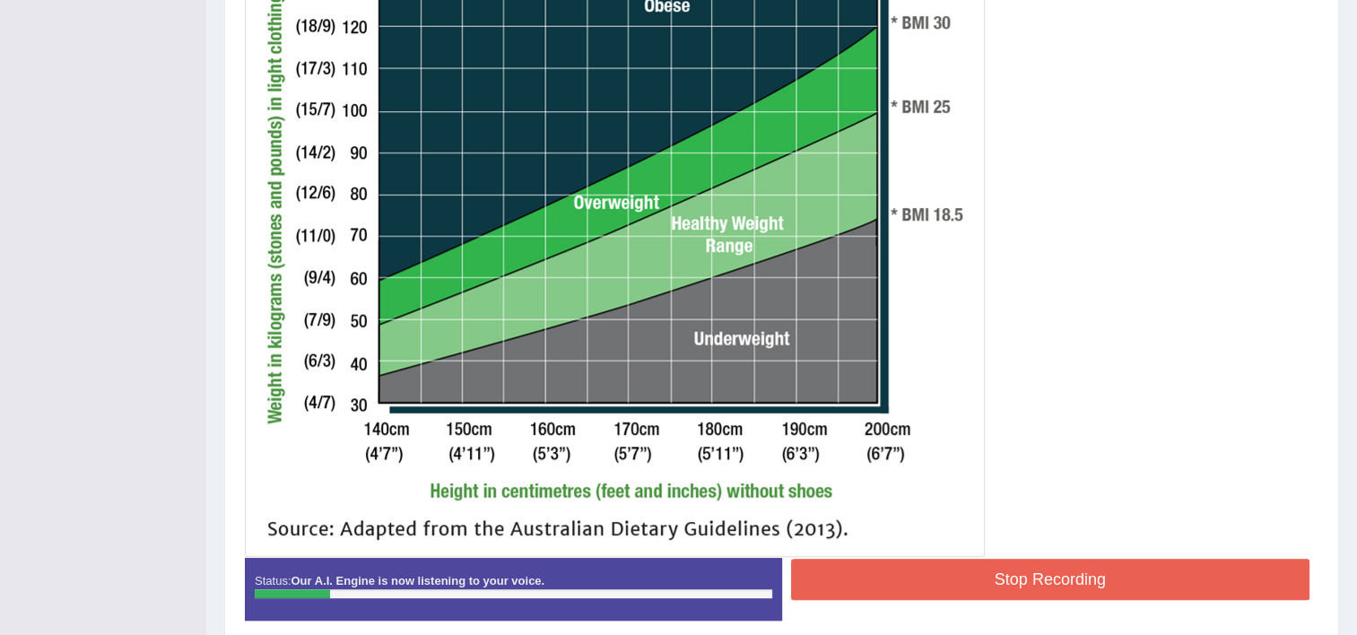
click at [936, 583] on button "Stop Recording" at bounding box center [1050, 579] width 519 height 41
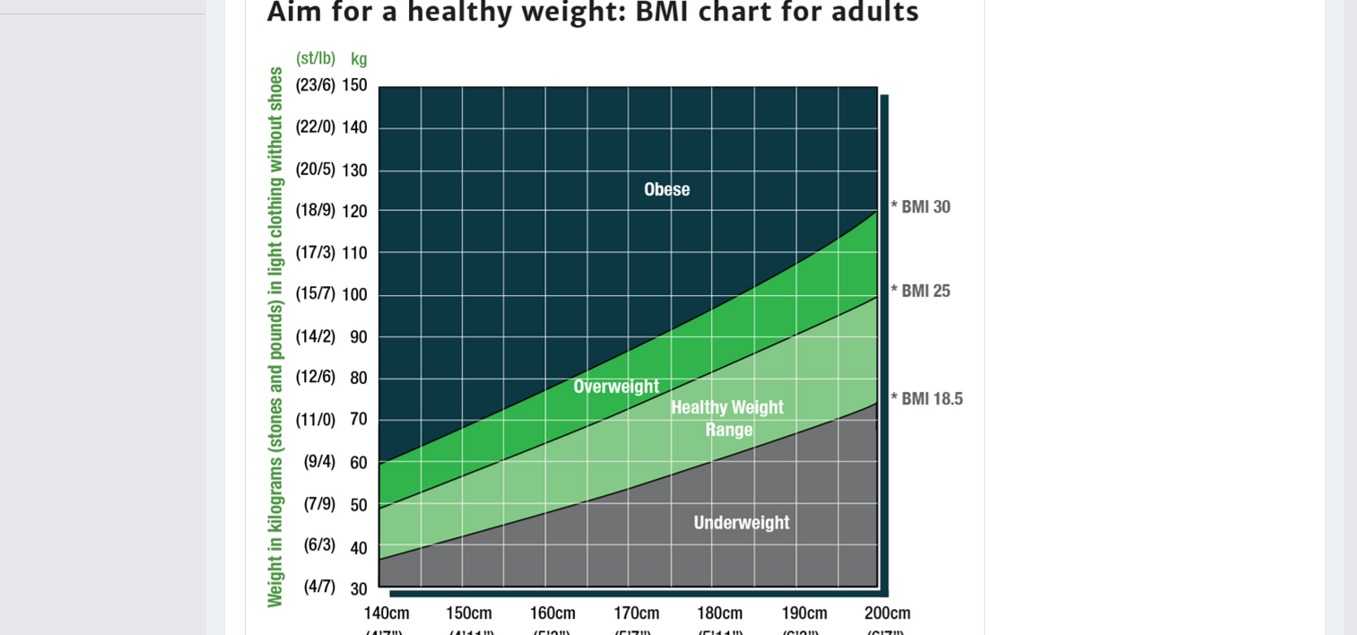
scroll to position [421, 0]
